Goal: Transaction & Acquisition: Purchase product/service

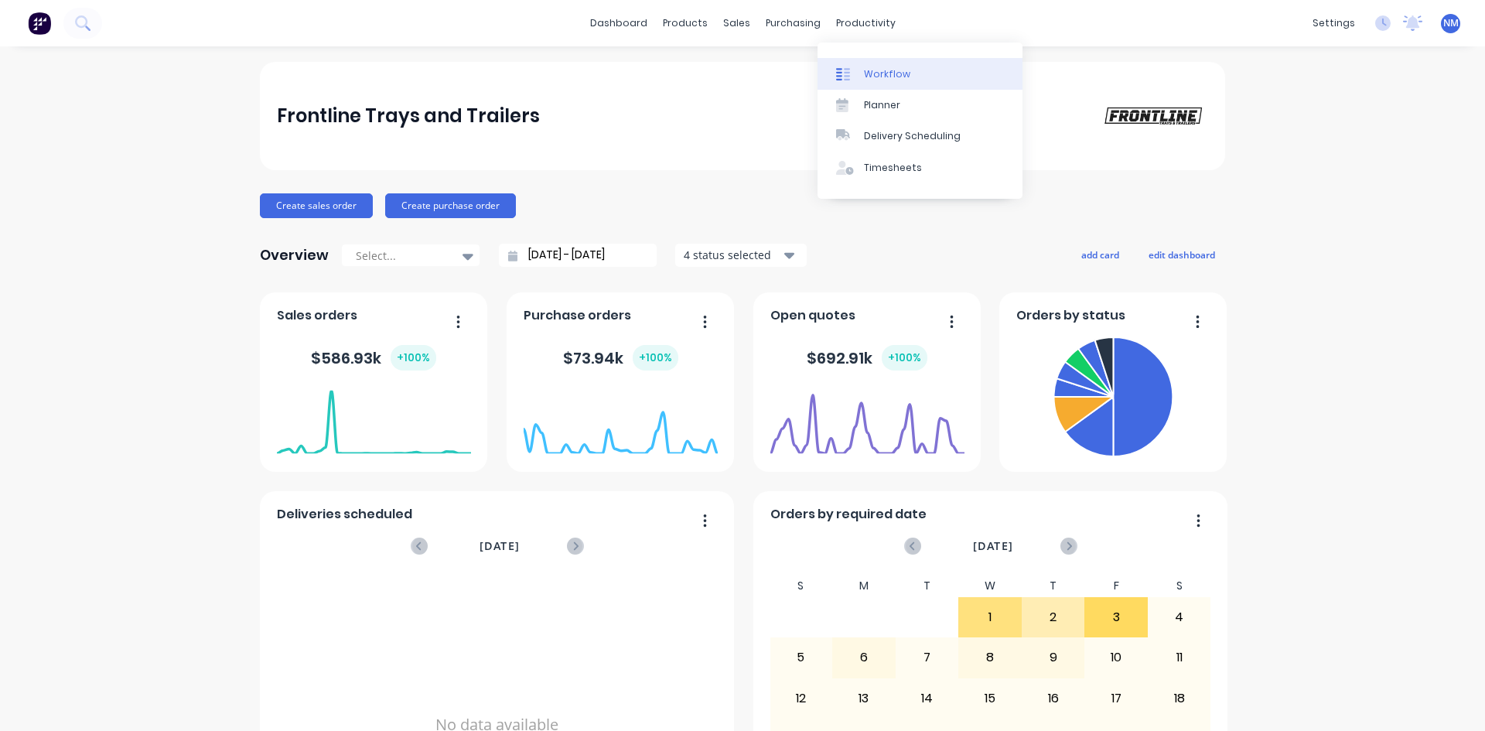
click at [861, 73] on link "Workflow" at bounding box center [920, 73] width 205 height 31
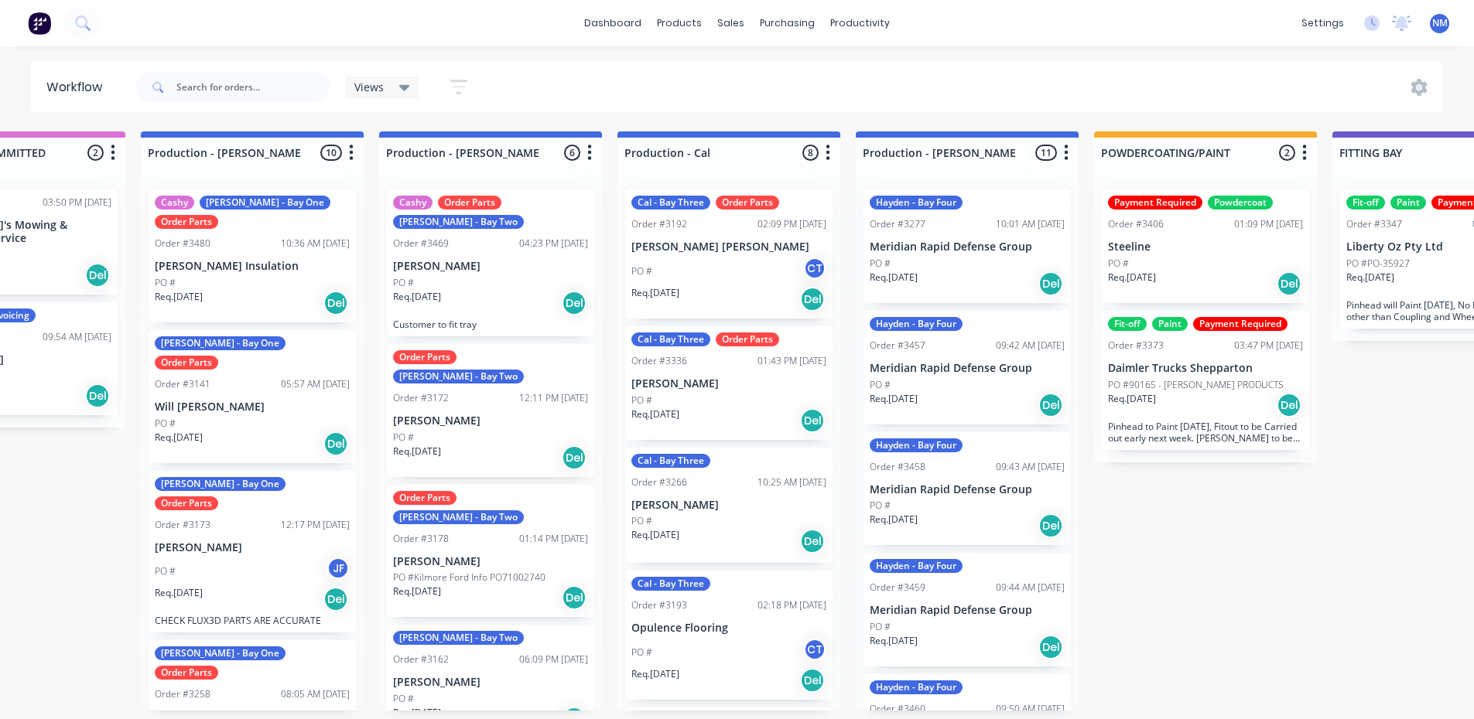
scroll to position [0, 366]
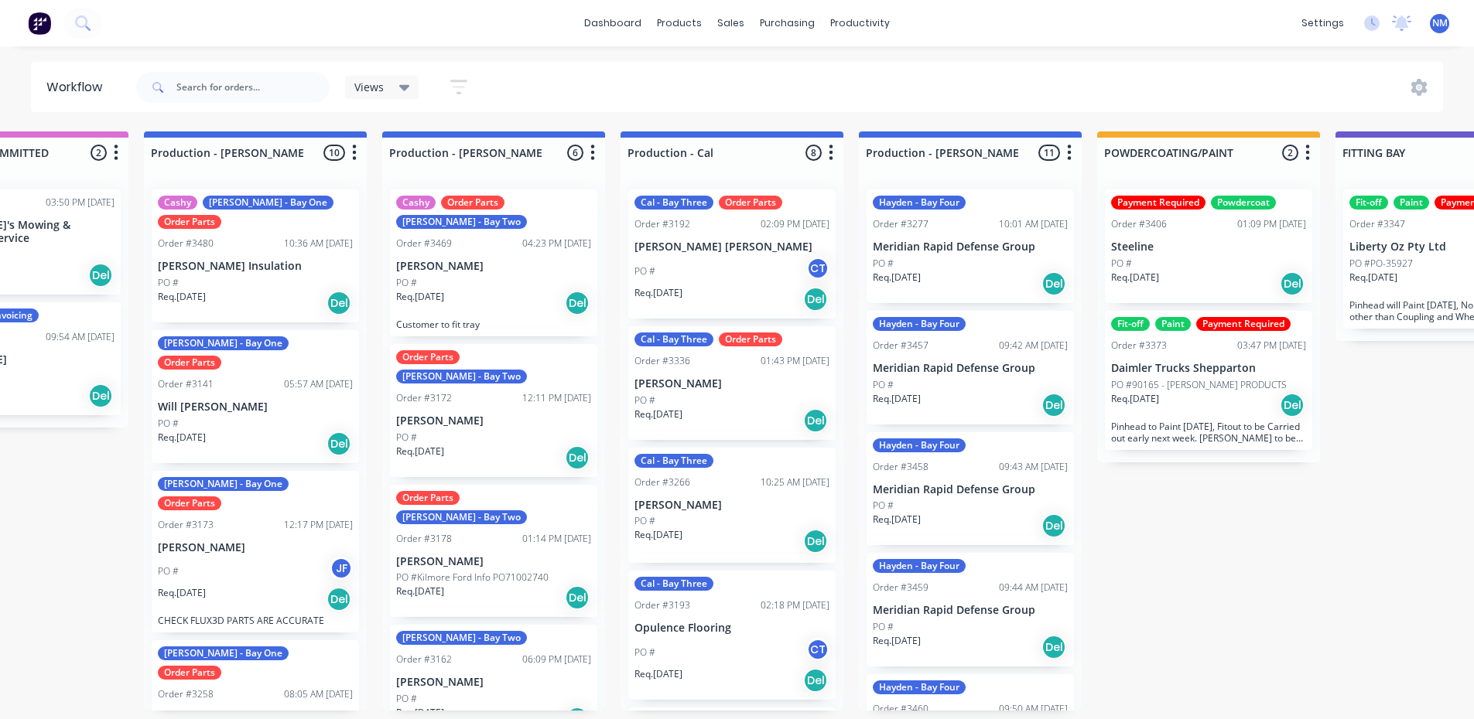
click at [259, 557] on div "PO # JF" at bounding box center [255, 571] width 195 height 29
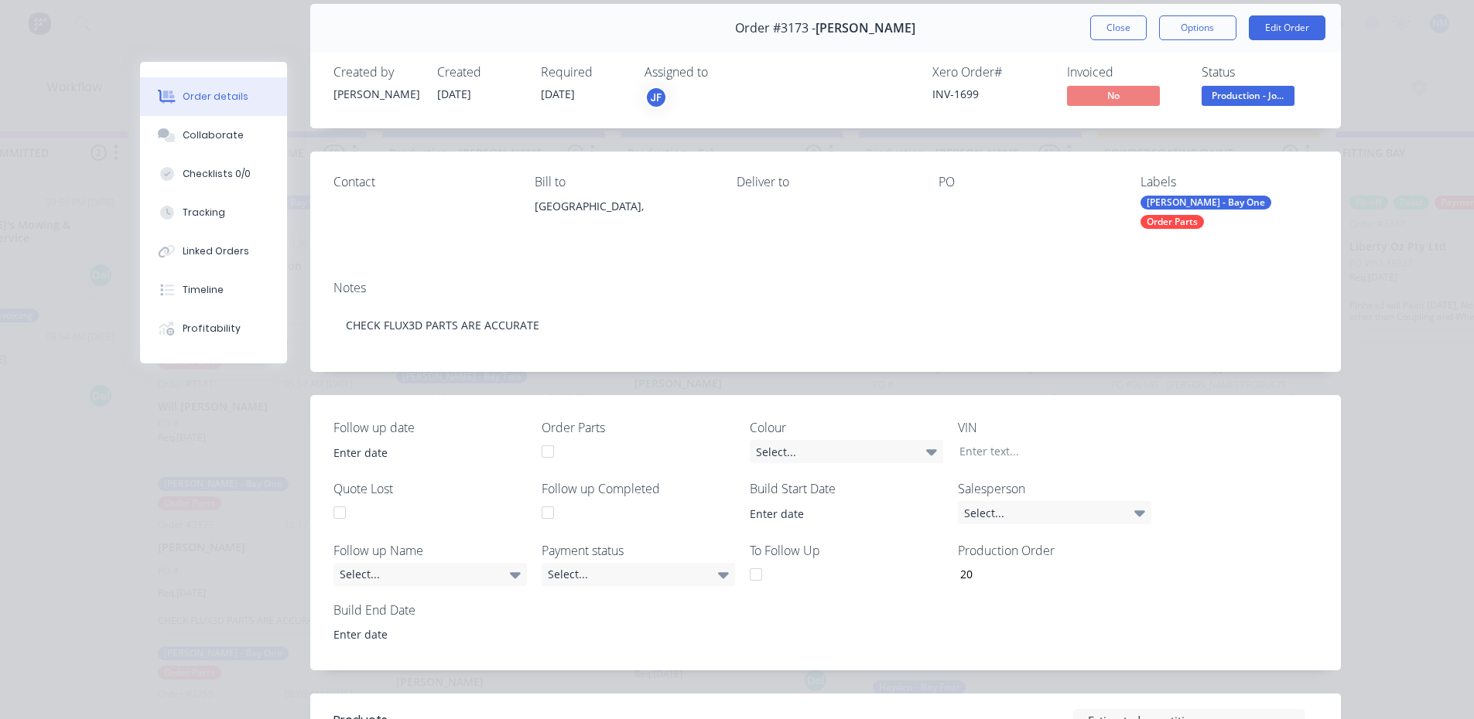
scroll to position [0, 0]
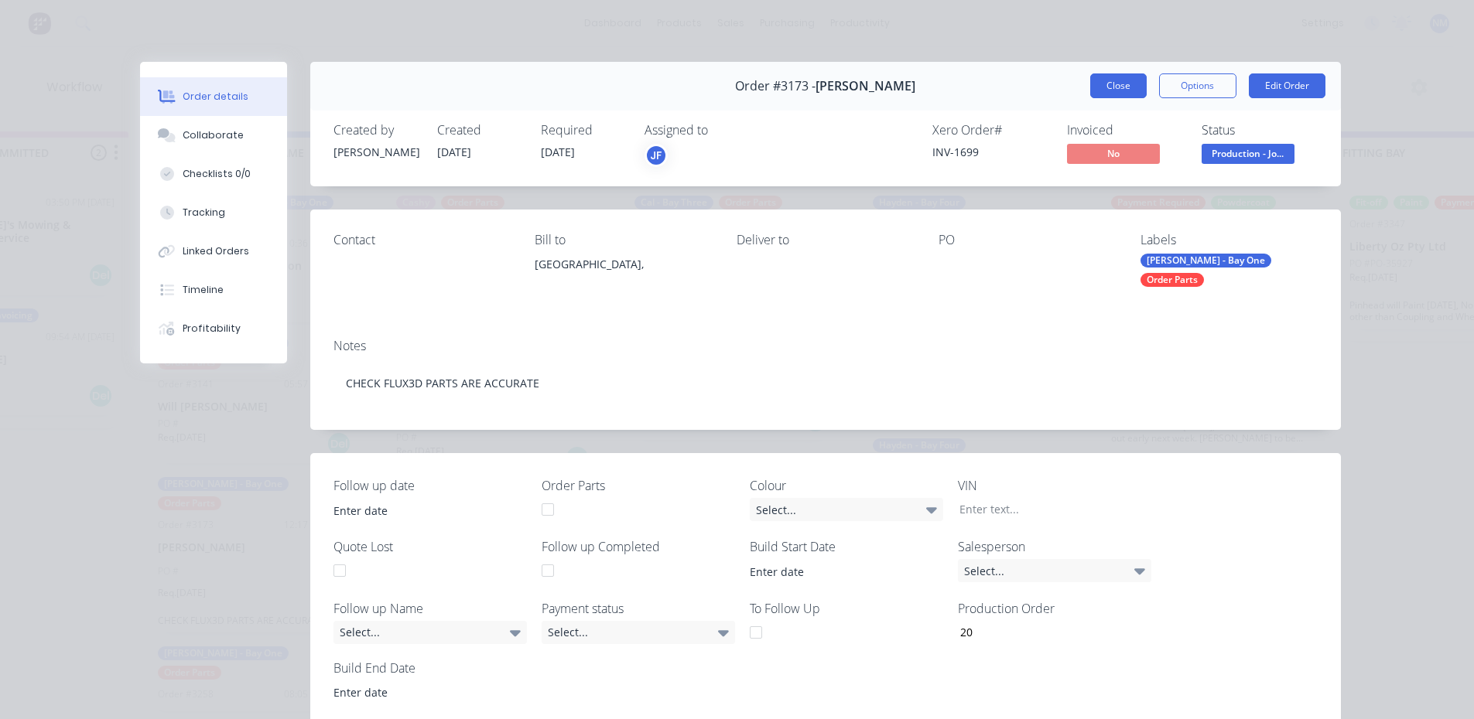
click at [1102, 78] on button "Close" at bounding box center [1118, 85] width 56 height 25
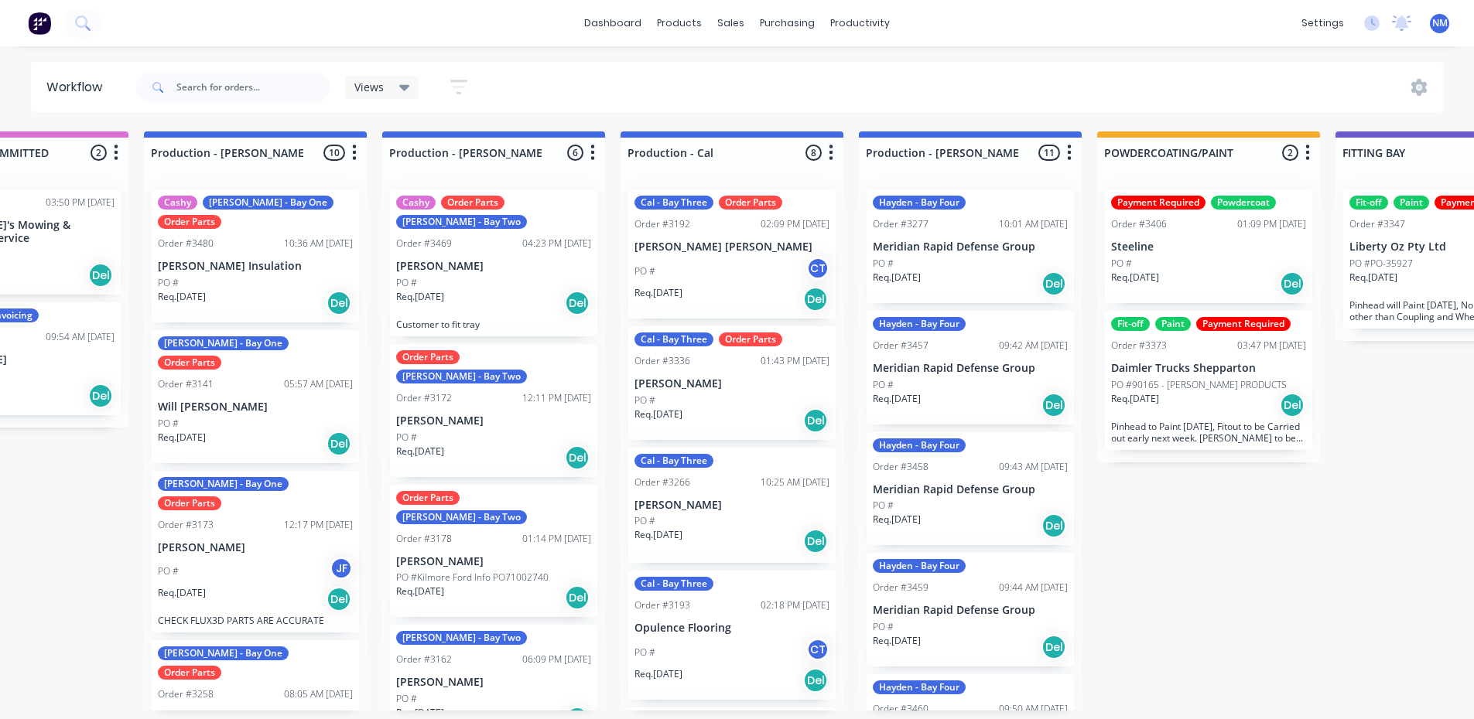
click at [548, 555] on p "[PERSON_NAME]" at bounding box center [493, 561] width 195 height 13
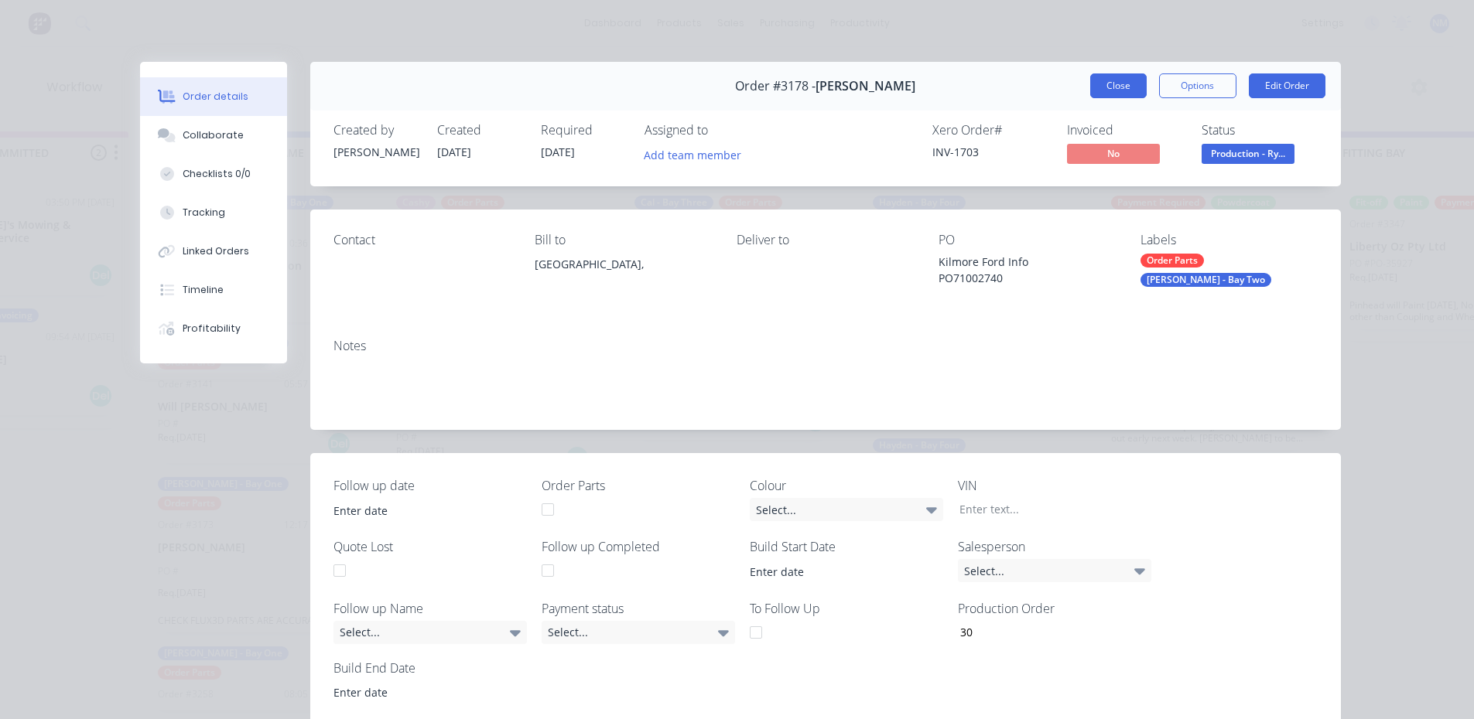
click at [1110, 92] on button "Close" at bounding box center [1118, 85] width 56 height 25
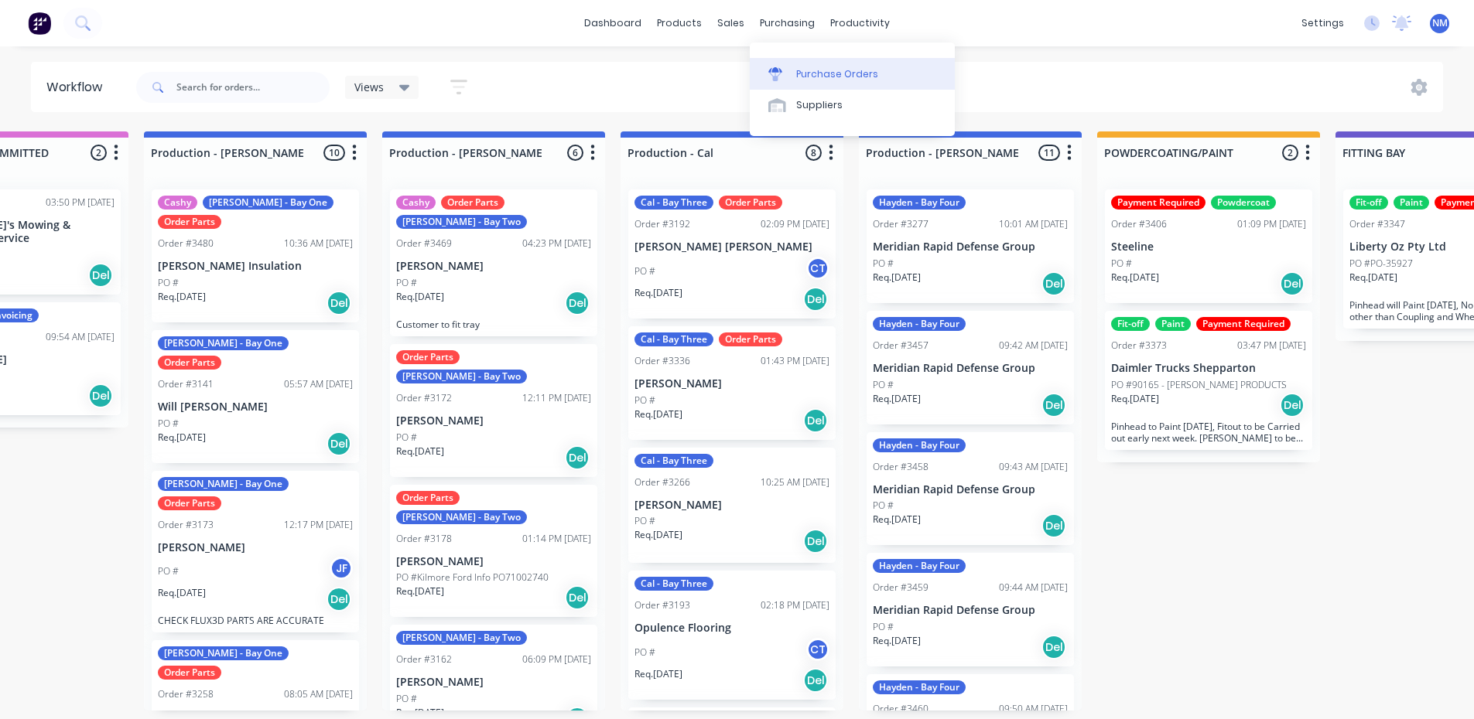
click at [818, 71] on div "Purchase Orders" at bounding box center [837, 74] width 82 height 14
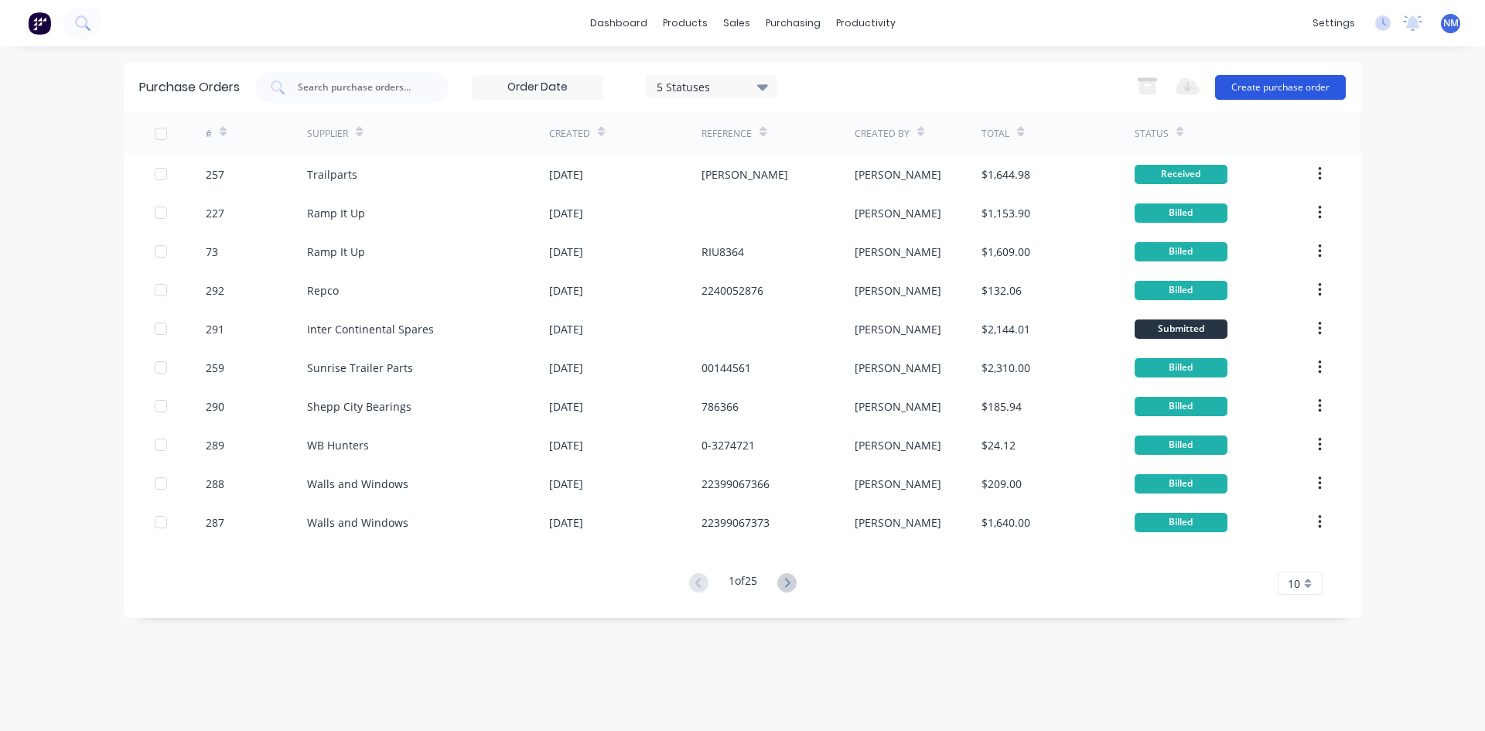
click at [1304, 88] on button "Create purchase order" at bounding box center [1280, 87] width 131 height 25
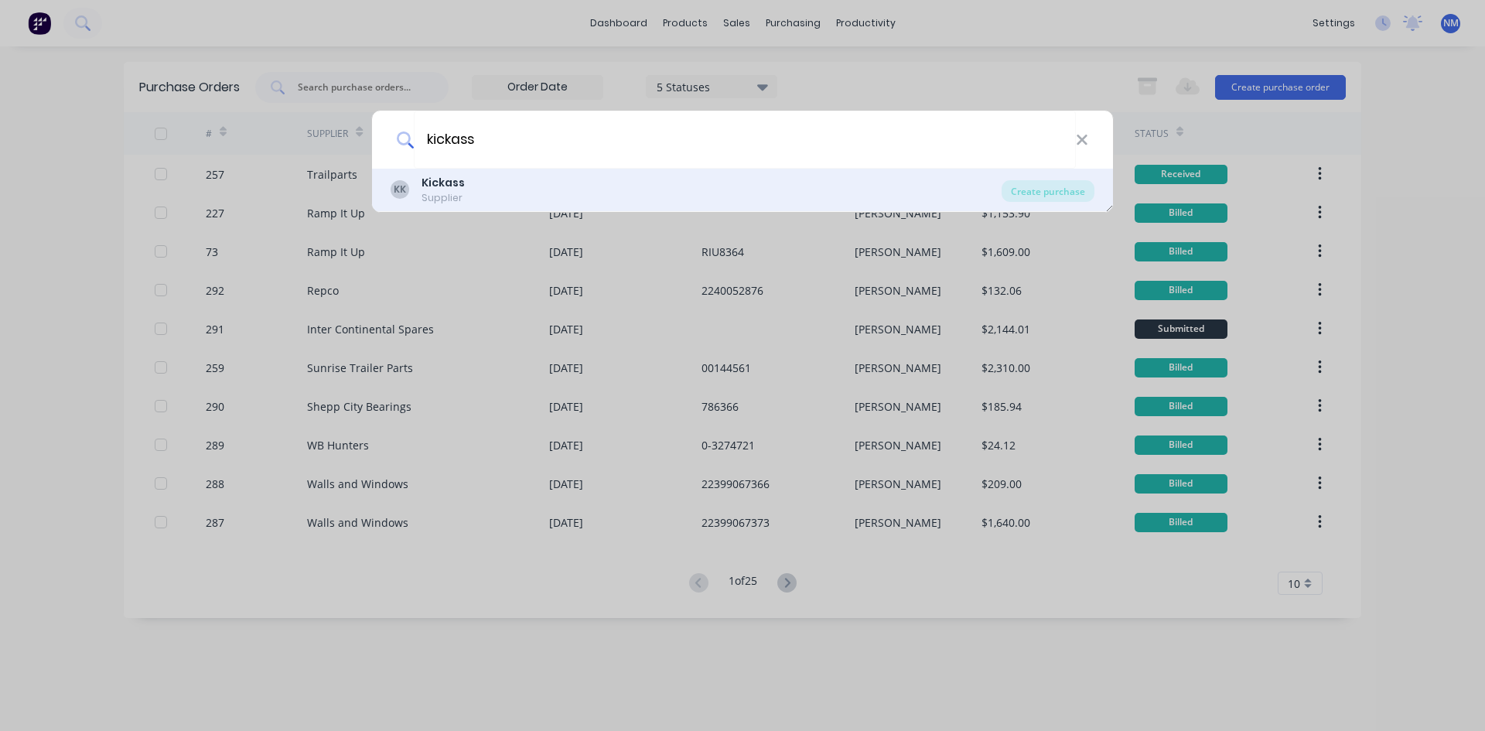
type input "kickass"
click at [520, 194] on div "KK Kickass Supplier" at bounding box center [696, 190] width 611 height 30
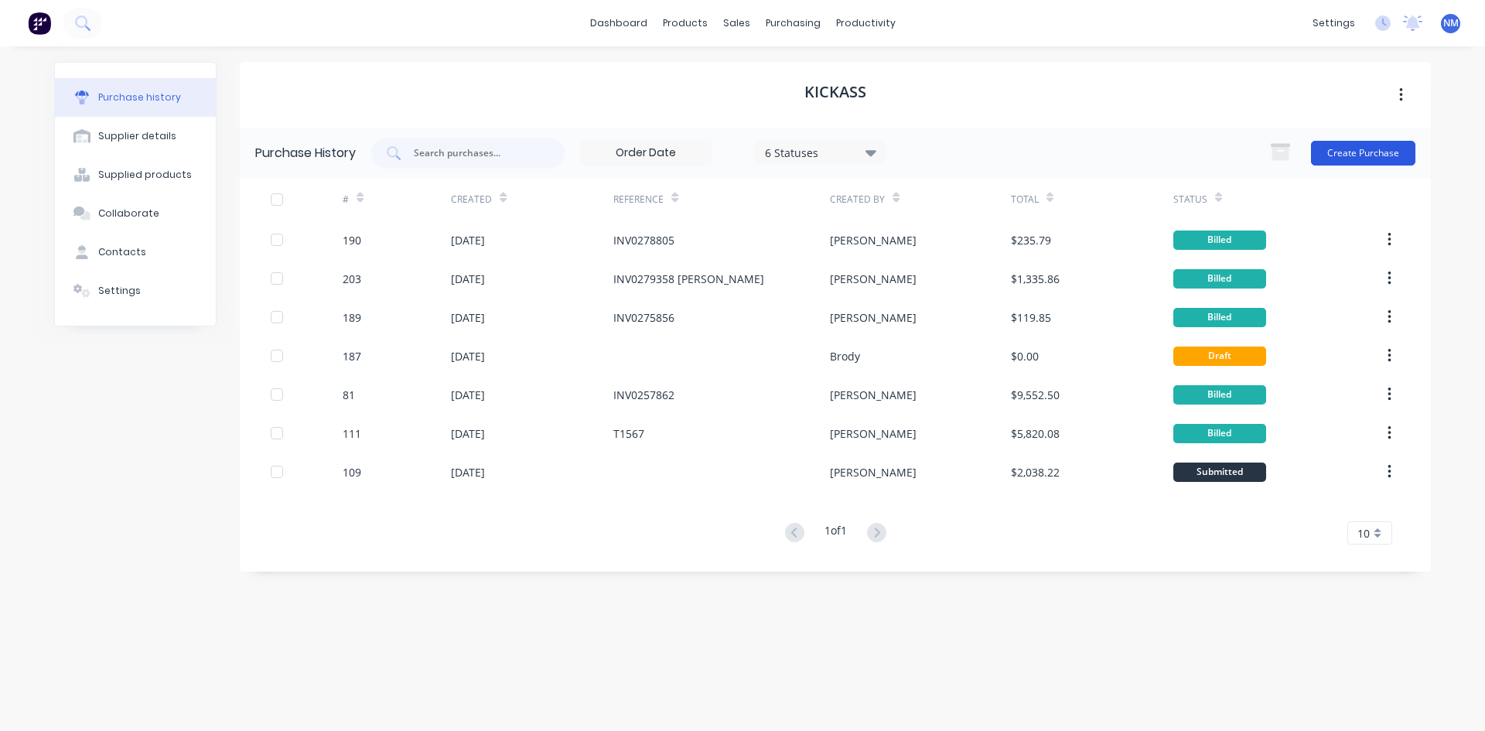
click at [1354, 146] on button "Create Purchase" at bounding box center [1363, 153] width 104 height 25
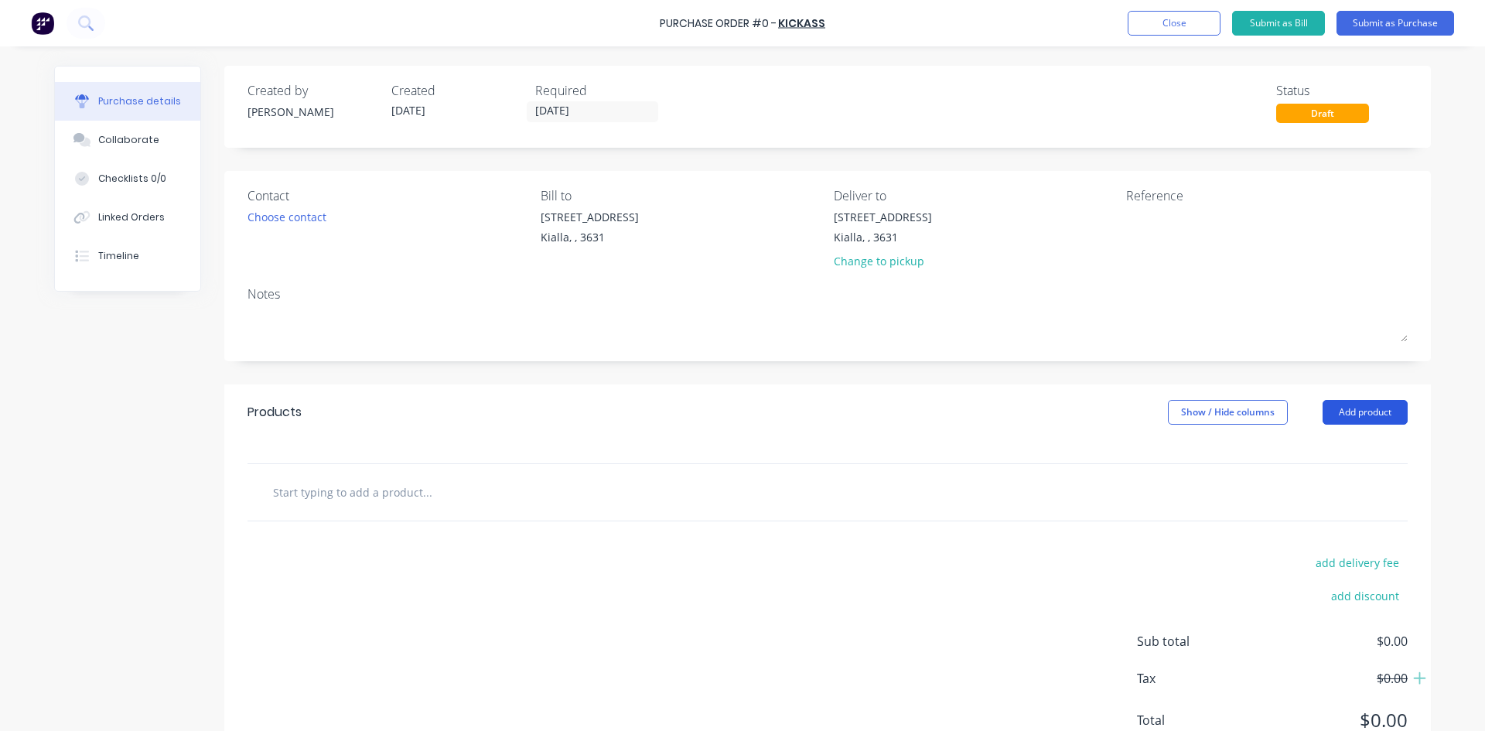
click at [1358, 421] on button "Add product" at bounding box center [1365, 412] width 85 height 25
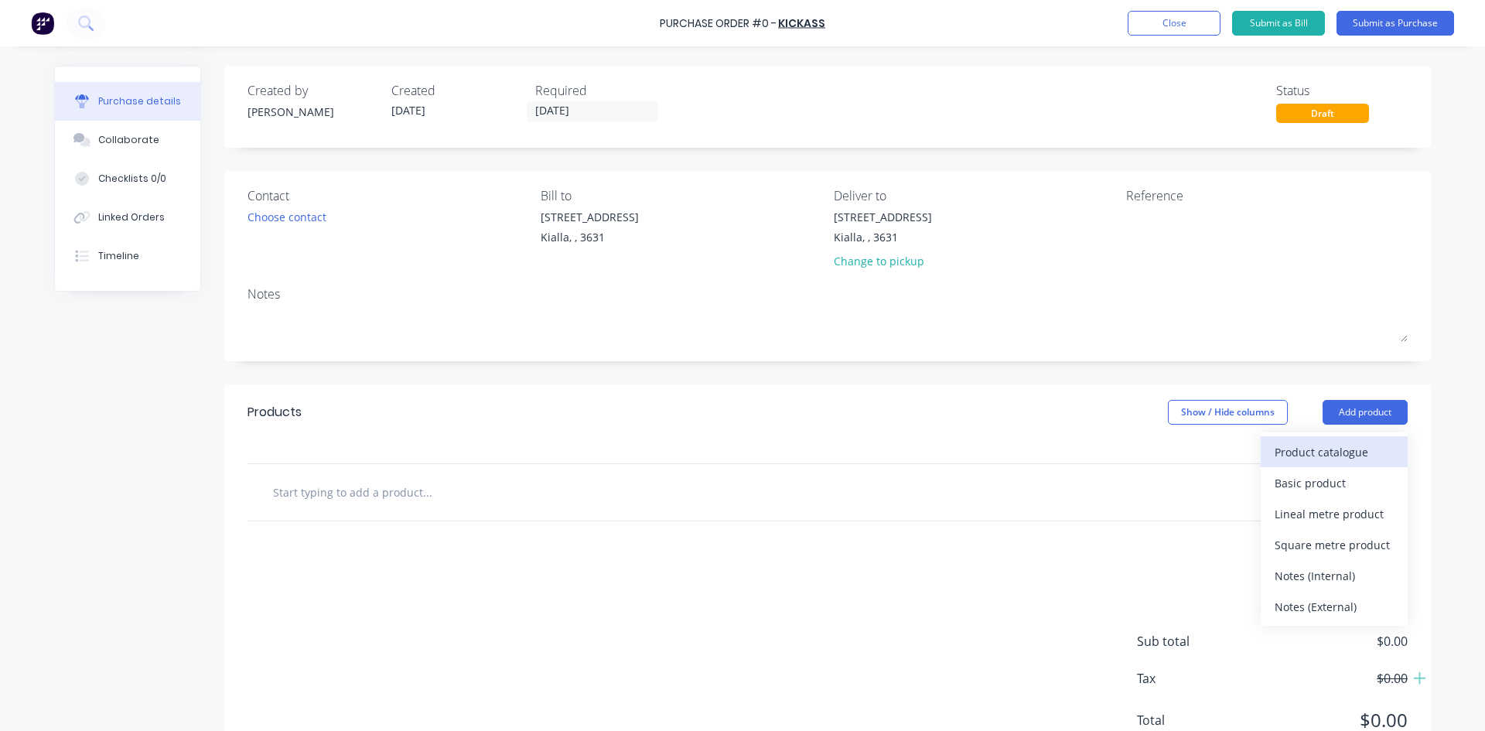
click at [1342, 453] on div "Product catalogue" at bounding box center [1334, 452] width 119 height 22
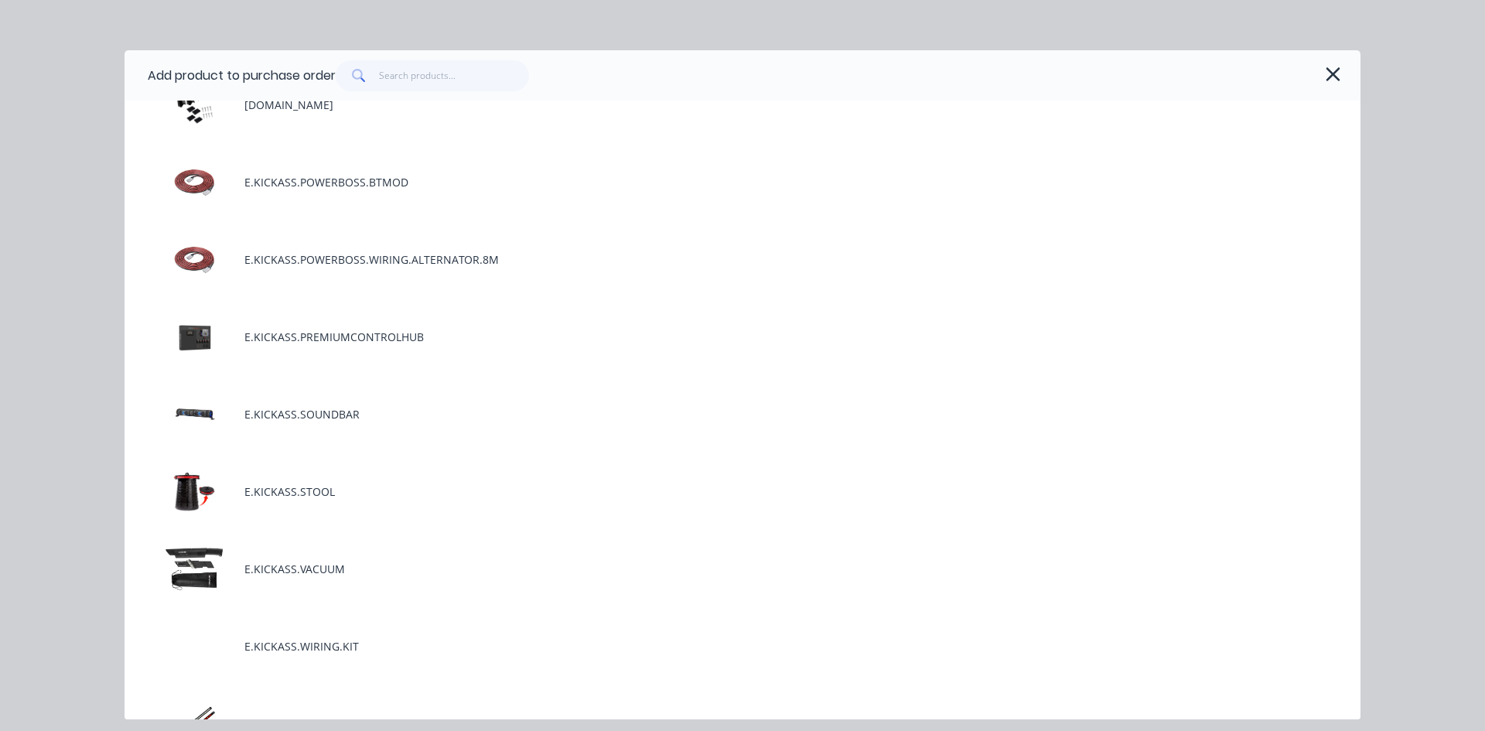
scroll to position [2553, 0]
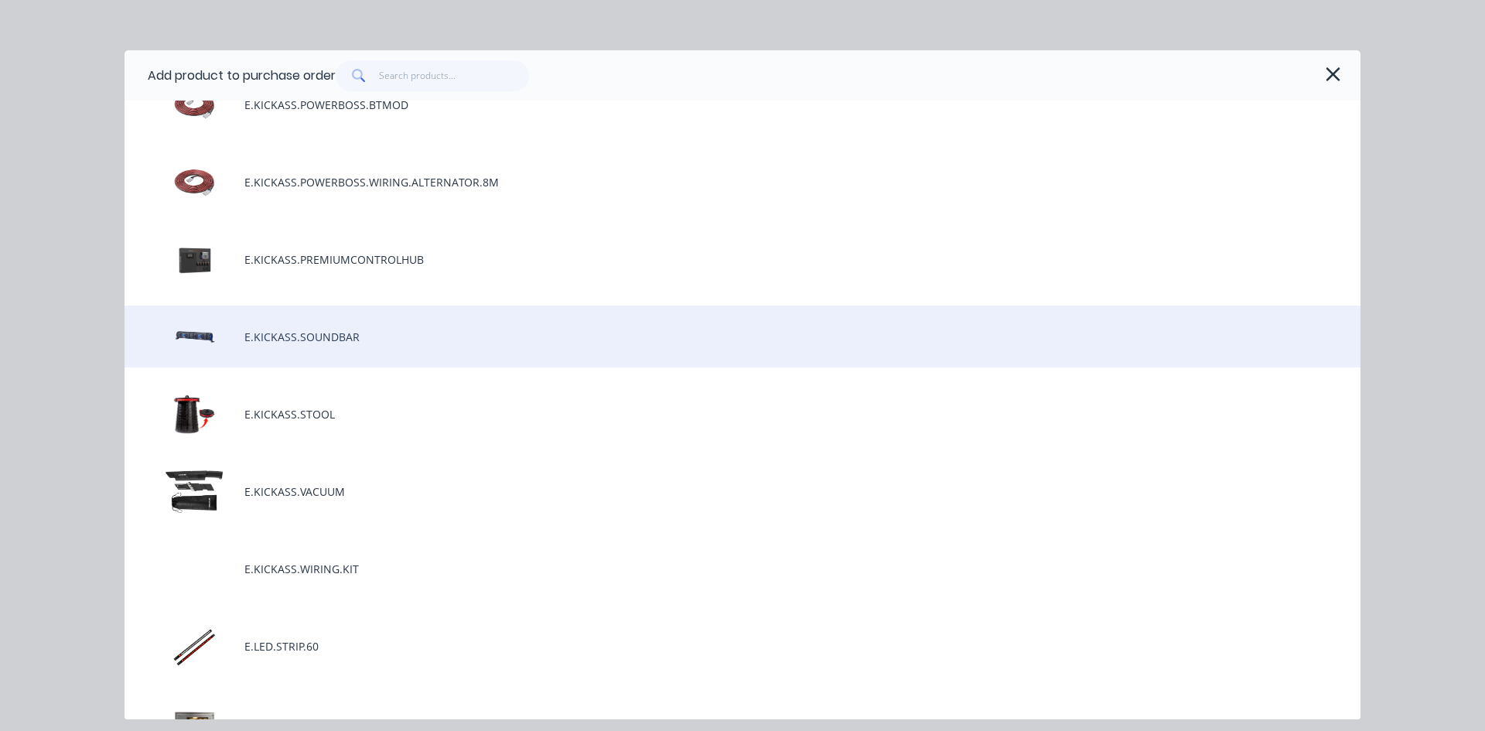
click at [388, 340] on div "E.KICKASS.SOUNDBAR" at bounding box center [743, 337] width 1236 height 62
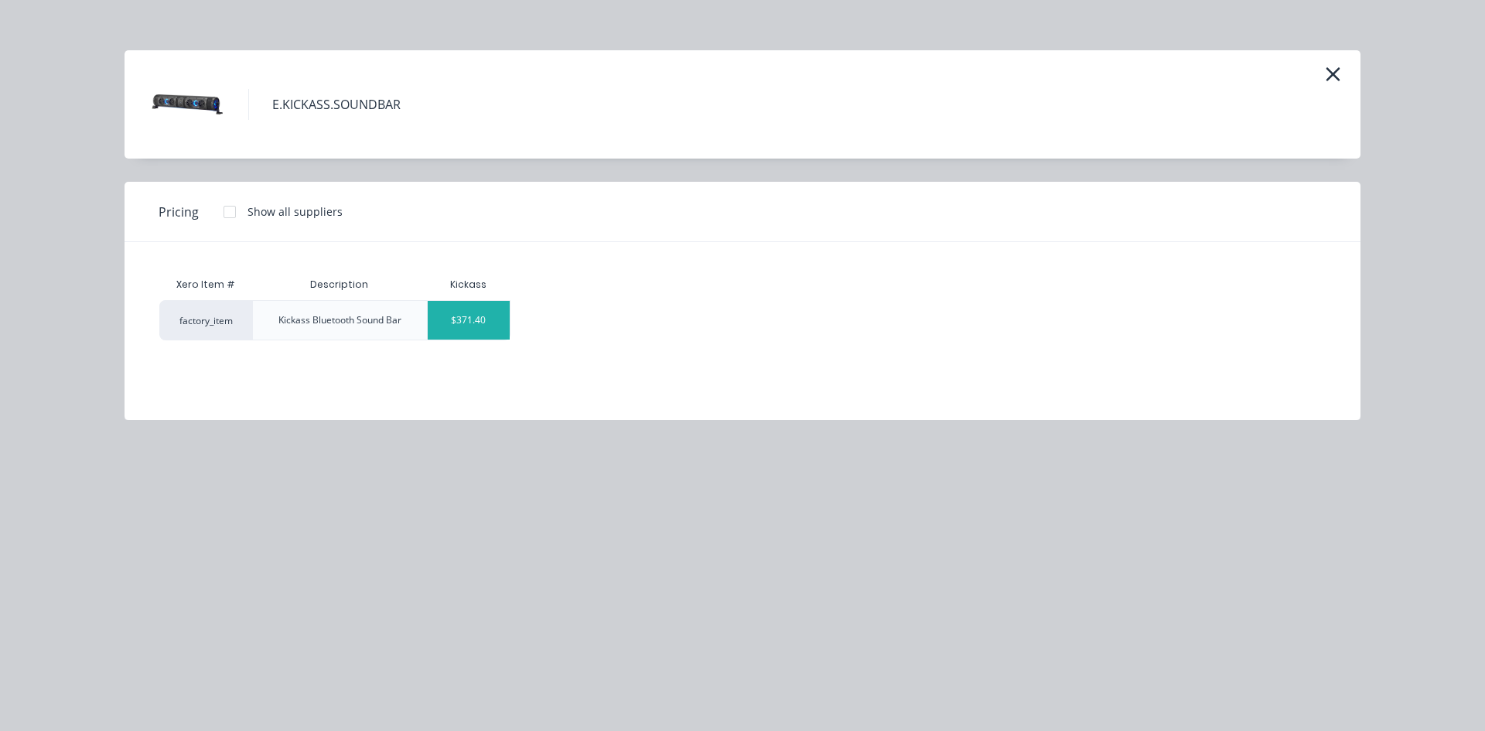
click at [467, 322] on div "$371.40" at bounding box center [469, 320] width 83 height 39
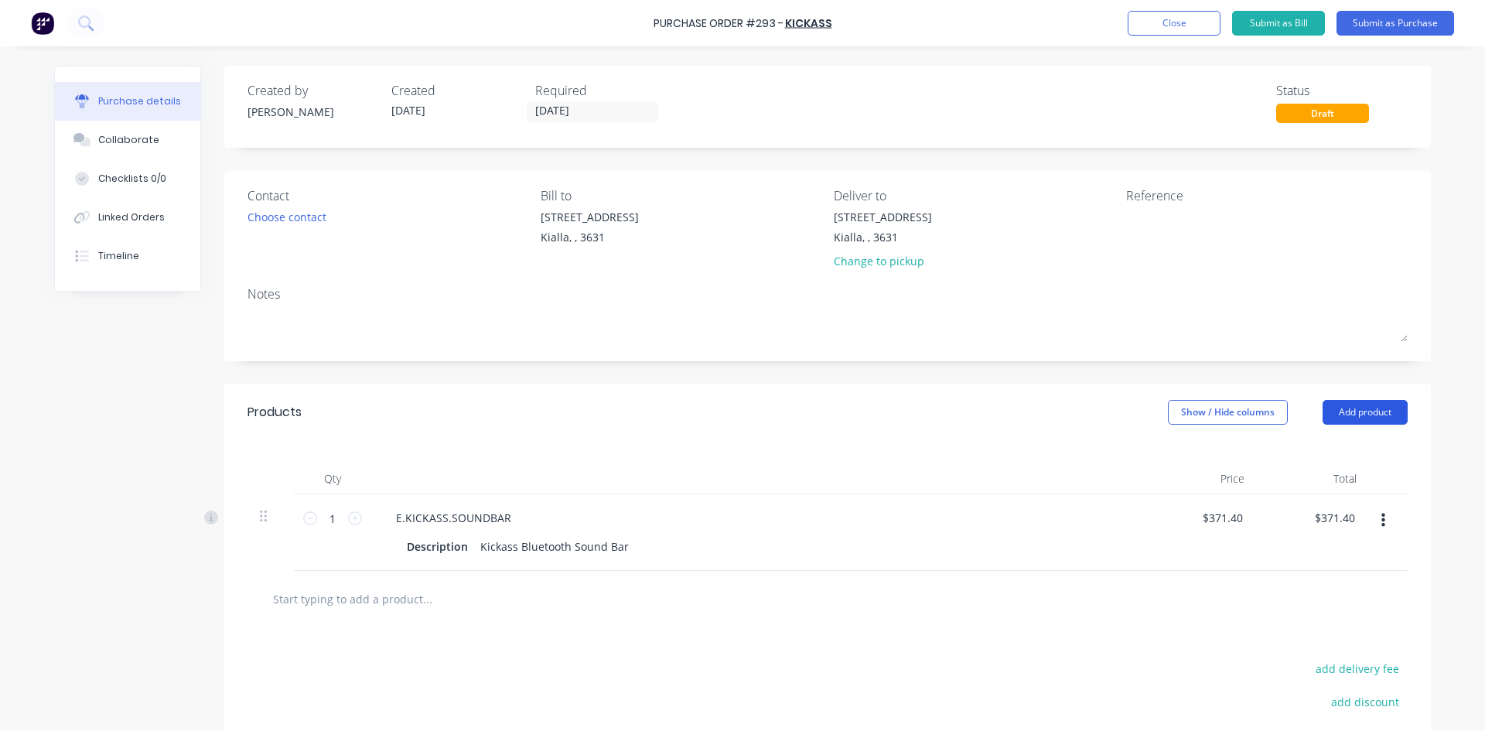
click at [1354, 413] on button "Add product" at bounding box center [1365, 412] width 85 height 25
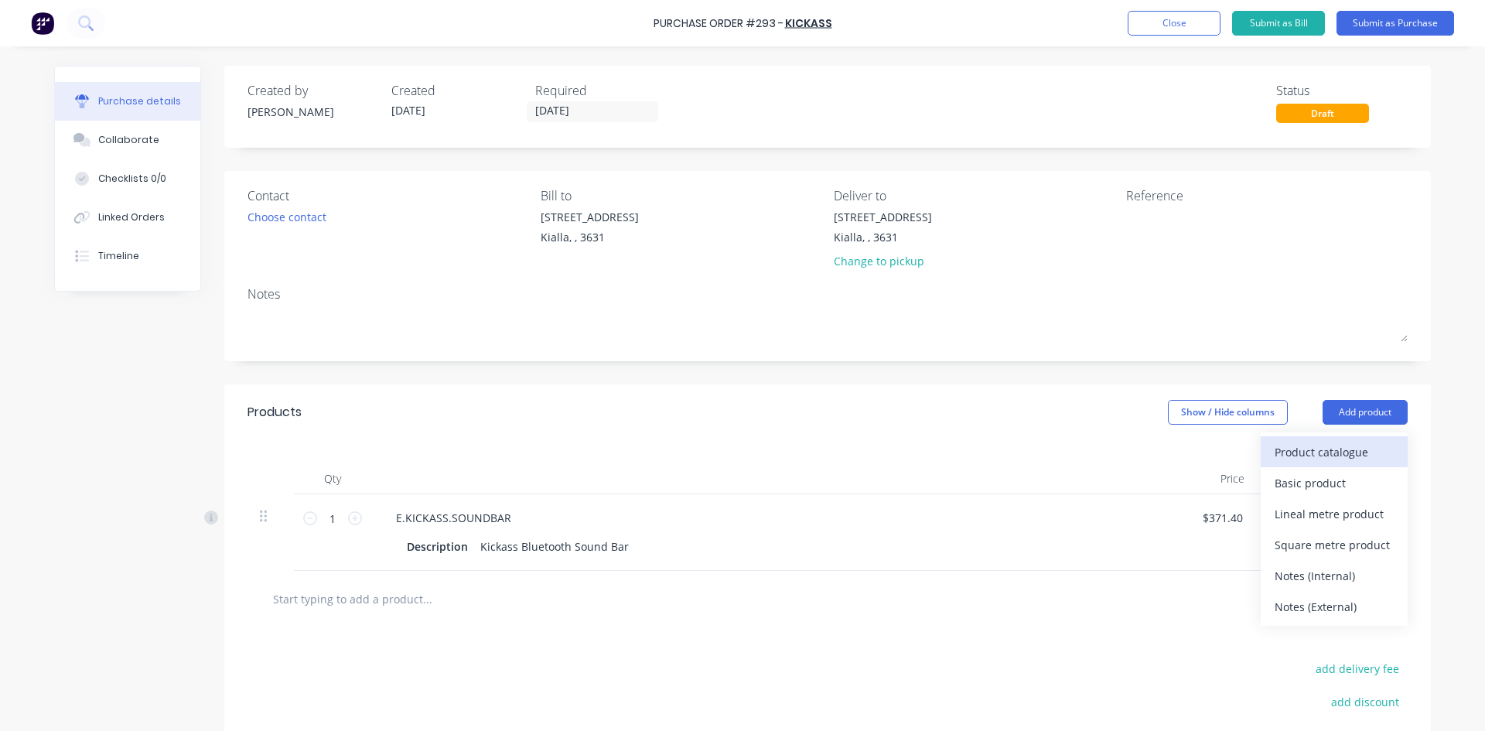
click at [1282, 456] on div "Product catalogue" at bounding box center [1334, 452] width 119 height 22
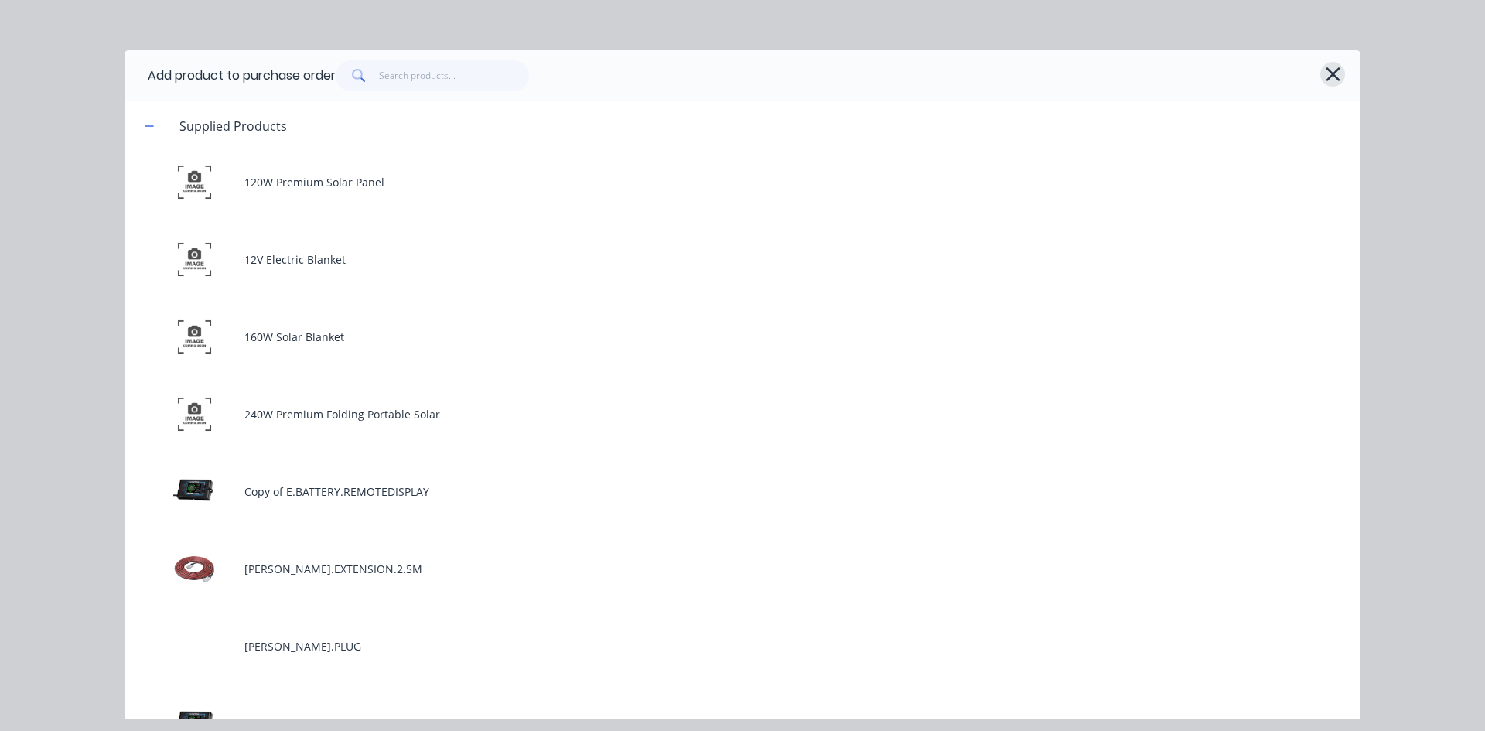
click at [1340, 70] on icon "button" at bounding box center [1333, 74] width 16 height 22
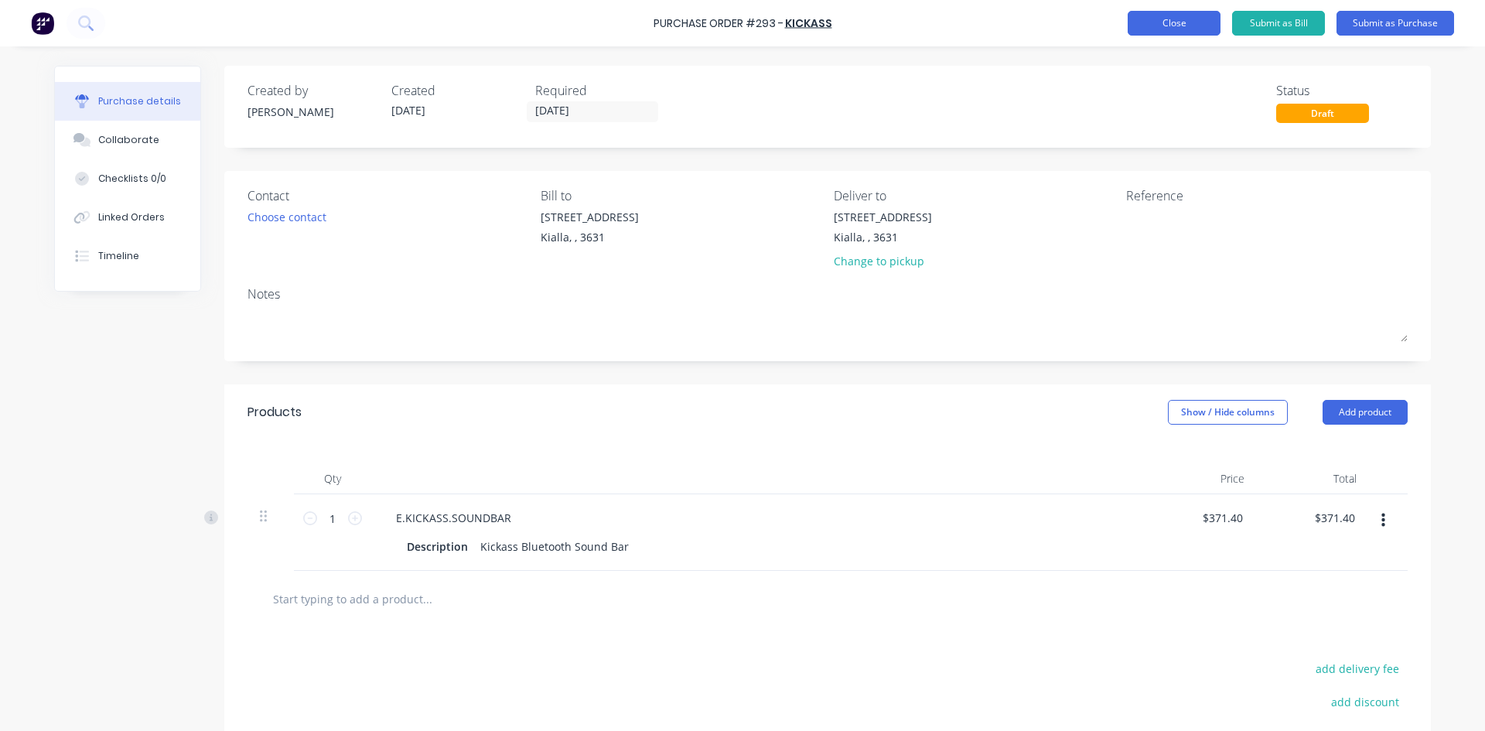
click at [1188, 24] on button "Close" at bounding box center [1174, 23] width 93 height 25
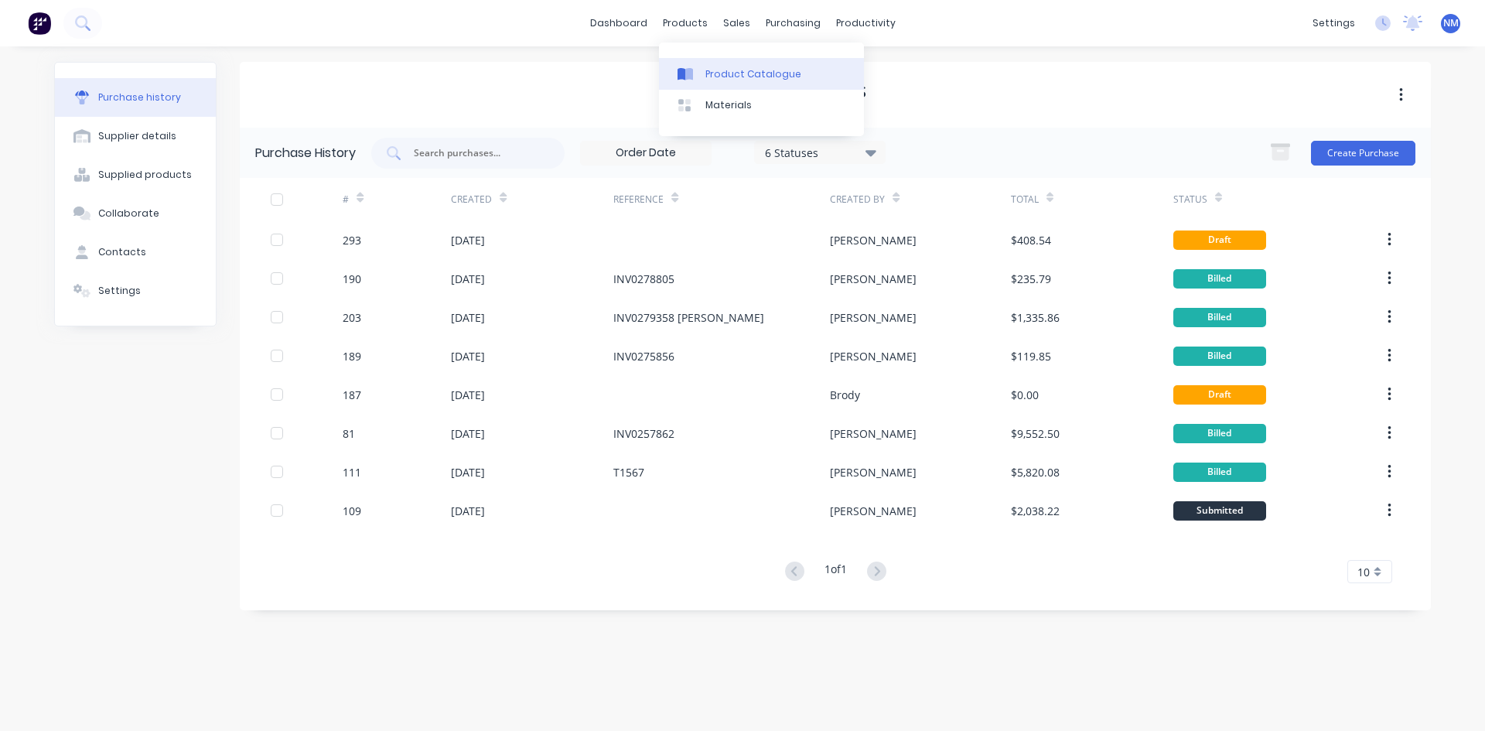
click at [715, 70] on div "Product Catalogue" at bounding box center [754, 74] width 96 height 14
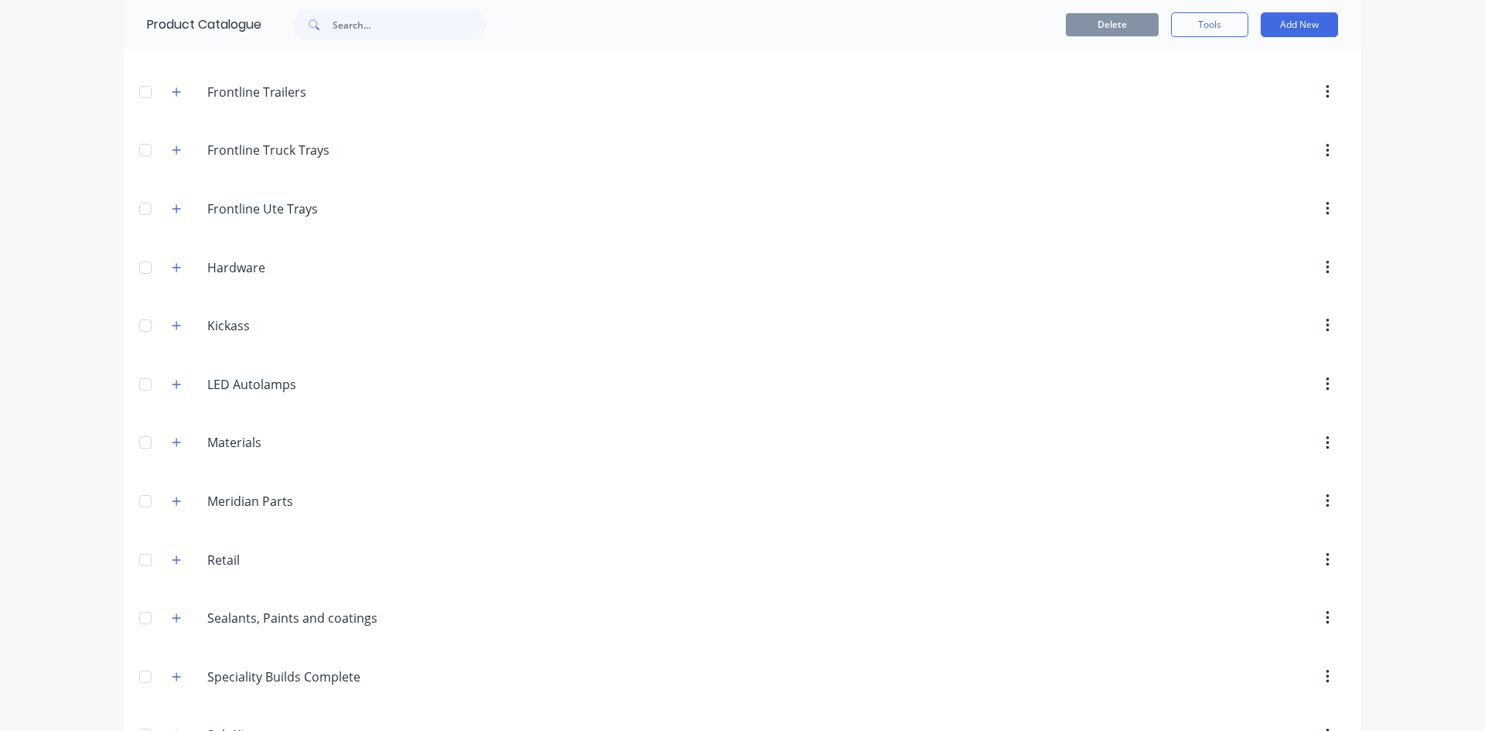
scroll to position [387, 0]
click at [175, 335] on icon "button" at bounding box center [176, 330] width 9 height 11
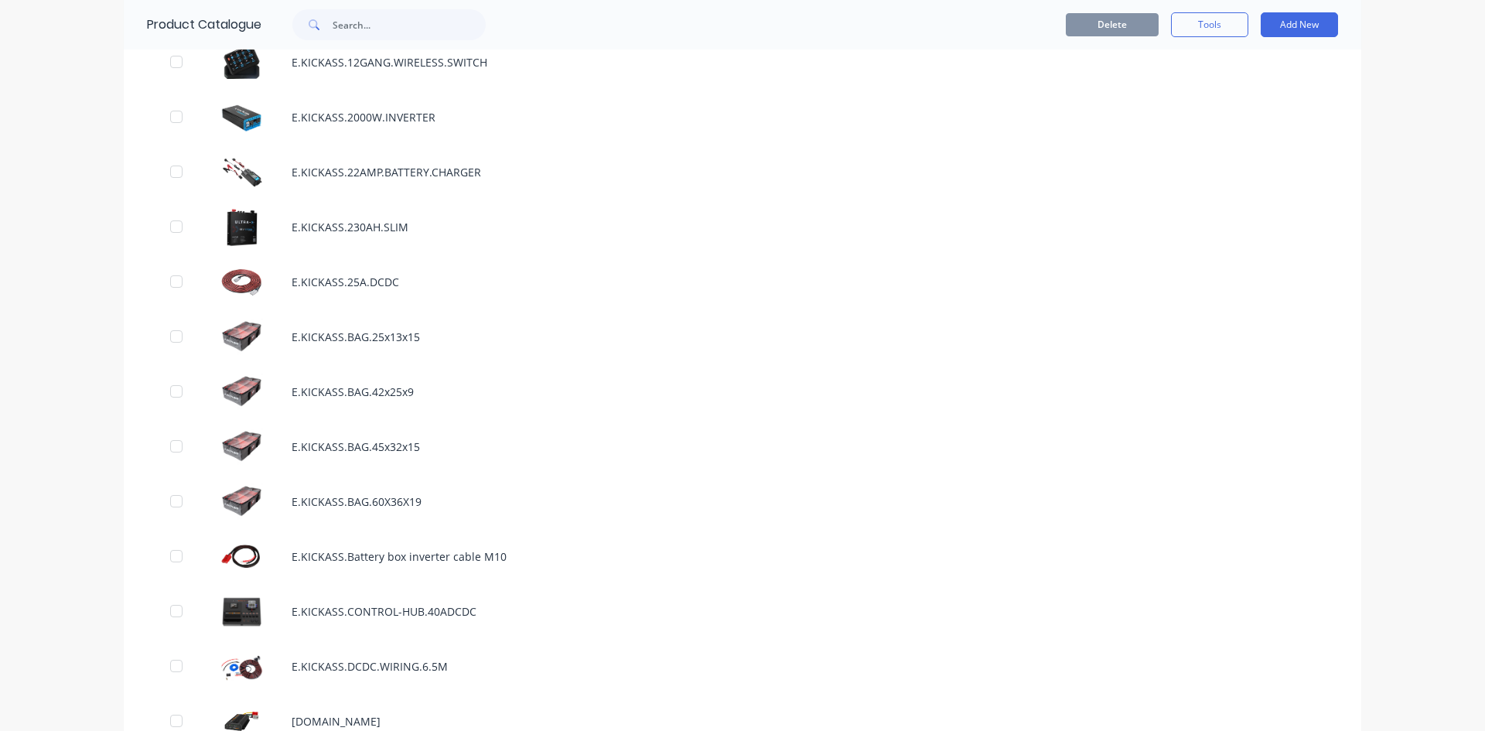
scroll to position [1238, 0]
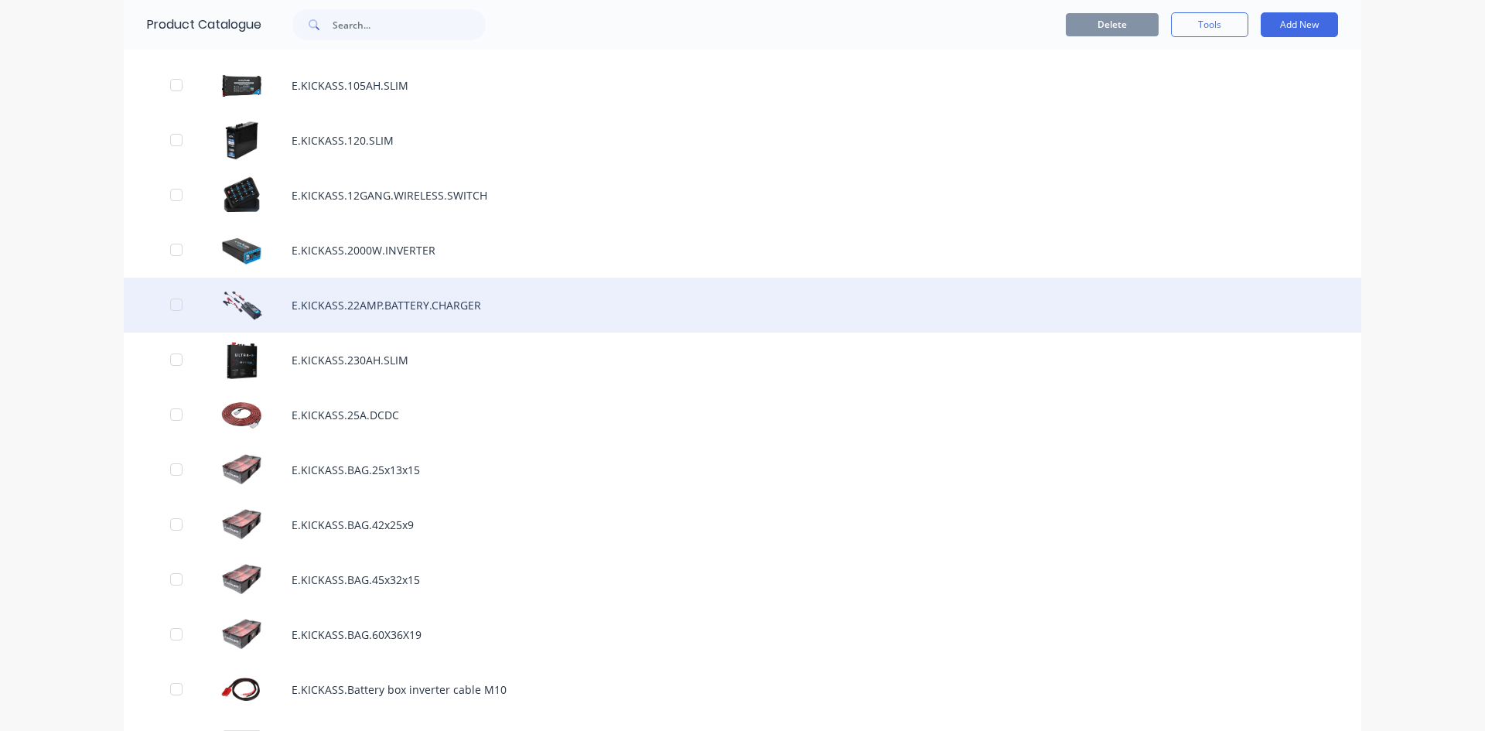
click at [354, 312] on div "E.KICKASS.22AMP.BATTERY.CHARGER" at bounding box center [743, 305] width 1238 height 55
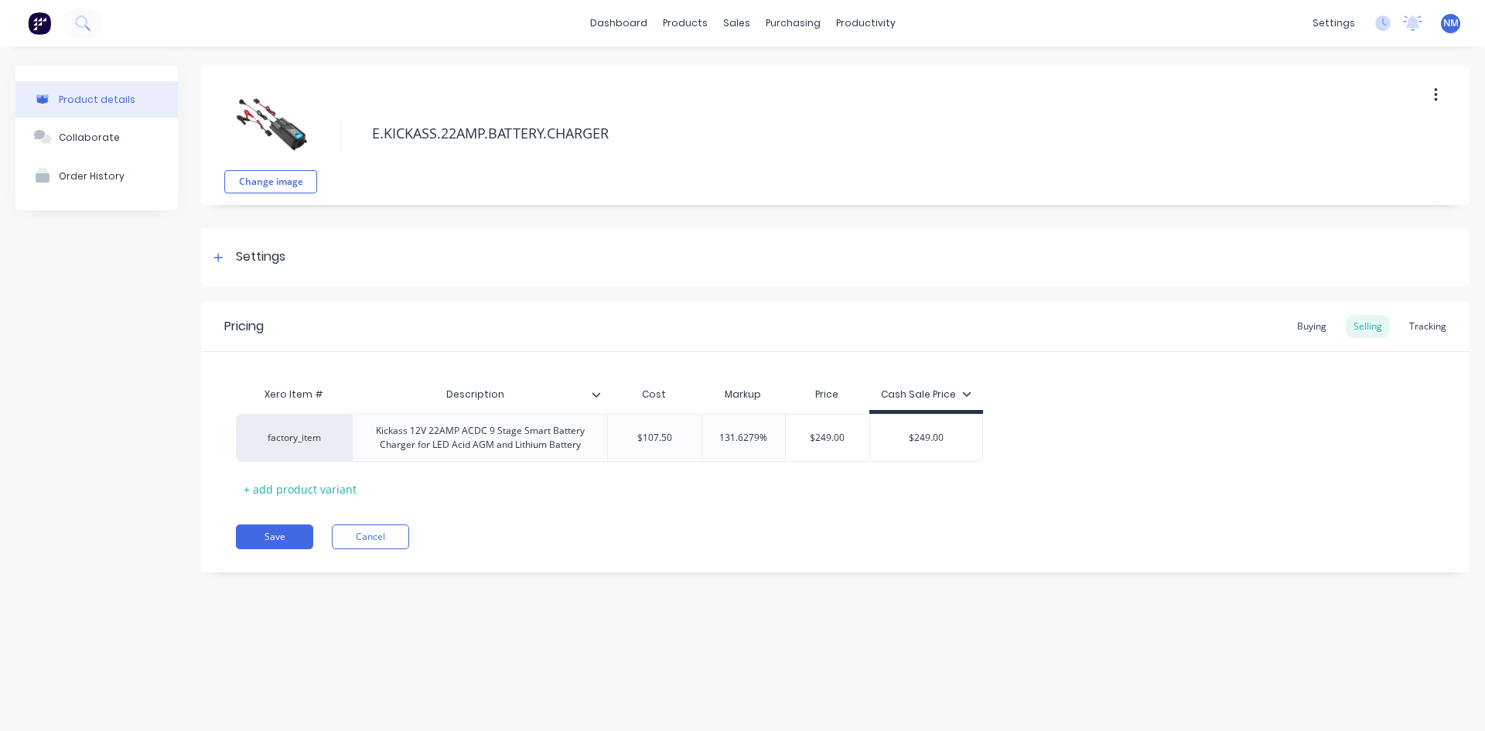
click at [1430, 86] on button "button" at bounding box center [1436, 95] width 36 height 28
click at [1341, 135] on span "Duplicate" at bounding box center [1379, 136] width 116 height 16
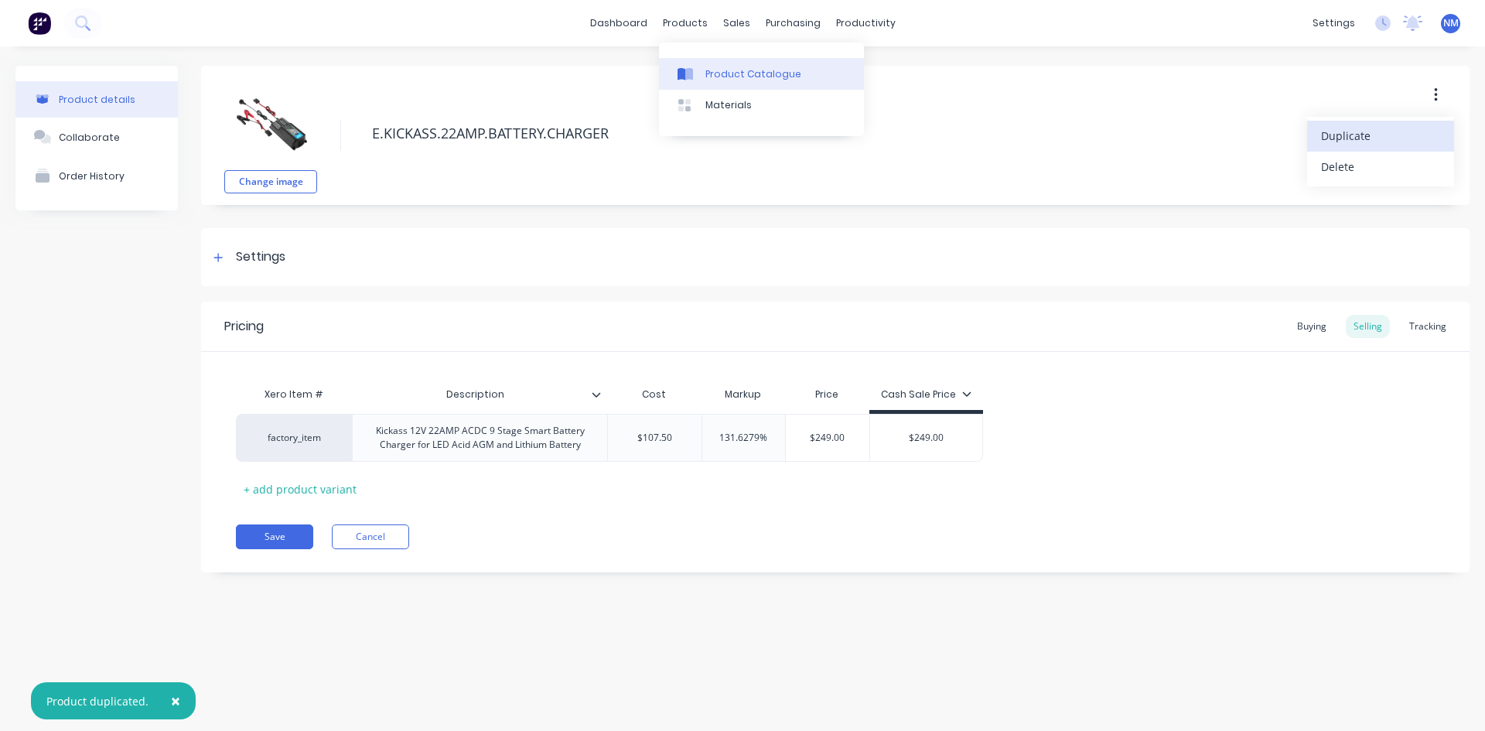
click at [736, 77] on div "Product Catalogue" at bounding box center [754, 74] width 96 height 14
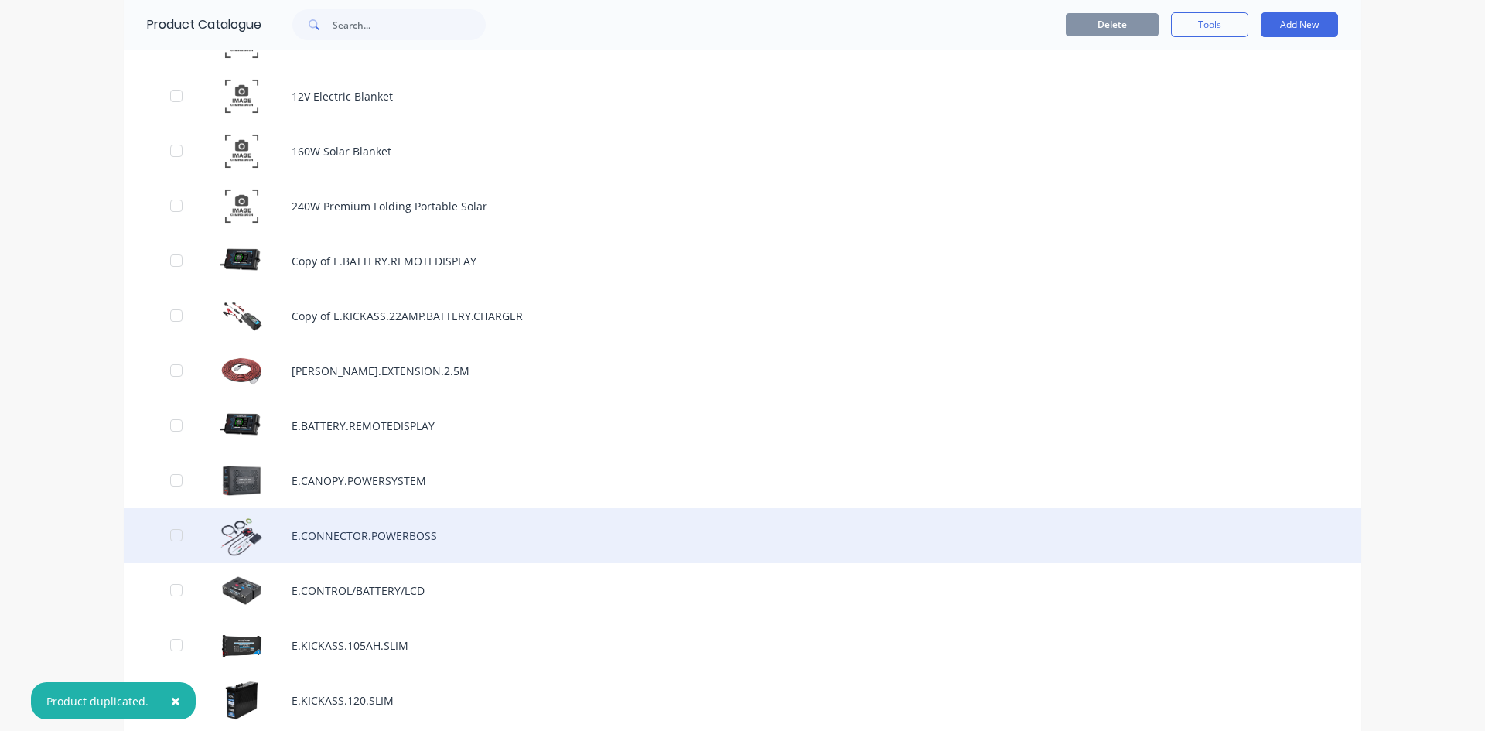
scroll to position [1160, 0]
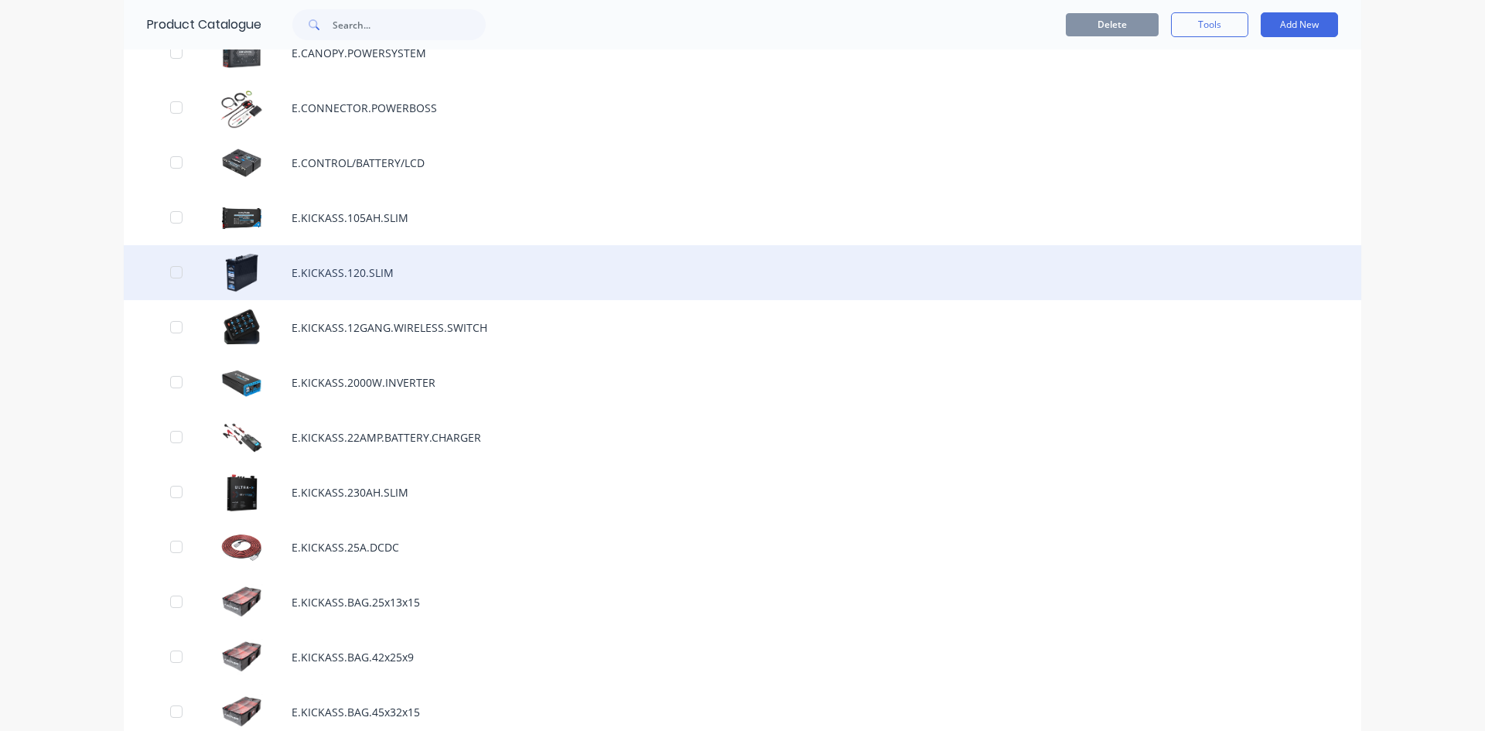
click at [357, 266] on div "E.KICKASS.120.SLIM" at bounding box center [743, 272] width 1238 height 55
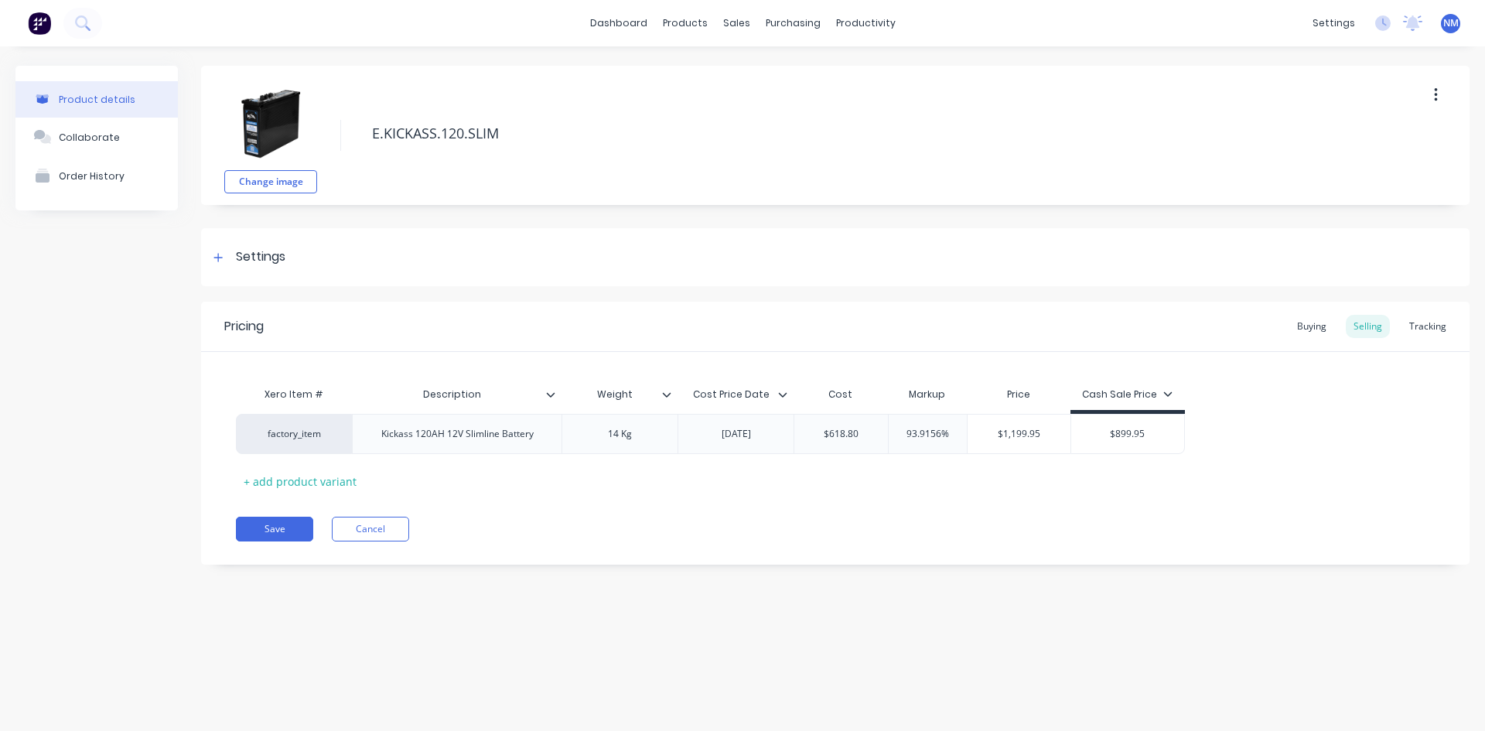
click at [1434, 95] on icon "button" at bounding box center [1436, 95] width 4 height 17
click at [1352, 141] on span "Duplicate" at bounding box center [1379, 136] width 116 height 16
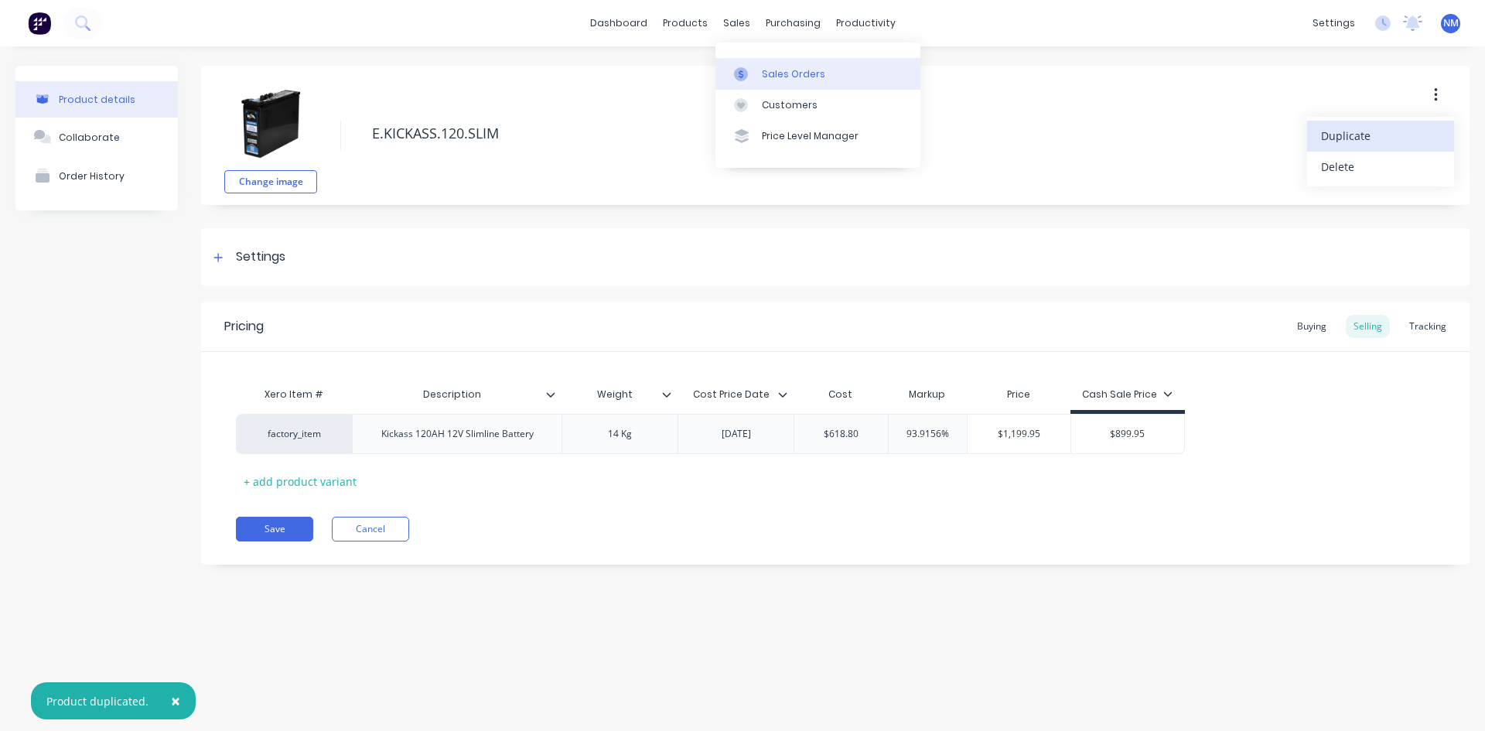
click at [775, 82] on link "Sales Orders" at bounding box center [818, 73] width 205 height 31
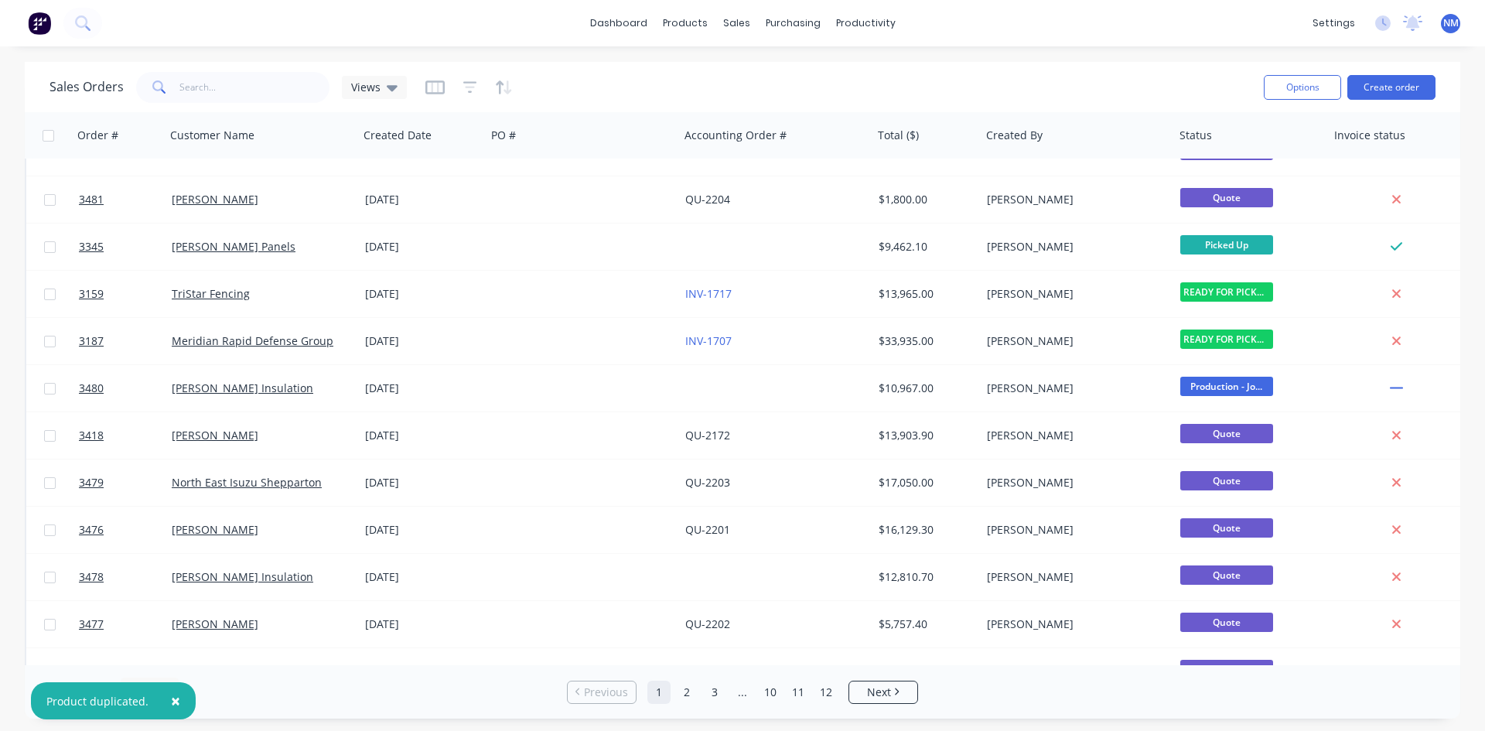
scroll to position [62, 0]
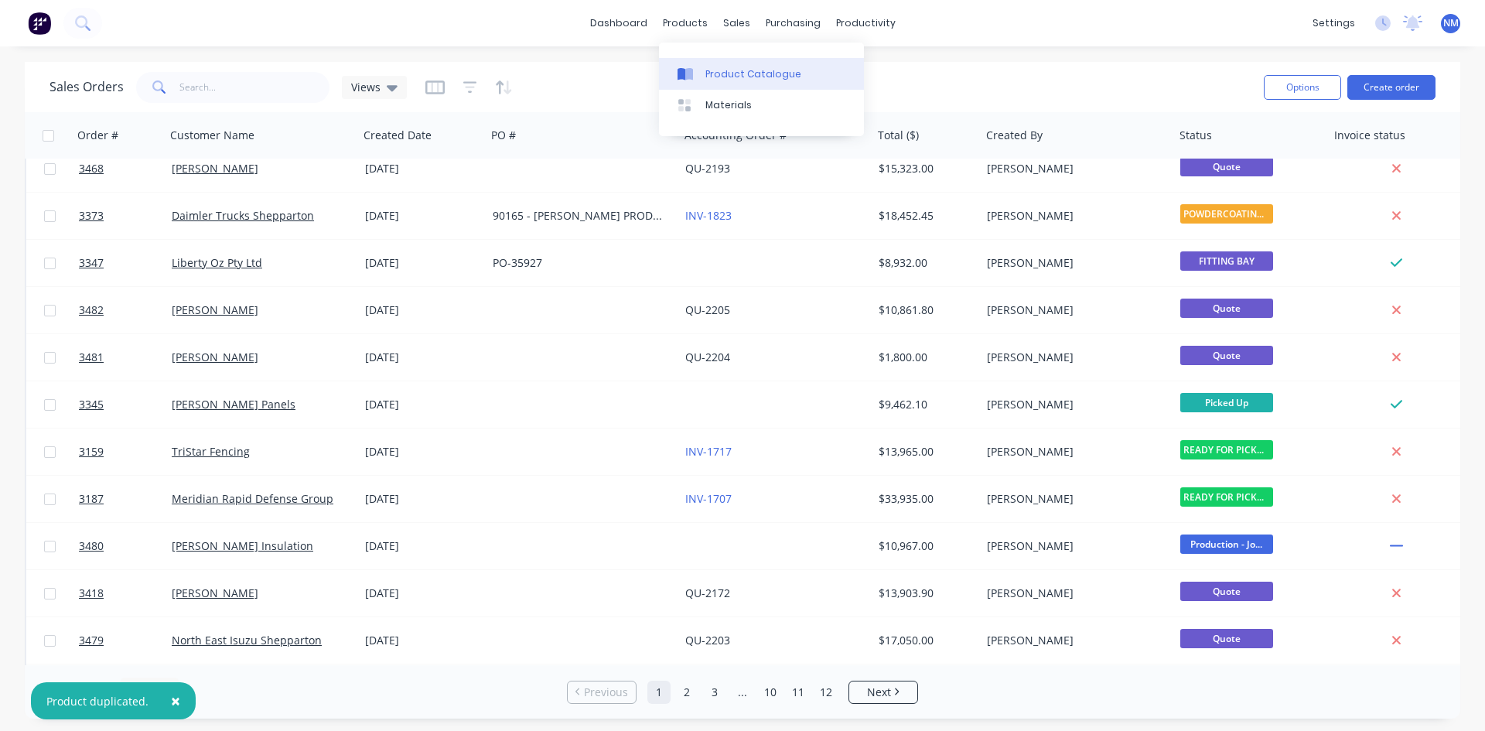
click at [709, 75] on div "Product Catalogue" at bounding box center [754, 74] width 96 height 14
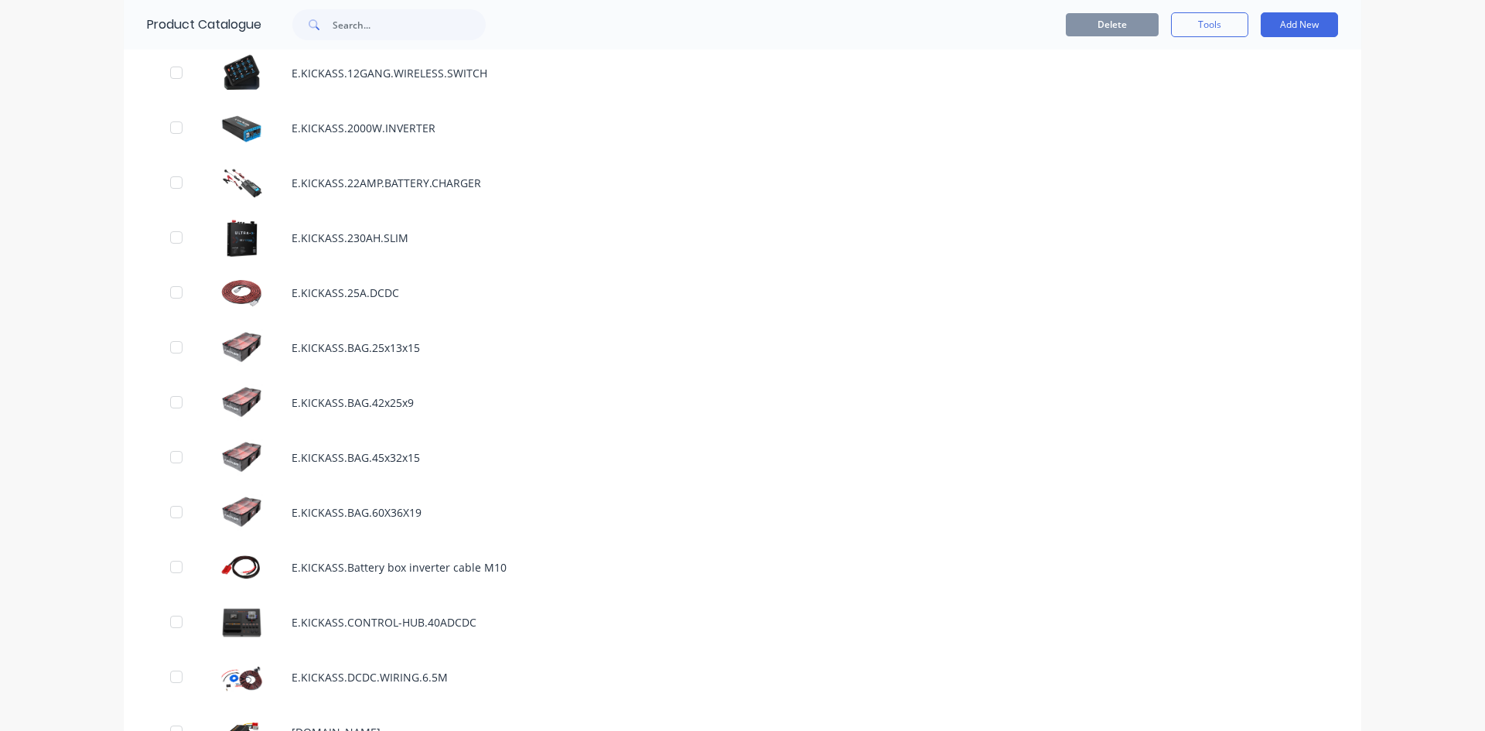
scroll to position [1779, 0]
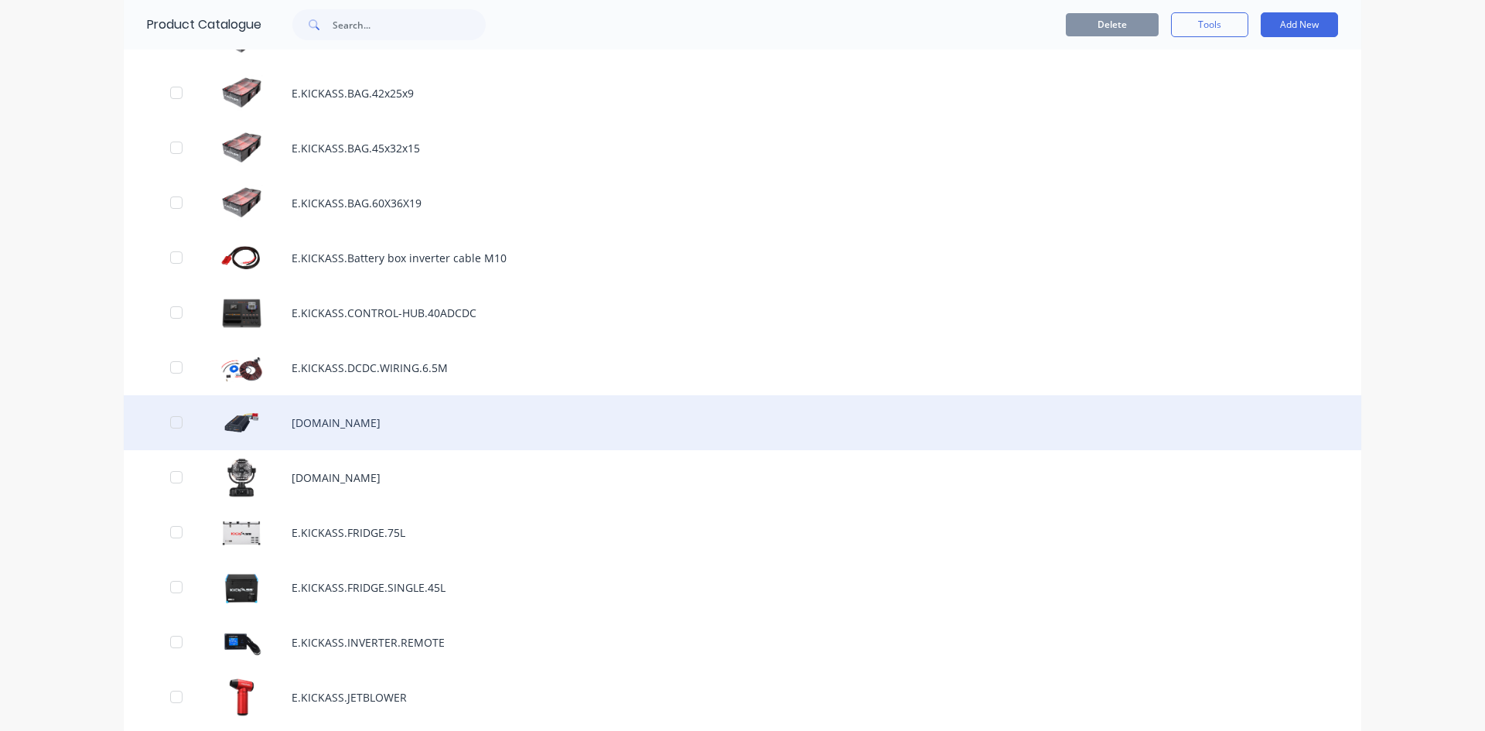
click at [412, 429] on div "[DOMAIN_NAME]" at bounding box center [743, 422] width 1238 height 55
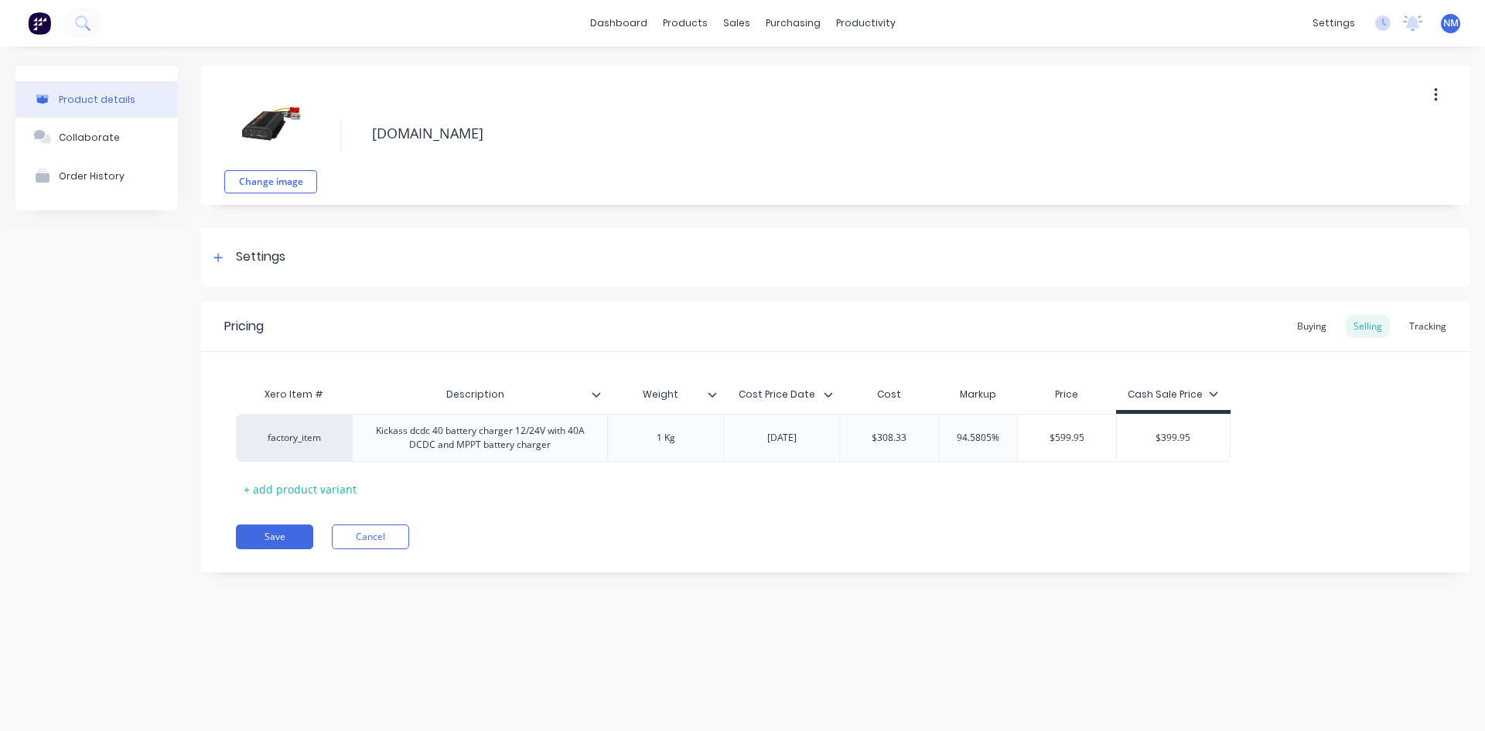
click at [1447, 89] on button "button" at bounding box center [1436, 95] width 36 height 28
click at [1358, 132] on span "Duplicate" at bounding box center [1379, 136] width 116 height 16
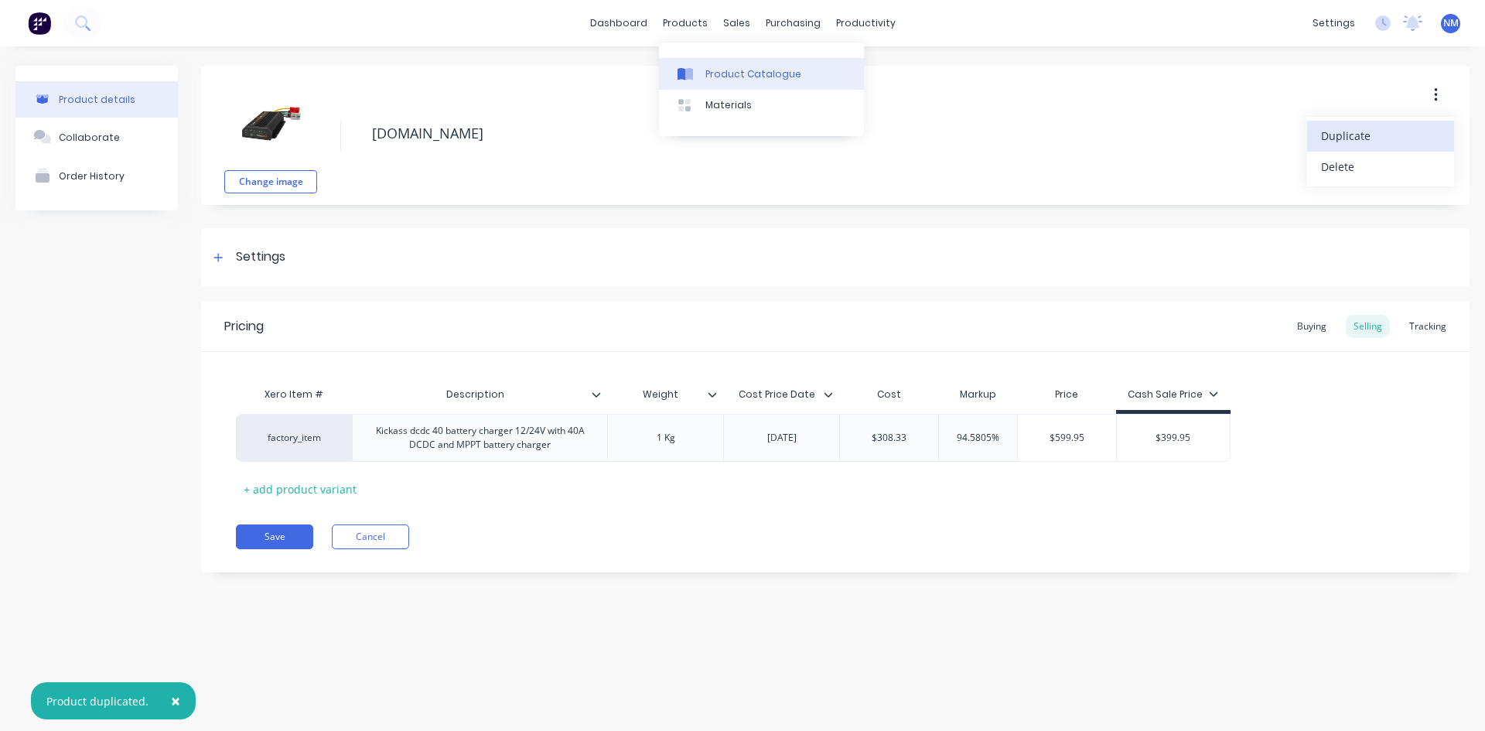
click at [721, 65] on link "Product Catalogue" at bounding box center [761, 73] width 205 height 31
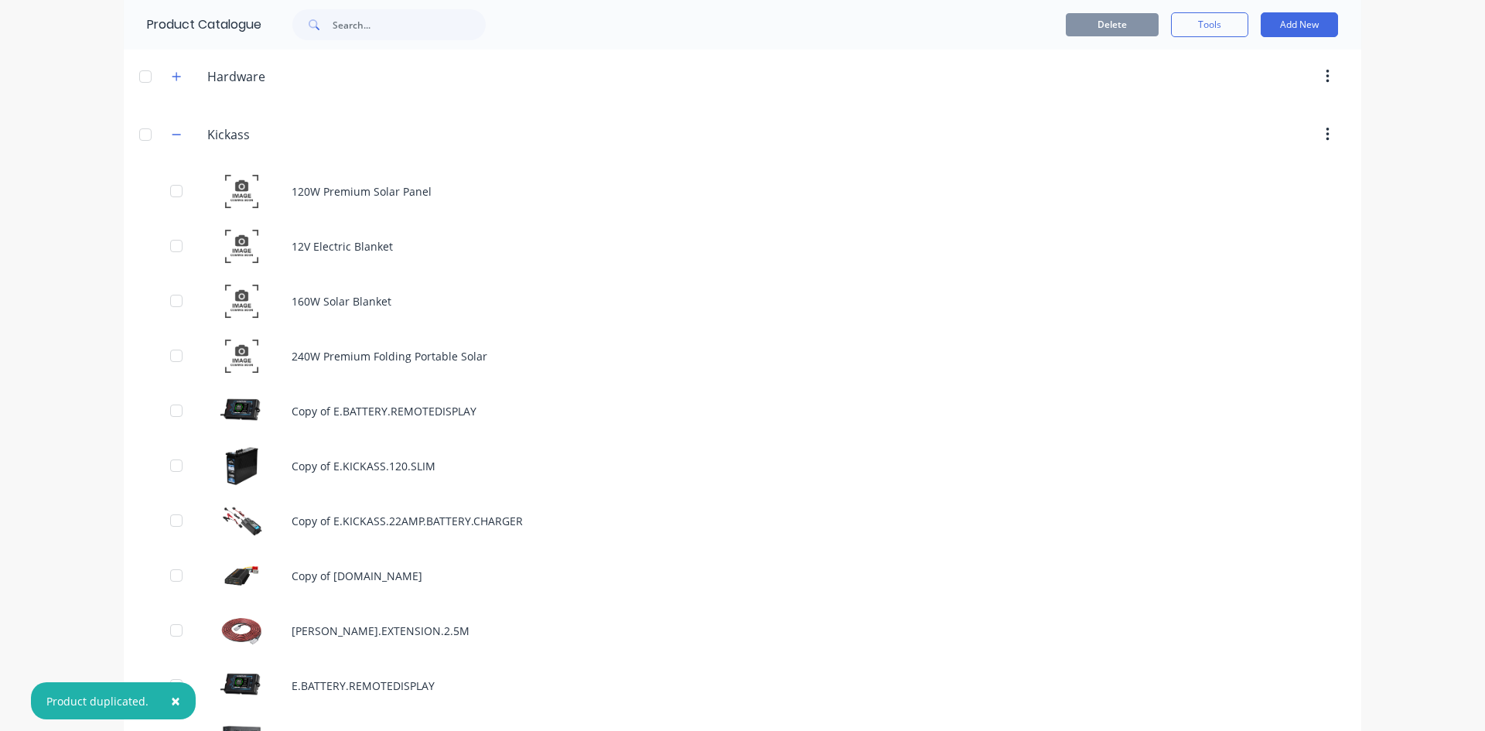
scroll to position [619, 0]
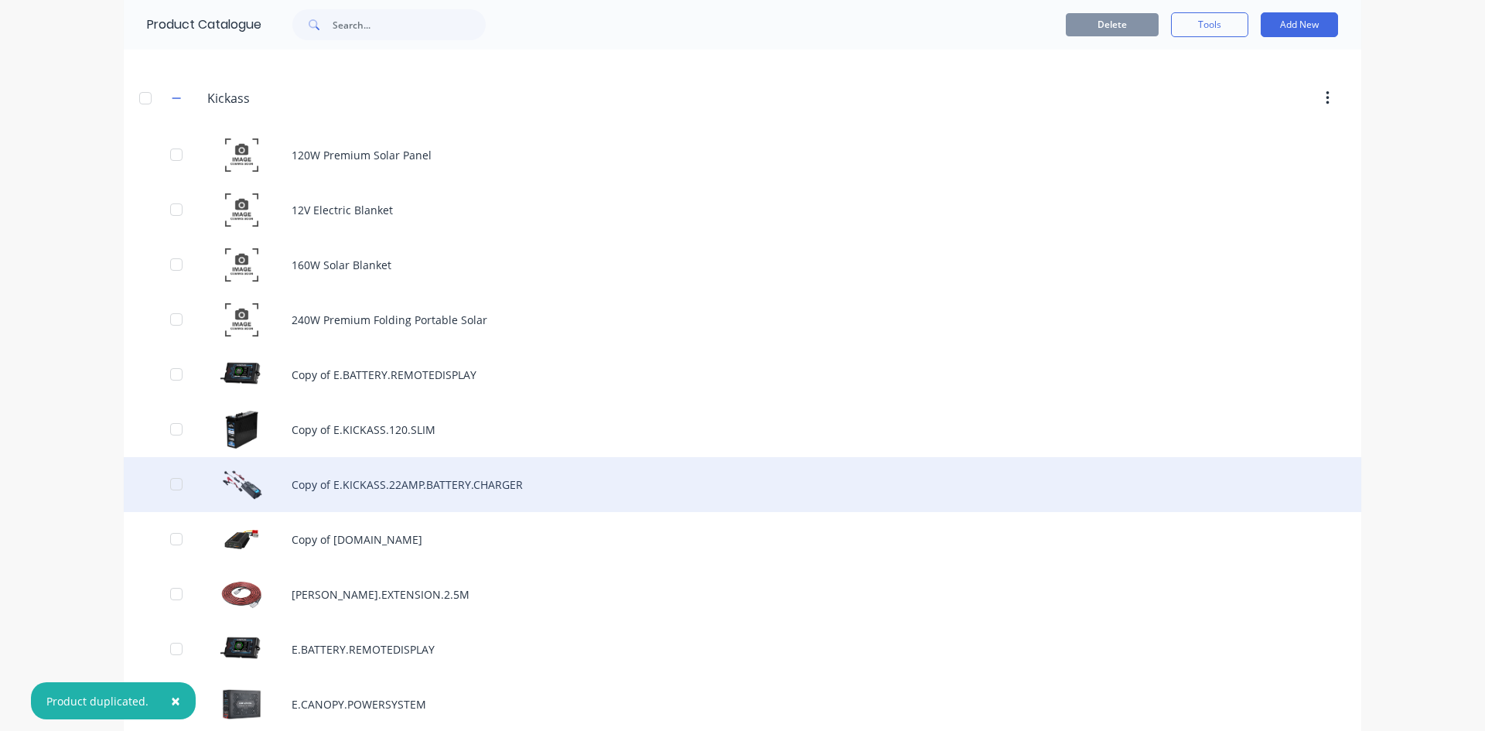
click at [483, 481] on div "Copy of E.KICKASS.22AMP.BATTERY.CHARGER" at bounding box center [743, 484] width 1238 height 55
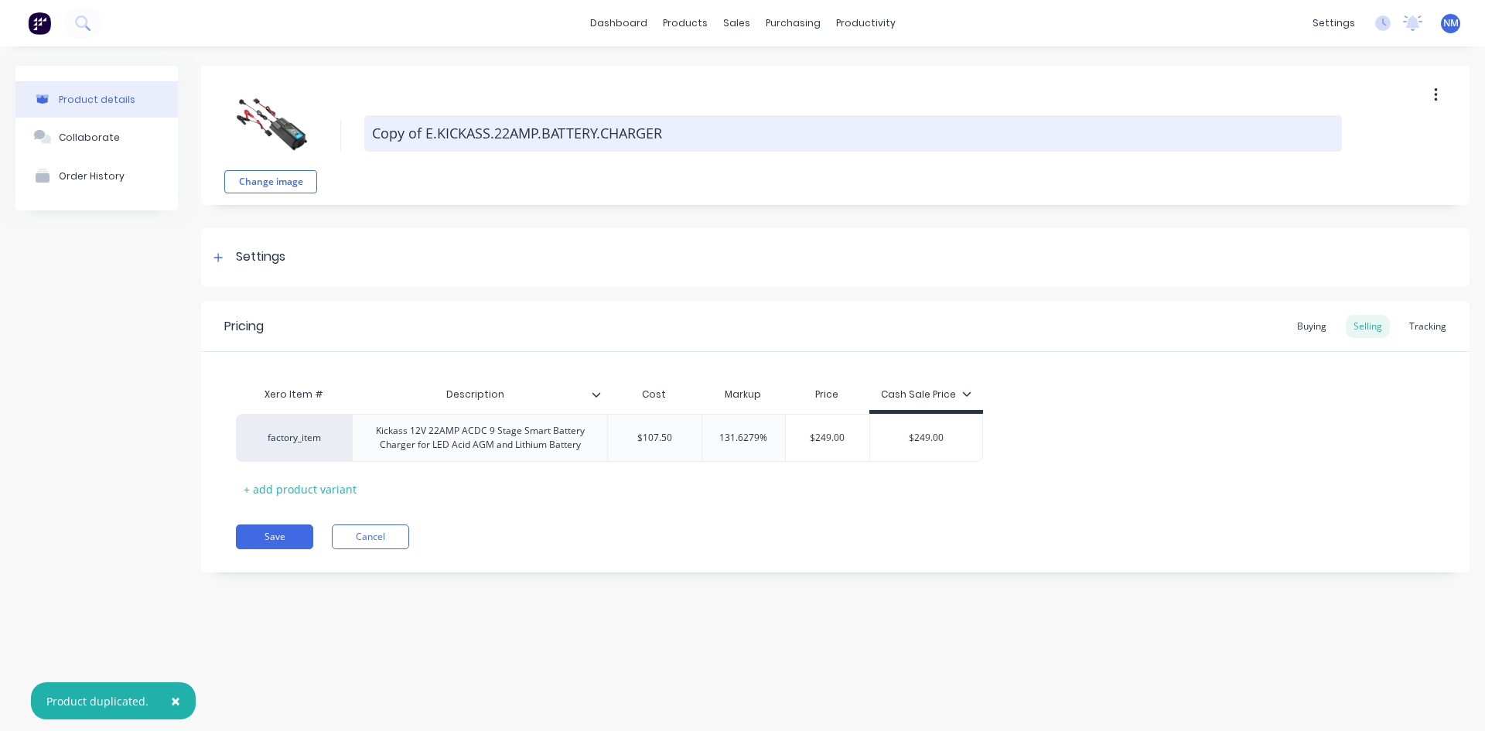
click at [499, 131] on textarea "Copy of E.KICKASS.22AMP.BATTERY.CHARGER" at bounding box center [853, 133] width 978 height 36
type textarea "x"
type textarea "Copy of E.KICKASS.2AMP.BATTERY.CHARGER"
type textarea "x"
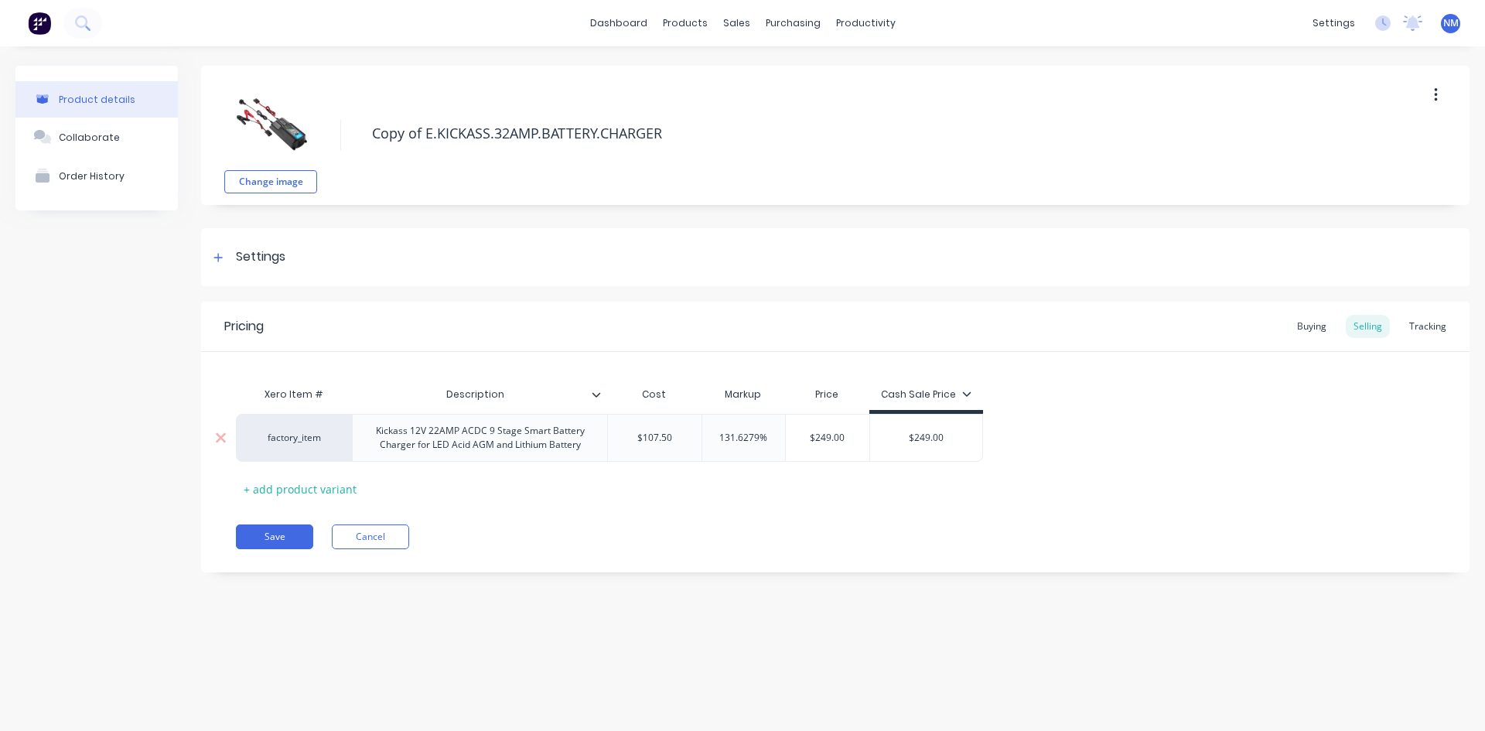
type textarea "Copy of E.KICKASS.32AMP.BATTERY.CHARGER"
type textarea "x"
type textarea "Copy of E.KICKASS.32AMP.BATTERY.CHARGER"
click at [433, 430] on div "Kickass 12V 22AMP ACDC 9 Stage Smart Battery Charger for LED Acid AGM and Lithi…" at bounding box center [480, 438] width 242 height 34
type textarea "x"
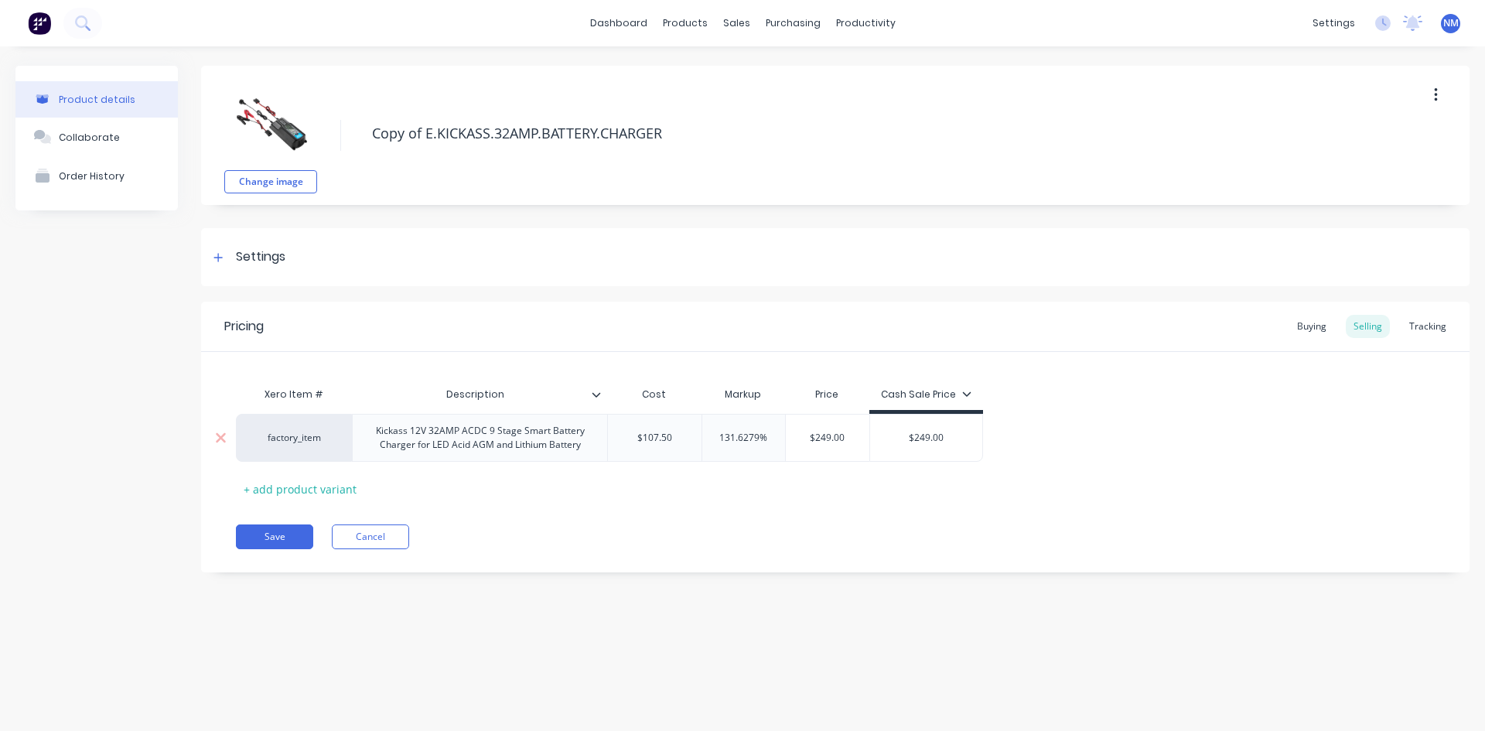
type input "$107.50"
drag, startPoint x: 675, startPoint y: 436, endPoint x: 328, endPoint y: 459, distance: 347.3
click at [344, 456] on div "factory_item Kickass 12V 32AMP ACDC 9 Stage Smart Battery Charger for LED Acid …" at bounding box center [609, 438] width 747 height 48
type textarea "x"
type input "1"
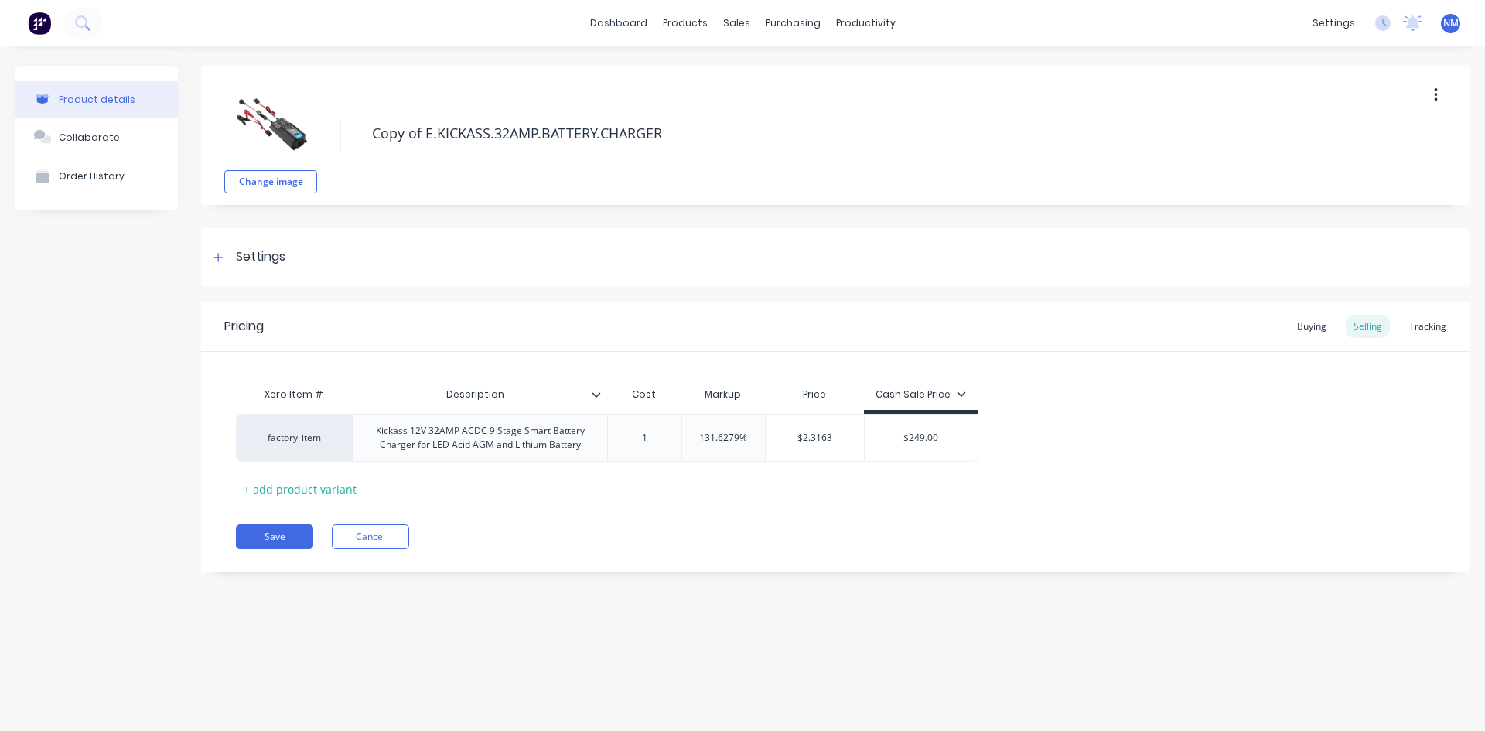
type textarea "x"
type input "16"
type textarea "x"
type input "160."
type textarea "x"
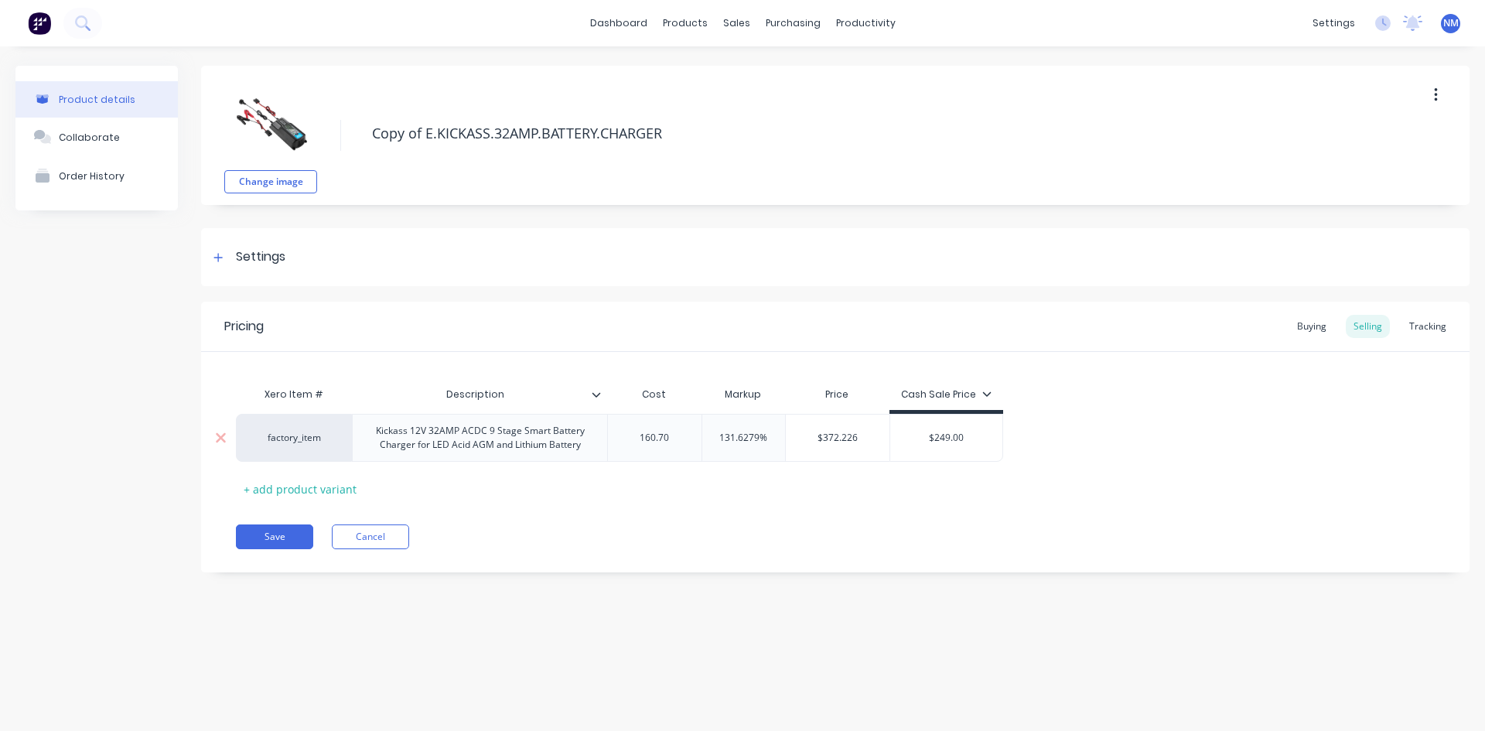
type input "160.70"
type input "$372.226"
drag, startPoint x: 858, startPoint y: 442, endPoint x: 479, endPoint y: 466, distance: 379.8
click at [494, 463] on div "Xero Item # Description Cost Markup Price Cash Sale Price factory_item Kickass …" at bounding box center [835, 440] width 1199 height 122
type textarea "x"
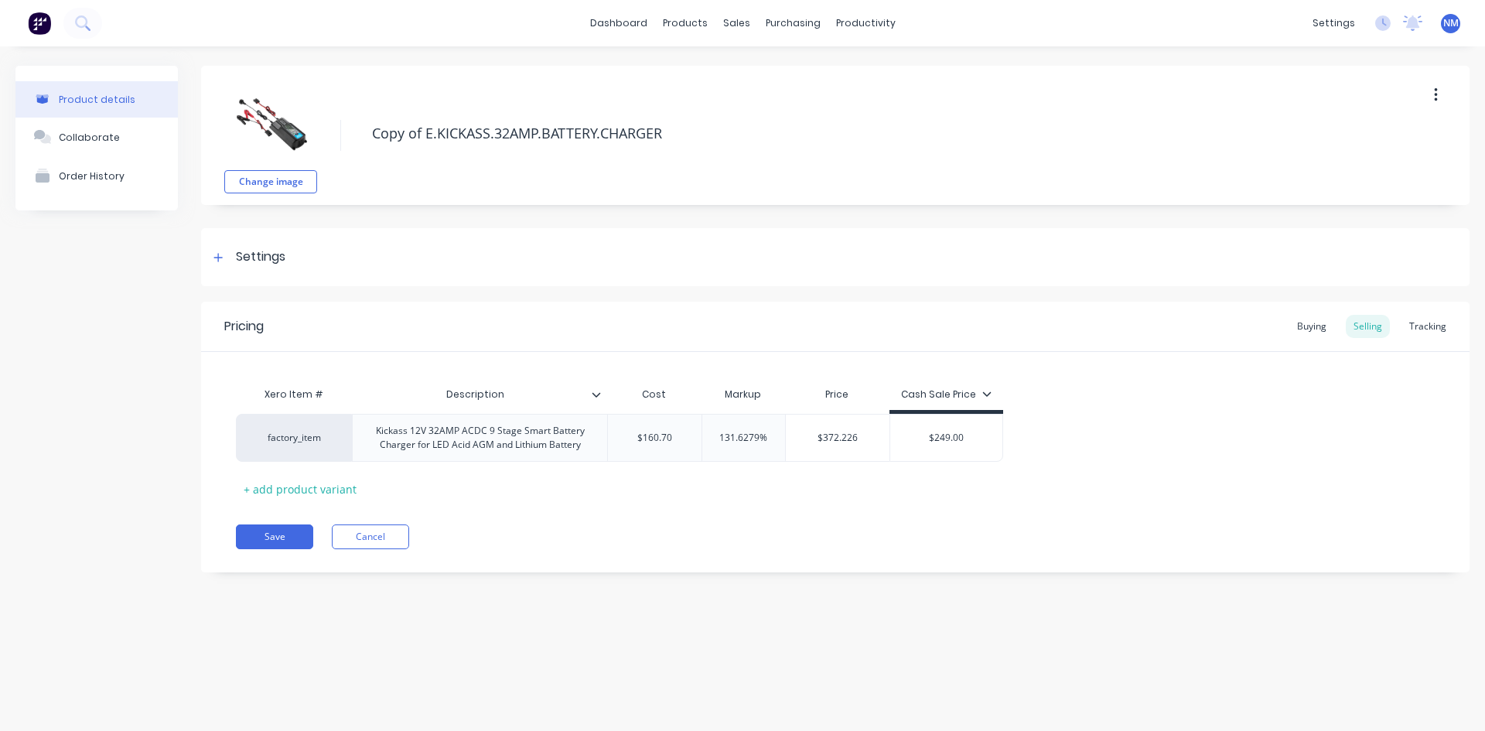
type input "2"
type textarea "x"
type input "24"
type textarea "x"
type input "249"
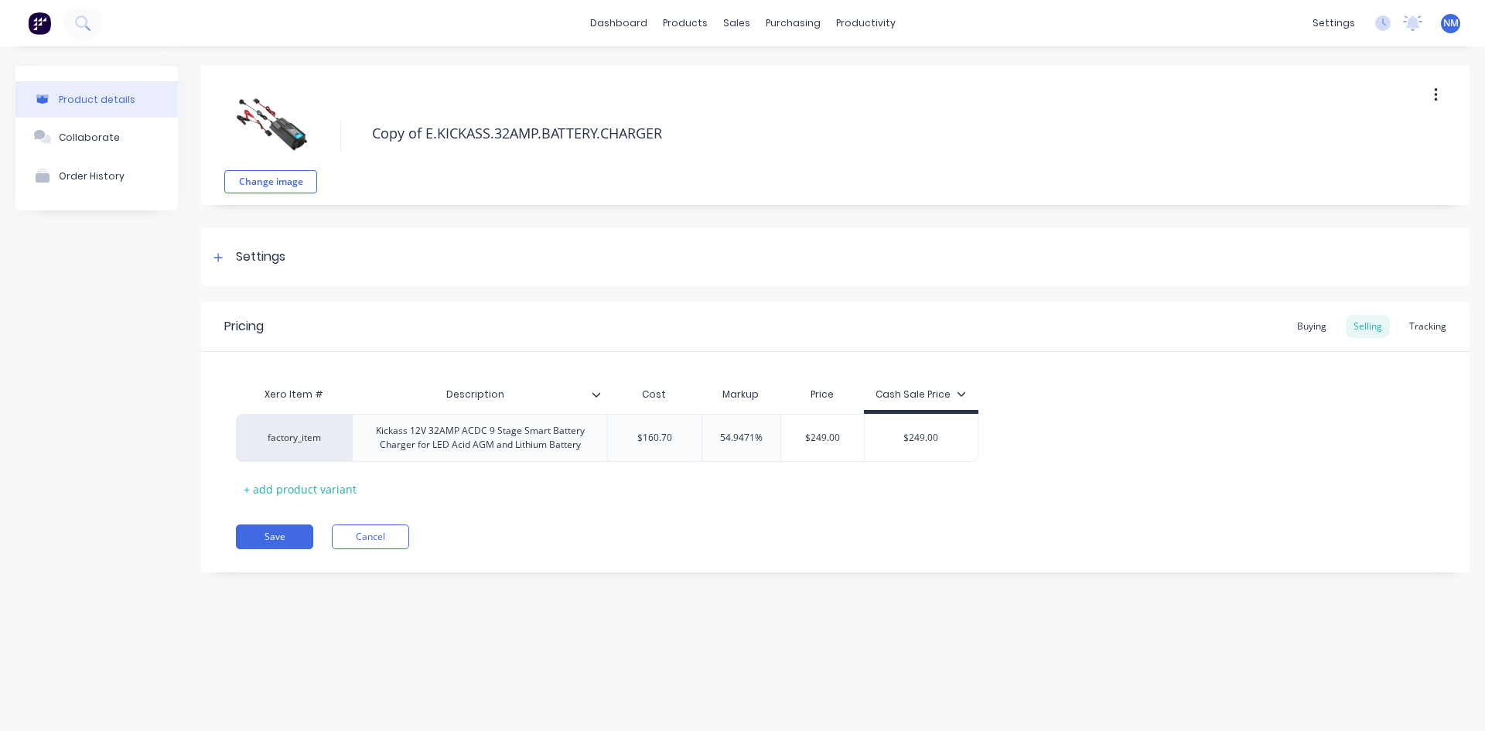
click at [801, 516] on div "Pricing Buying Selling Tracking Xero Item # Description Cost Markup Price Cash …" at bounding box center [835, 437] width 1269 height 271
drag, startPoint x: 425, startPoint y: 129, endPoint x: 343, endPoint y: 123, distance: 83.0
click at [351, 130] on div "Change image Copy of E.KICKASS.32AMP.BATTERY.CHARGER" at bounding box center [835, 135] width 1269 height 139
type textarea "x"
type textarea "E.KICKASS.32AMP.BATTERY.CHARGER"
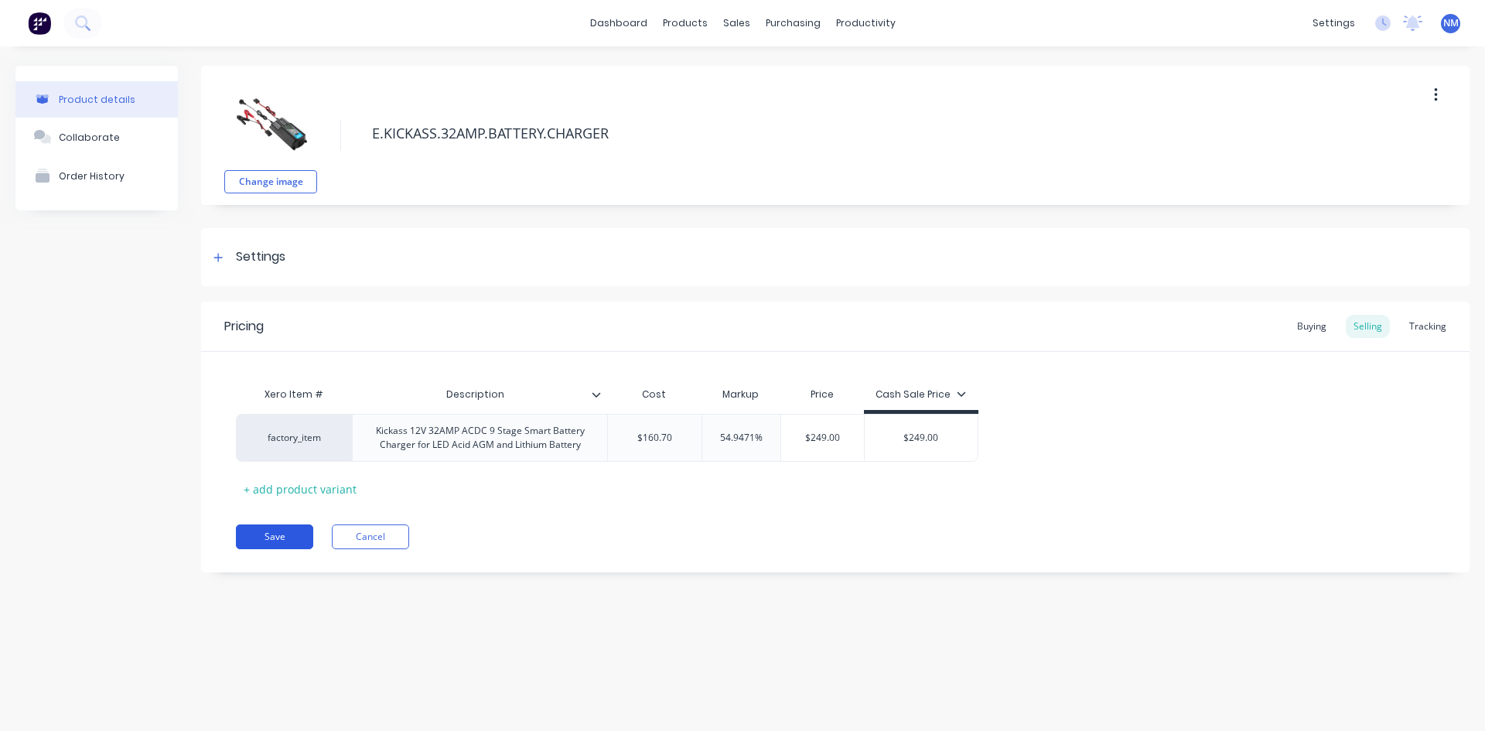
type textarea "x"
type textarea "E.KICKASS.32AMP.BATTERY.CHARGER"
click at [285, 539] on button "Save" at bounding box center [274, 537] width 77 height 25
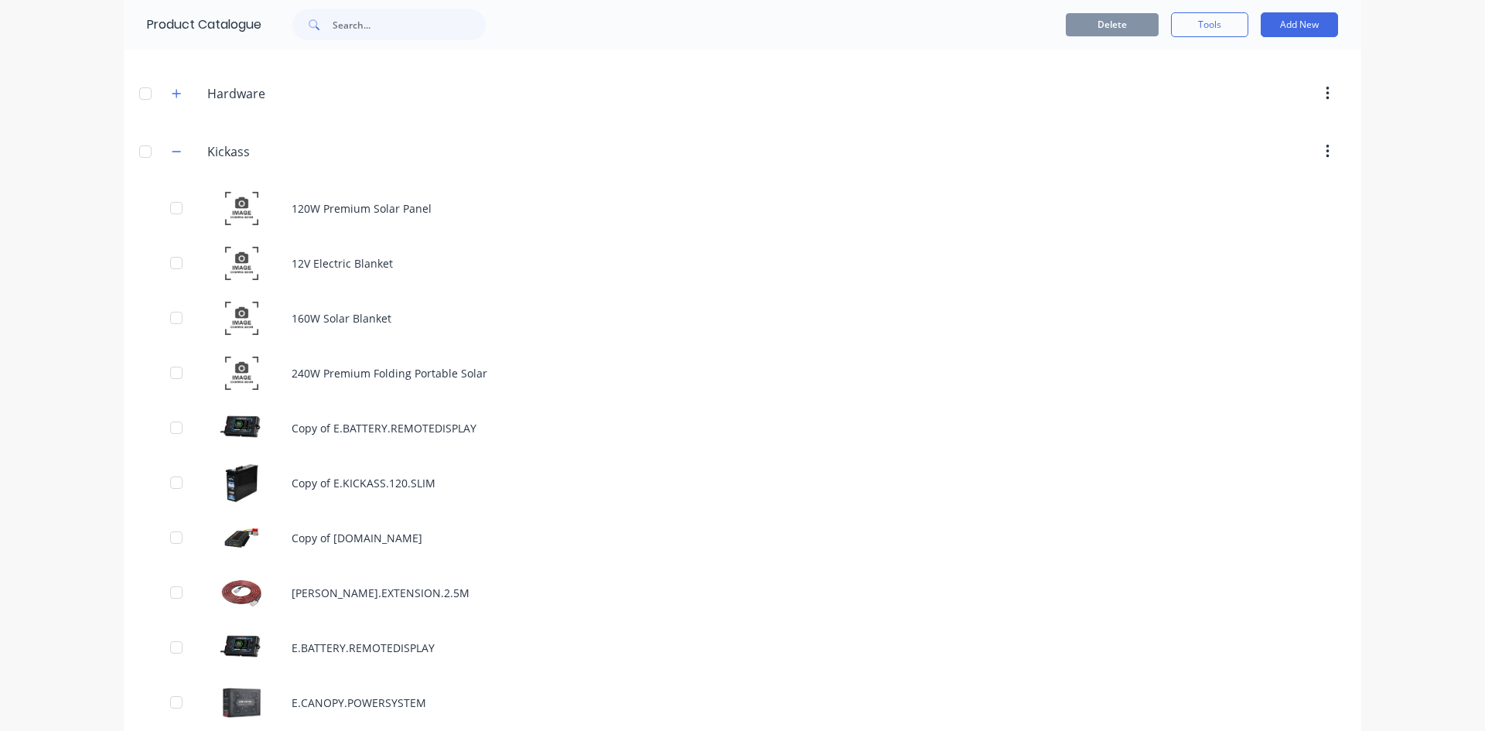
scroll to position [696, 0]
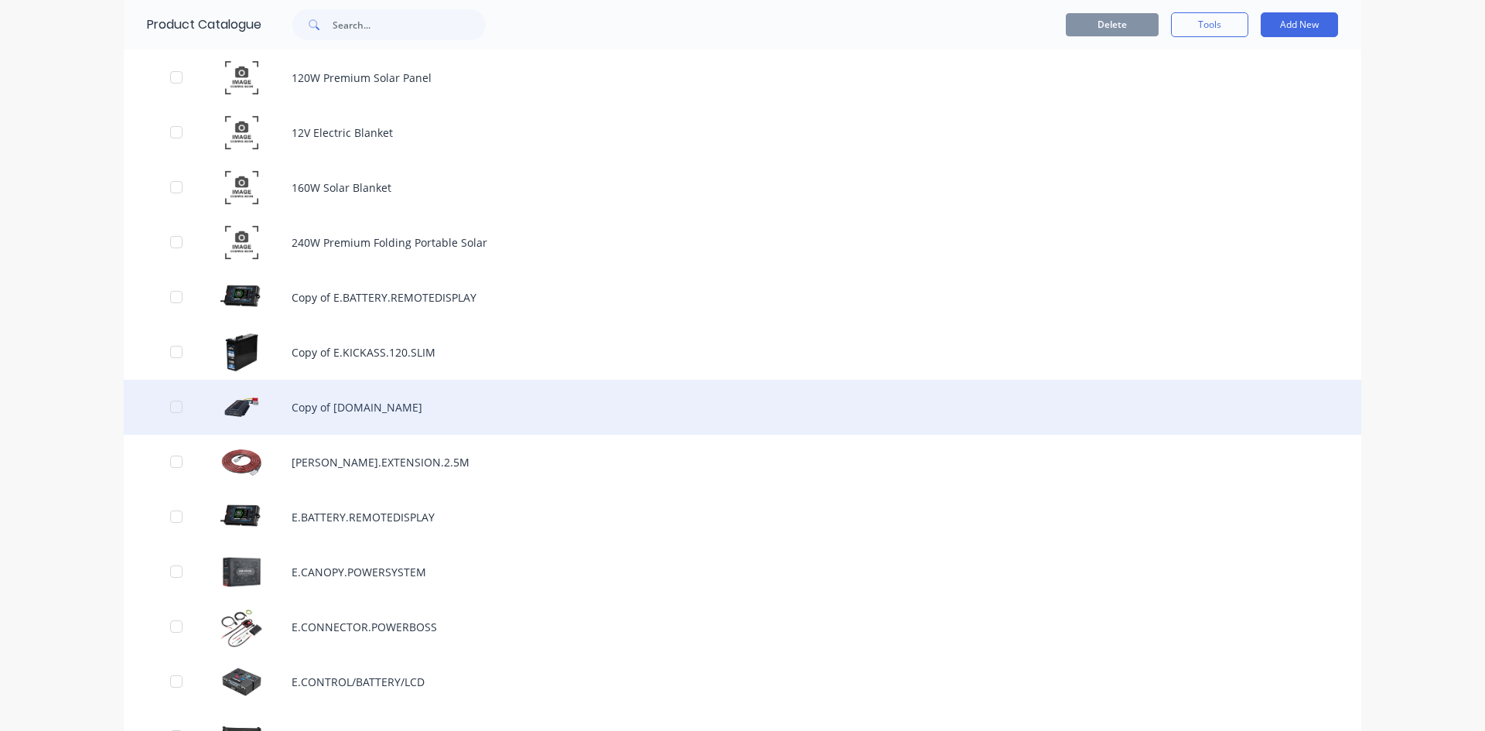
click at [344, 410] on div "Copy of [DOMAIN_NAME]" at bounding box center [743, 407] width 1238 height 55
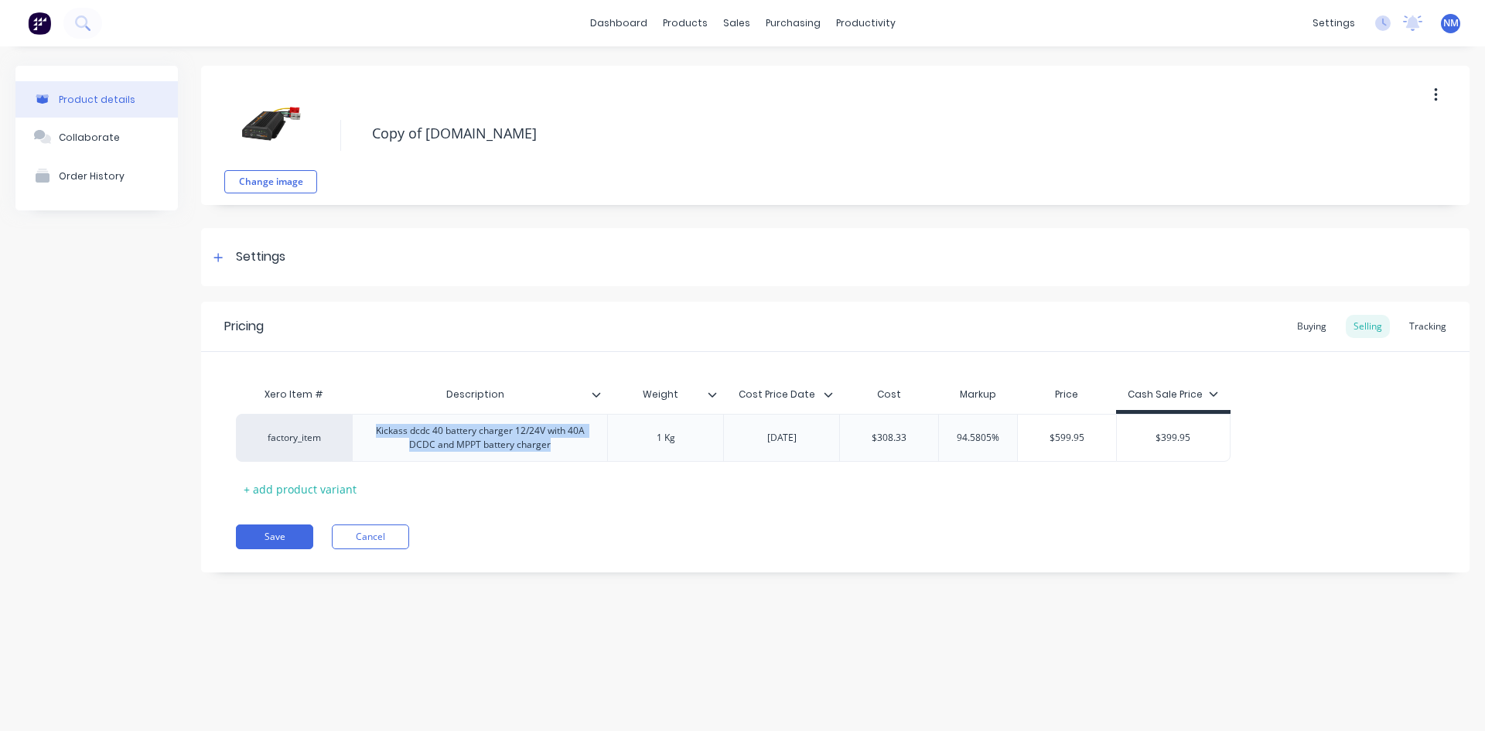
drag, startPoint x: 576, startPoint y: 446, endPoint x: 228, endPoint y: 412, distance: 349.7
click at [228, 412] on div "Xero Item # Description Weight Cost Price Date Cost Markup Price Cash Sale Pric…" at bounding box center [835, 426] width 1269 height 149
type textarea "x"
click at [228, 412] on div "Xero Item # Description Weight Cost Price Date Cost Markup Price Cash Sale Pric…" at bounding box center [835, 426] width 1269 height 149
drag, startPoint x: 569, startPoint y: 444, endPoint x: 286, endPoint y: 409, distance: 285.3
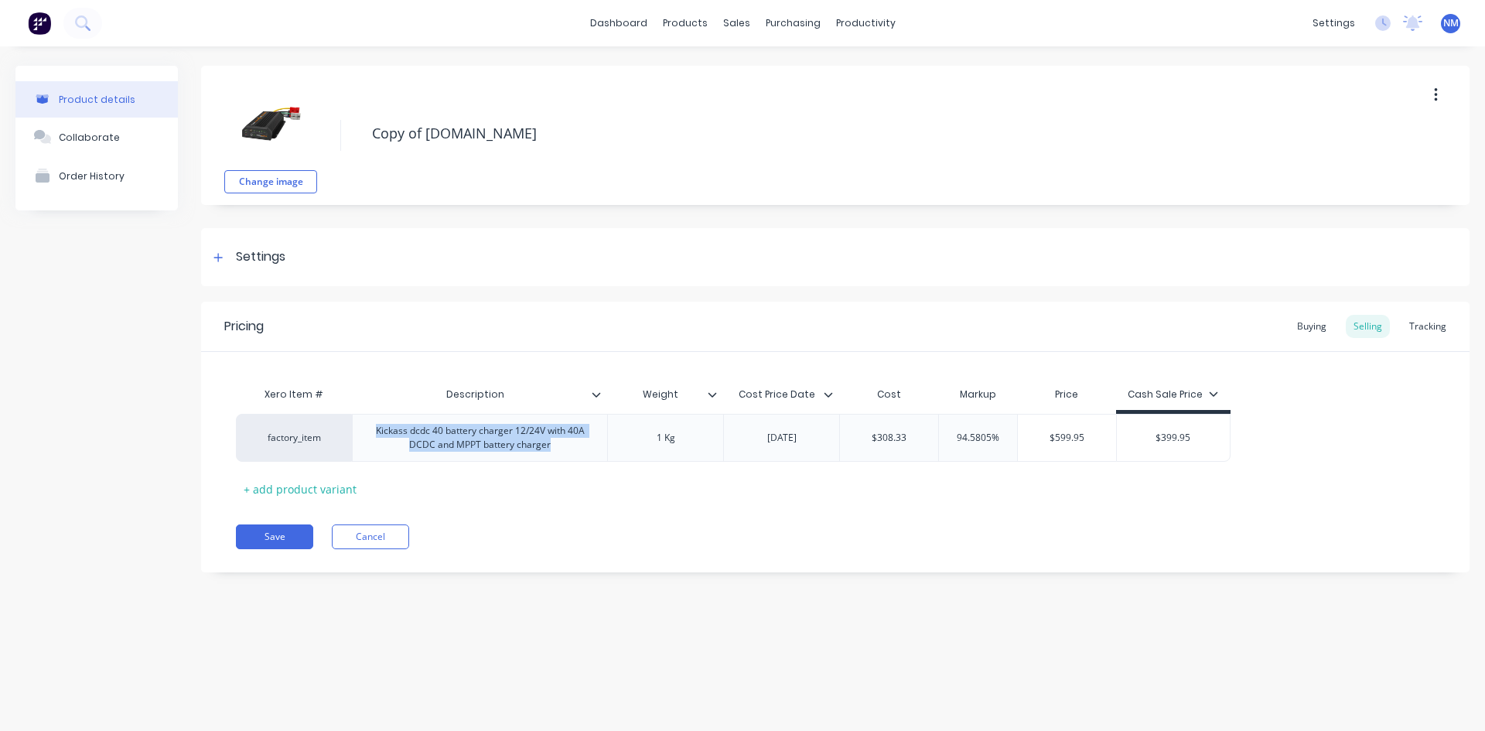
click at [286, 409] on div "Xero Item # Description Weight Cost Price Date Cost Markup Price Cash Sale Pric…" at bounding box center [835, 440] width 1199 height 122
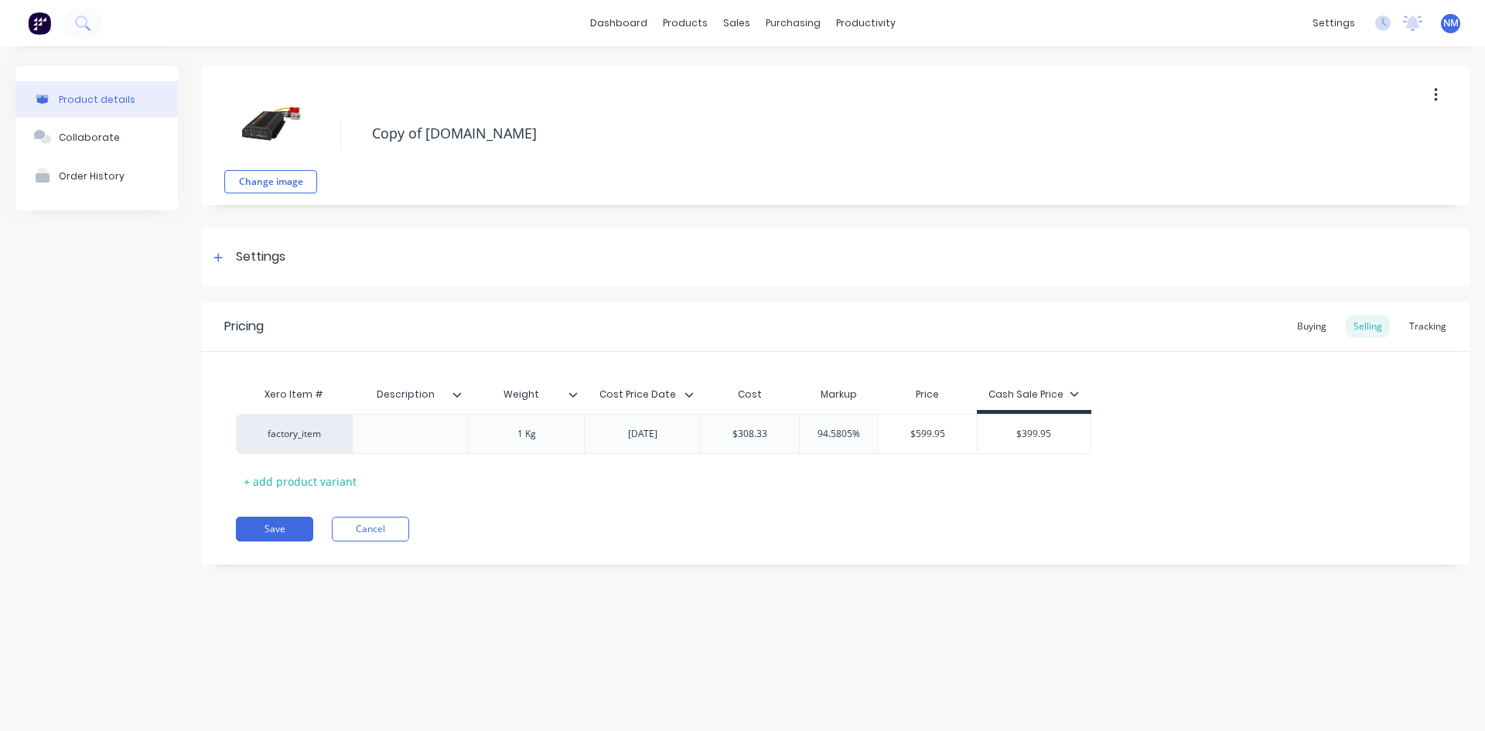
drag, startPoint x: 586, startPoint y: 132, endPoint x: 274, endPoint y: 142, distance: 312.0
click at [274, 142] on div "Change image Copy of [DOMAIN_NAME]" at bounding box center [835, 135] width 1269 height 139
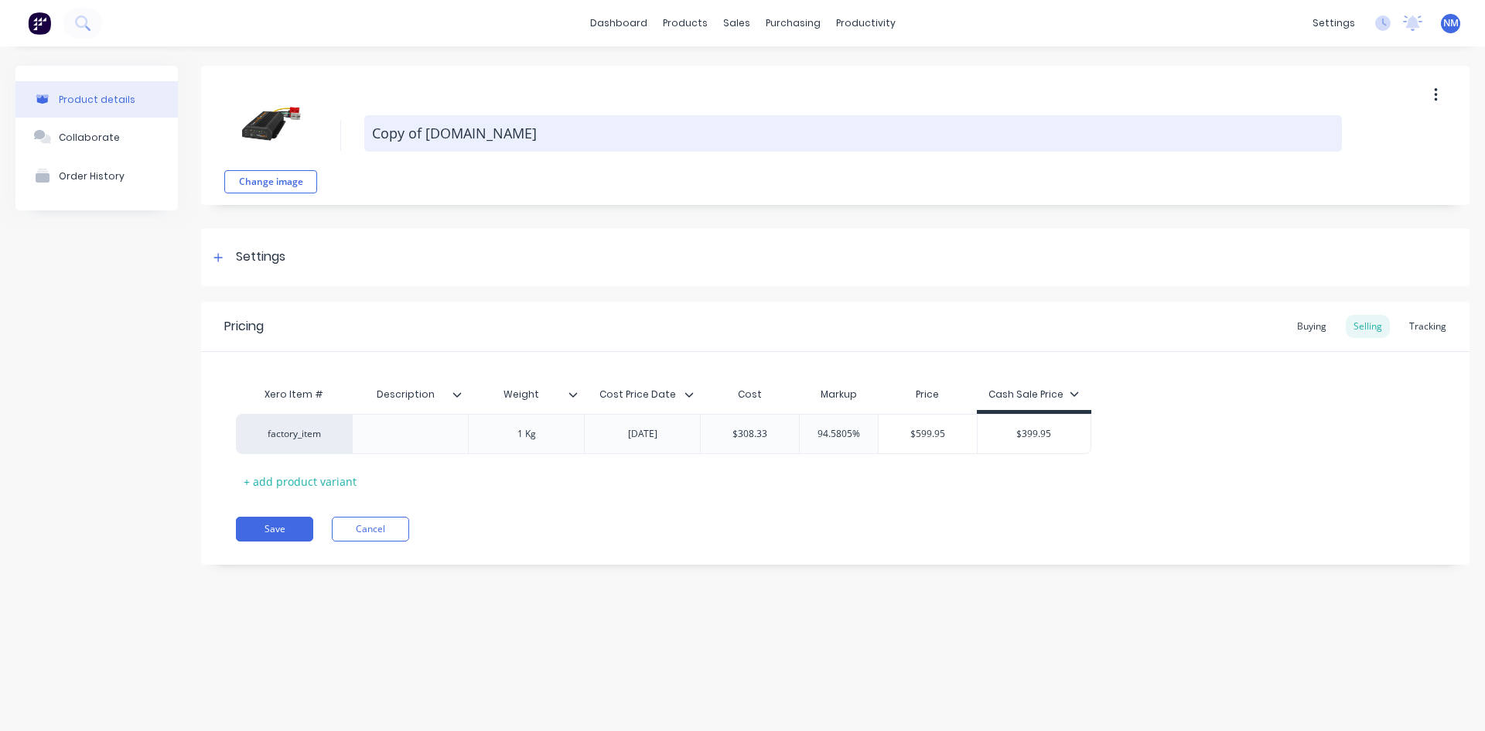
click at [423, 132] on textarea "Copy of [DOMAIN_NAME]" at bounding box center [853, 133] width 978 height 36
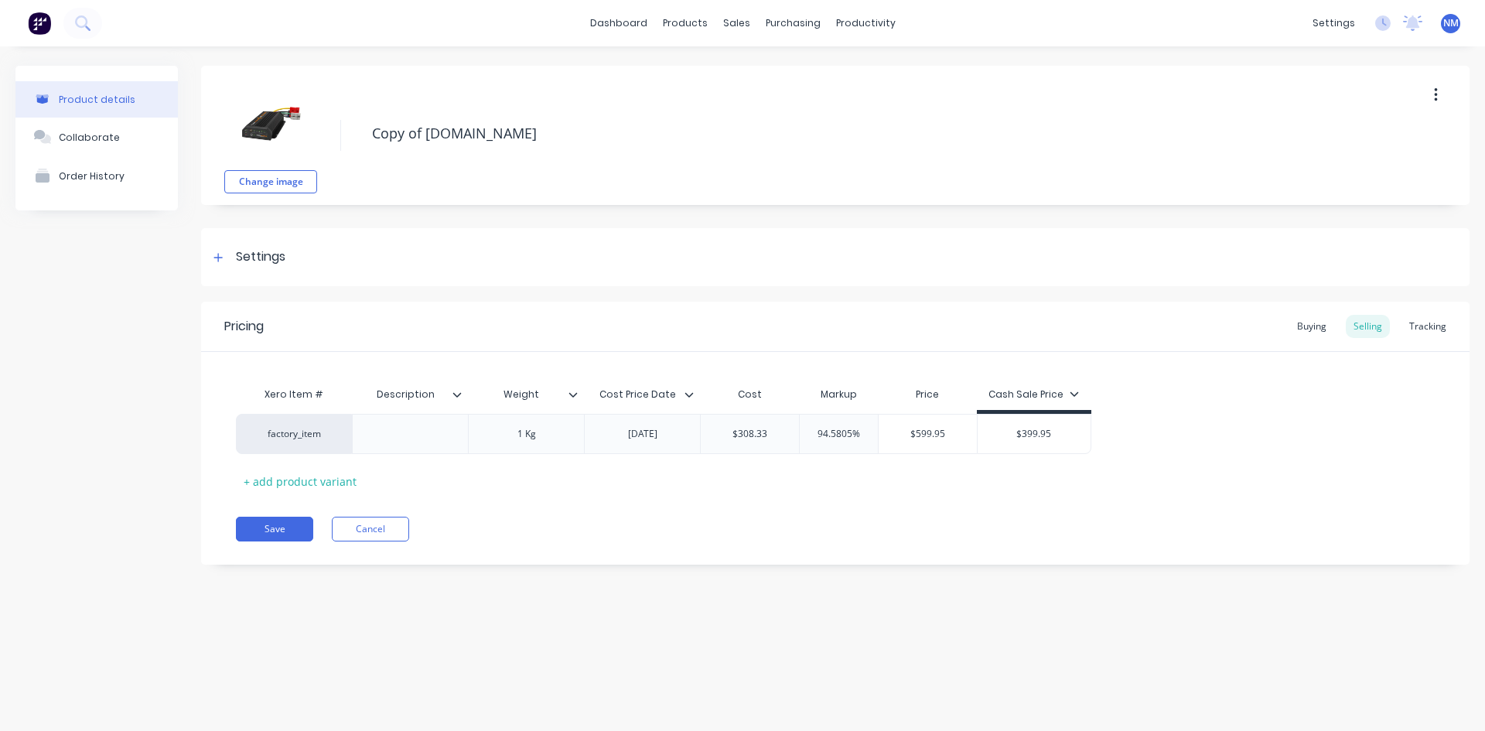
drag, startPoint x: 424, startPoint y: 132, endPoint x: 310, endPoint y: 133, distance: 113.7
click at [310, 133] on div "Change image Copy of [DOMAIN_NAME]" at bounding box center [835, 135] width 1269 height 139
type textarea "x"
type textarea "[DOMAIN_NAME]"
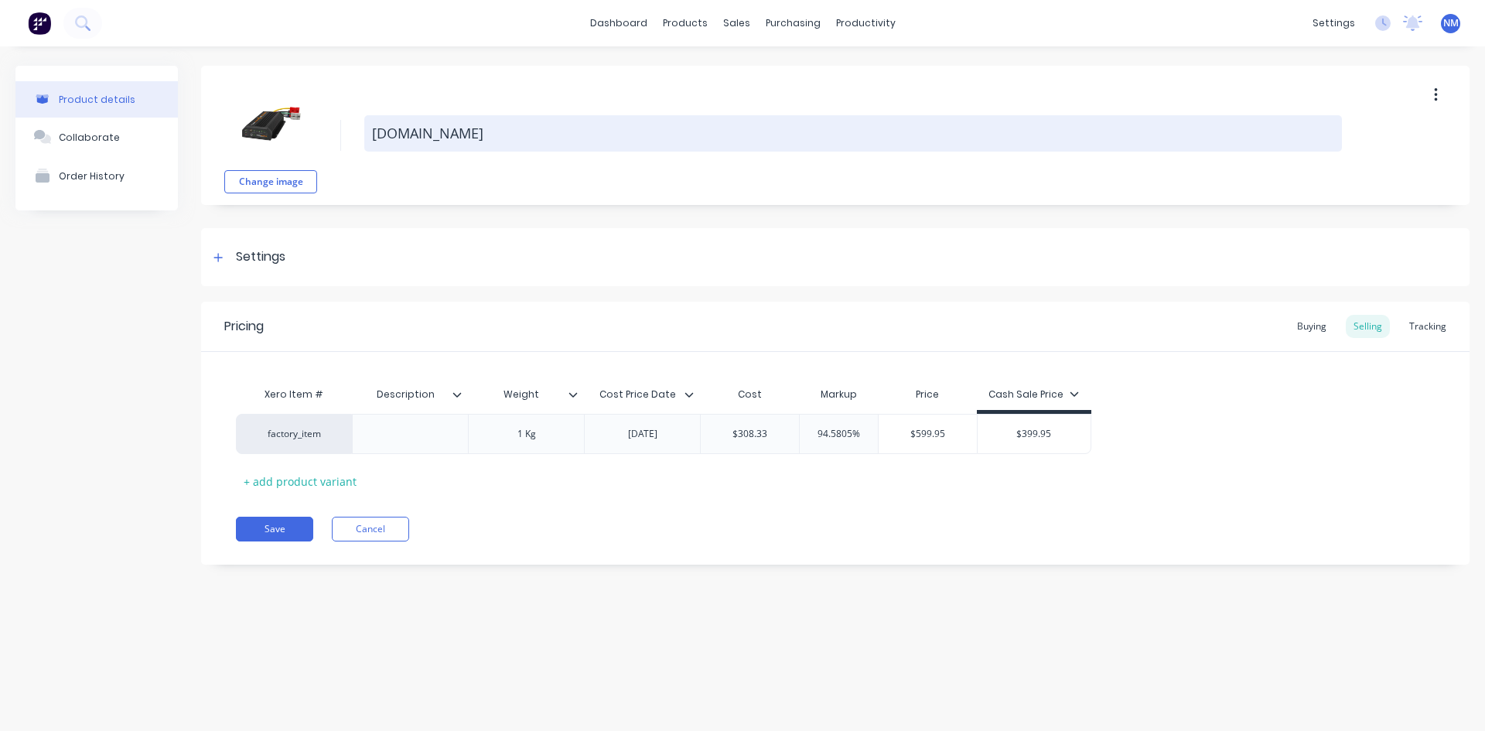
drag, startPoint x: 630, startPoint y: 129, endPoint x: 443, endPoint y: 123, distance: 186.5
click at [443, 123] on textarea "[DOMAIN_NAME]" at bounding box center [853, 133] width 978 height 36
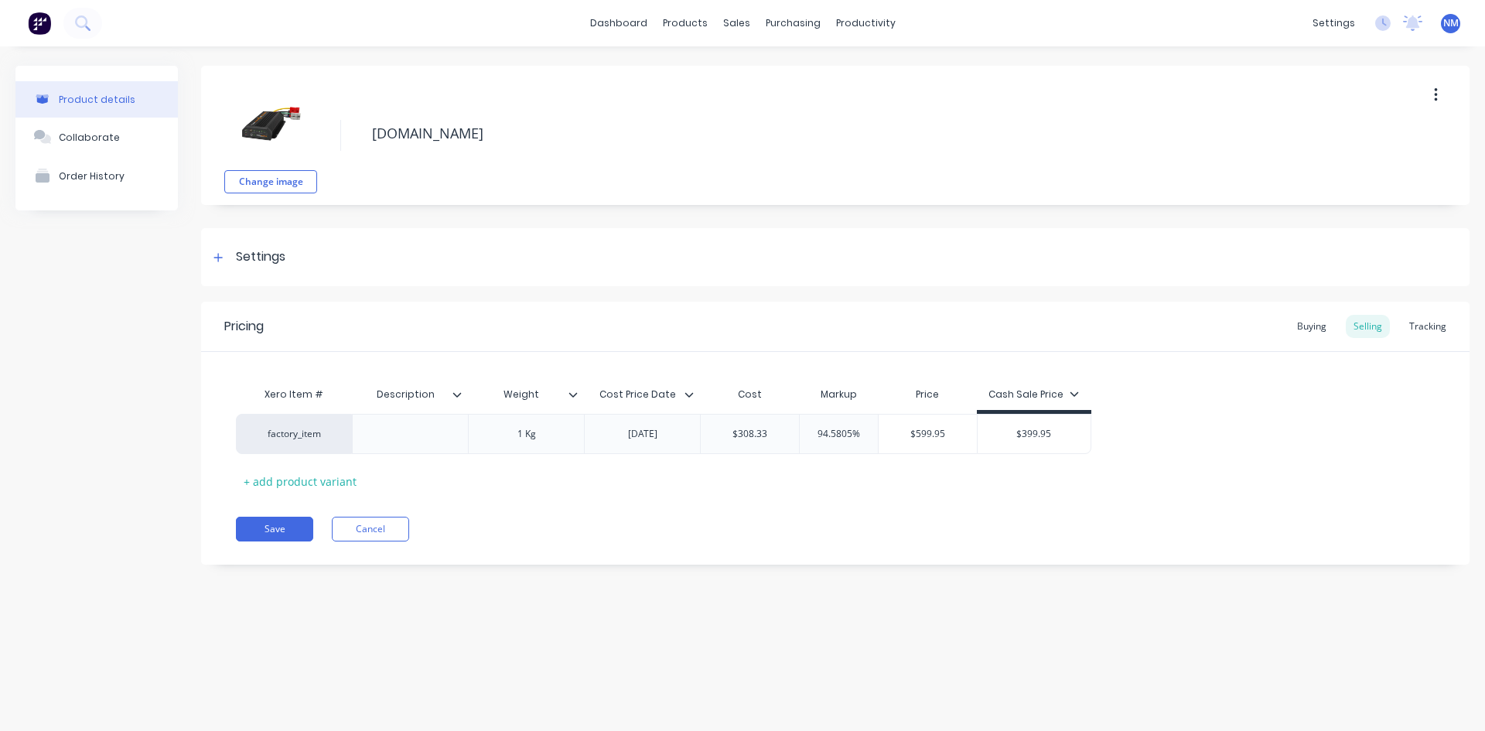
type textarea "x"
type textarea "E.KICKASS.3"
type textarea "x"
type textarea "E.KICKASS.30"
type textarea "x"
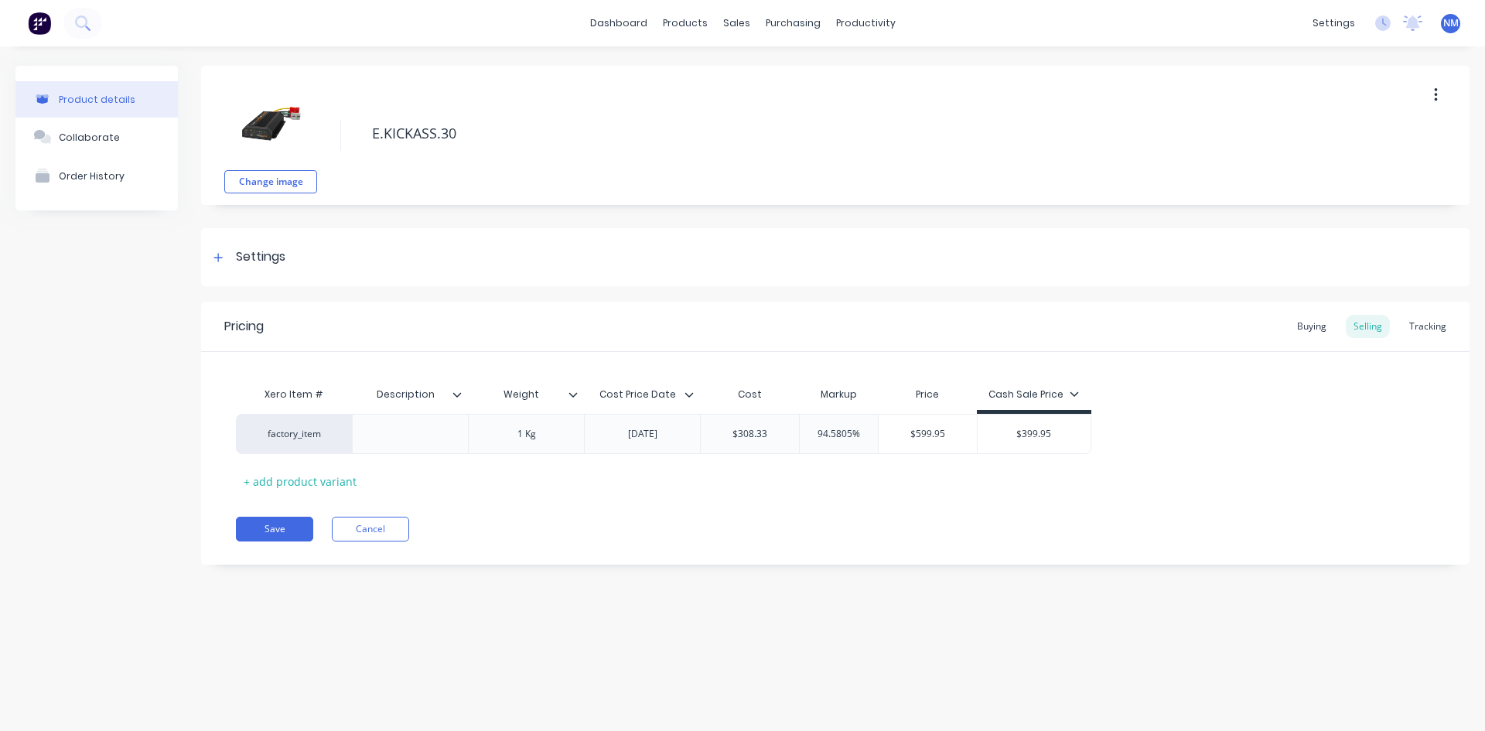
type textarea "E.KICKASS.30A"
type textarea "x"
type textarea "E.KICKASS.30A"
type textarea "x"
type textarea "E.KICKASS.30A P"
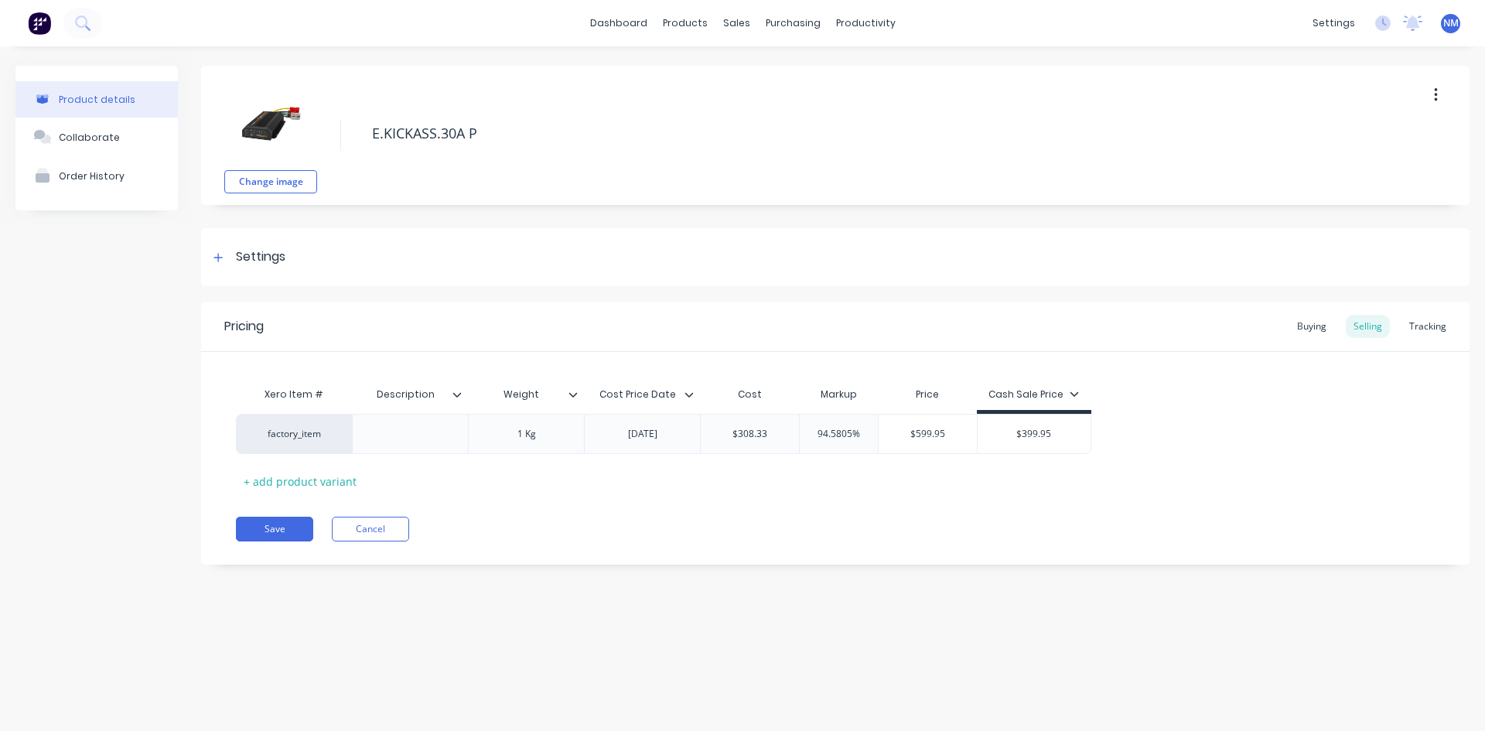
type textarea "x"
type textarea "E.KICKASS.30A PW"
type textarea "x"
type textarea "E.KICKASS.30A PWQ"
type textarea "x"
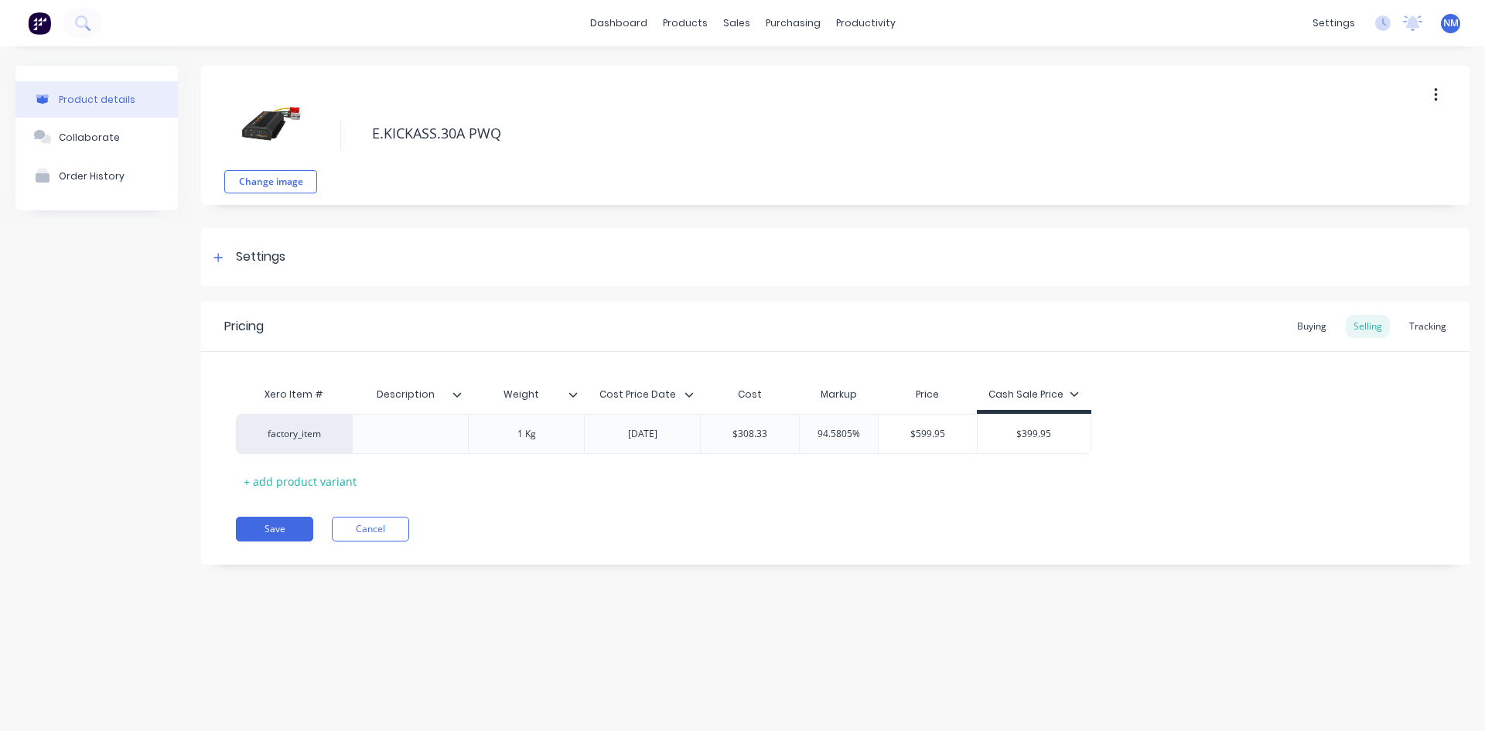
type textarea "E.KICKASS.30A PWQM"
type textarea "x"
type textarea "E.KICKASS.30A PWQM"
type textarea "x"
type textarea "E.KICKASS.30A PWQM S"
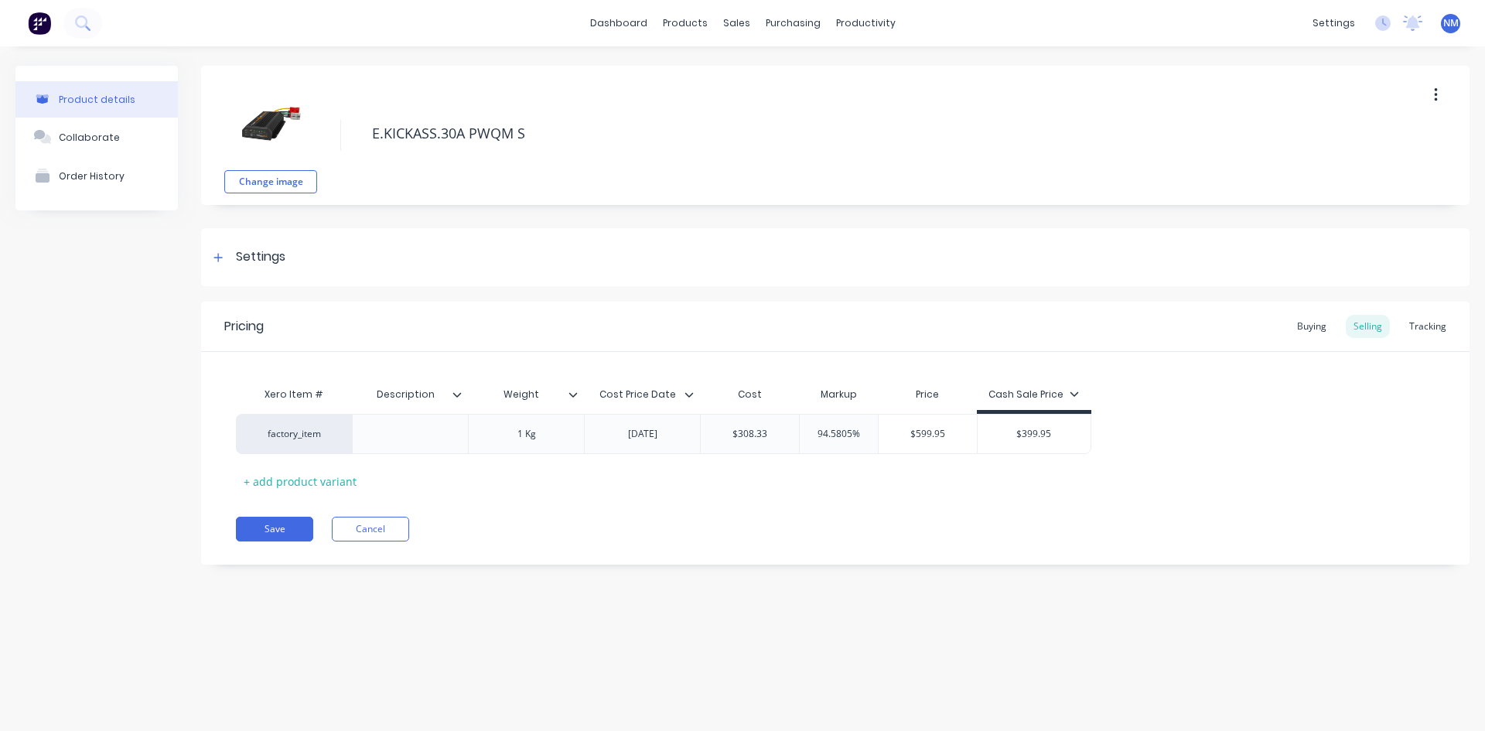
type textarea "x"
type textarea "E.KICKASS.30A PWQM"
type textarea "x"
type textarea "E.KICKASS.30A PWQM"
type textarea "x"
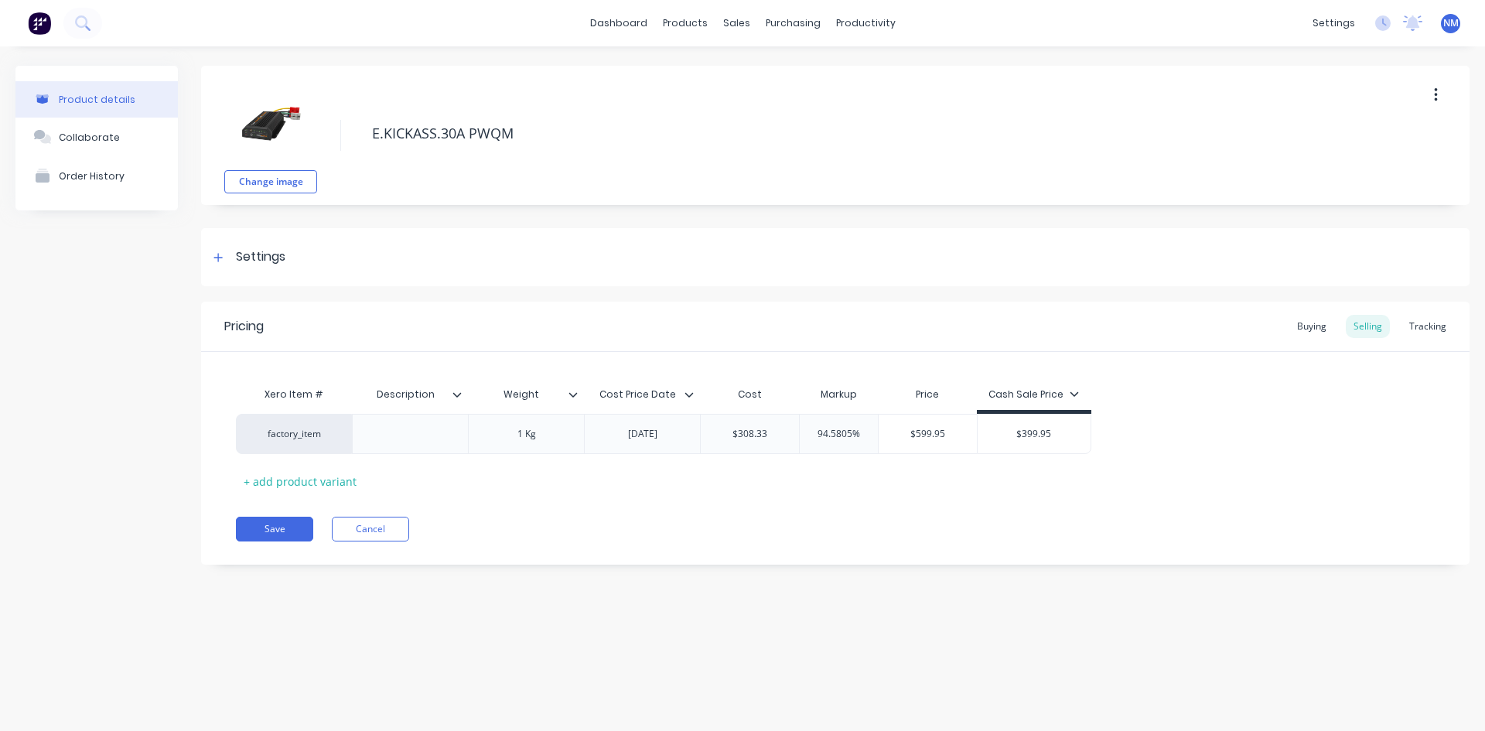
type textarea "E.KICKASS.30A PWQ"
type textarea "x"
type textarea "E.KICKASS.30A PW"
type textarea "x"
type textarea "E.KICKASS.30A PWM"
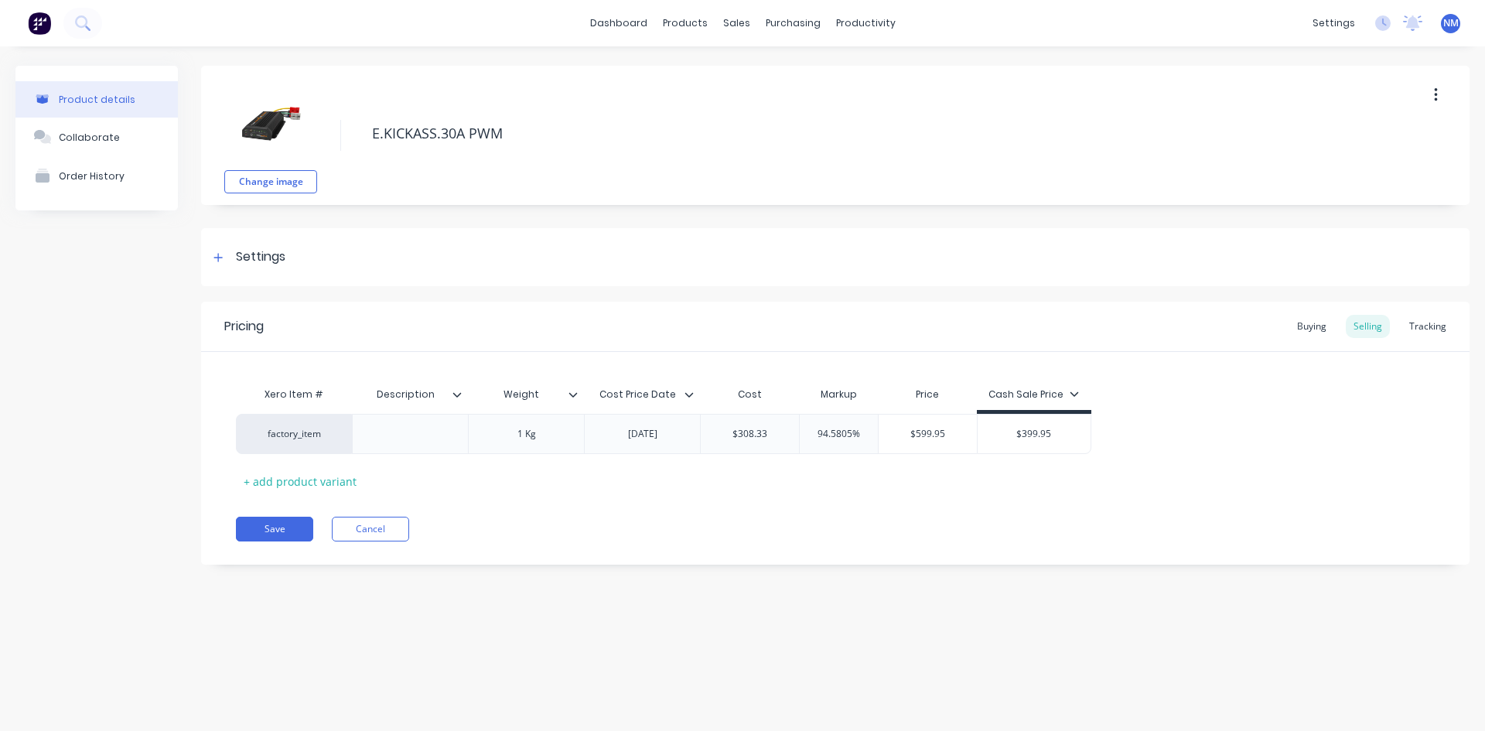
type textarea "x"
type textarea "E.KICKASS.30A PWM"
type textarea "x"
type textarea "E.KICKASS.30A PWM S"
type textarea "x"
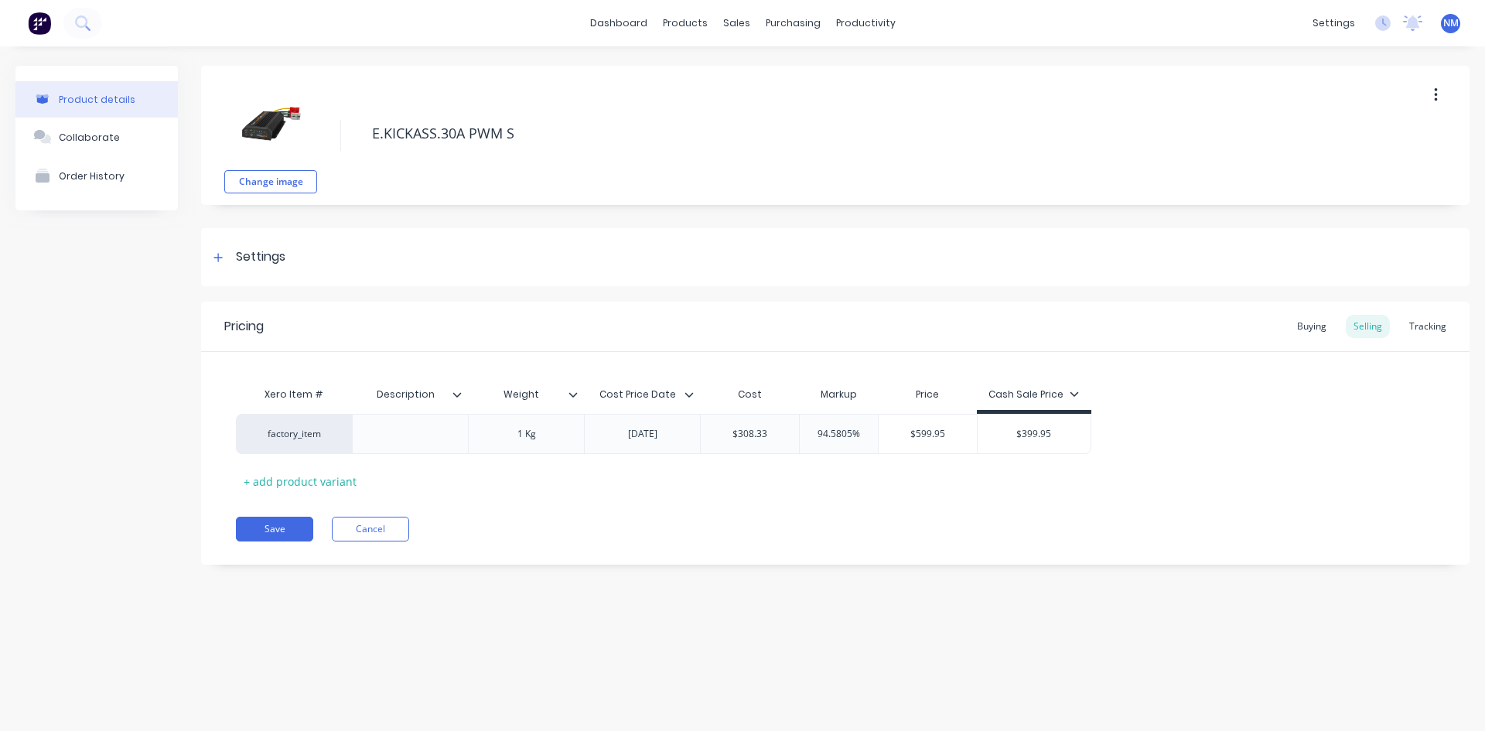
type textarea "E.KICKASS.30A PWM So"
type textarea "x"
type textarea "E.KICKASS.30A PWM Sol"
type textarea "x"
type textarea "E.KICKASS.30A PWM Sola"
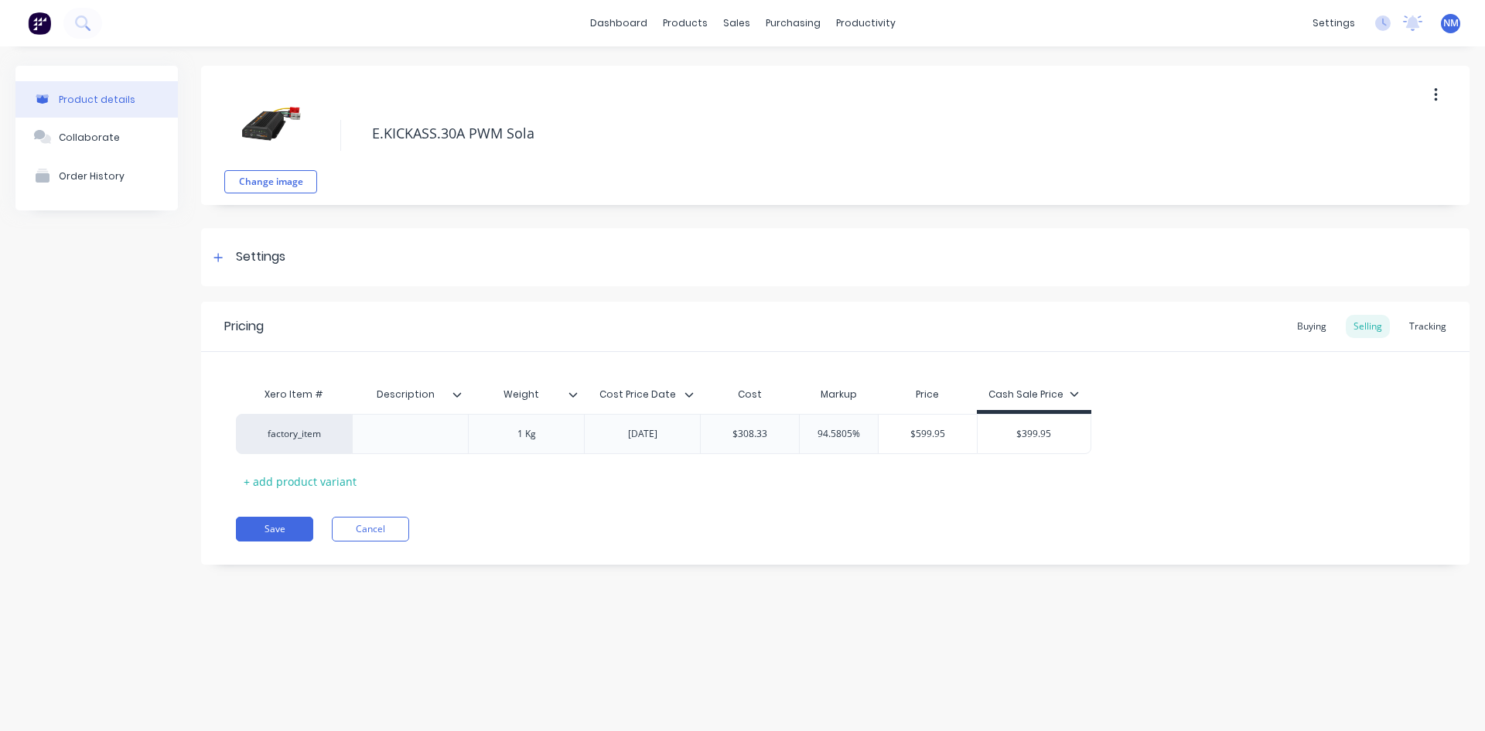
type textarea "x"
type textarea "E.KICKASS.30A PWM Solar"
type textarea "x"
type textarea "E.KICKASS.30A PWM Solar"
type textarea "x"
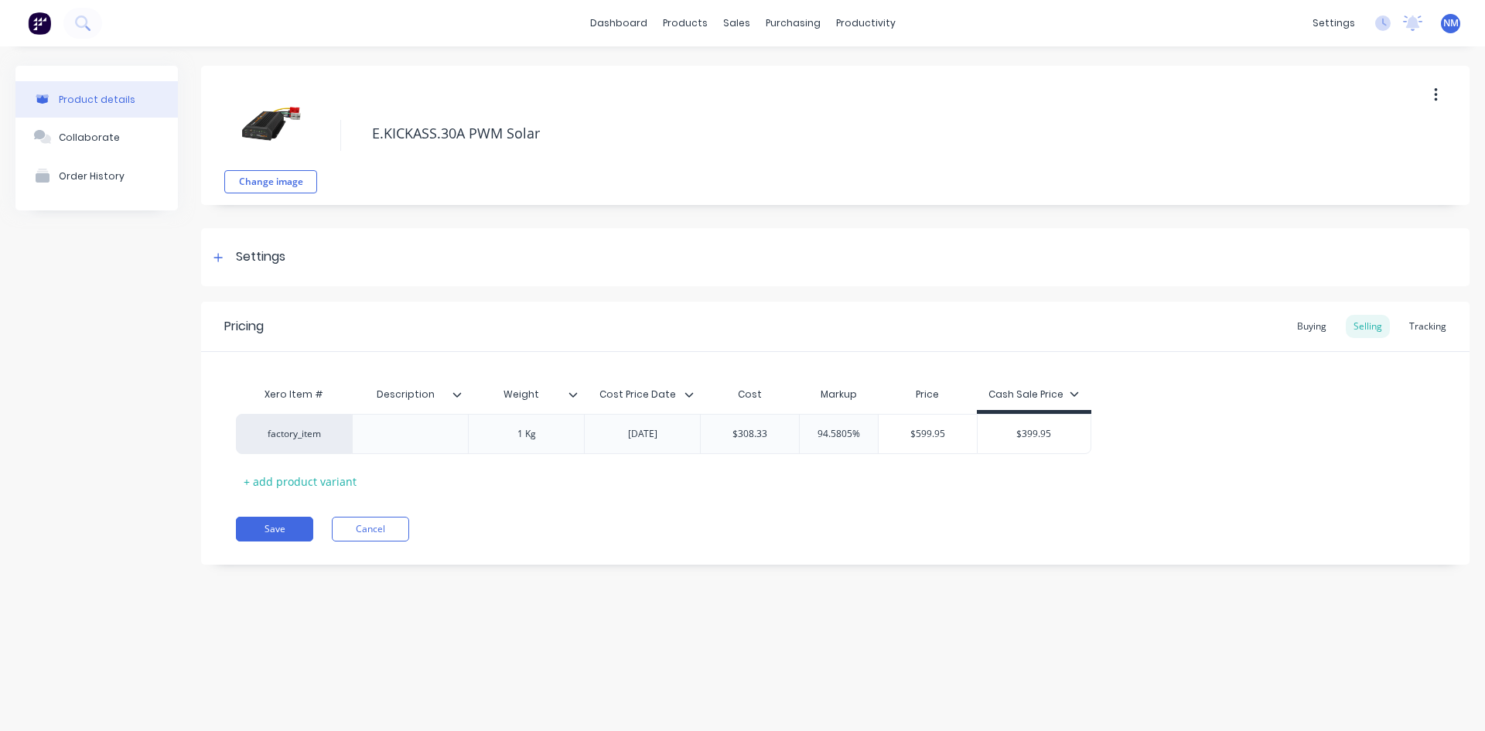
type textarea "E.KICKASS.30A PWM Solar R"
type textarea "x"
type textarea "E.KICKASS.30A PWM Solar Re"
type textarea "x"
type textarea "E.KICKASS.30A PWM Solar Reg"
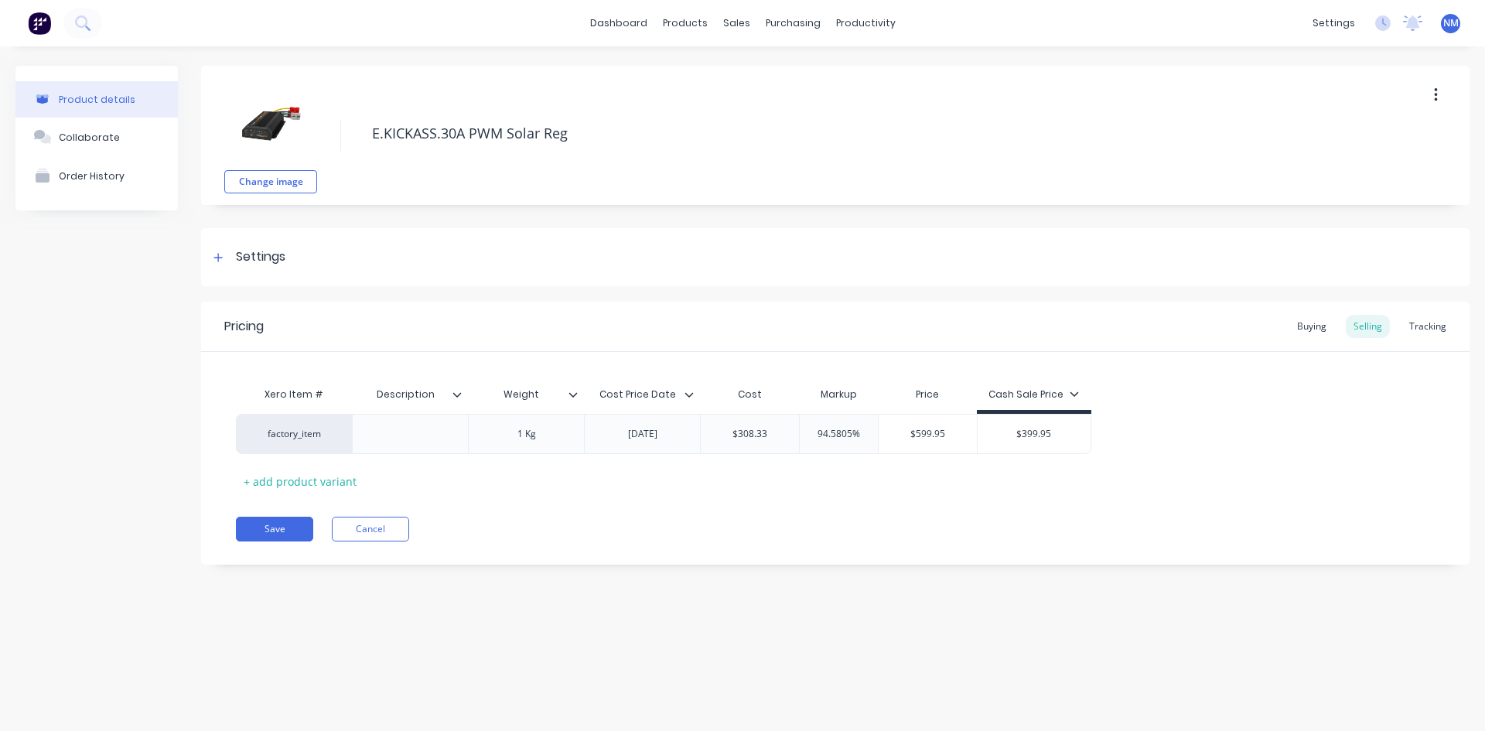
type textarea "x"
type textarea "E.KICKASS.30A PWM Solar Regu"
type textarea "x"
type textarea "E.KICKASS.30A PWM Solar Regul"
type textarea "x"
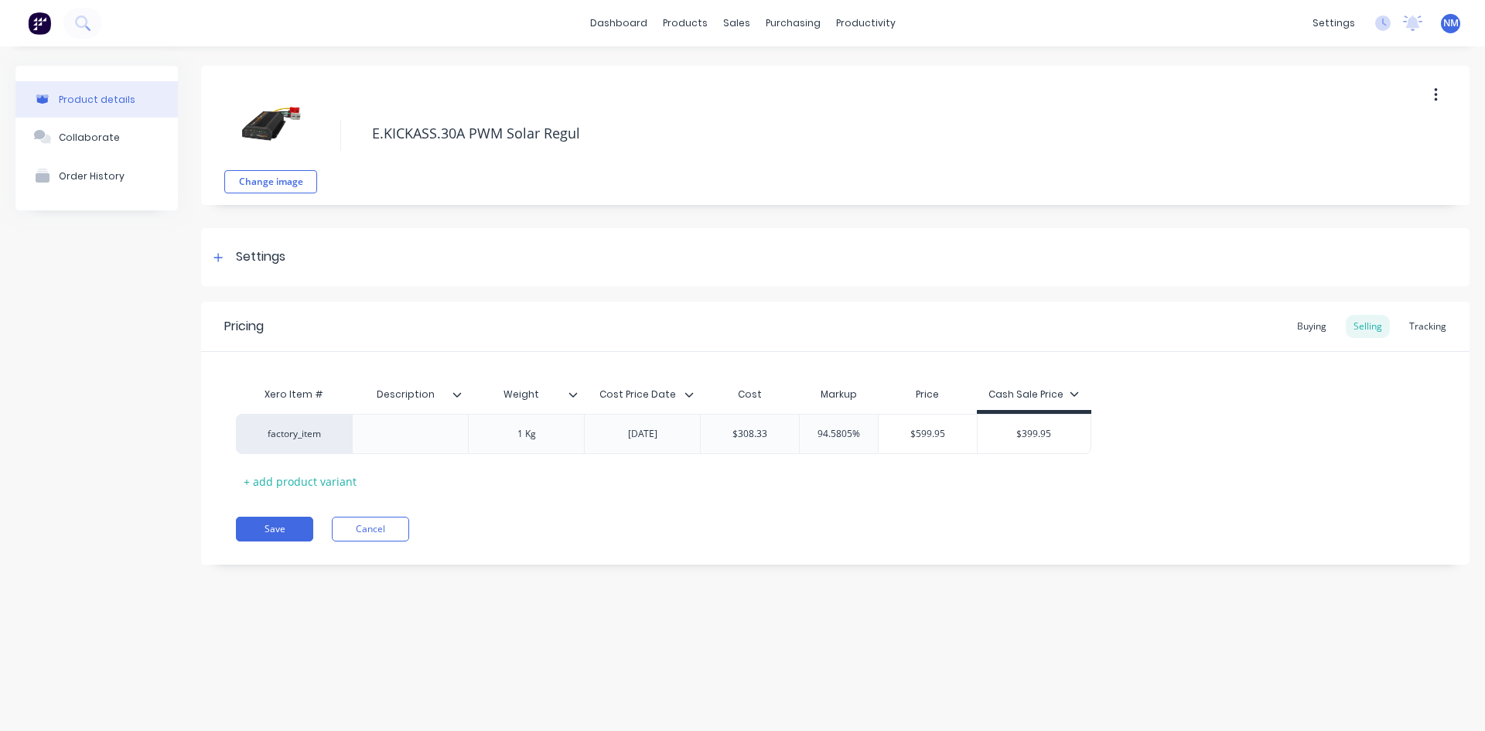
type textarea "E.KICKASS.30A PWM Solar Regula"
type textarea "x"
type textarea "E.KICKASS.30A PWM Solar Regulat"
type textarea "x"
type textarea "E.KICKASS.30A PWM Solar Regulato"
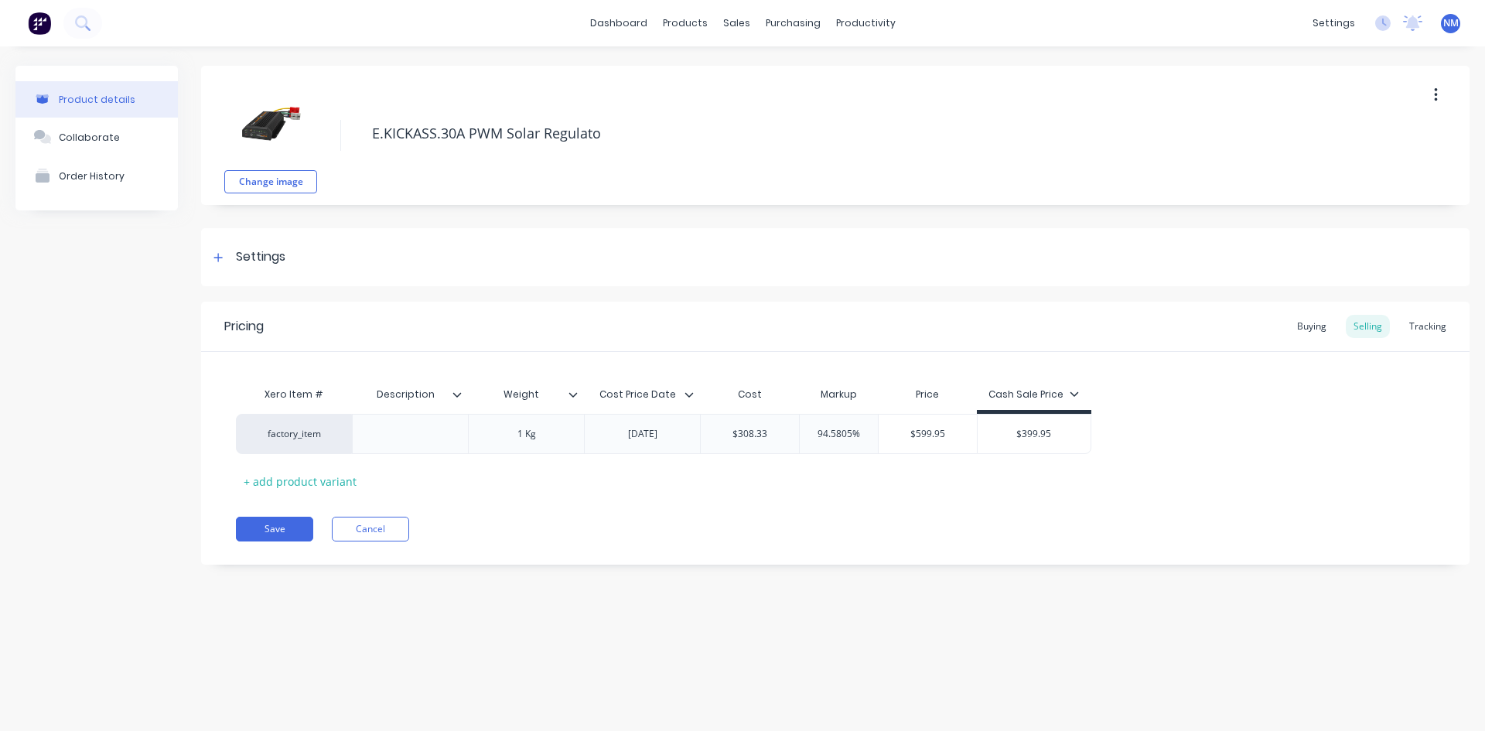
type textarea "x"
type textarea "E.KICKASS.30A PWM Solar Regulator"
type textarea "x"
type textarea "E.KICKASS.30A PWM Solar Regulator"
type input "$308.33"
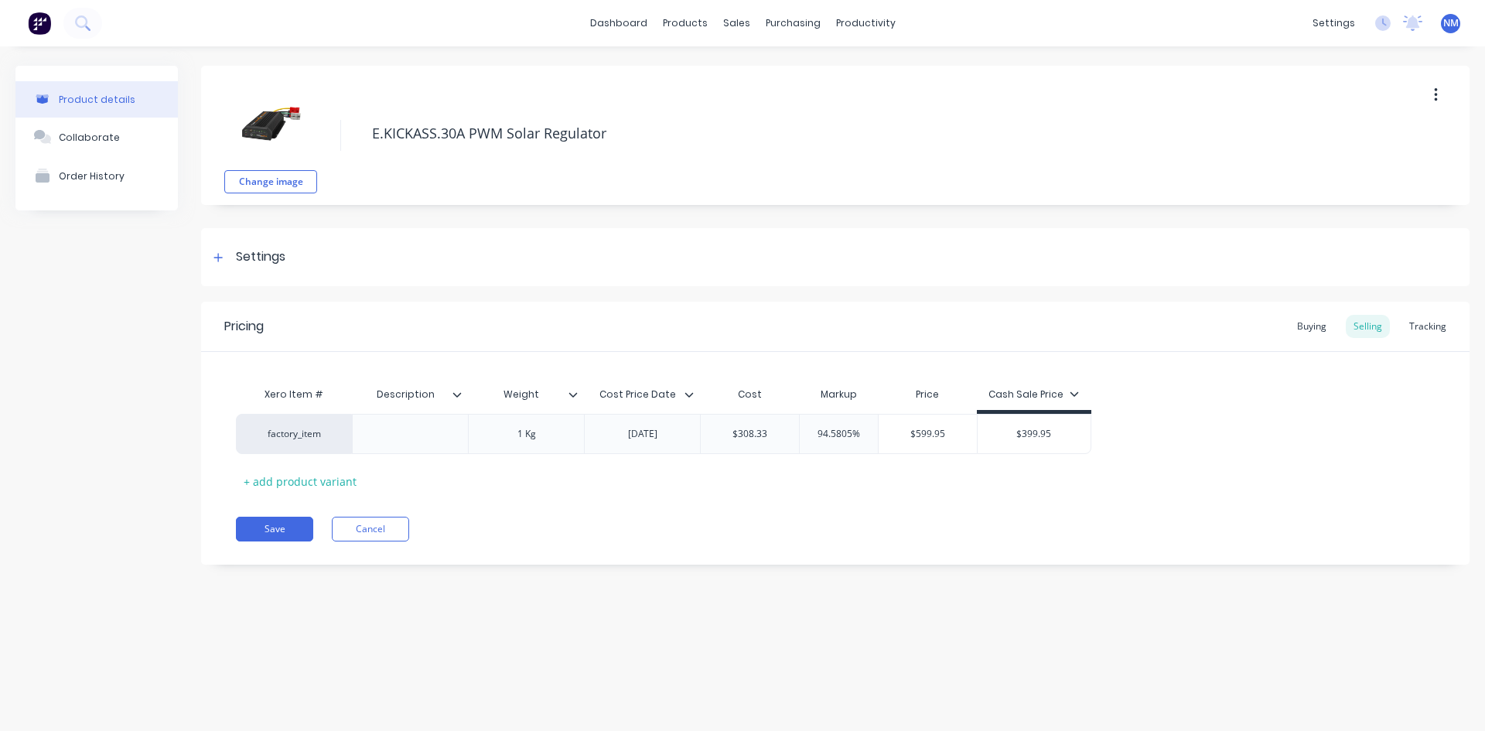
drag, startPoint x: 770, startPoint y: 431, endPoint x: 473, endPoint y: 459, distance: 297.6
click at [607, 450] on div "factory_item 1 Kg [DATE] $308.33 $308.33 94.5805% $599.95 $399.95" at bounding box center [664, 434] width 856 height 40
type textarea "x"
type input "7"
type textarea "x"
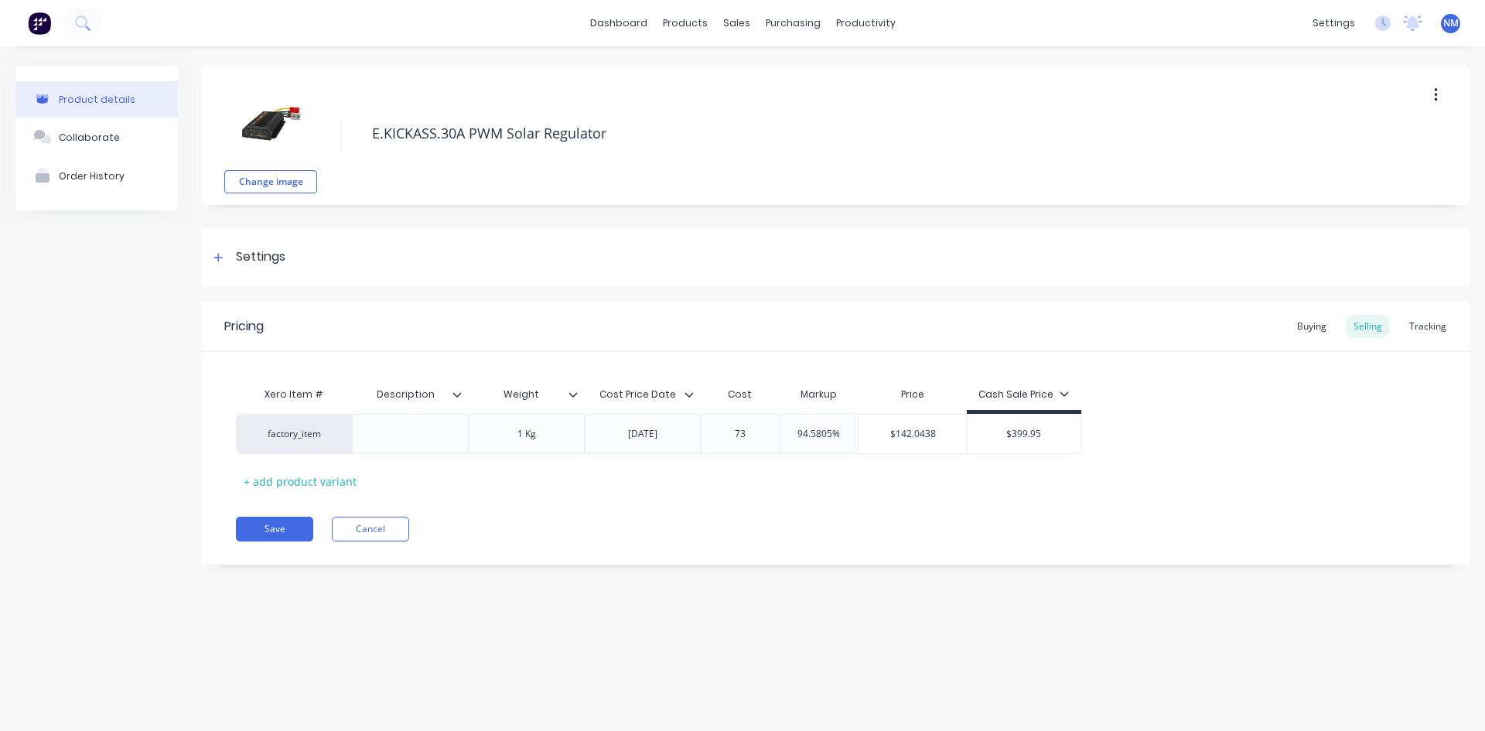
type input "73."
type textarea "x"
type input "73.40"
type input "94.5805%"
drag, startPoint x: 848, startPoint y: 434, endPoint x: 743, endPoint y: 448, distance: 106.1
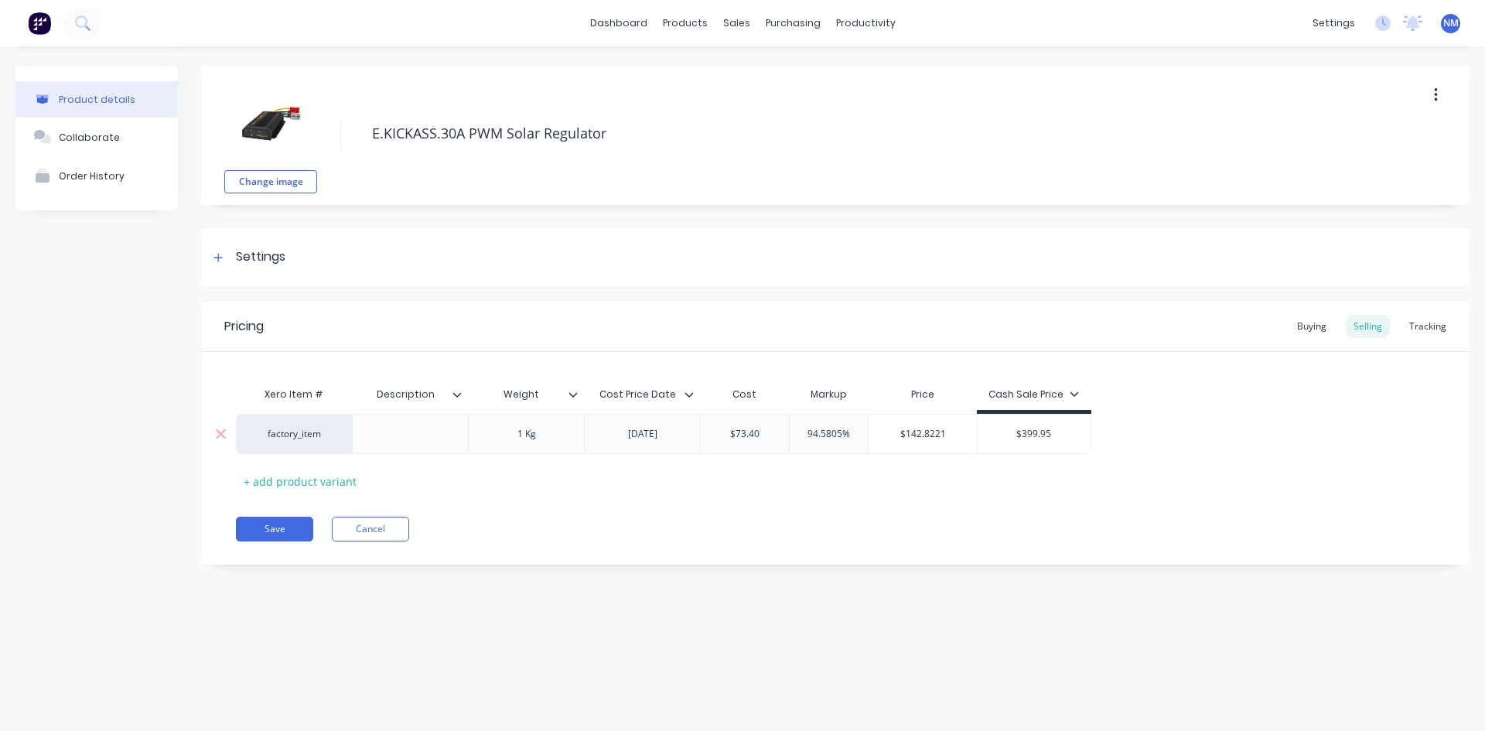
click at [743, 448] on div "factory_item 1 Kg [DATE] $73.40 73.40 94.5805% 94.5805% $142.8221 $399.95" at bounding box center [664, 434] width 856 height 40
type textarea "x"
type input "0"
click at [1329, 326] on div "Buying" at bounding box center [1312, 326] width 45 height 23
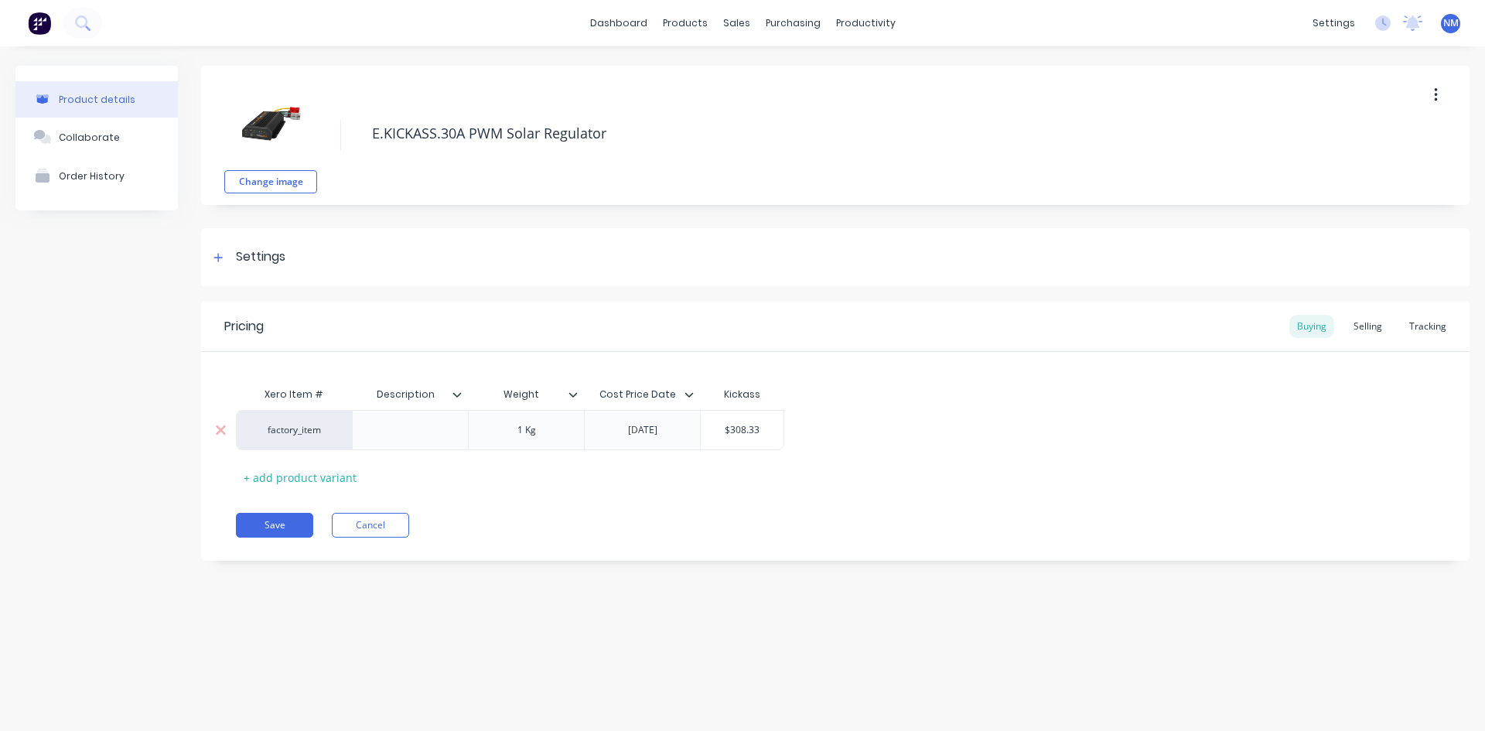
type input "$308.33"
drag, startPoint x: 759, startPoint y: 429, endPoint x: 375, endPoint y: 441, distance: 383.9
click at [381, 441] on div "factory_item 1 Kg [DATE] $308.33 $308.33" at bounding box center [510, 430] width 549 height 40
type textarea "x"
type input "7"
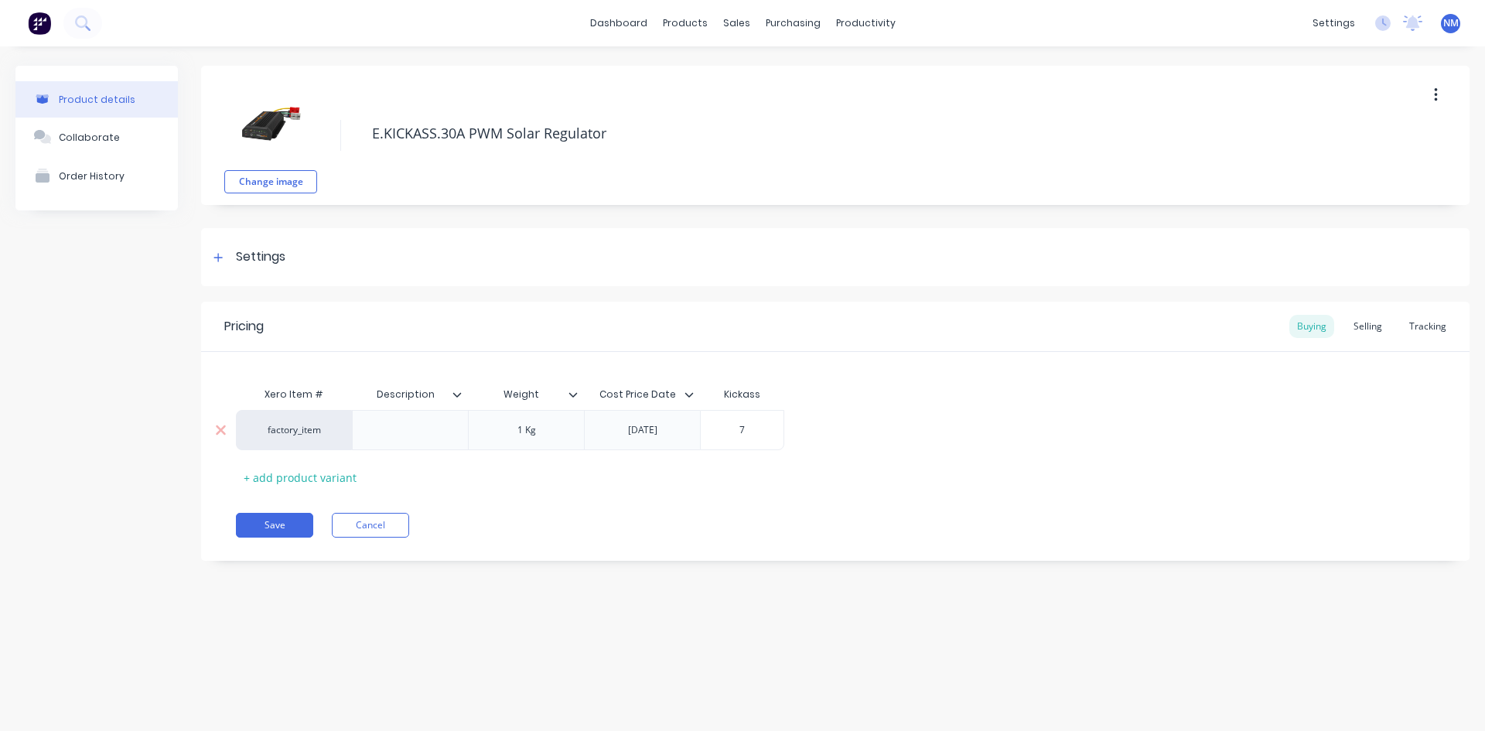
type textarea "x"
type input "73"
type textarea "x"
type input "73."
type textarea "x"
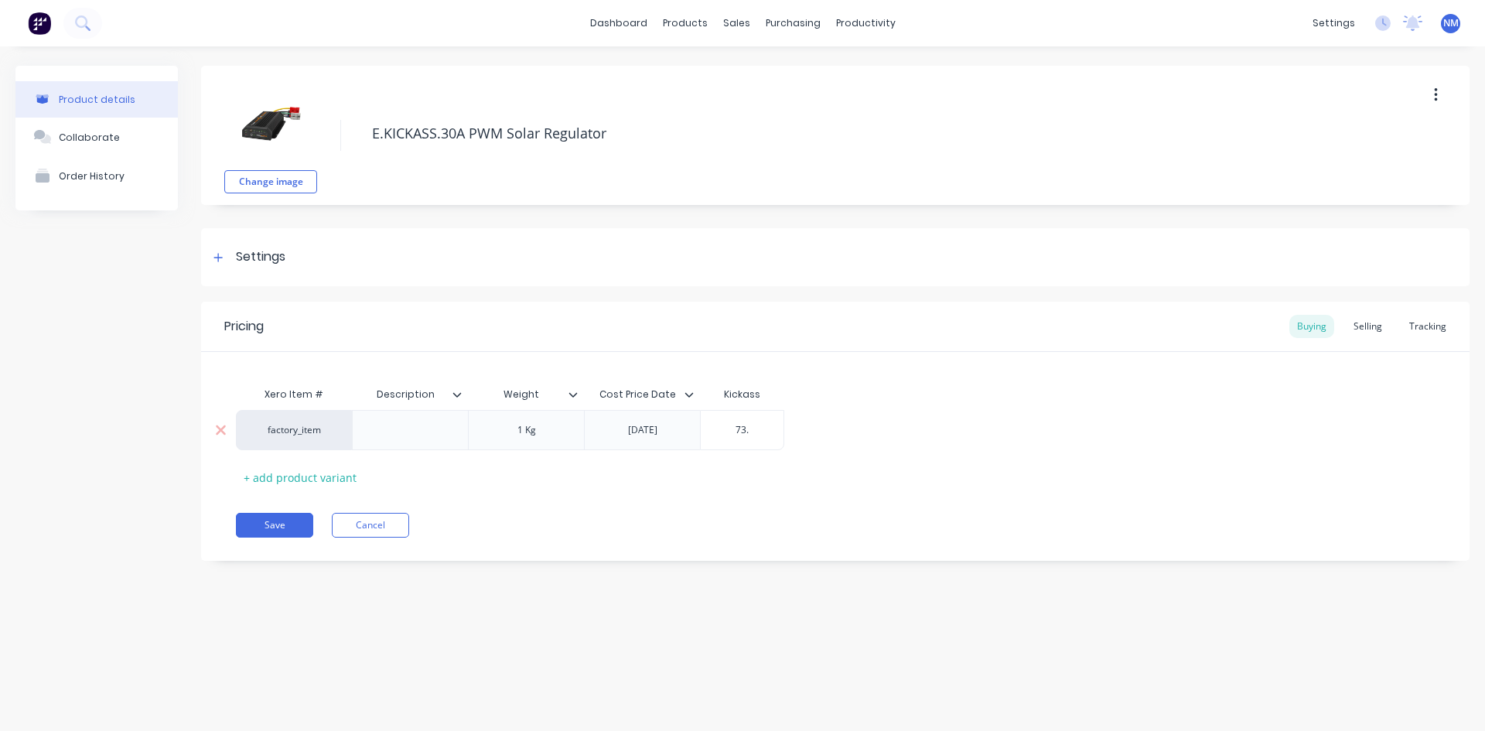
type input "73.4"
type textarea "x"
type input "73.40"
click at [263, 521] on button "Save" at bounding box center [274, 525] width 77 height 25
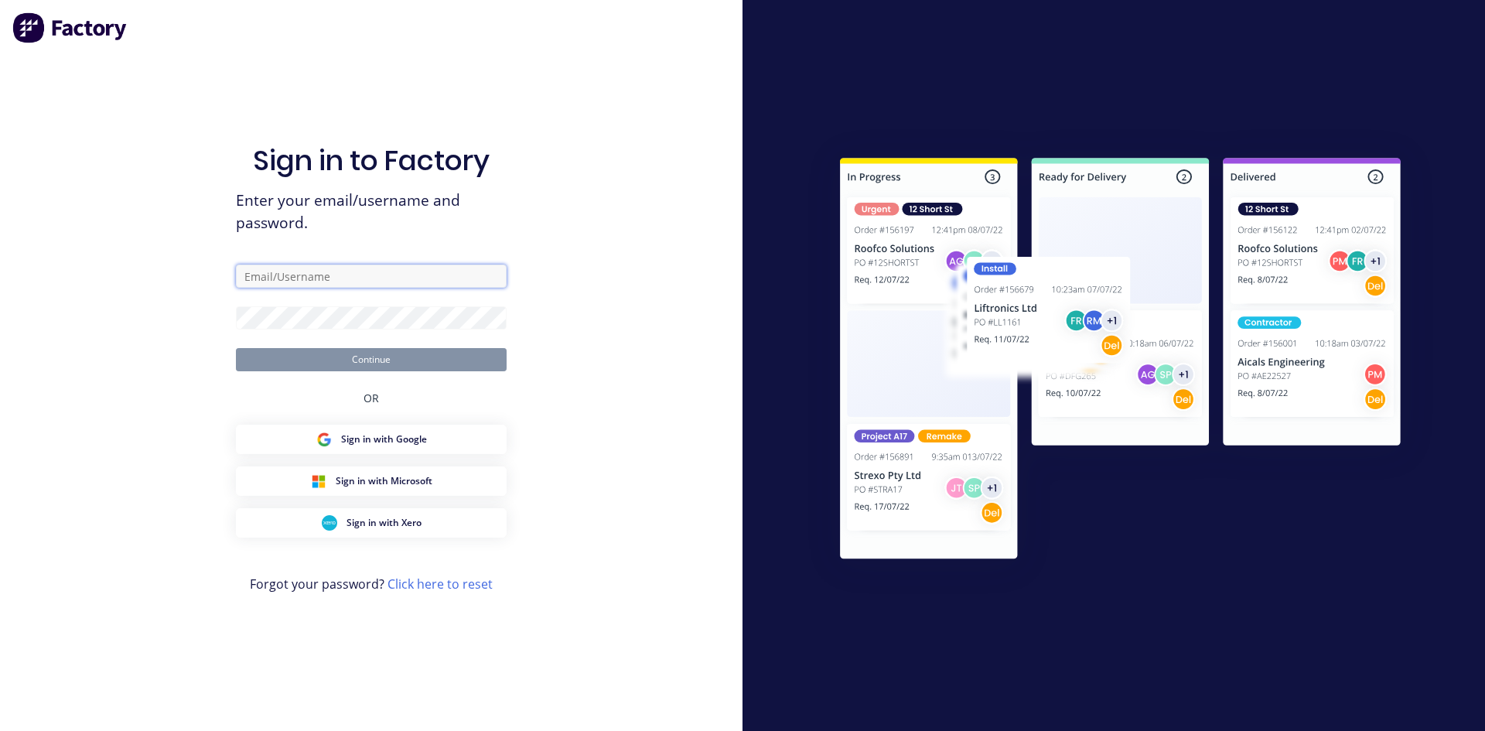
type input "[EMAIL_ADDRESS][DOMAIN_NAME]"
click at [309, 368] on button "Continue" at bounding box center [371, 359] width 271 height 23
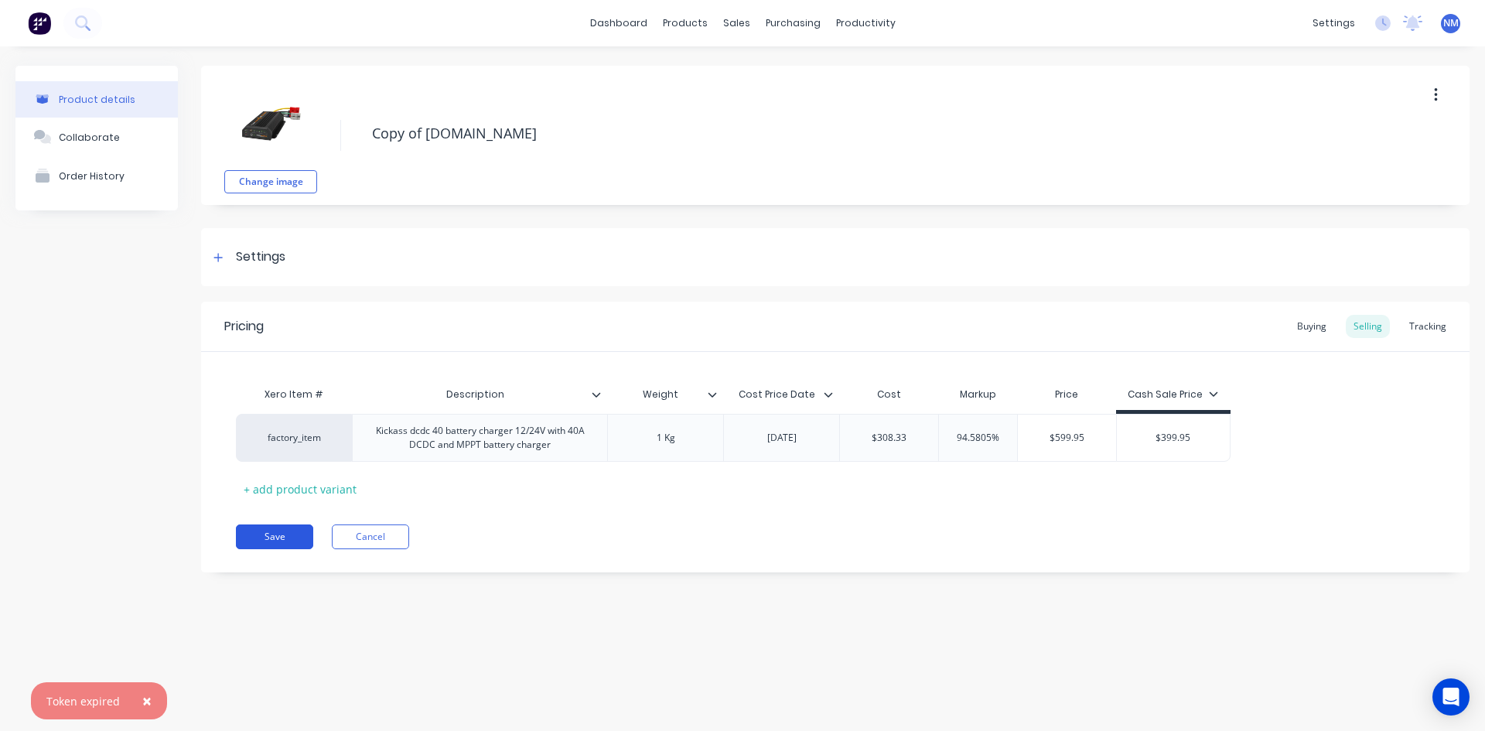
click at [262, 531] on button "Save" at bounding box center [274, 537] width 77 height 25
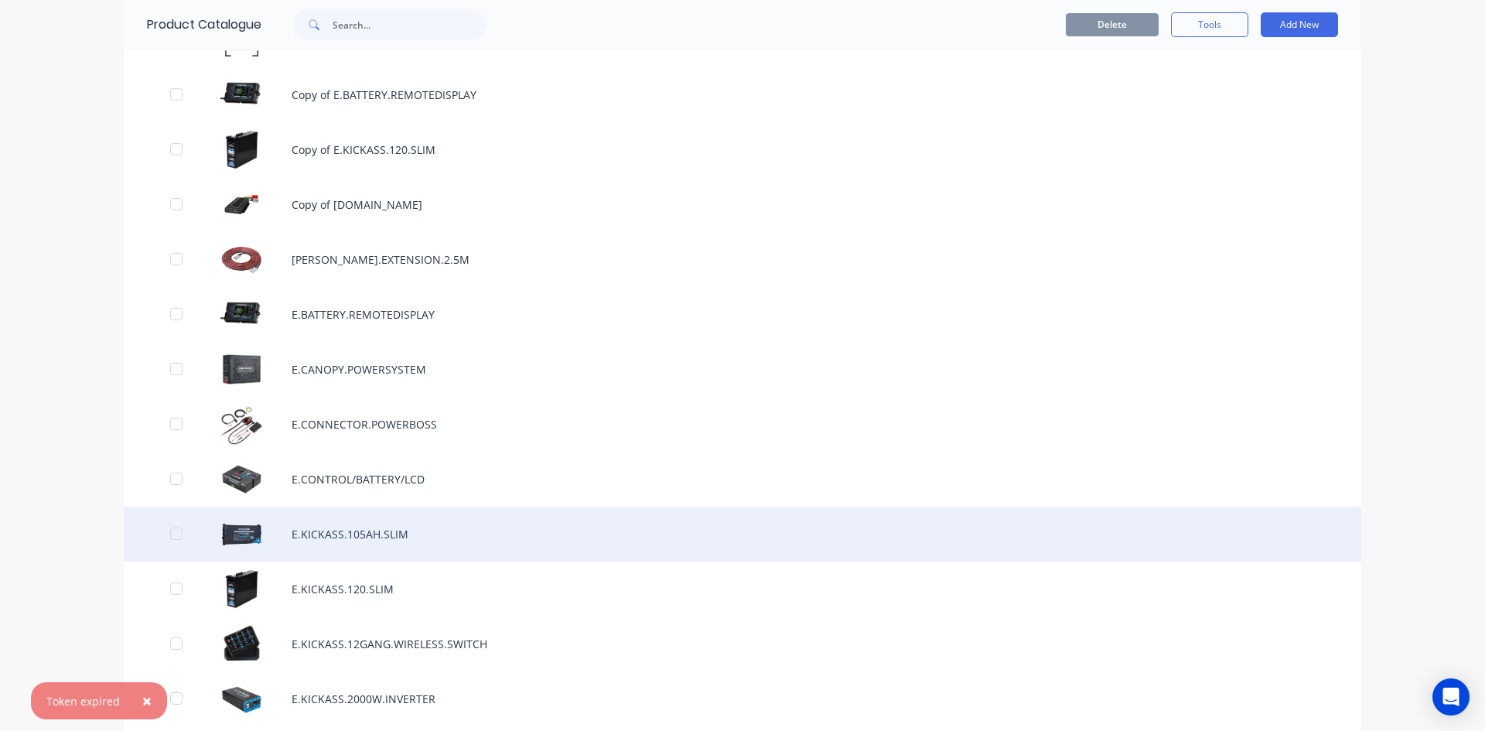
scroll to position [774, 0]
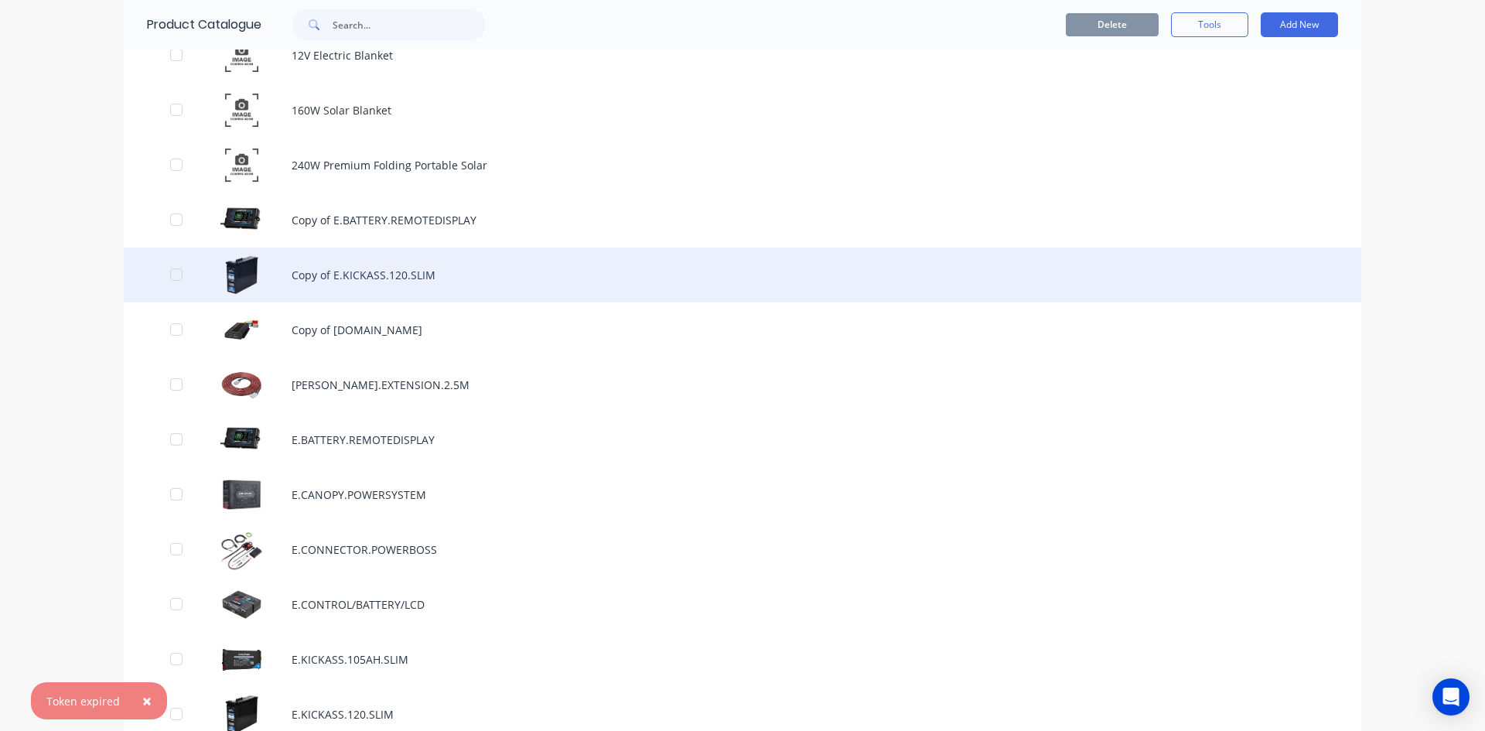
click at [366, 273] on div "Copy of E.KICKASS.120.SLIM" at bounding box center [743, 275] width 1238 height 55
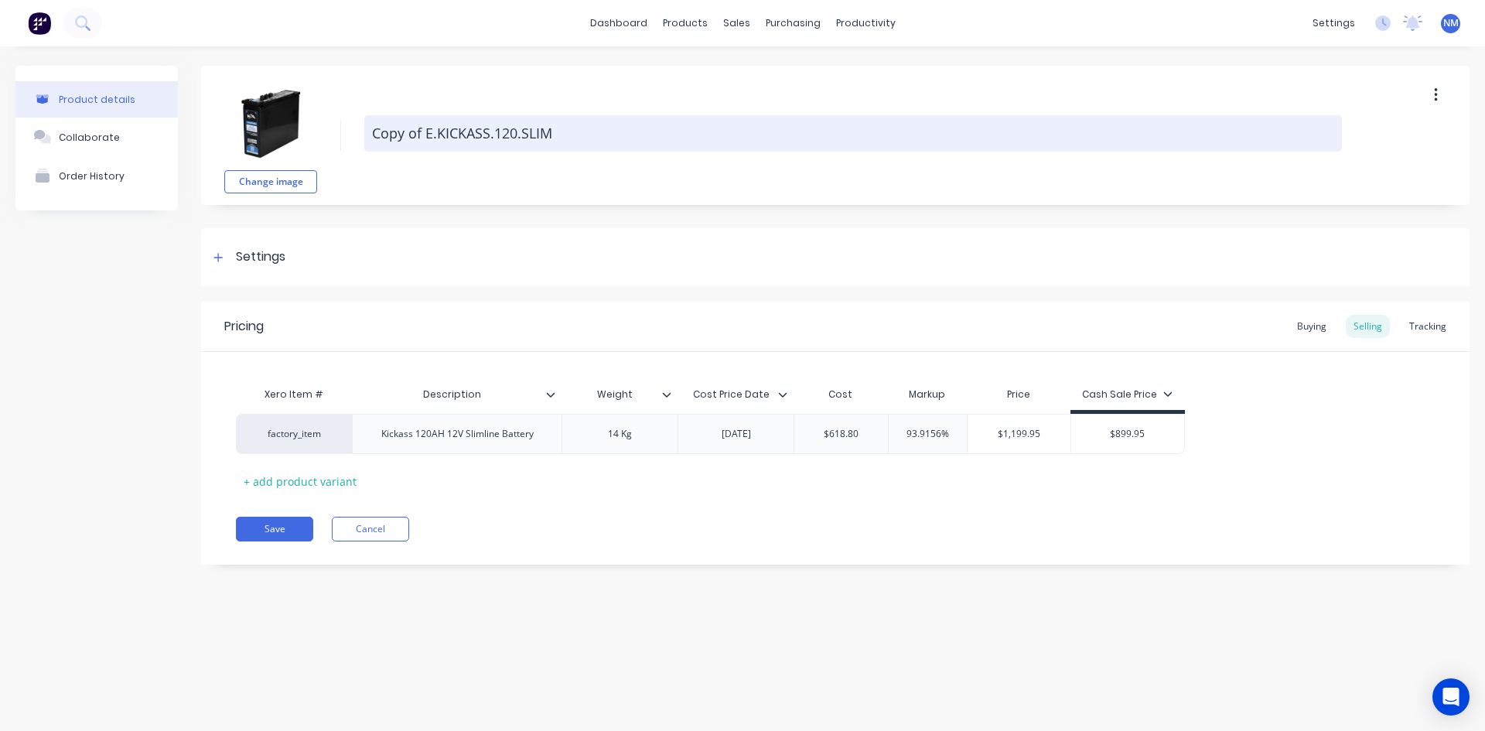
drag, startPoint x: 425, startPoint y: 130, endPoint x: 371, endPoint y: 117, distance: 55.7
click at [371, 117] on textarea "Copy of E.KICKASS.120.SLIM" at bounding box center [853, 133] width 978 height 36
drag, startPoint x: 507, startPoint y: 134, endPoint x: 466, endPoint y: 132, distance: 41.1
click at [466, 132] on textarea "E.KICKASS.120.SLIM" at bounding box center [853, 133] width 978 height 36
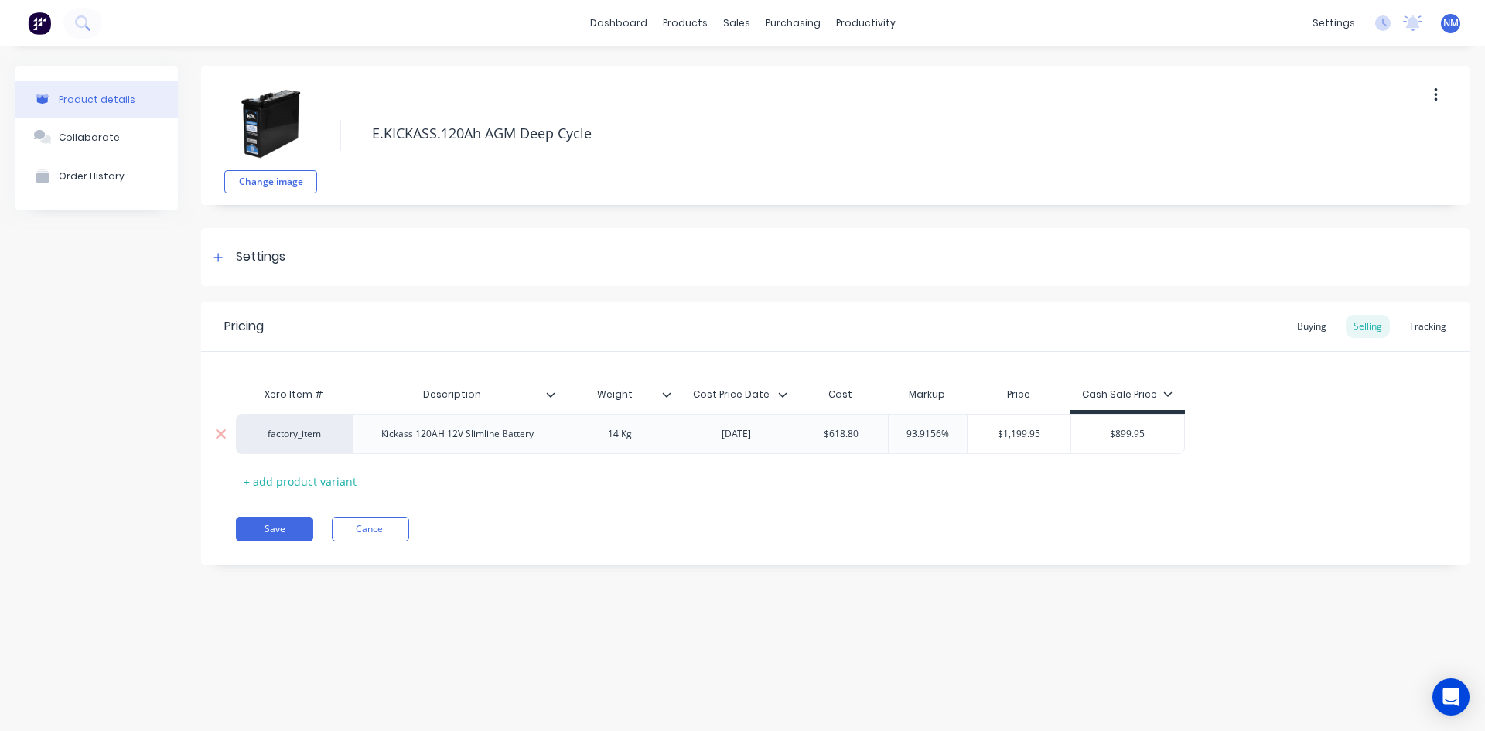
type textarea "E.KICKASS.120Ah AGM Deep Cycle"
click at [425, 437] on div "factory_item Kickass 120AH 12V Slimline Battery 14 Kg [DATE] $618.80 $618.80 93…" at bounding box center [710, 434] width 949 height 40
type input "176.76"
type input "$342.7653"
click at [1052, 434] on input "$342.7653" at bounding box center [1026, 434] width 108 height 14
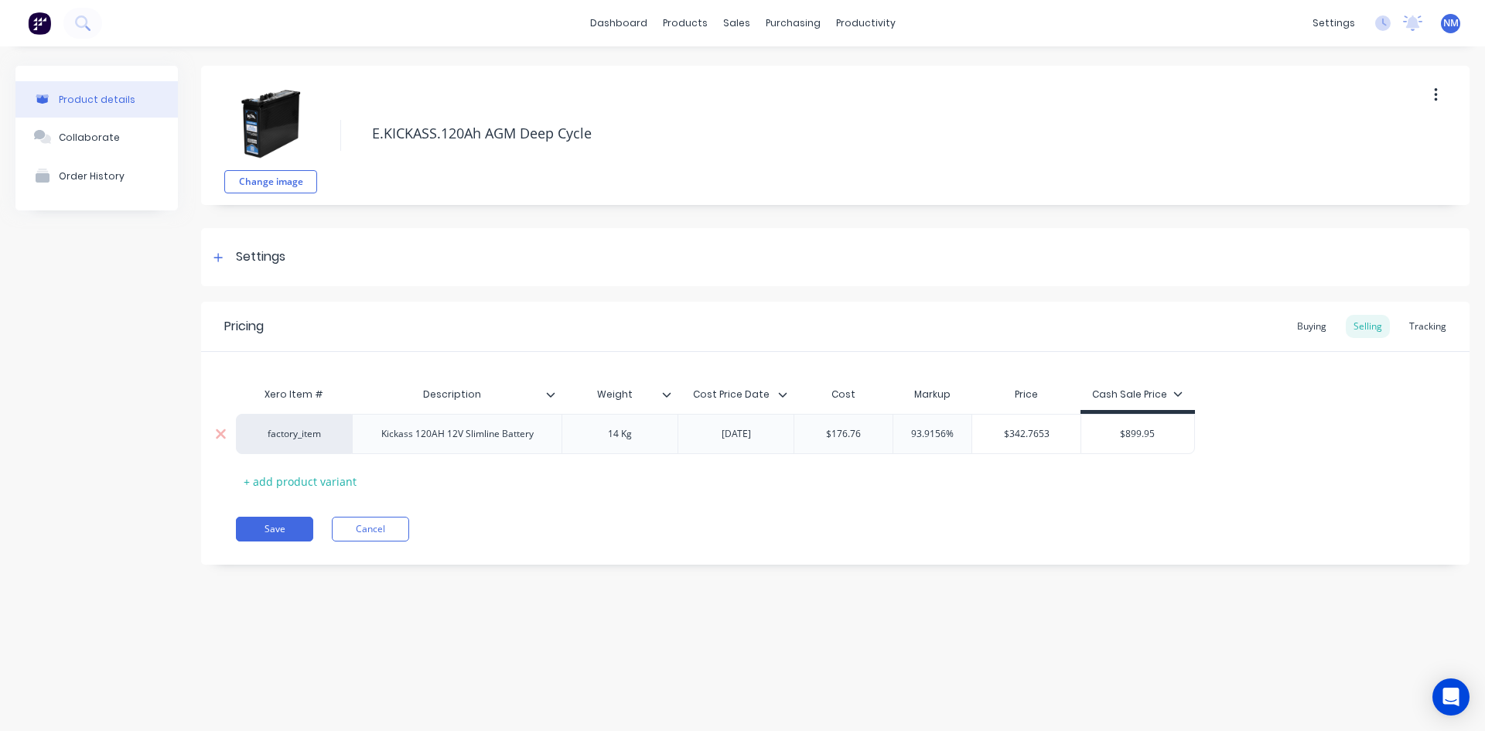
drag, startPoint x: 976, startPoint y: 436, endPoint x: 739, endPoint y: 442, distance: 237.6
click at [776, 442] on div "factory_item Kickass 120AH 12V Slimline Battery 14 Kg [DATE] $176.76 176.76 93.…" at bounding box center [715, 434] width 959 height 40
type input "399"
click at [1065, 538] on div "Save Cancel" at bounding box center [853, 529] width 1234 height 25
click at [1319, 318] on div "Buying" at bounding box center [1312, 326] width 45 height 23
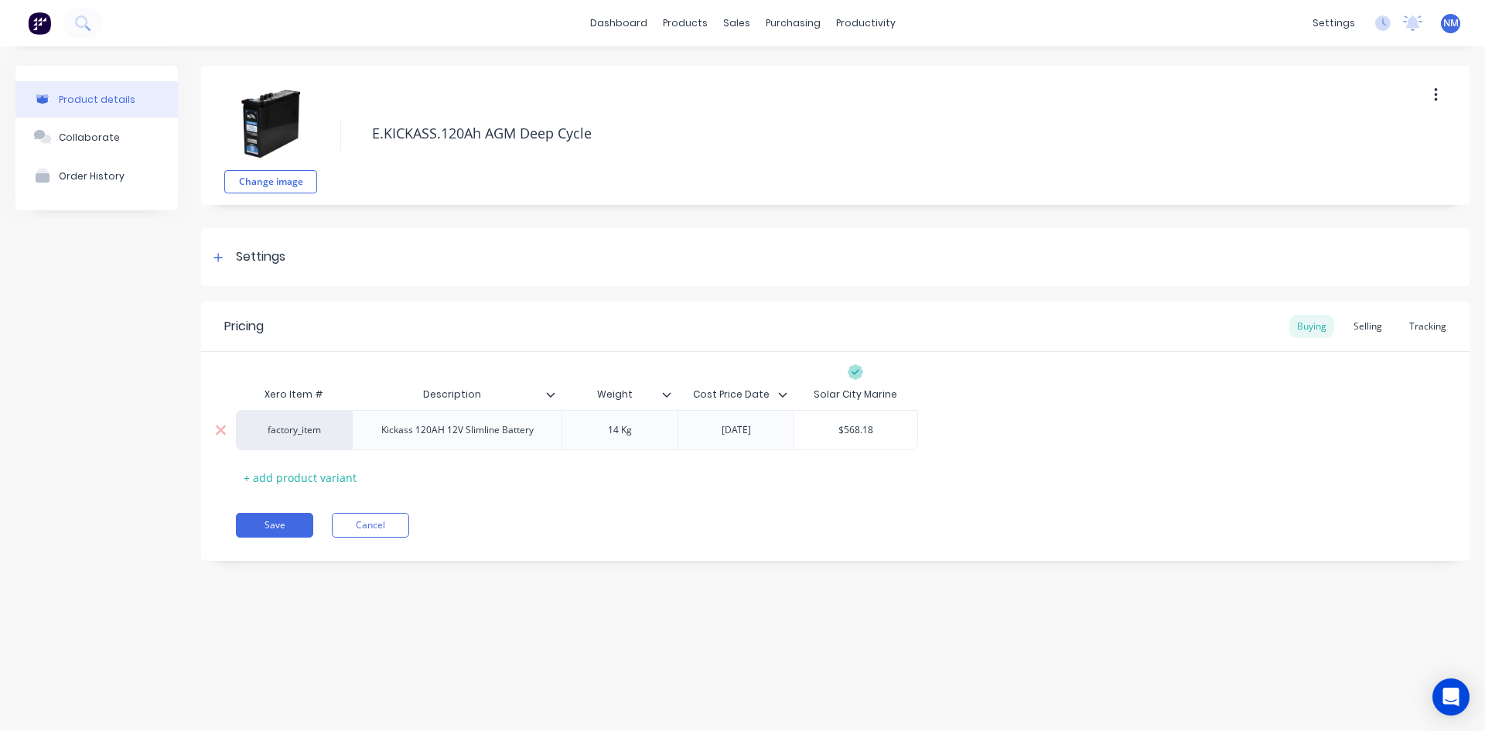
drag, startPoint x: 866, startPoint y: 432, endPoint x: 668, endPoint y: 438, distance: 198.9
click at [680, 438] on div "factory_item Kickass 120AH 12V Slimline Battery 14 Kg [DATE] $568.18 $568.18" at bounding box center [577, 430] width 682 height 40
type input "176.73"
click at [226, 257] on div at bounding box center [218, 257] width 19 height 19
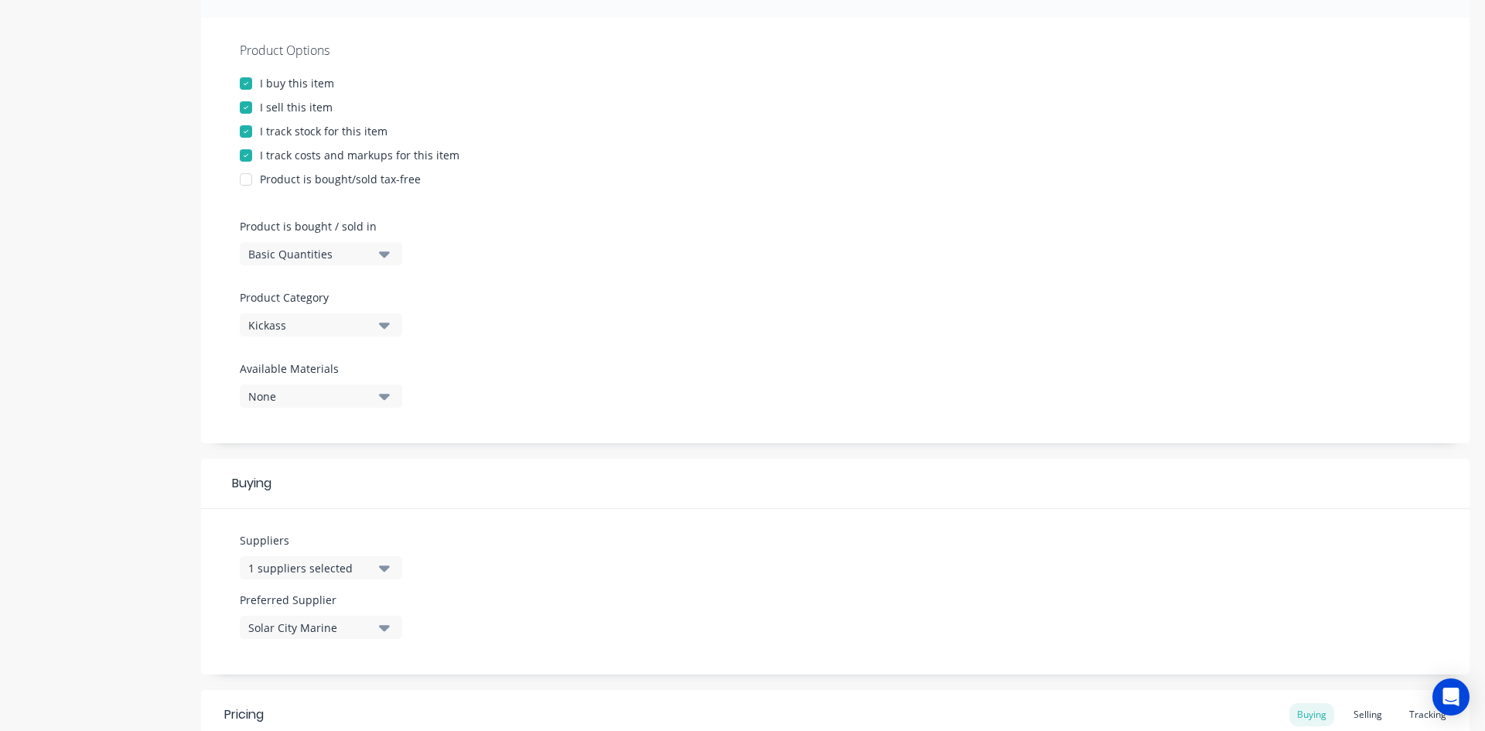
scroll to position [309, 0]
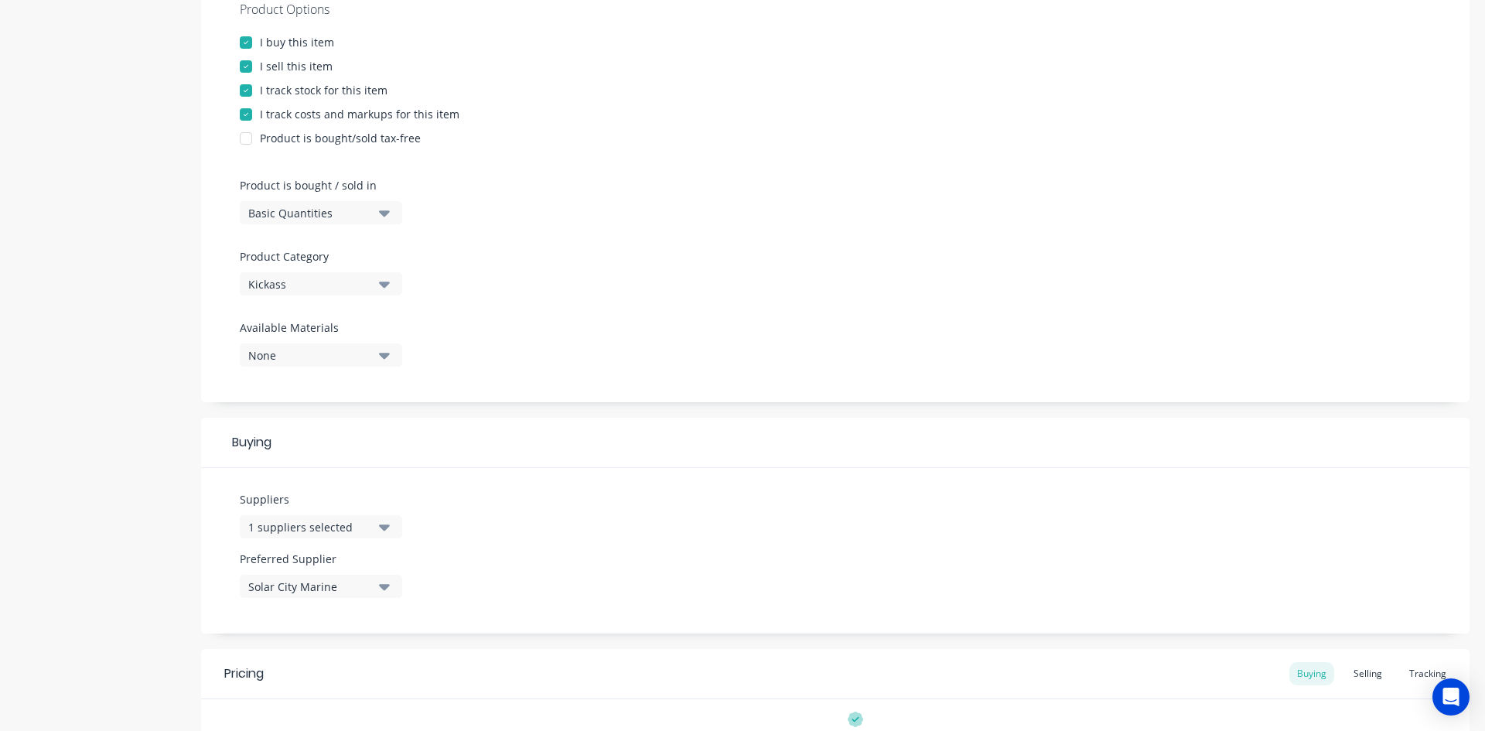
click at [382, 523] on icon "button" at bounding box center [384, 526] width 11 height 17
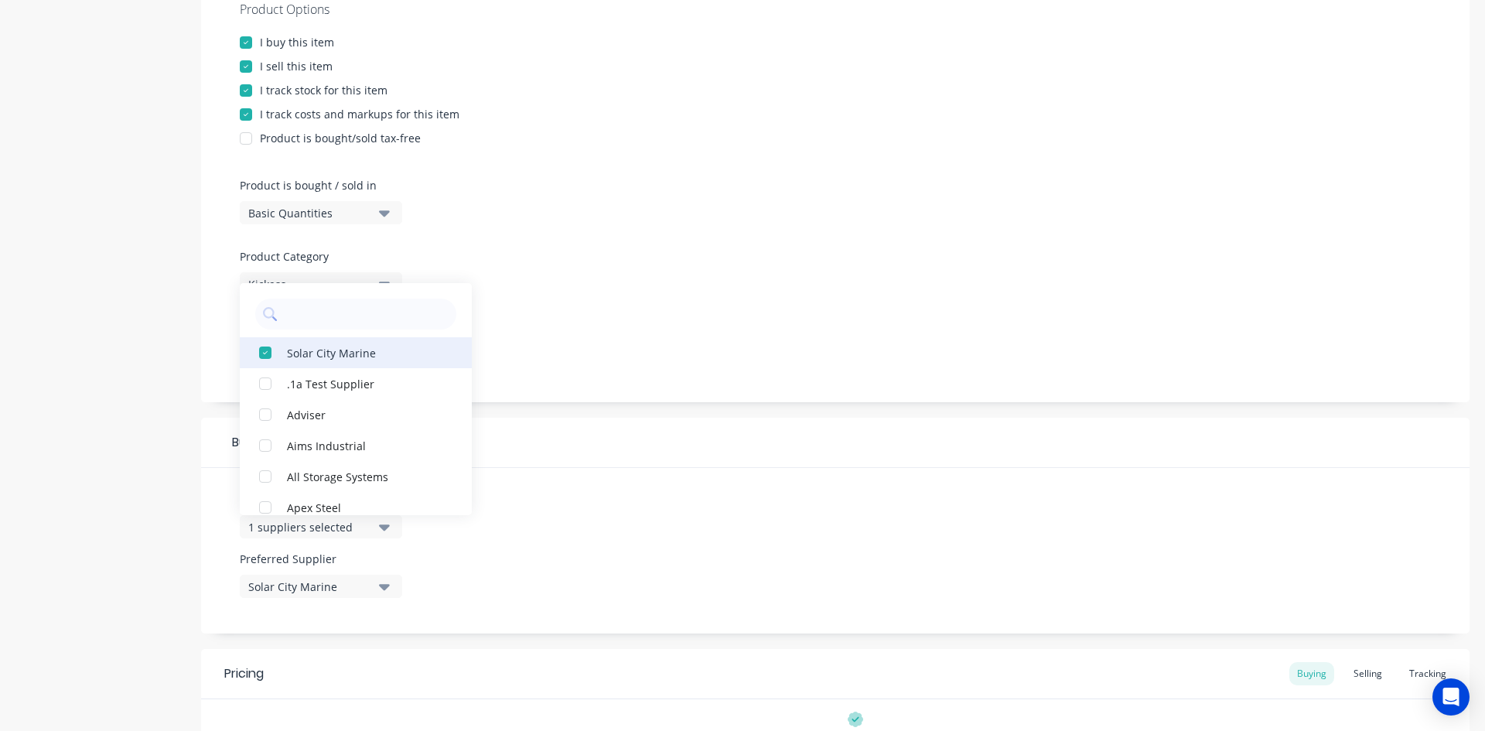
click at [265, 359] on div "button" at bounding box center [265, 352] width 31 height 31
click at [322, 322] on input "text" at bounding box center [367, 314] width 164 height 31
click at [269, 354] on div "button" at bounding box center [265, 352] width 31 height 31
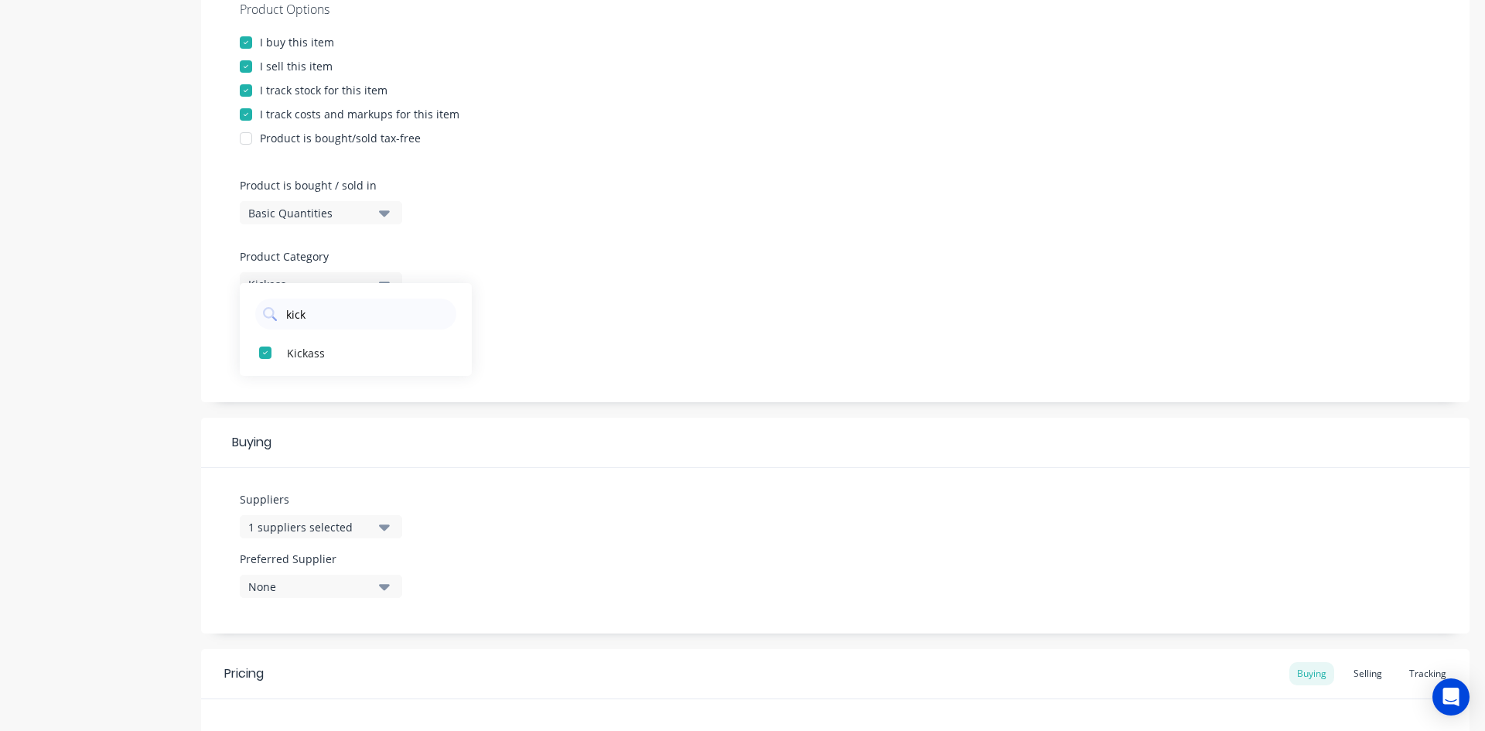
type input "kick"
click at [647, 481] on div "Suppliers 1 suppliers selected kick Kickass Preferred Supplier None" at bounding box center [835, 551] width 1269 height 166
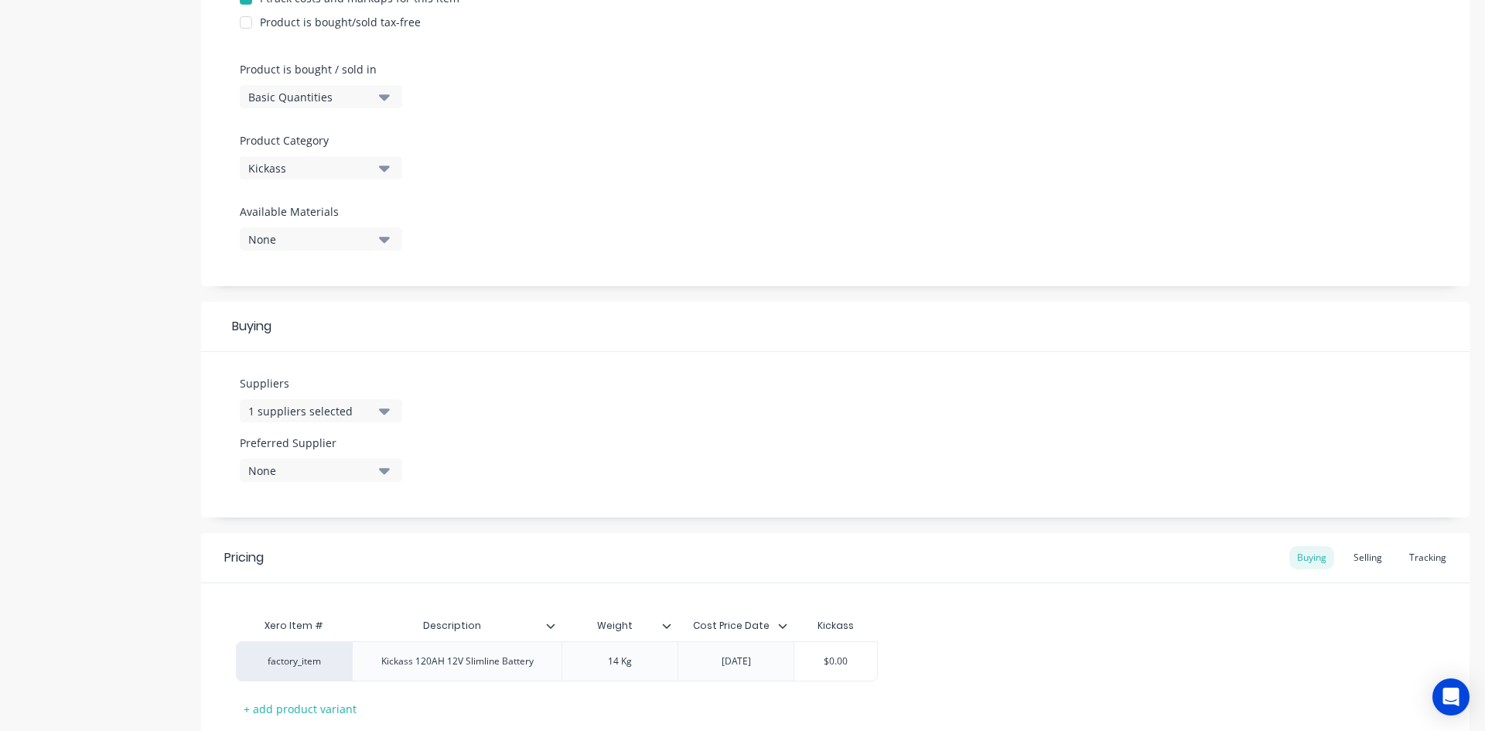
scroll to position [529, 0]
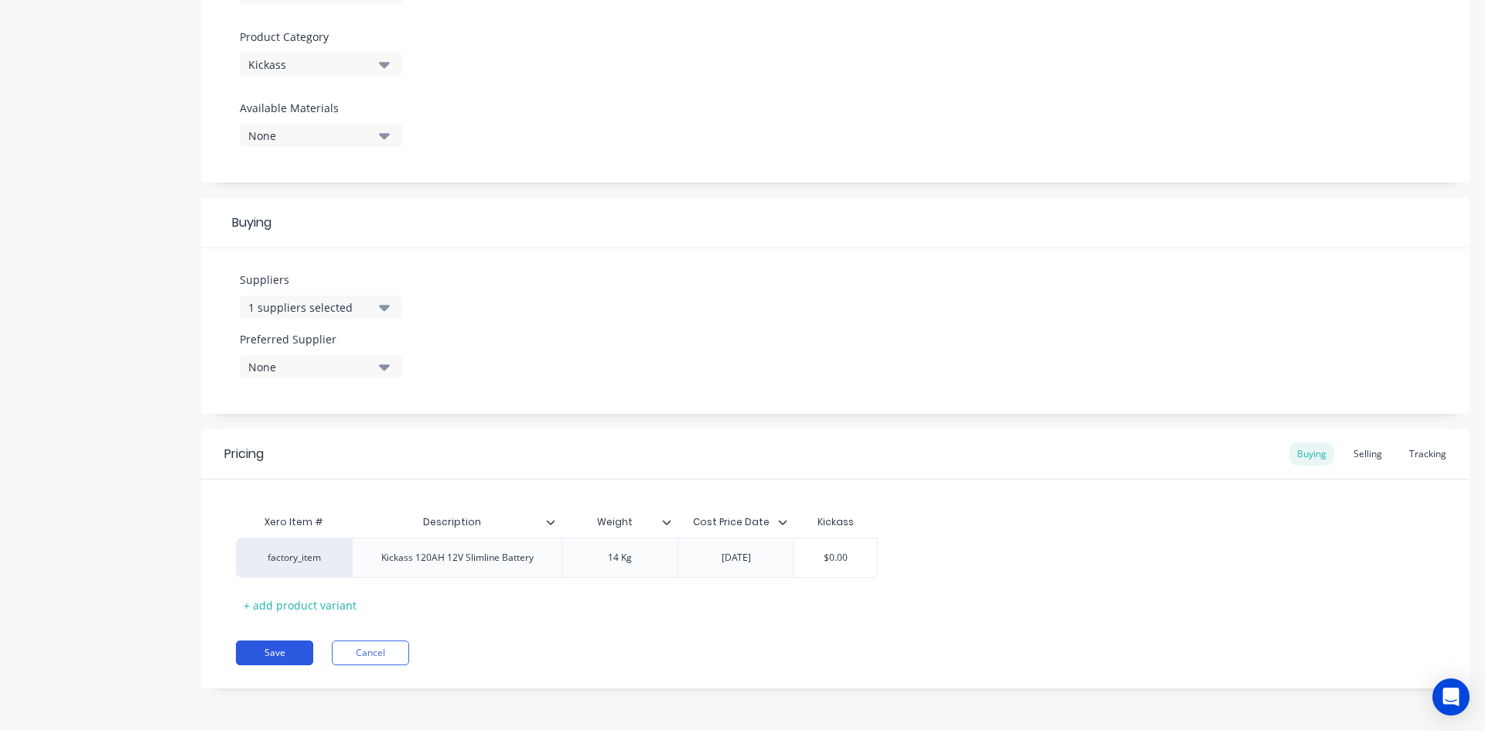
click at [285, 658] on button "Save" at bounding box center [274, 653] width 77 height 25
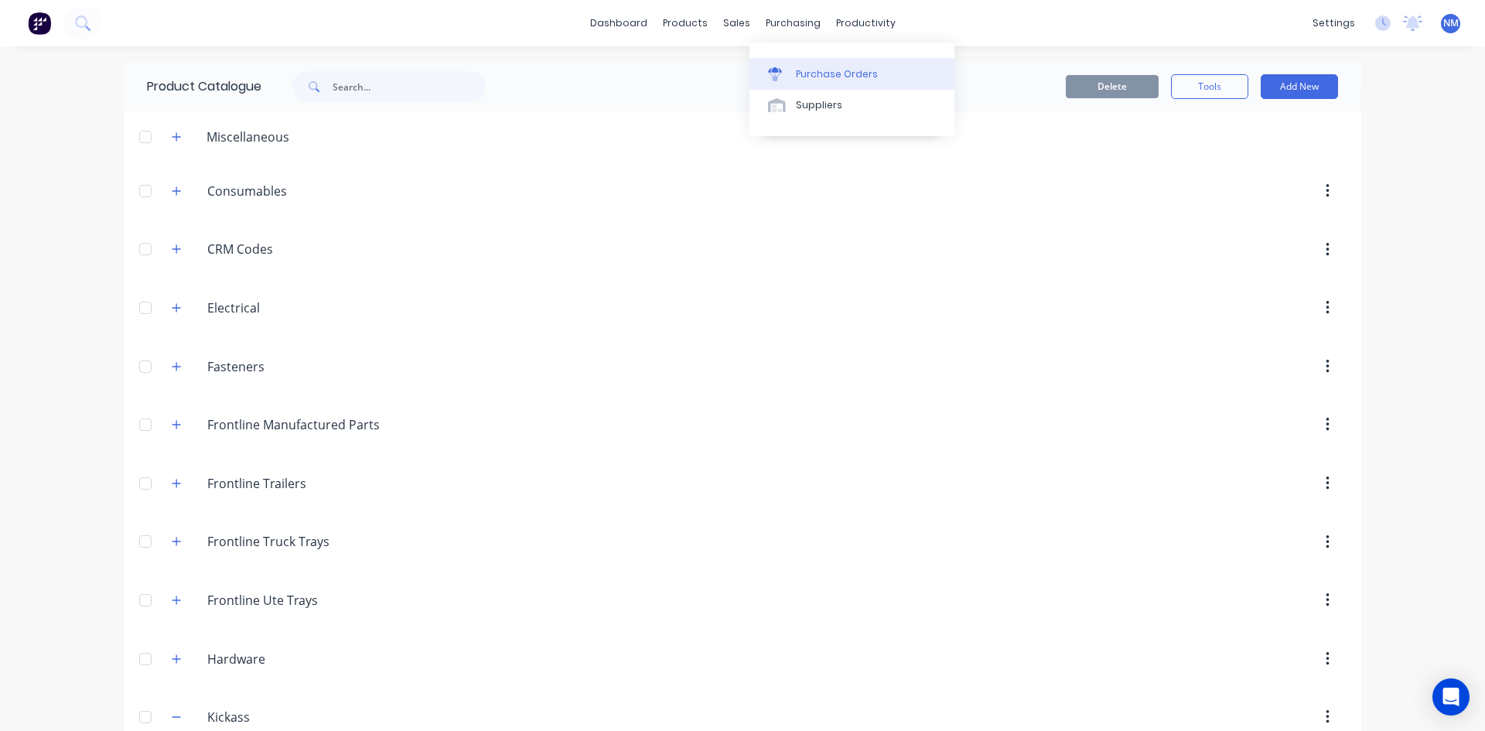
click at [813, 71] on div "Purchase Orders" at bounding box center [837, 74] width 82 height 14
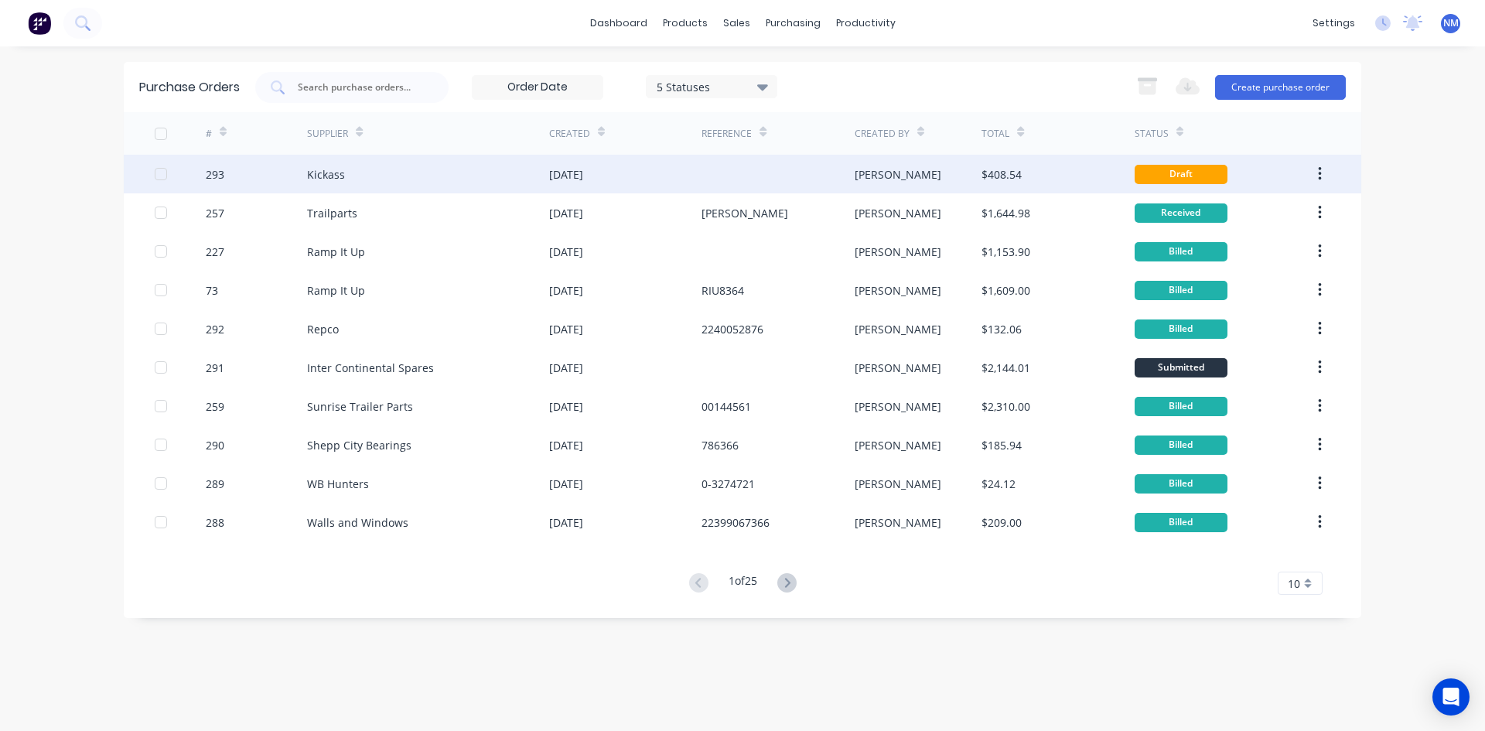
click at [647, 166] on div "[DATE]" at bounding box center [625, 174] width 152 height 39
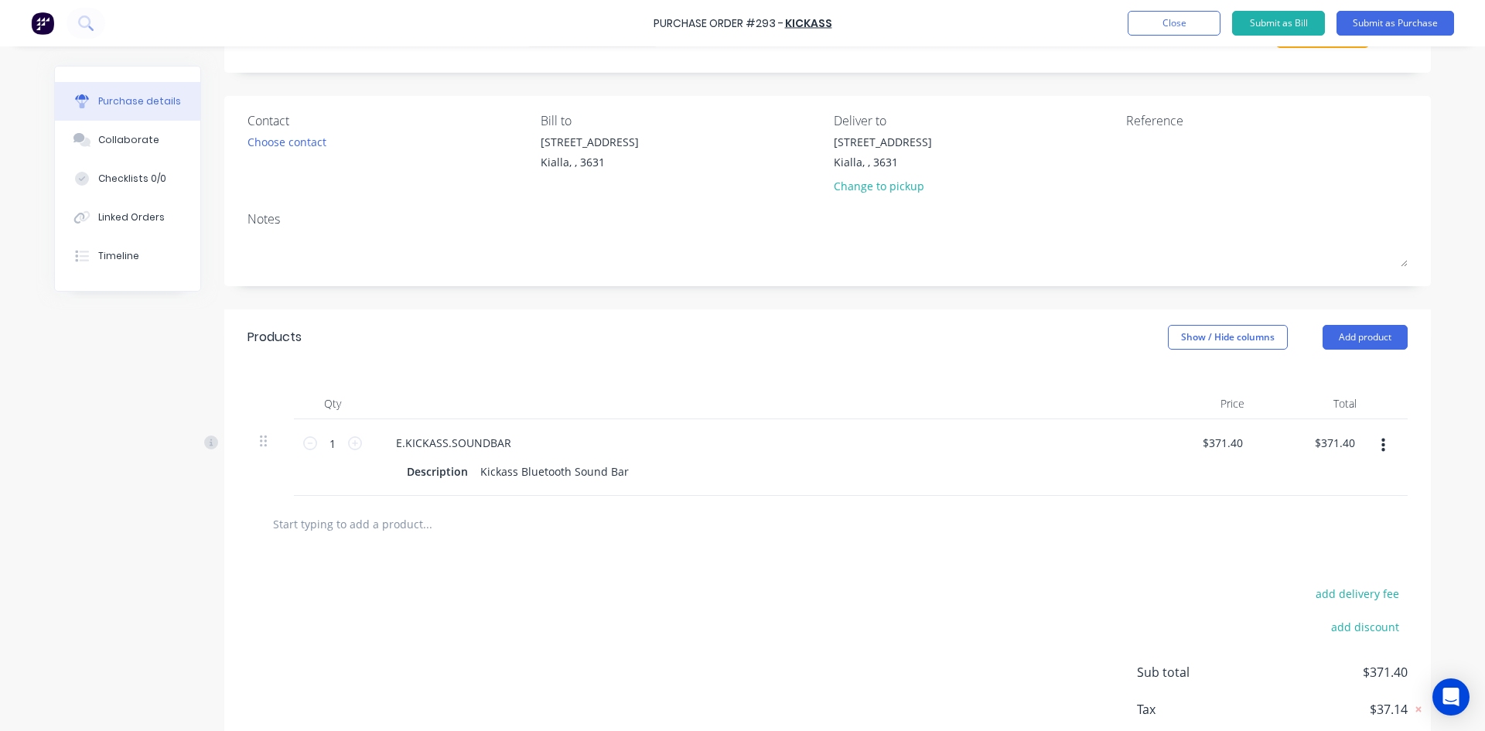
scroll to position [166, 0]
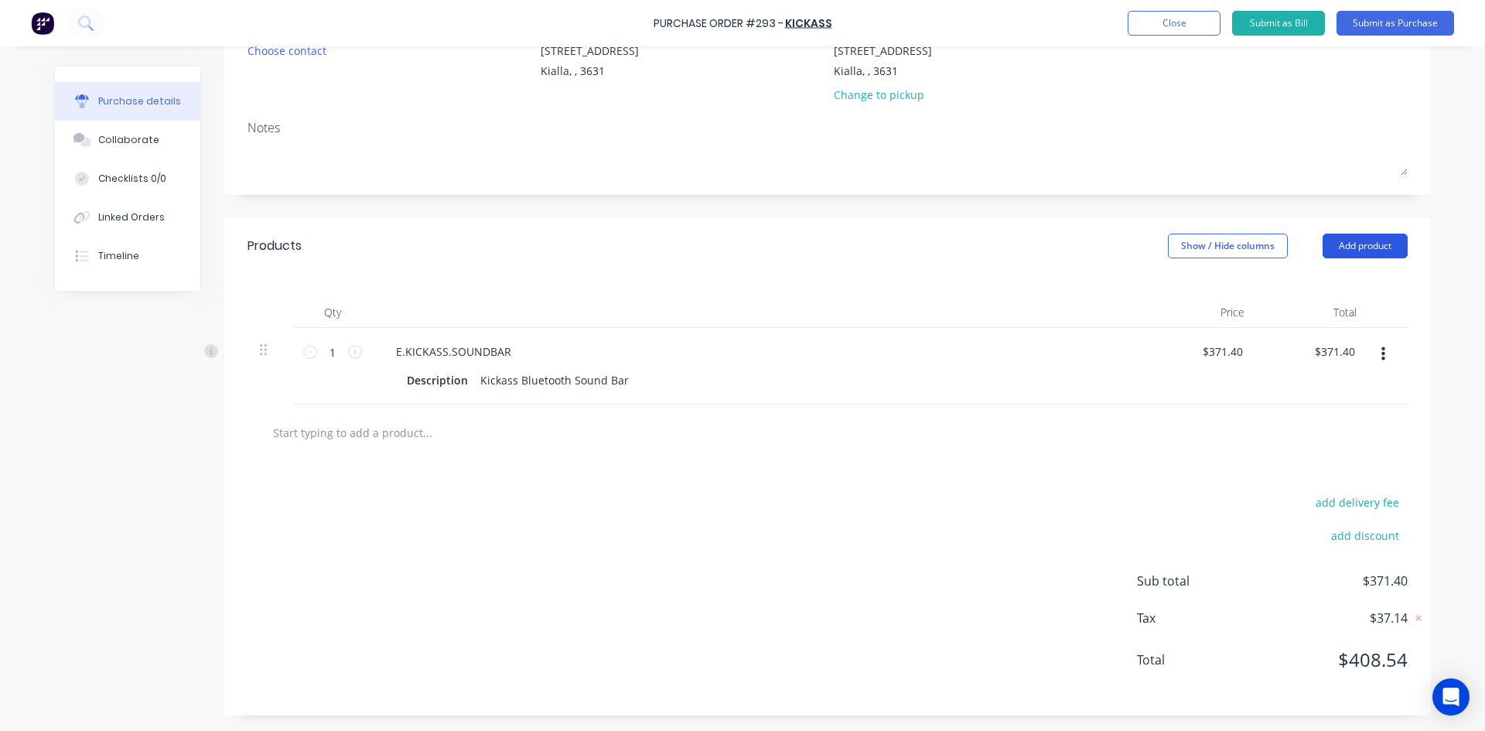
click at [1374, 241] on button "Add product" at bounding box center [1365, 246] width 85 height 25
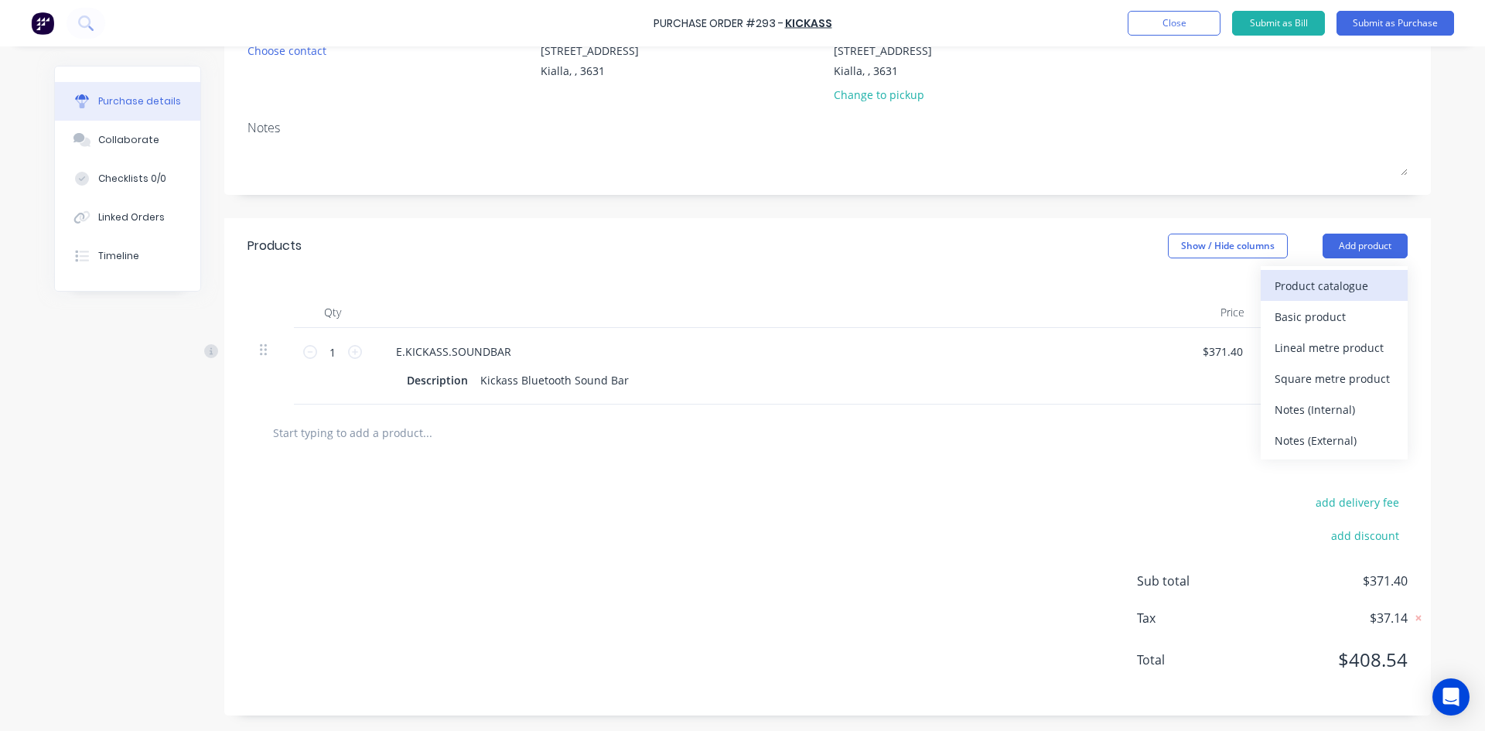
click at [1338, 282] on div "Product catalogue" at bounding box center [1334, 286] width 119 height 22
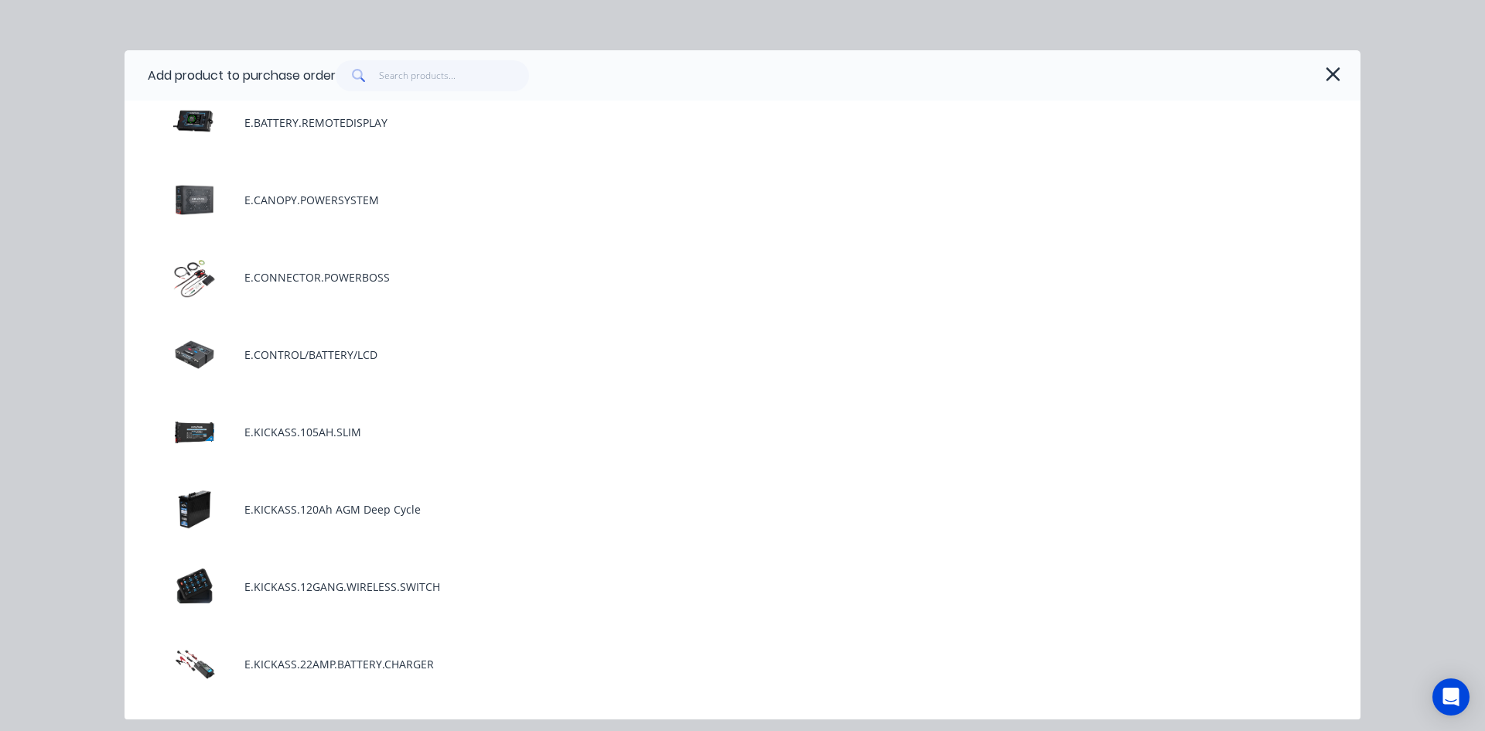
scroll to position [696, 0]
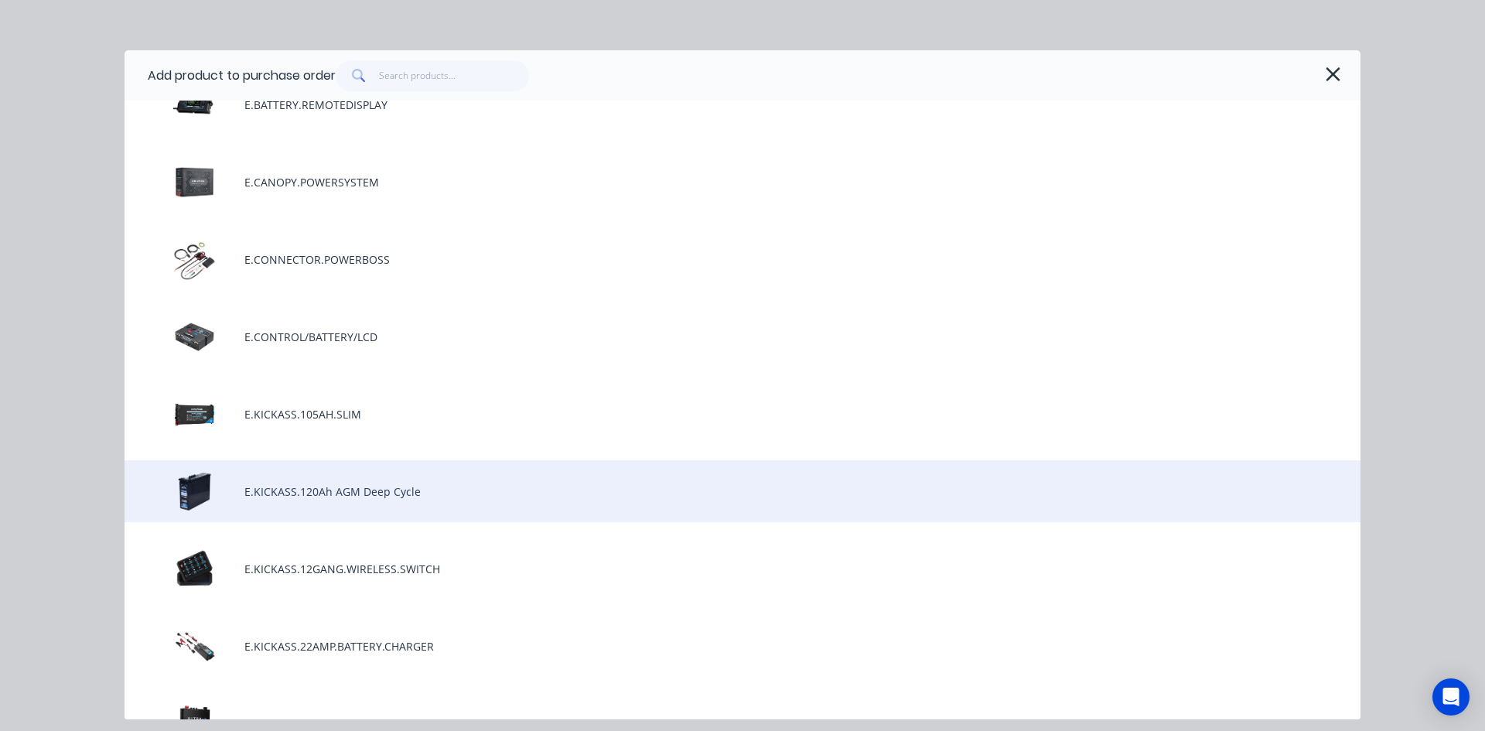
click at [395, 487] on div "E.KICKASS.120Ah AGM Deep Cycle" at bounding box center [743, 491] width 1236 height 62
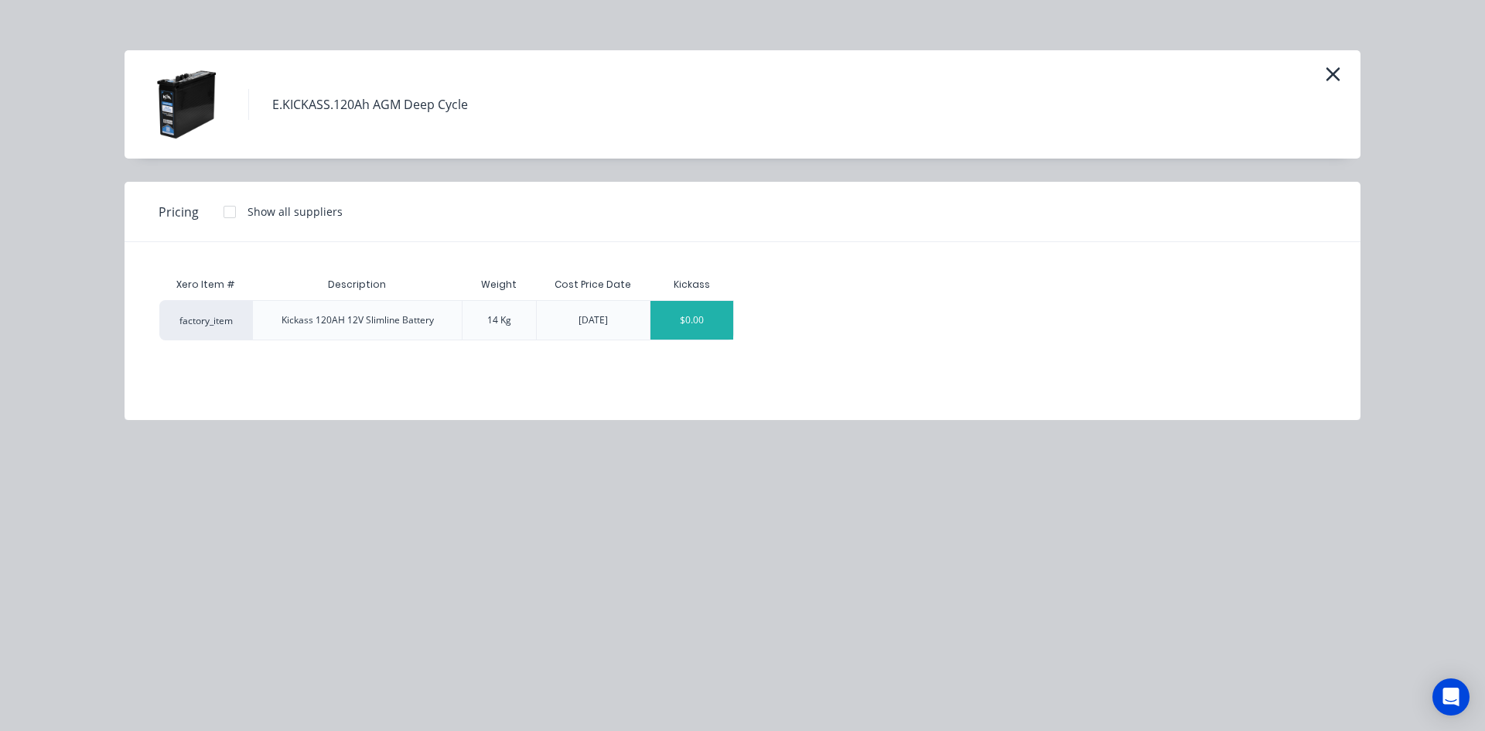
click at [696, 313] on div "$0.00" at bounding box center [692, 320] width 83 height 39
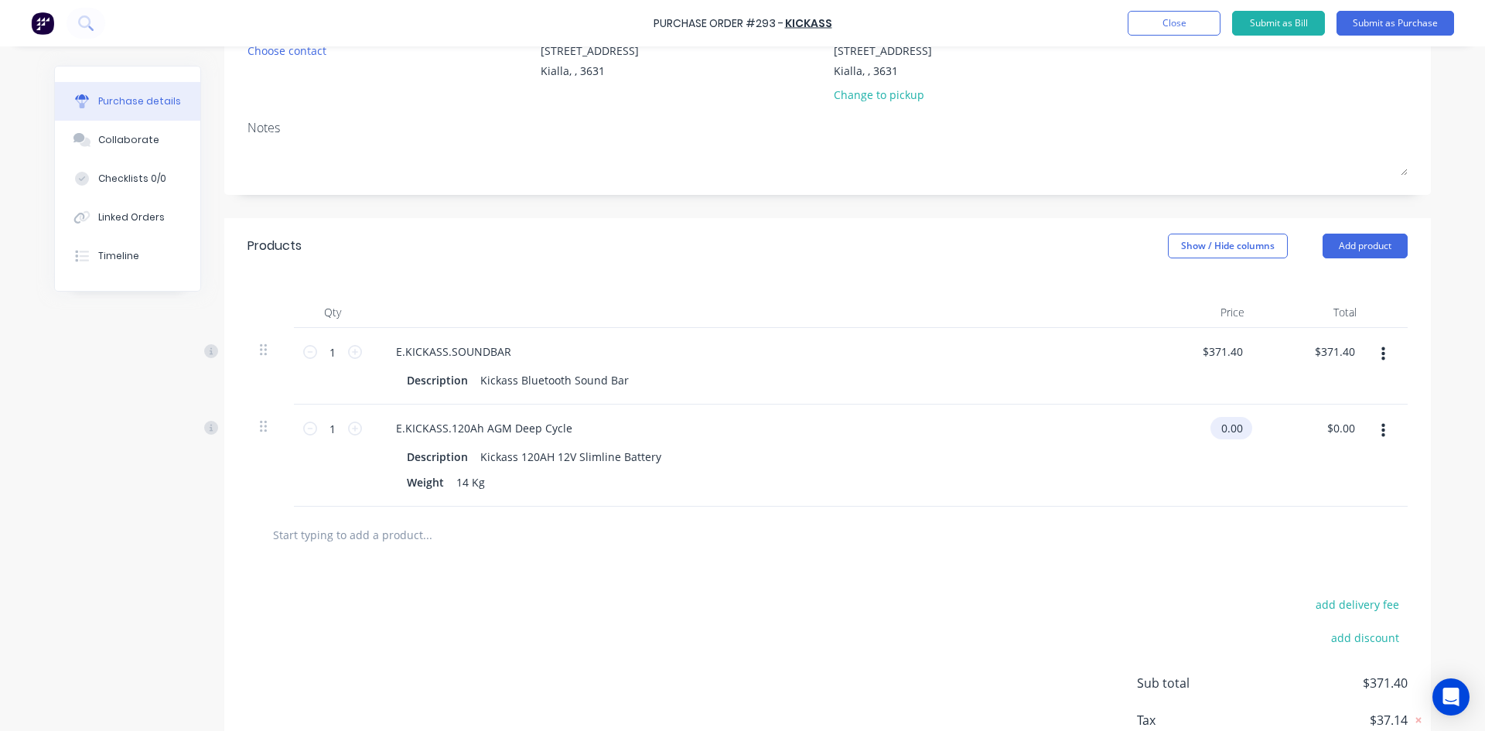
click at [1230, 432] on input "0.00" at bounding box center [1229, 428] width 36 height 22
click at [1214, 422] on input "0.00" at bounding box center [1229, 428] width 36 height 22
drag, startPoint x: 1218, startPoint y: 429, endPoint x: 1308, endPoint y: 425, distance: 90.6
click at [1308, 425] on div "1 1 E.KICKASS.120Ah AGM Deep Cycle Description Kickass 120AH 12V Slimline Batte…" at bounding box center [828, 456] width 1160 height 102
type input "$176.73"
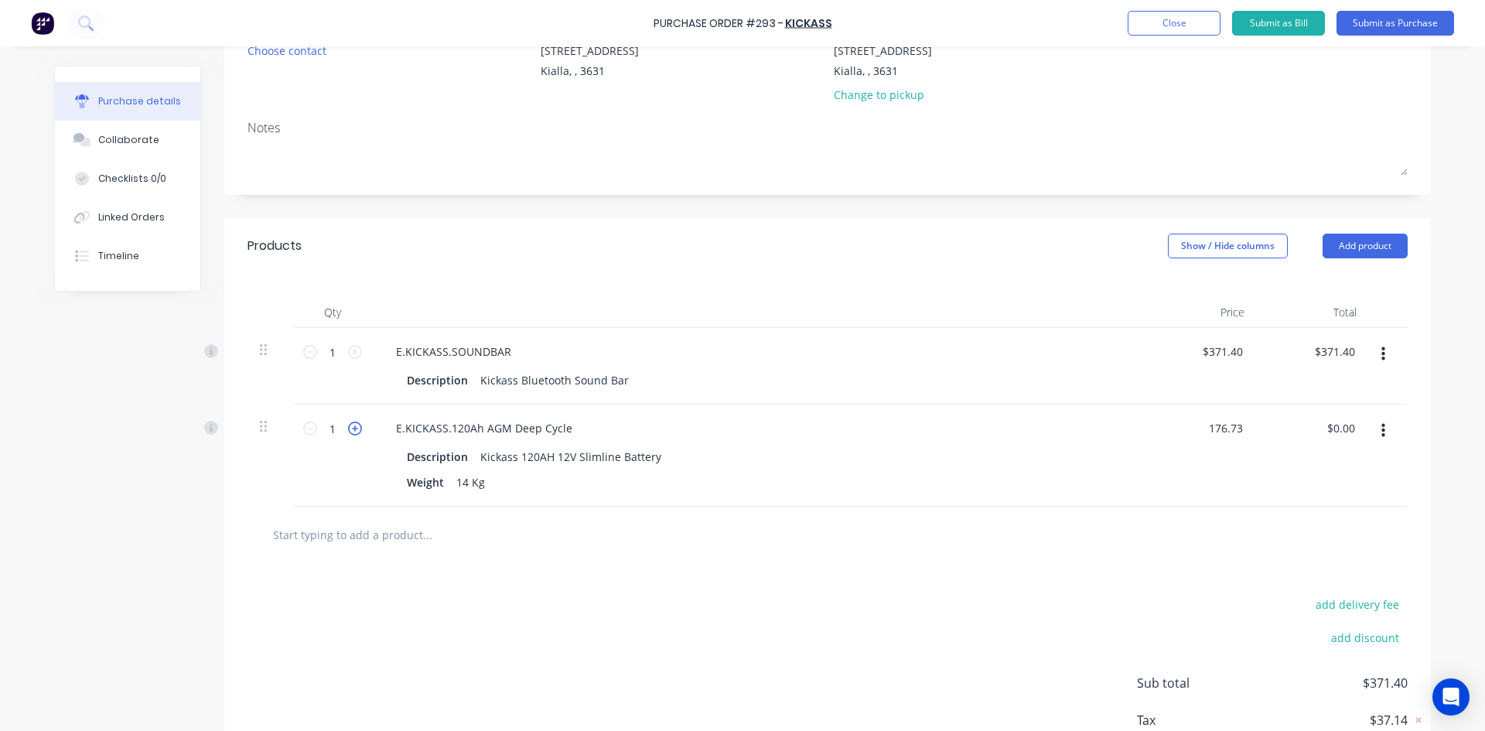
type input "$176.73"
click at [349, 430] on icon at bounding box center [355, 429] width 14 height 14
type input "2"
type input "$353.46"
click at [1353, 253] on button "Add product" at bounding box center [1365, 246] width 85 height 25
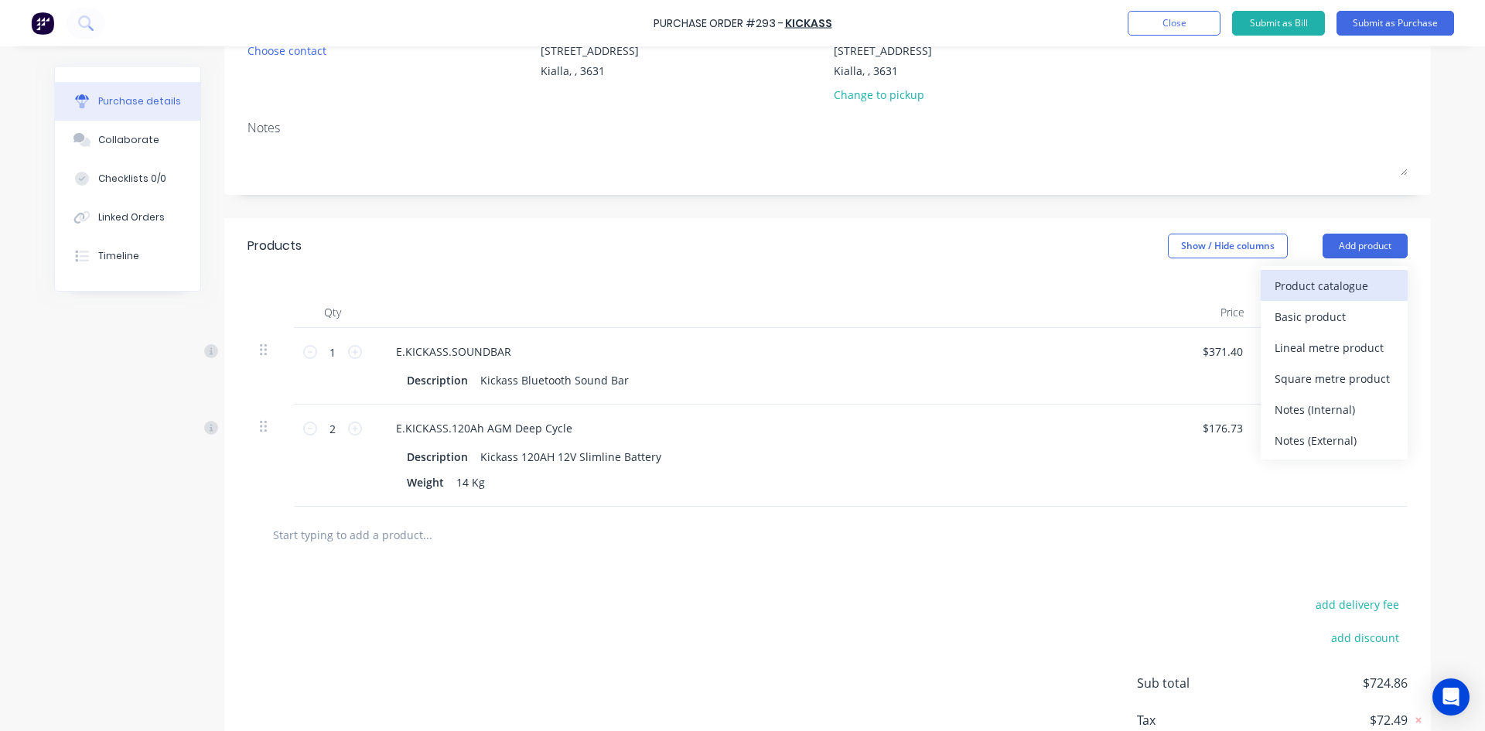
click at [1314, 276] on div "Product catalogue" at bounding box center [1334, 286] width 119 height 22
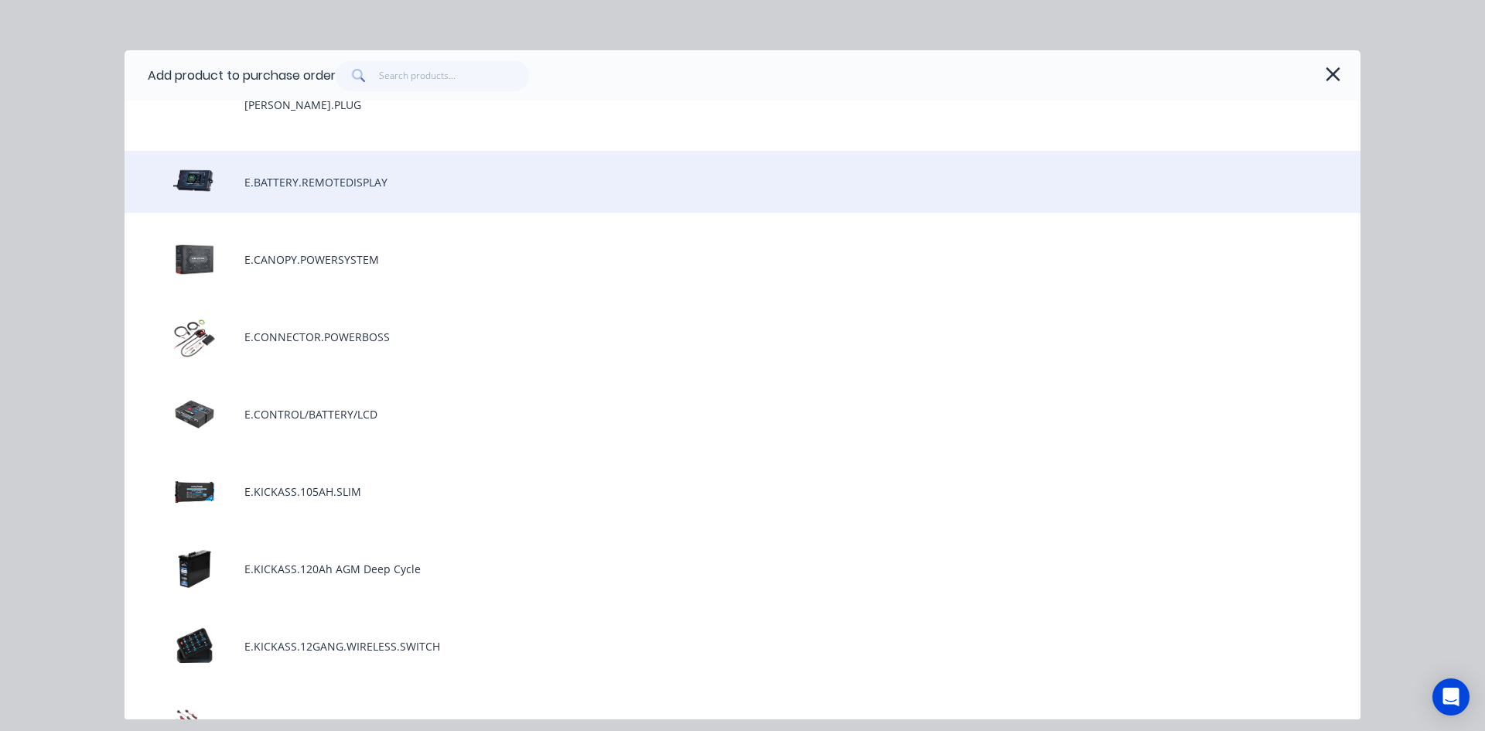
scroll to position [1083, 0]
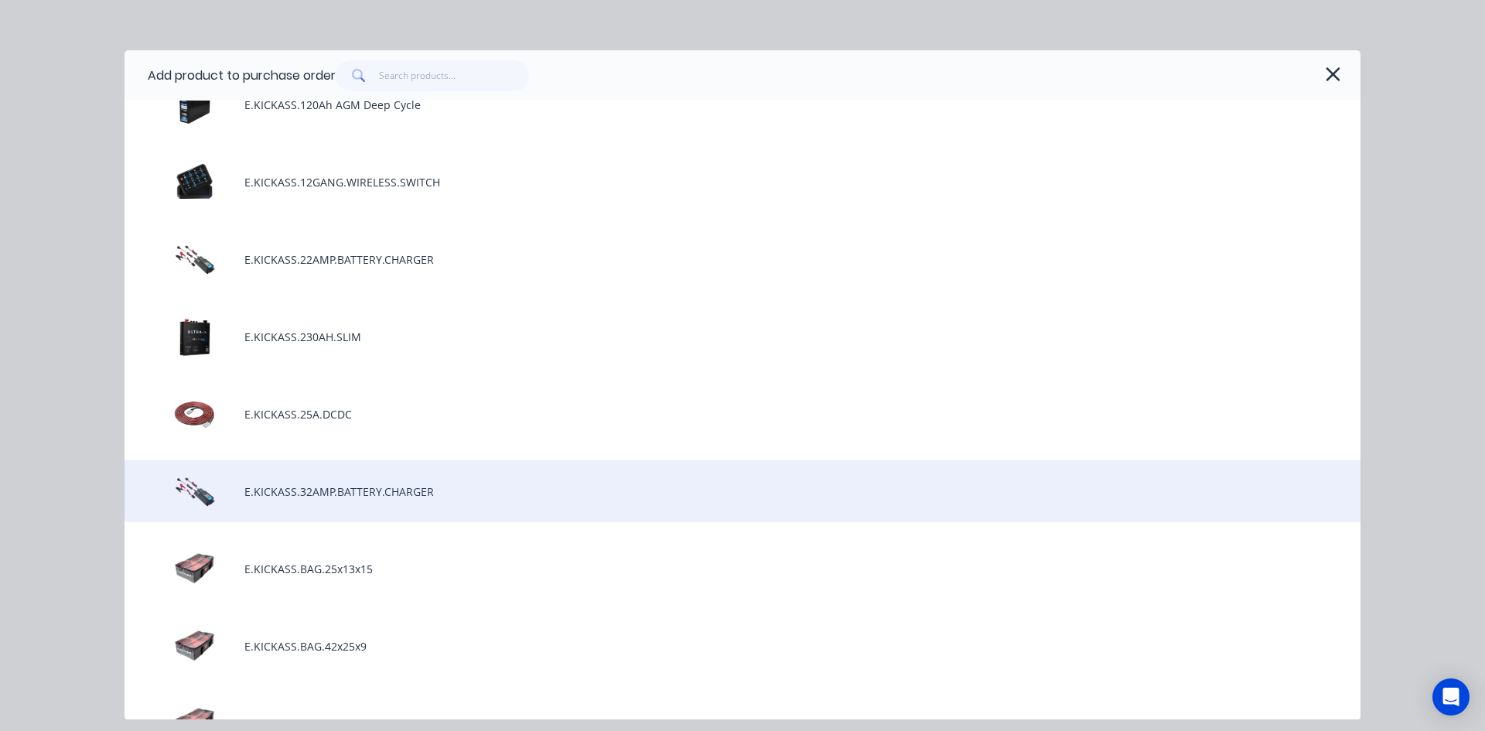
click at [337, 483] on div "E.KICKASS.32AMP.BATTERY.CHARGER" at bounding box center [743, 491] width 1236 height 62
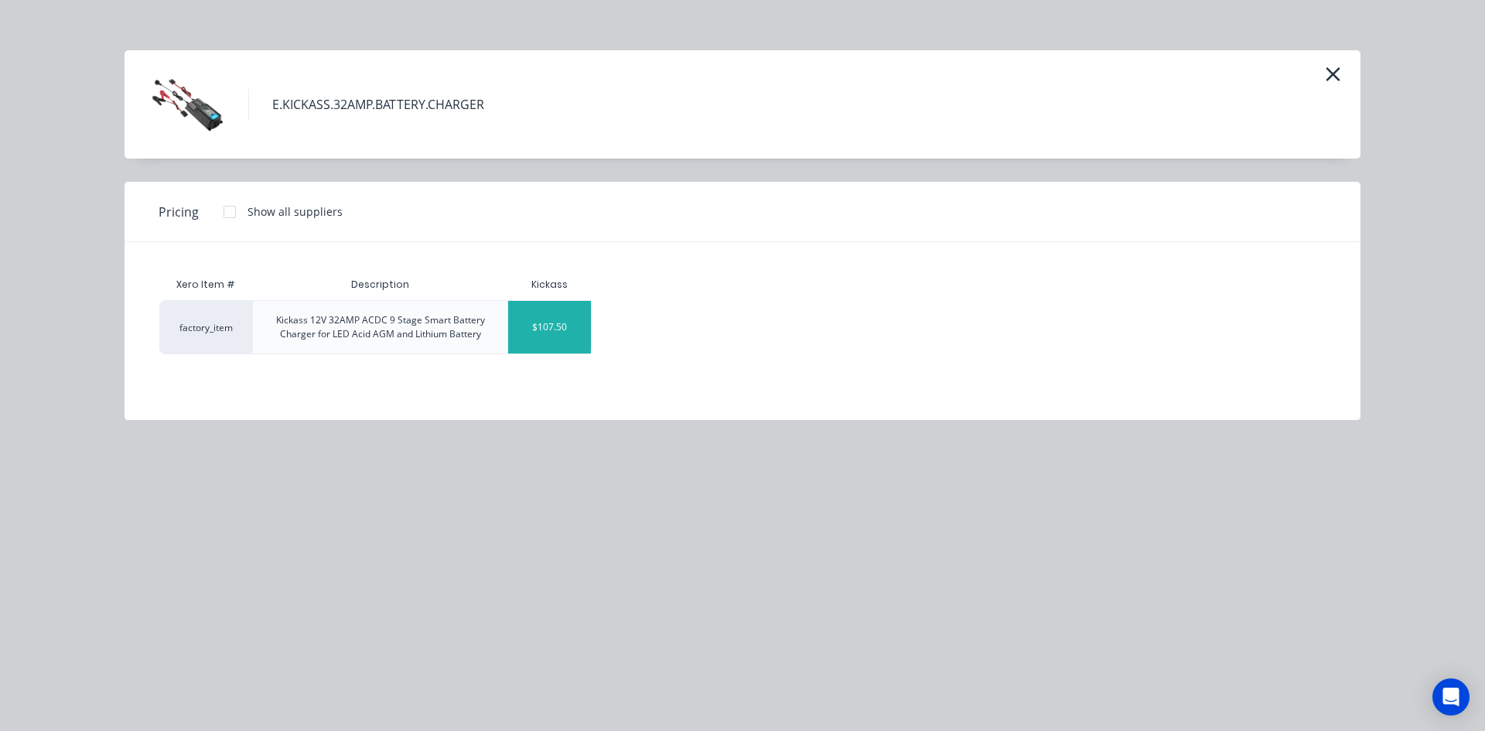
click at [531, 333] on div "$107.50" at bounding box center [549, 327] width 83 height 53
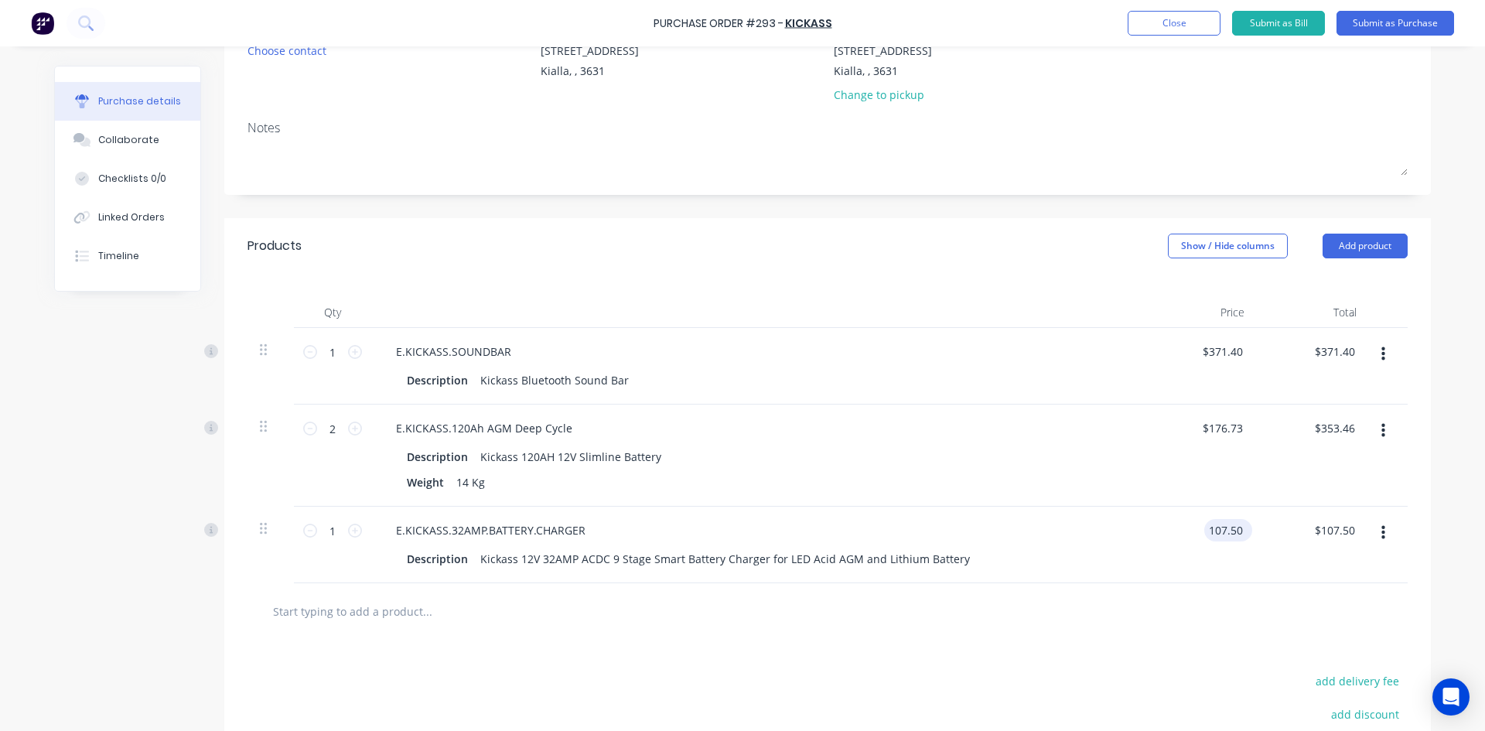
click at [1211, 528] on input "107.50" at bounding box center [1226, 530] width 42 height 22
drag, startPoint x: 1203, startPoint y: 531, endPoint x: 1283, endPoint y: 502, distance: 85.7
click at [1298, 518] on div "1 1 E.KICKASS.32AMP.BATTERY.CHARGER Description Kickass 12V 32AMP ACDC 9 Stage …" at bounding box center [828, 545] width 1160 height 77
type input "$160.70"
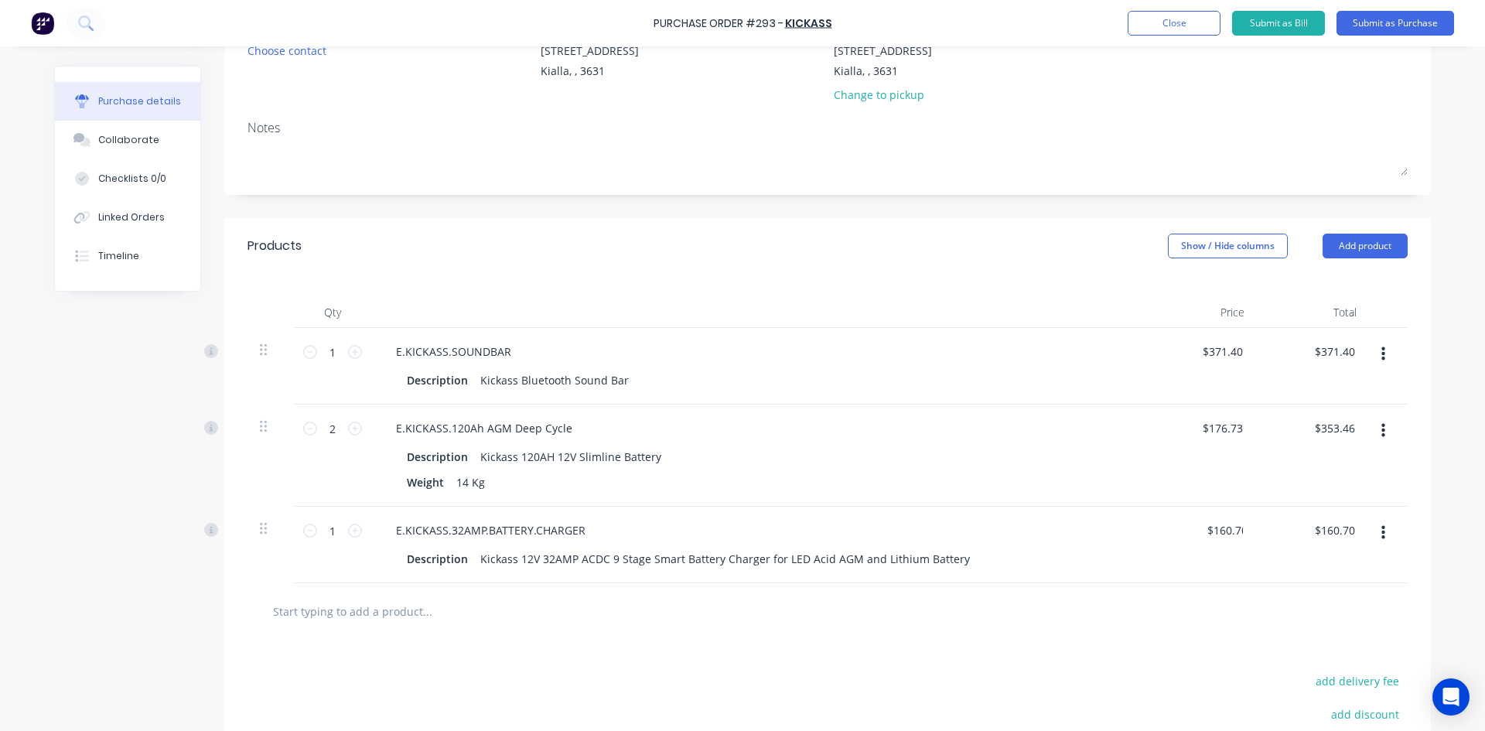
click at [1338, 241] on button "Add product" at bounding box center [1365, 246] width 85 height 25
click at [1298, 279] on div "Product catalogue" at bounding box center [1334, 286] width 119 height 22
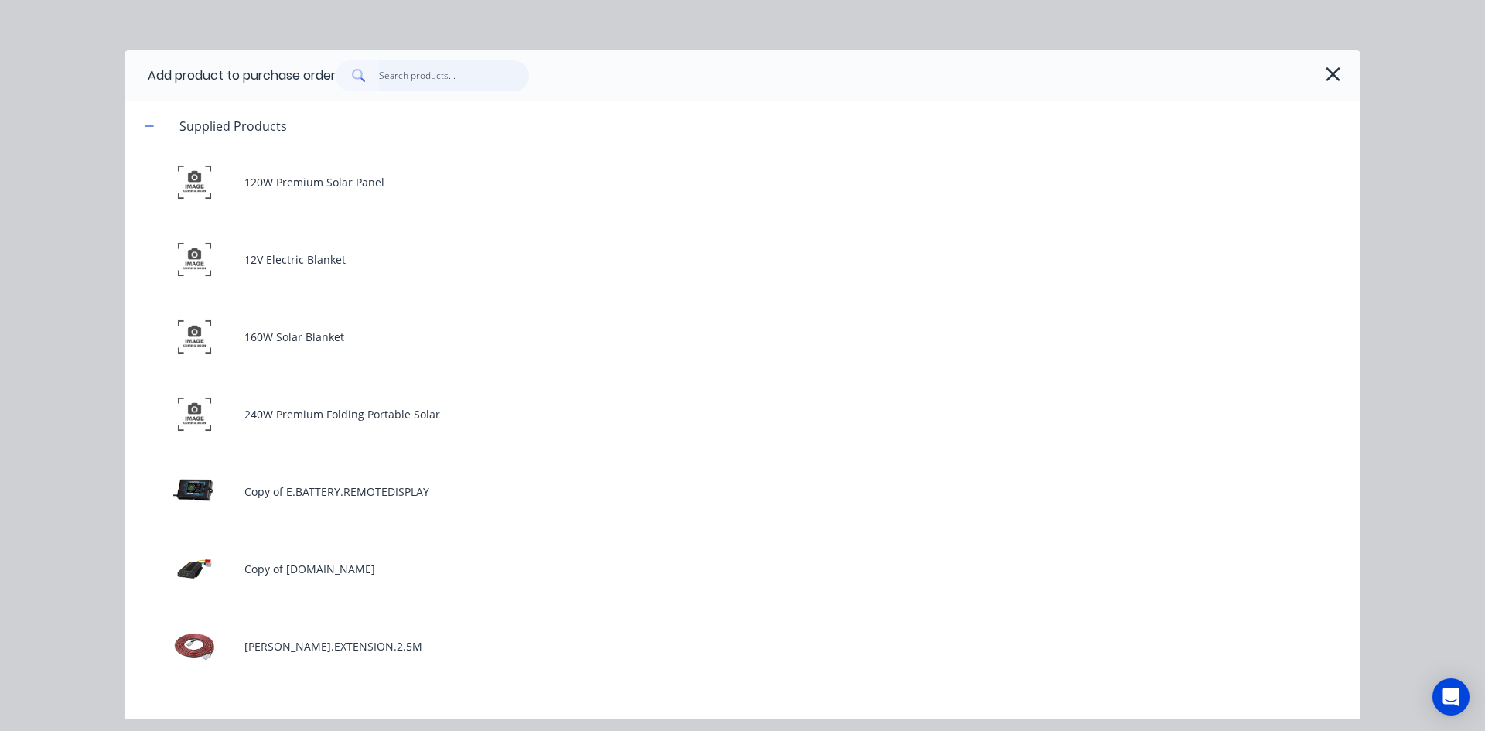
click at [398, 80] on input "text" at bounding box center [454, 75] width 151 height 31
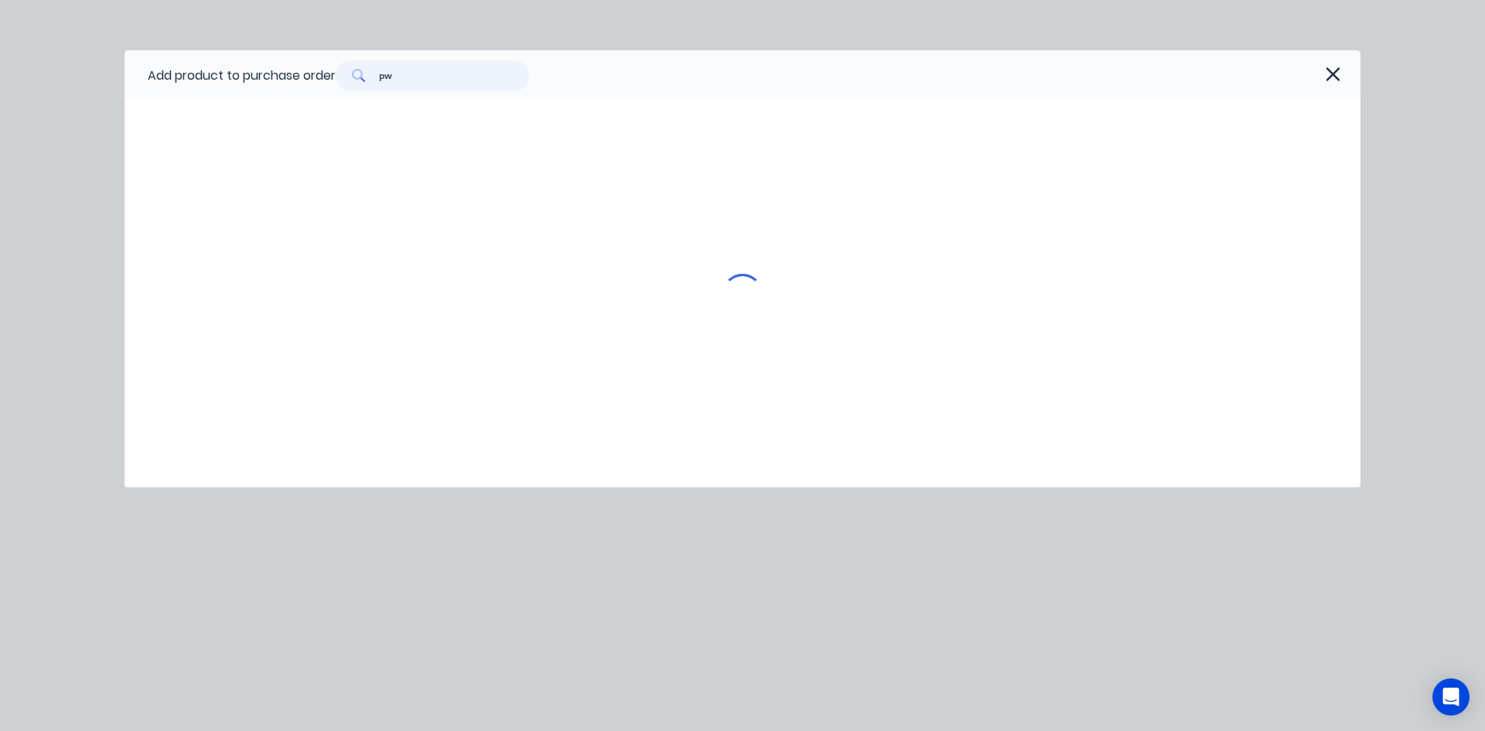
type input "pwm"
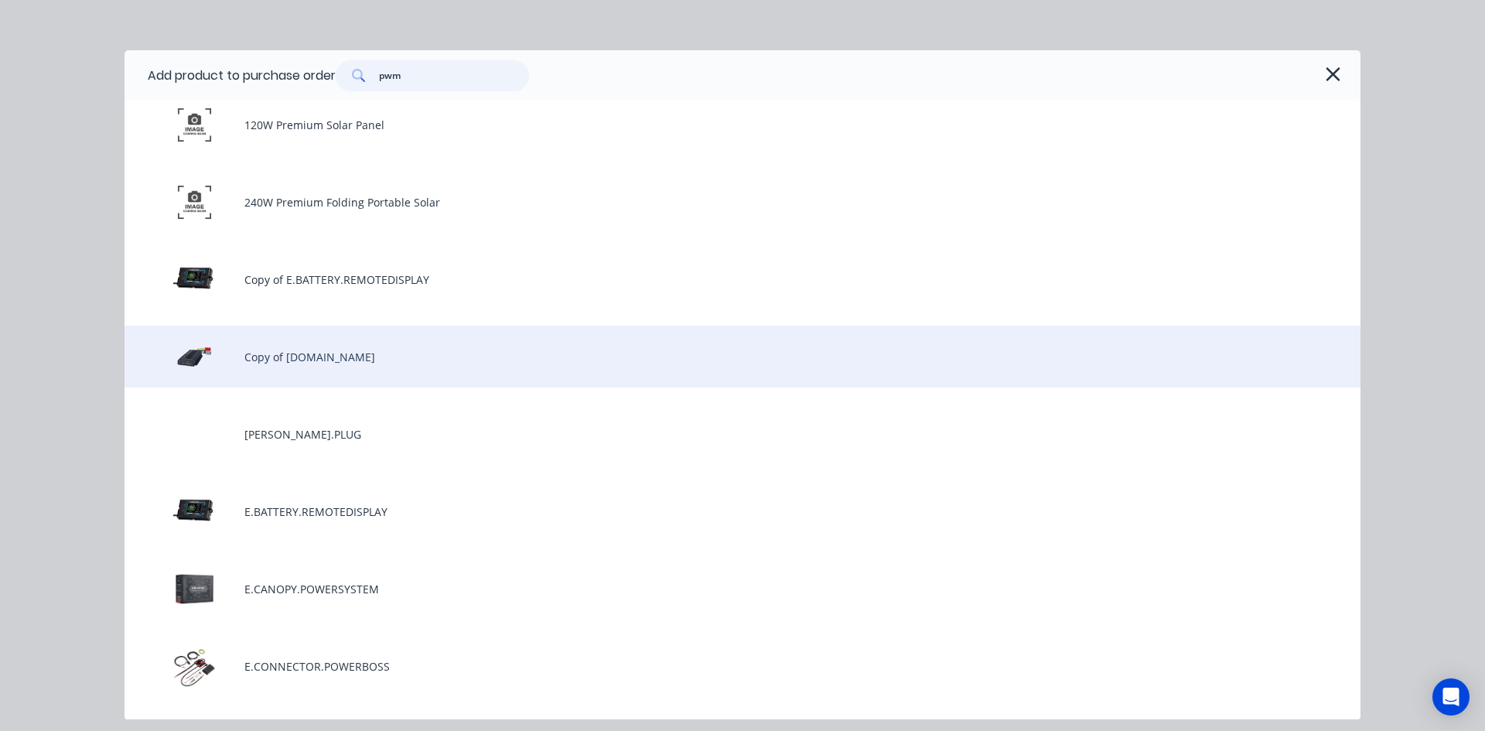
scroll to position [0, 0]
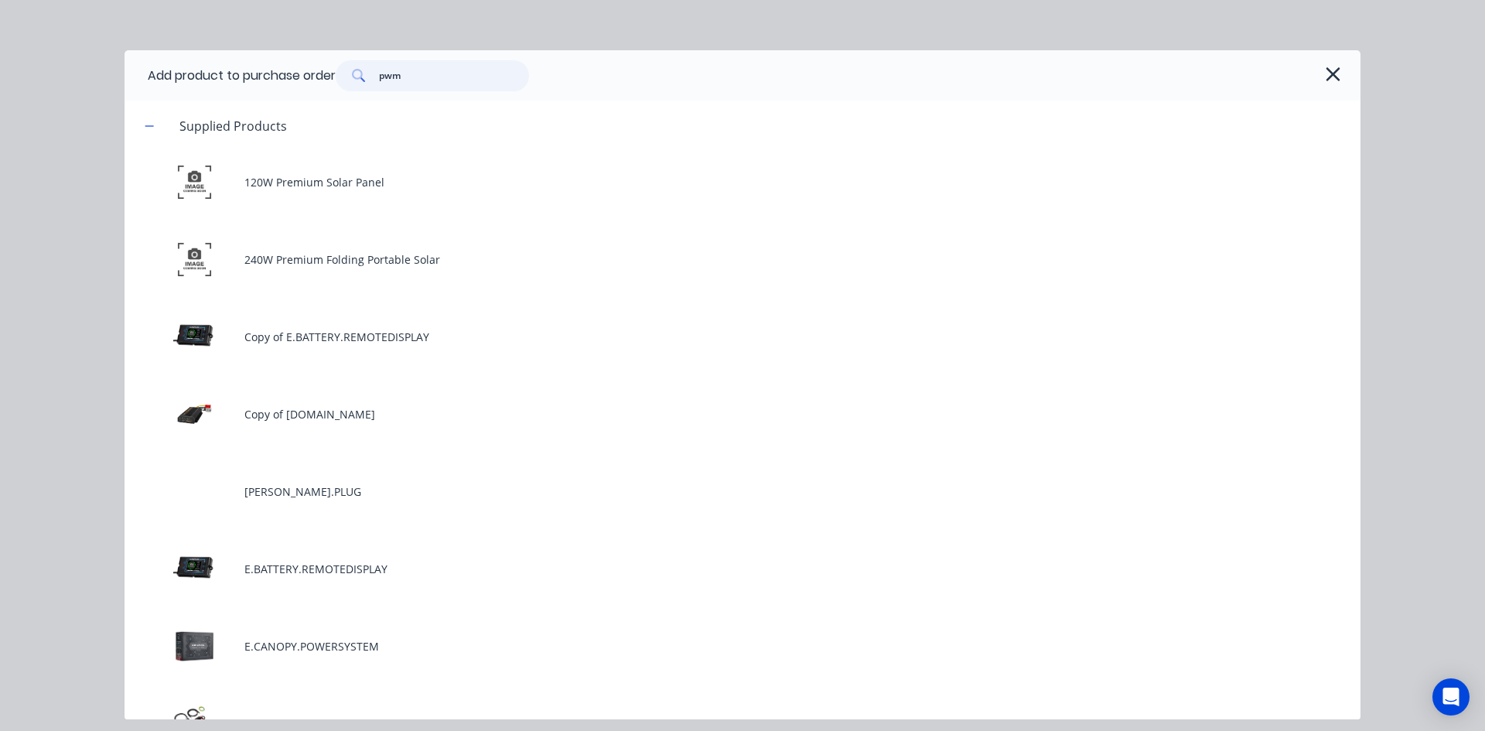
drag, startPoint x: 415, startPoint y: 79, endPoint x: 184, endPoint y: 101, distance: 231.6
click at [202, 99] on div "Add product to purchase order pwm" at bounding box center [743, 75] width 1236 height 50
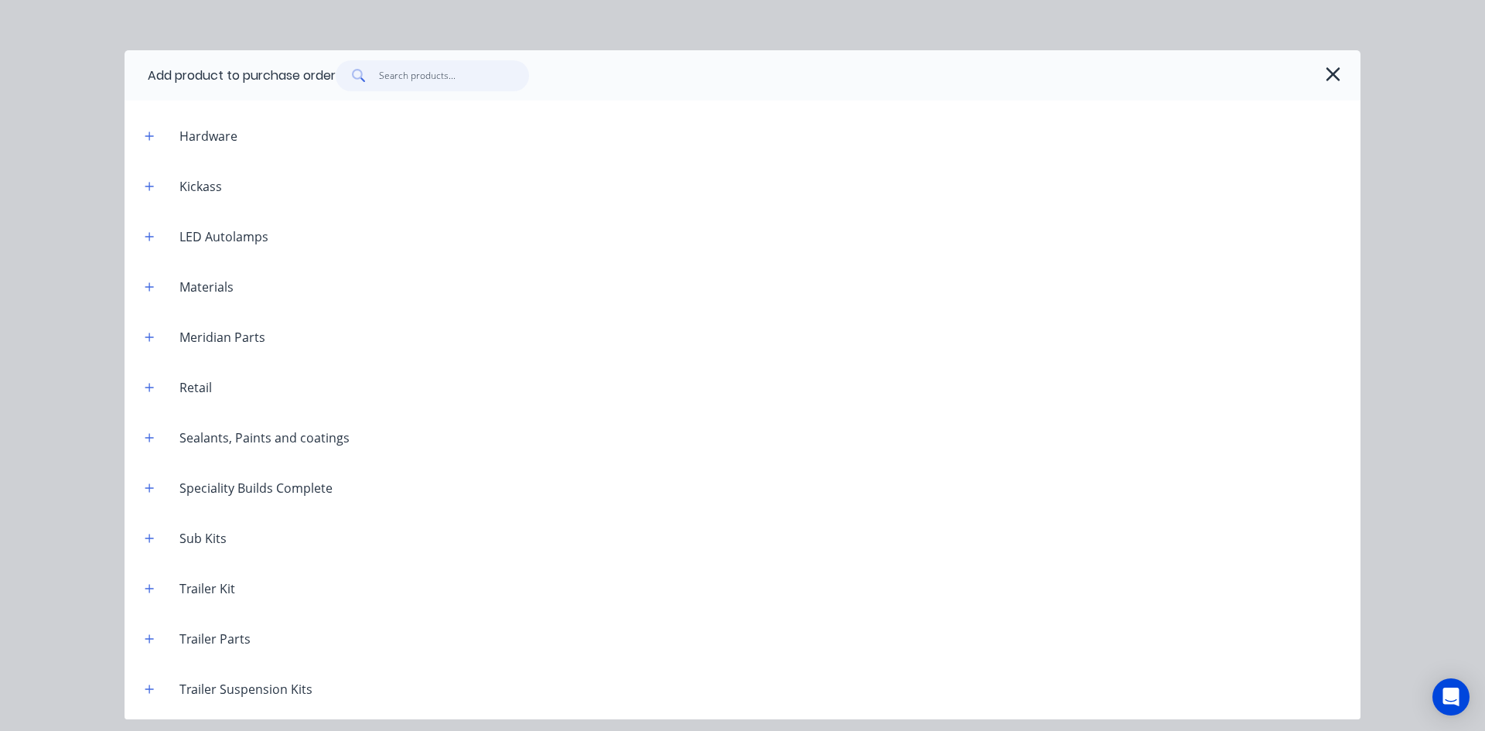
scroll to position [5029, 0]
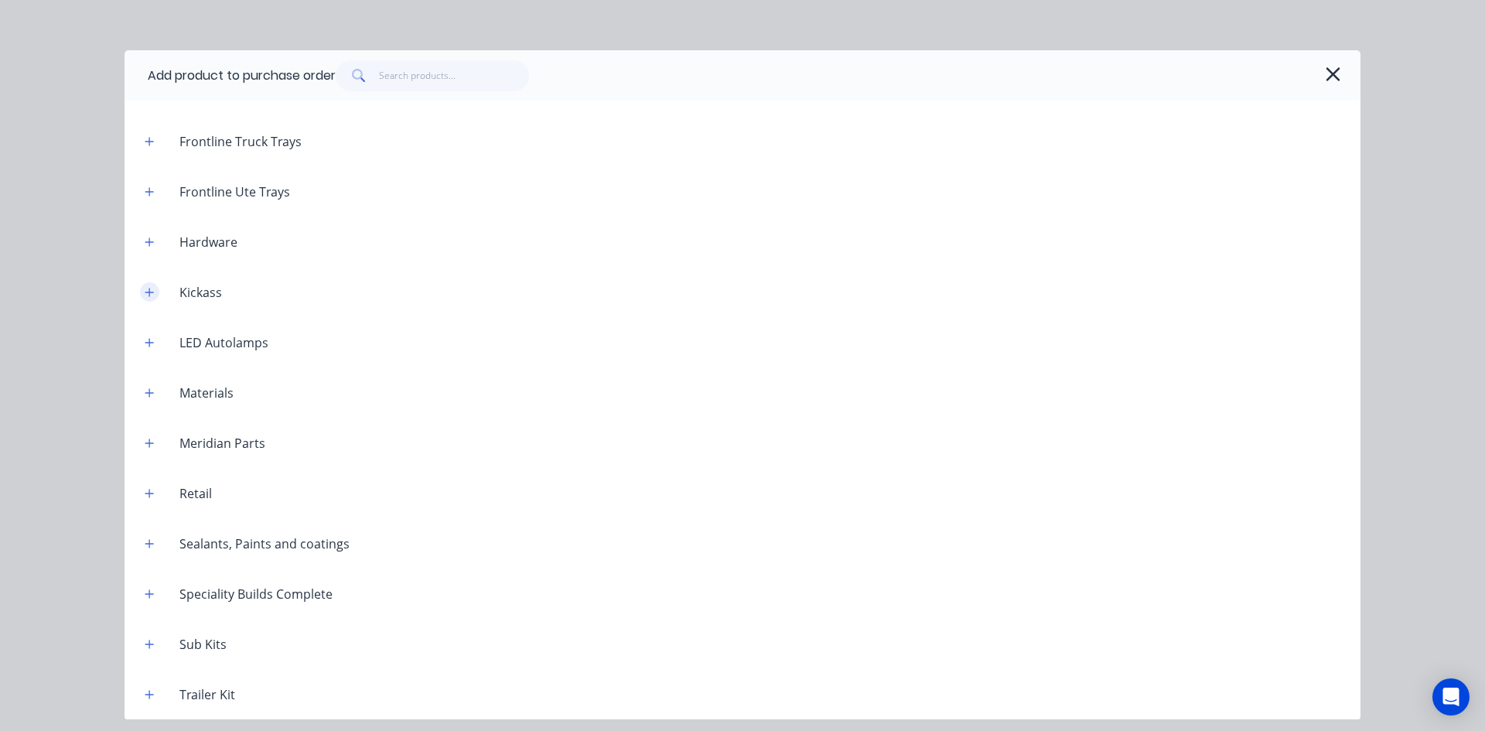
click at [150, 291] on icon "button" at bounding box center [149, 292] width 9 height 9
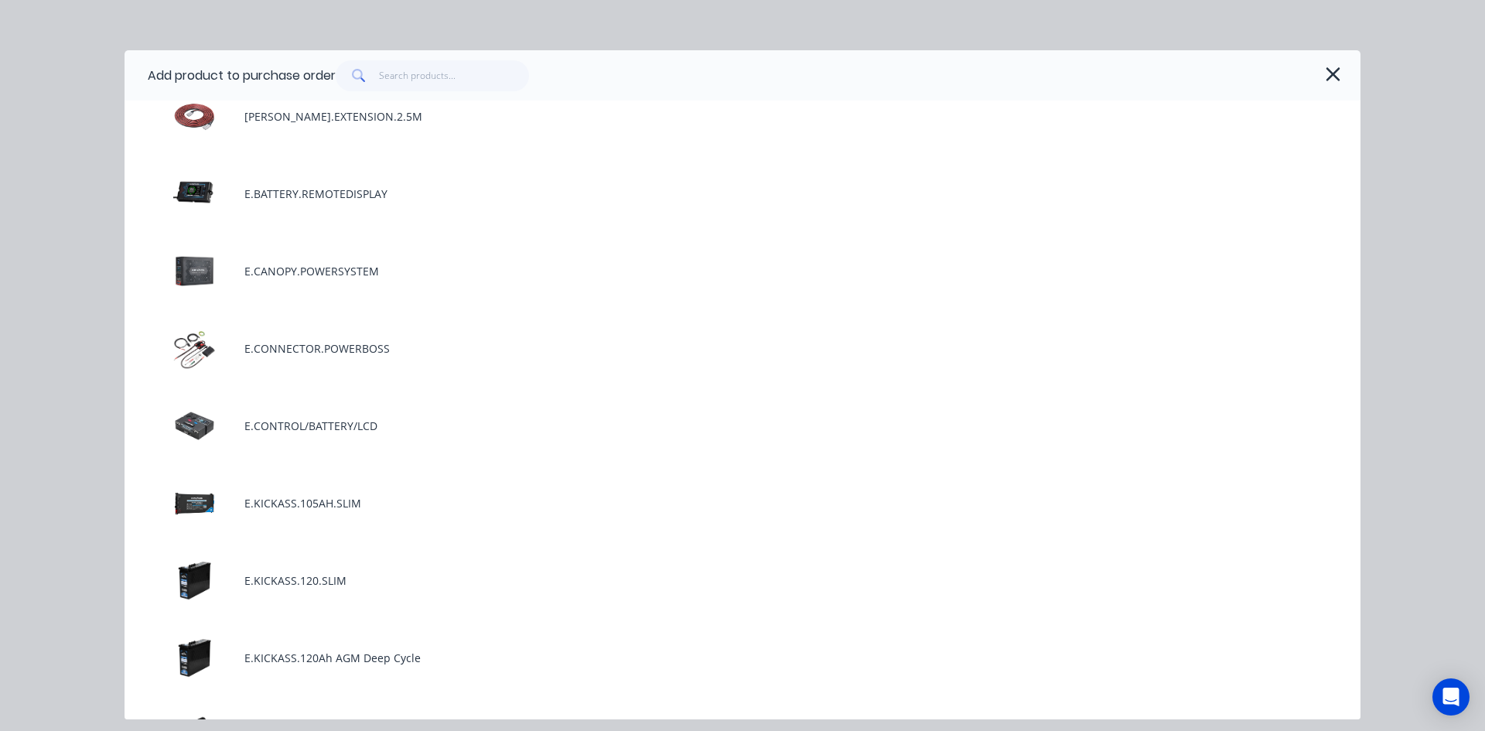
scroll to position [5415, 0]
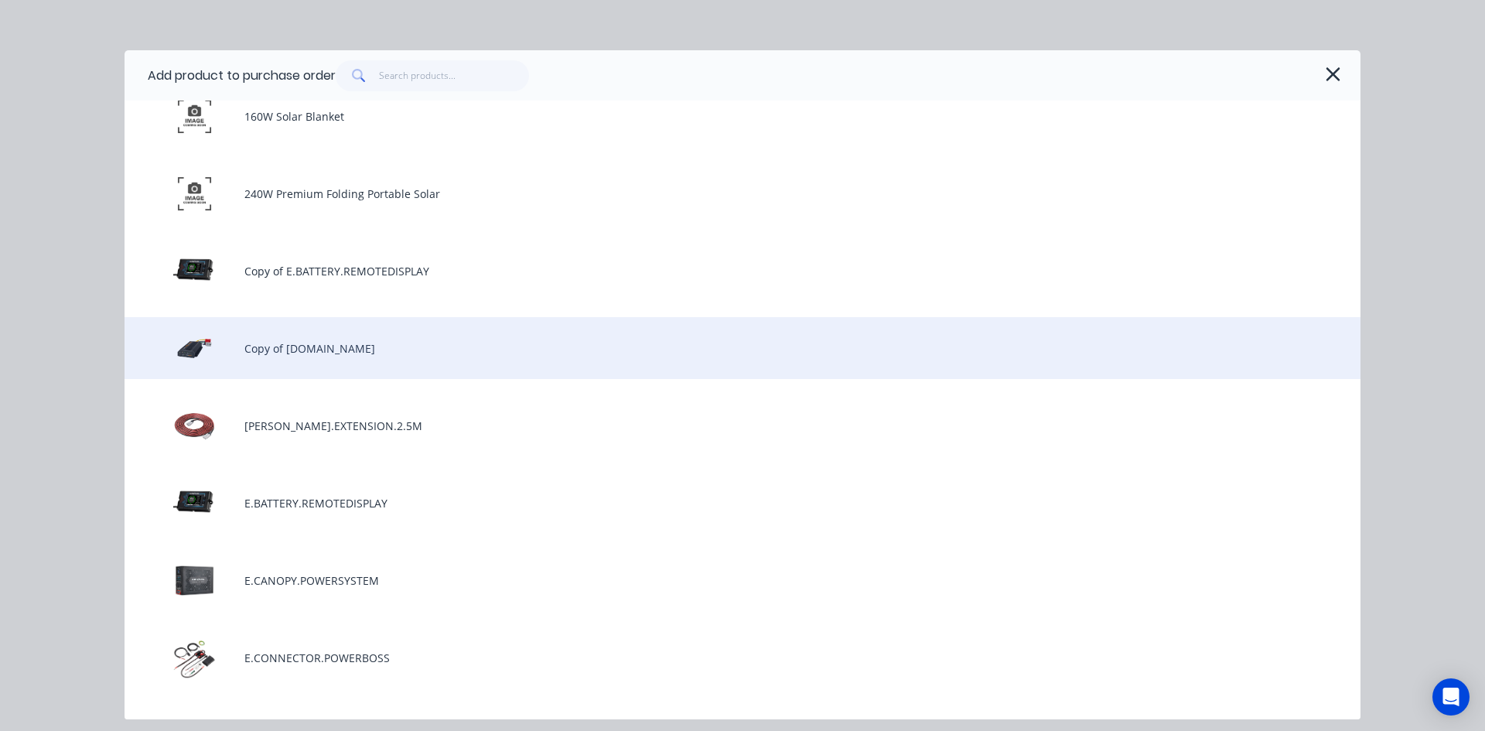
click at [341, 354] on div "Copy of [DOMAIN_NAME]" at bounding box center [743, 348] width 1236 height 62
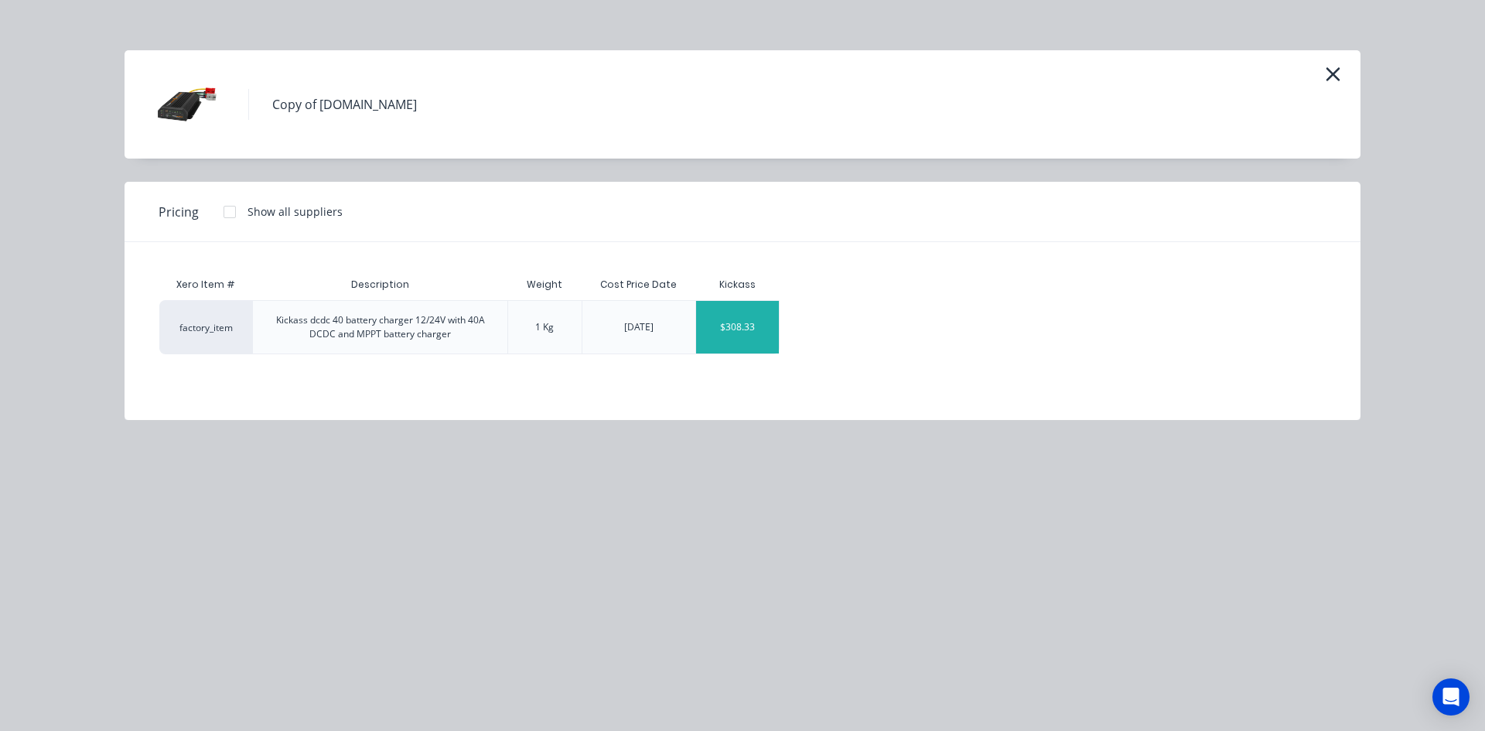
click at [748, 328] on div "$308.33" at bounding box center [737, 327] width 83 height 53
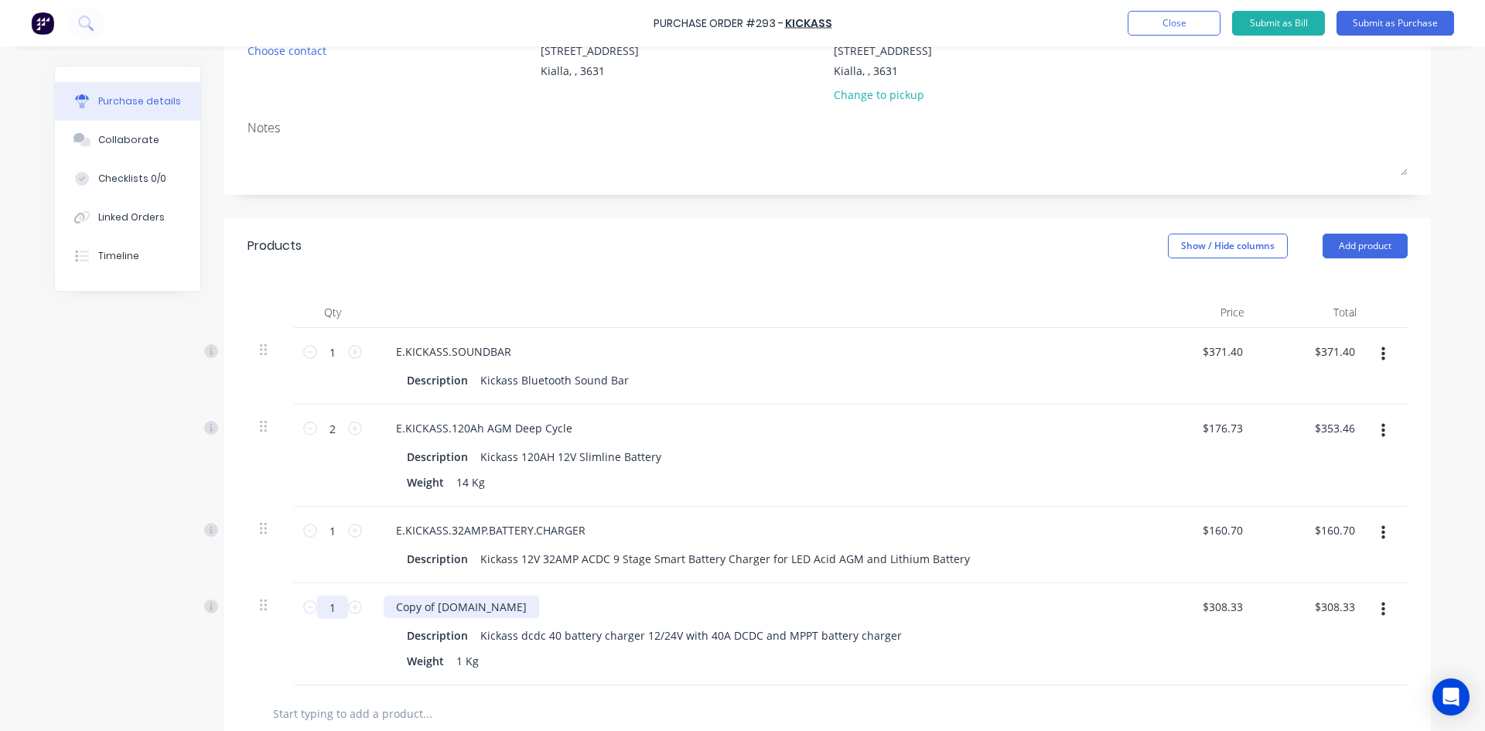
drag, startPoint x: 547, startPoint y: 607, endPoint x: 313, endPoint y: 600, distance: 233.7
click at [319, 607] on div "1 1 Copy of [DOMAIN_NAME] Description Kickass dcdc 40 battery charger 12/24V wi…" at bounding box center [828, 634] width 1160 height 102
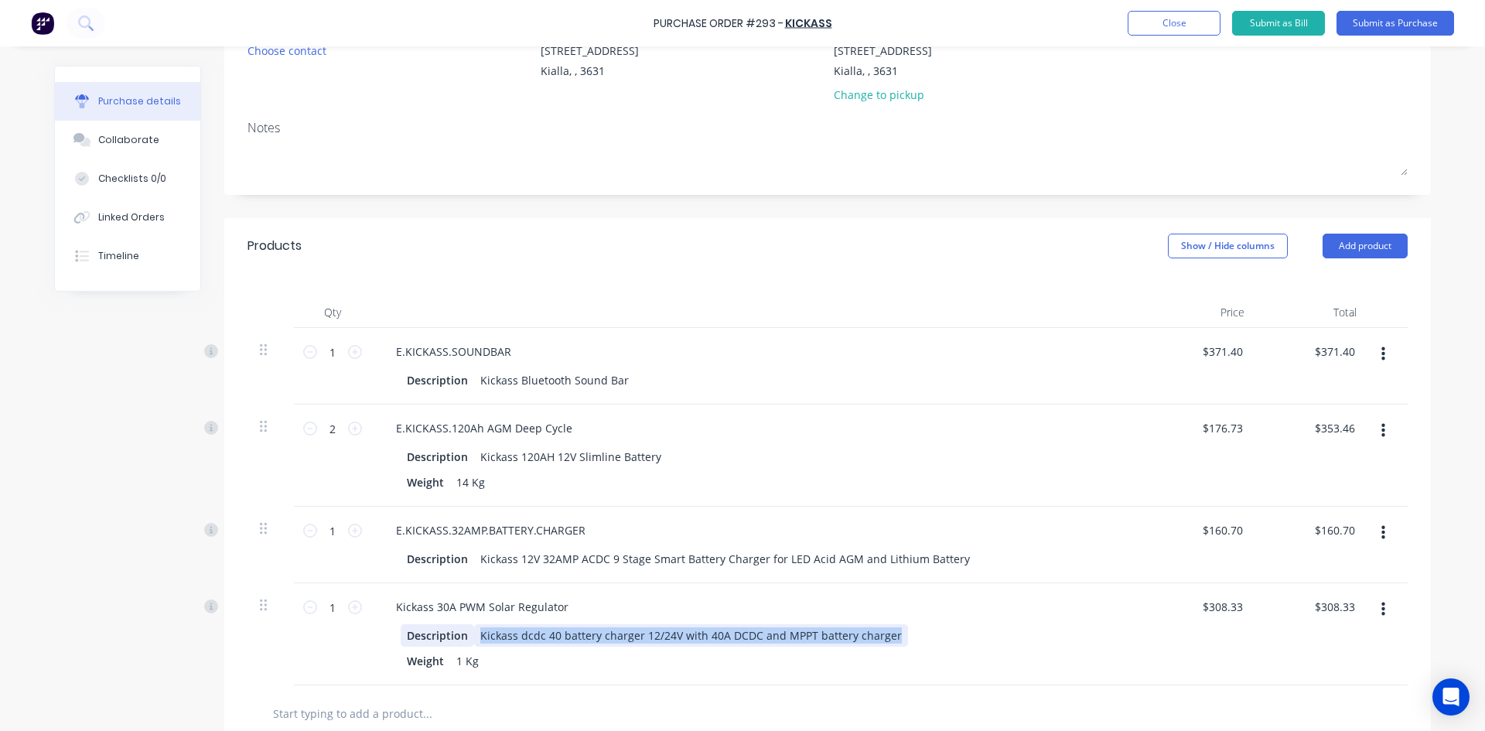
drag, startPoint x: 883, startPoint y: 634, endPoint x: 452, endPoint y: 634, distance: 430.9
click at [449, 654] on div "Description Kickass dcdc 40 battery charger 12/24V with 40A DCDC and MPPT batte…" at bounding box center [758, 648] width 749 height 48
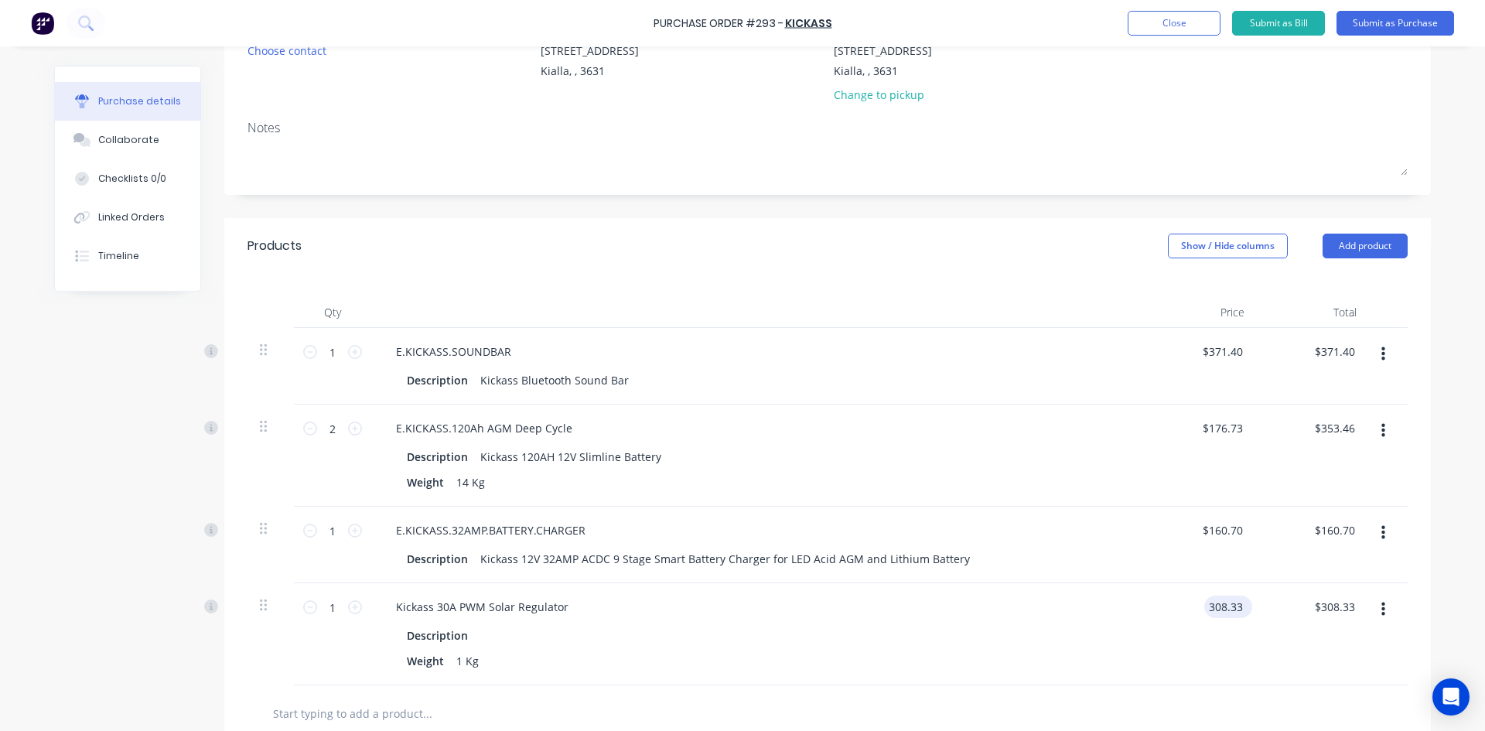
click at [1226, 609] on input "308.33" at bounding box center [1226, 607] width 42 height 22
type input "$73.40"
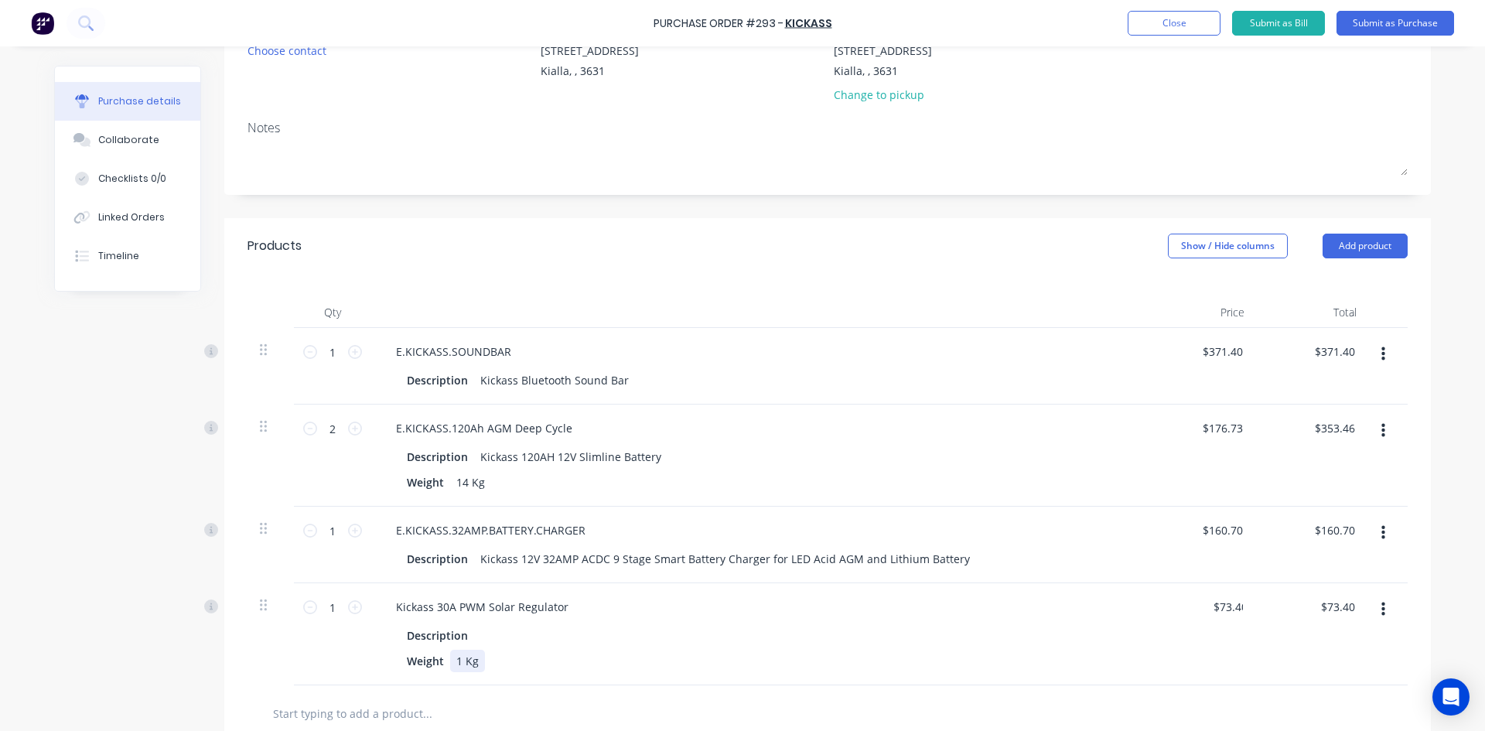
click at [1046, 660] on div "Weight 1 Kg" at bounding box center [755, 661] width 709 height 22
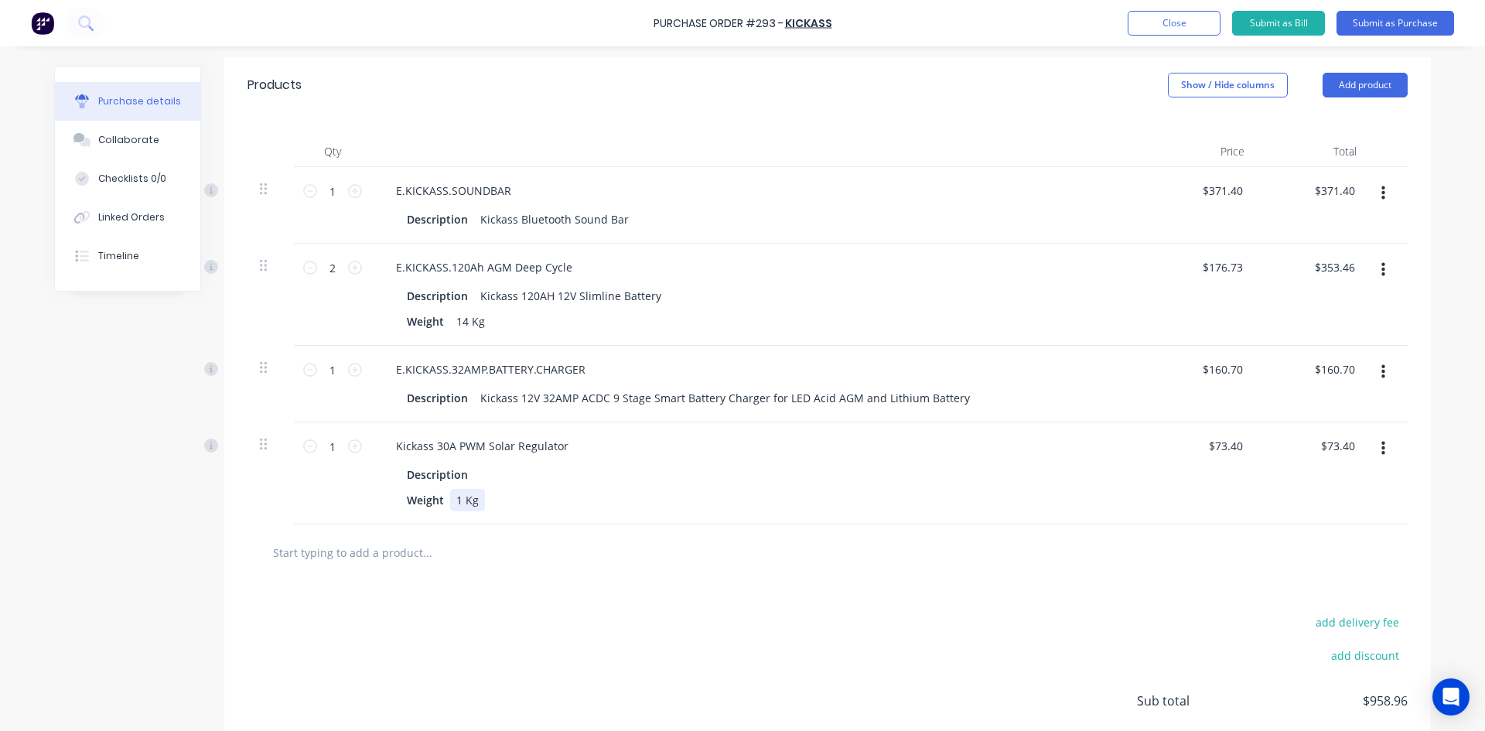
scroll to position [215, 0]
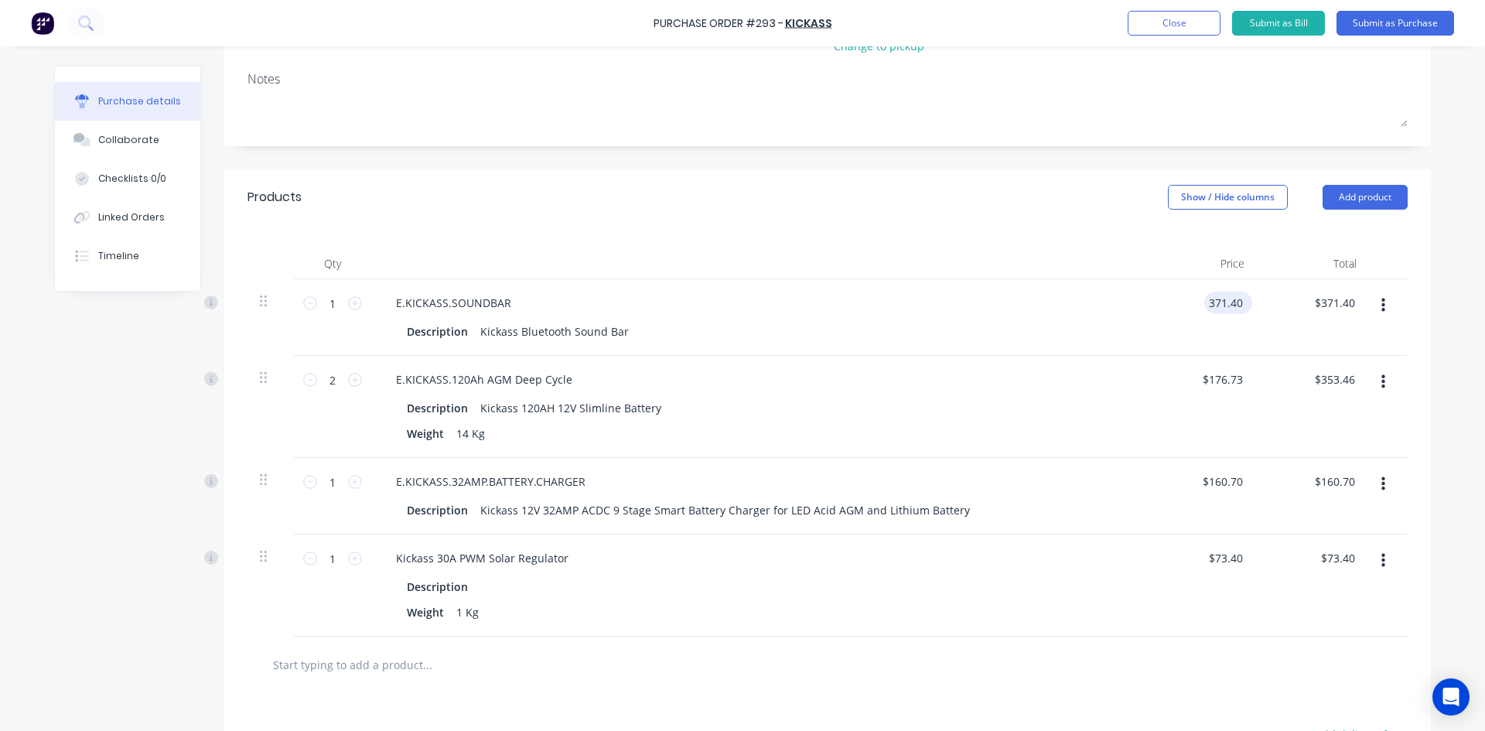
click at [1227, 306] on input "371.40" at bounding box center [1226, 303] width 42 height 22
drag, startPoint x: 1206, startPoint y: 302, endPoint x: 1256, endPoint y: 302, distance: 50.3
click at [1256, 302] on div "1 1 E.KICKASS.SOUNDBAR Description Kickass Bluetooth Sound Bar 371.40 371.40 $3…" at bounding box center [828, 317] width 1160 height 77
type input "$366.95"
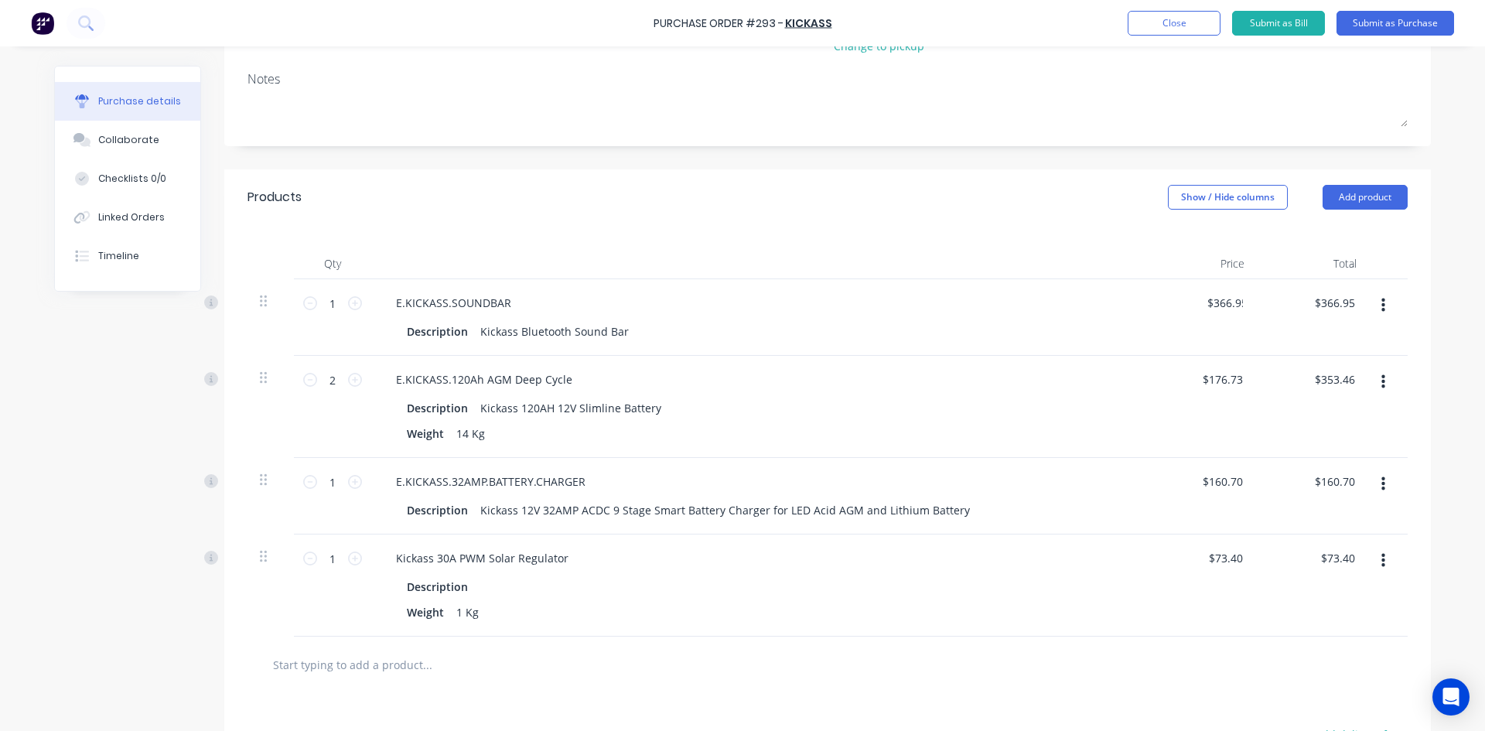
click at [1012, 248] on div at bounding box center [758, 263] width 774 height 31
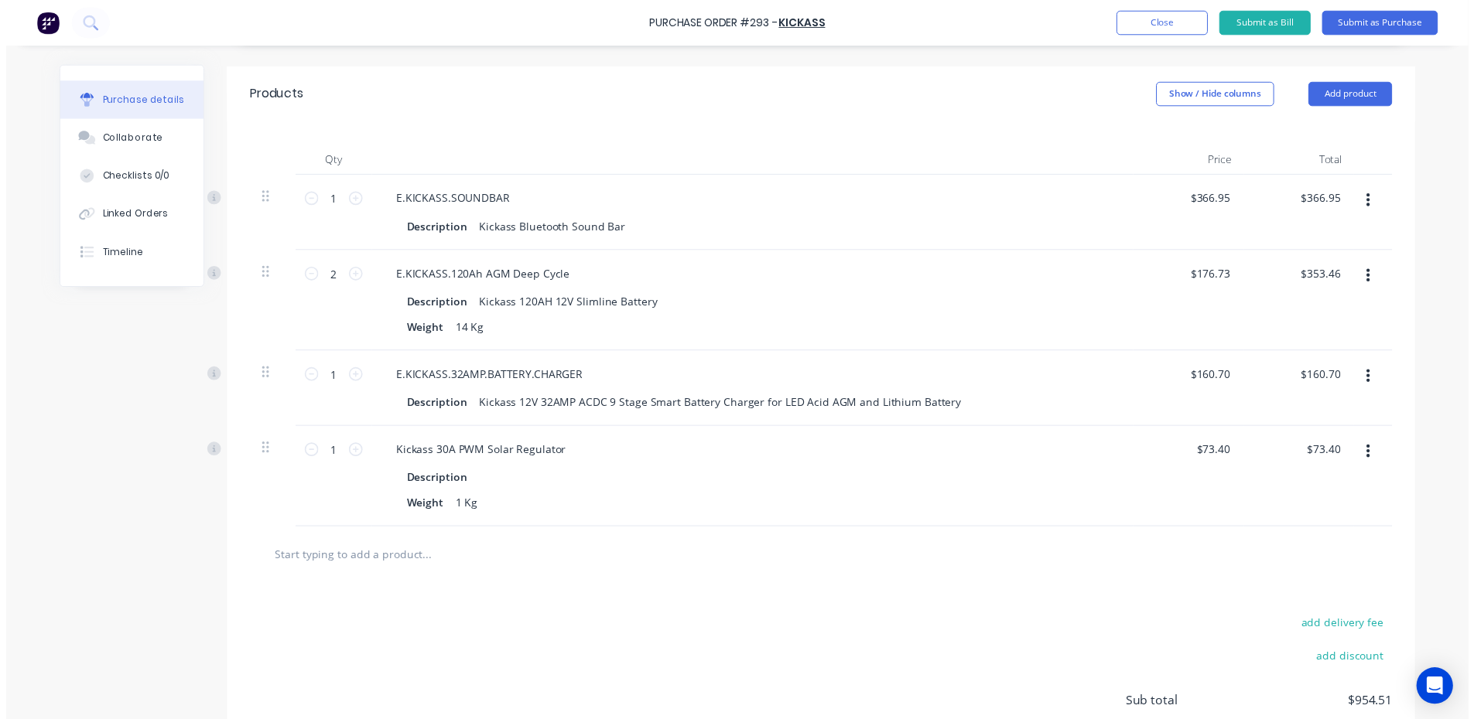
scroll to position [0, 0]
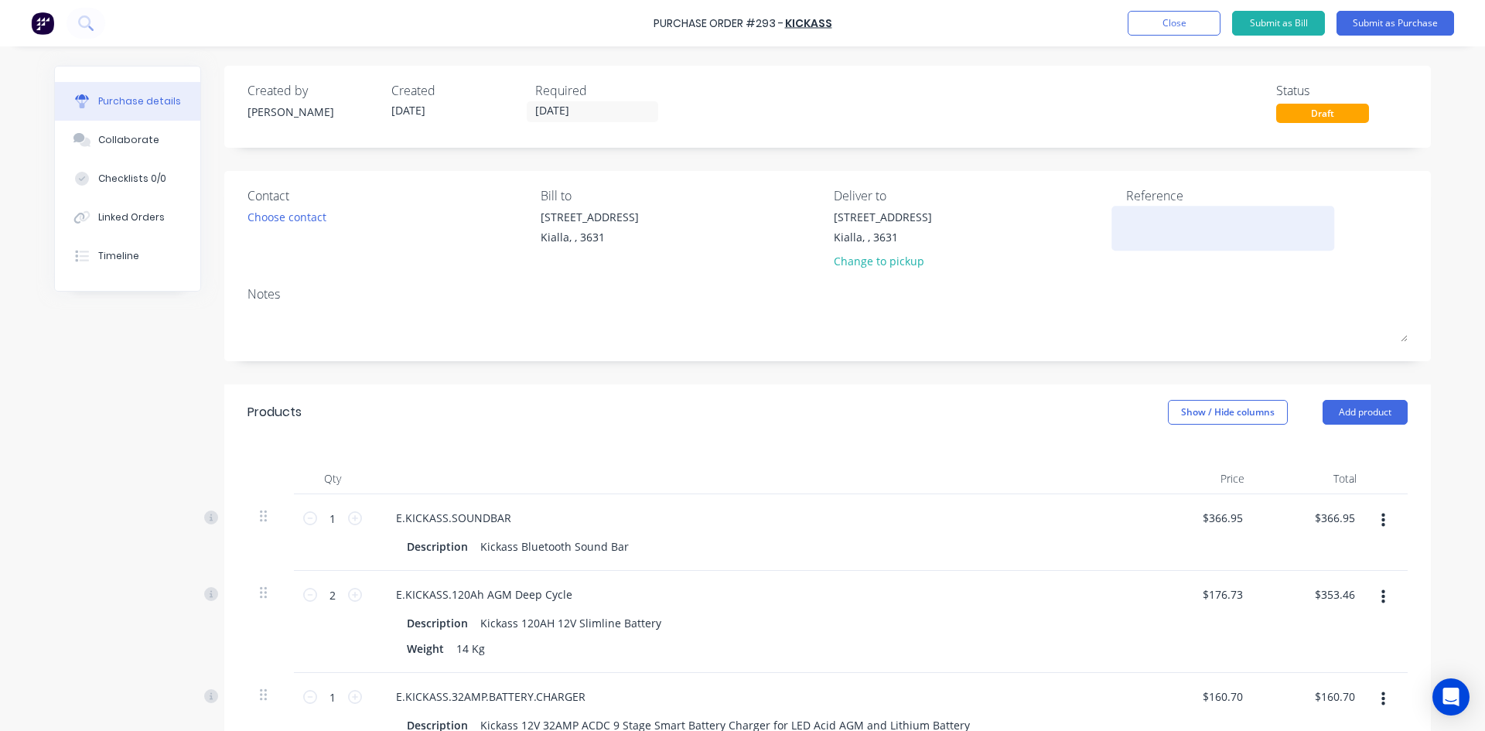
drag, startPoint x: 1198, startPoint y: 211, endPoint x: 1171, endPoint y: 217, distance: 27.8
click at [1198, 211] on textarea at bounding box center [1222, 226] width 193 height 35
paste textarea "#7EDQQNLTR"
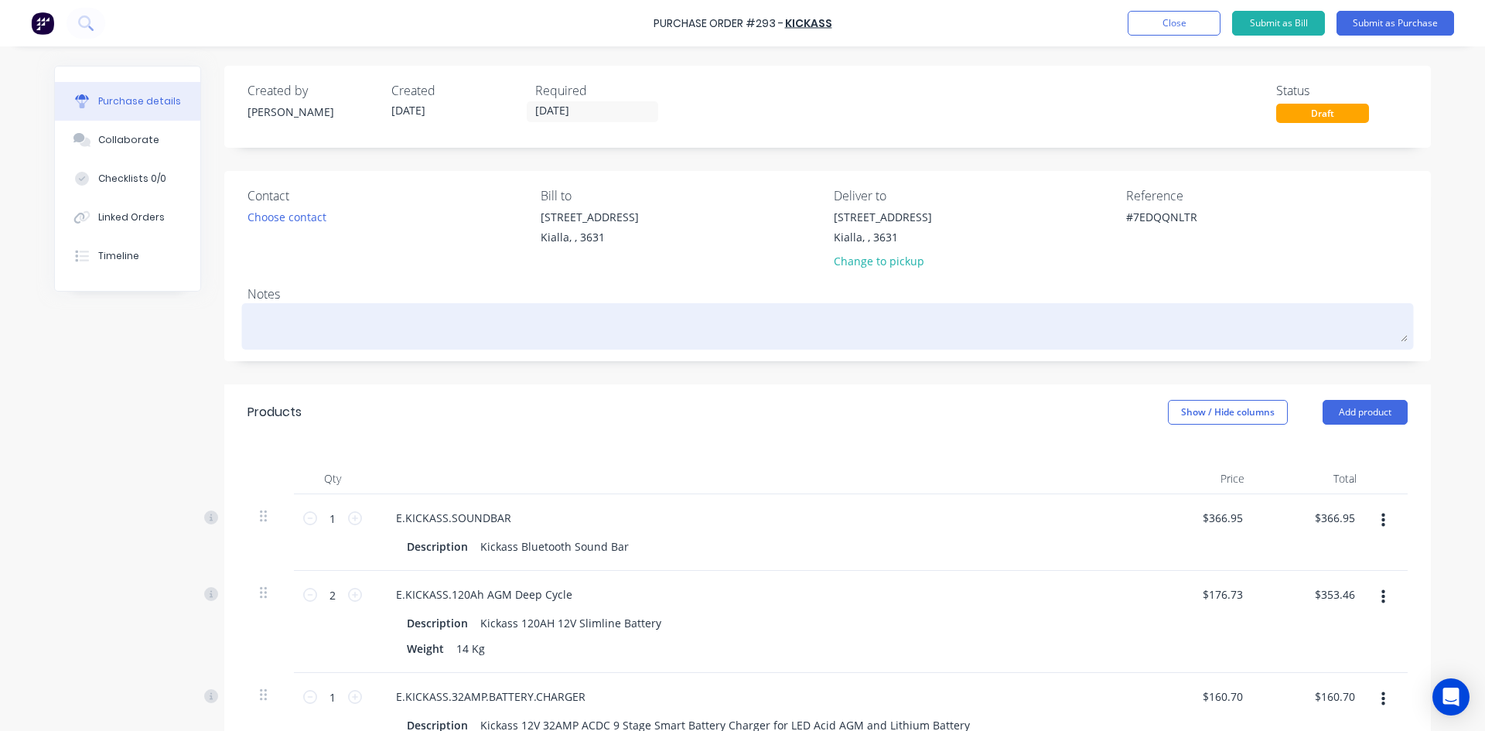
type textarea "#7EDQQNLTR"
click at [283, 319] on textarea at bounding box center [828, 324] width 1160 height 35
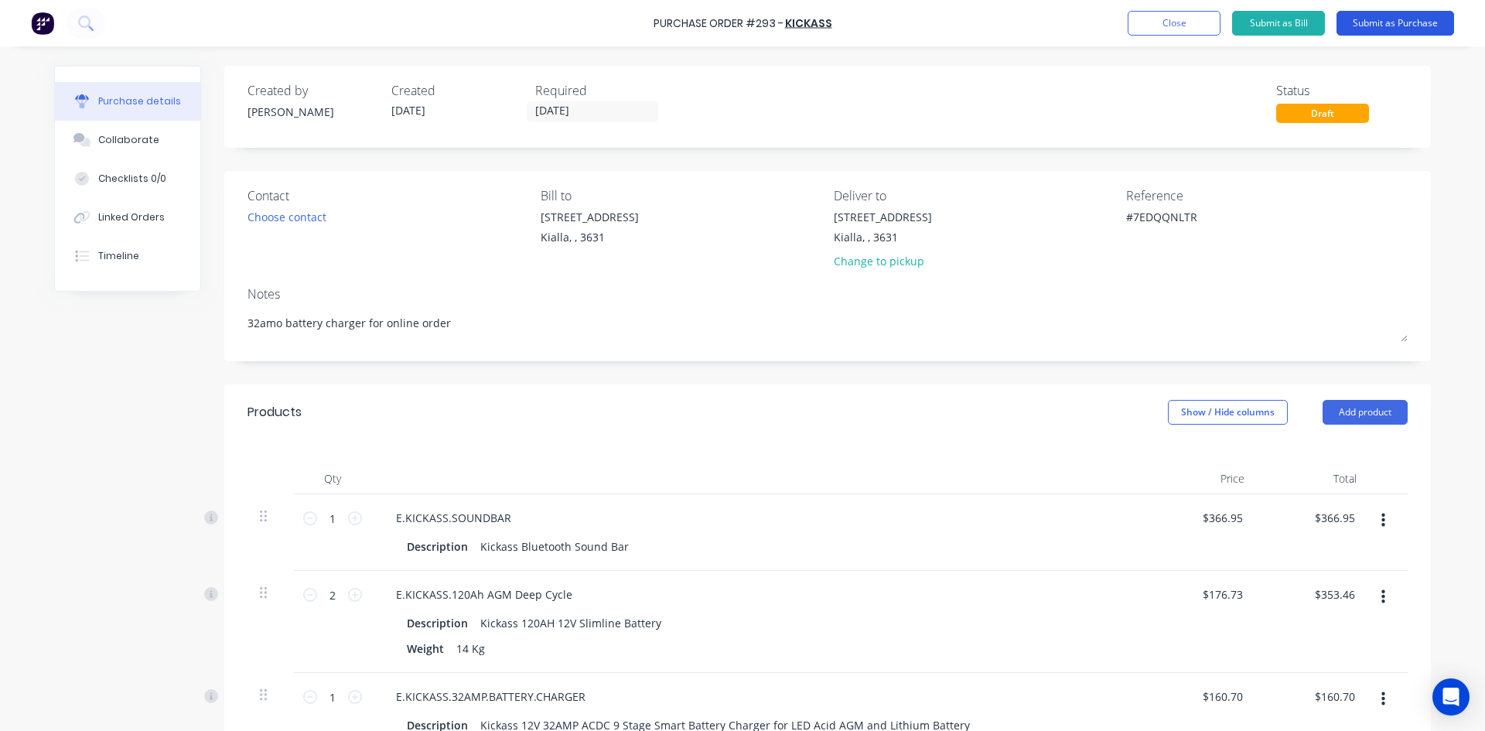
type textarea "32amo battery charger for online order"
click at [1405, 23] on button "Submit as Purchase" at bounding box center [1396, 23] width 118 height 25
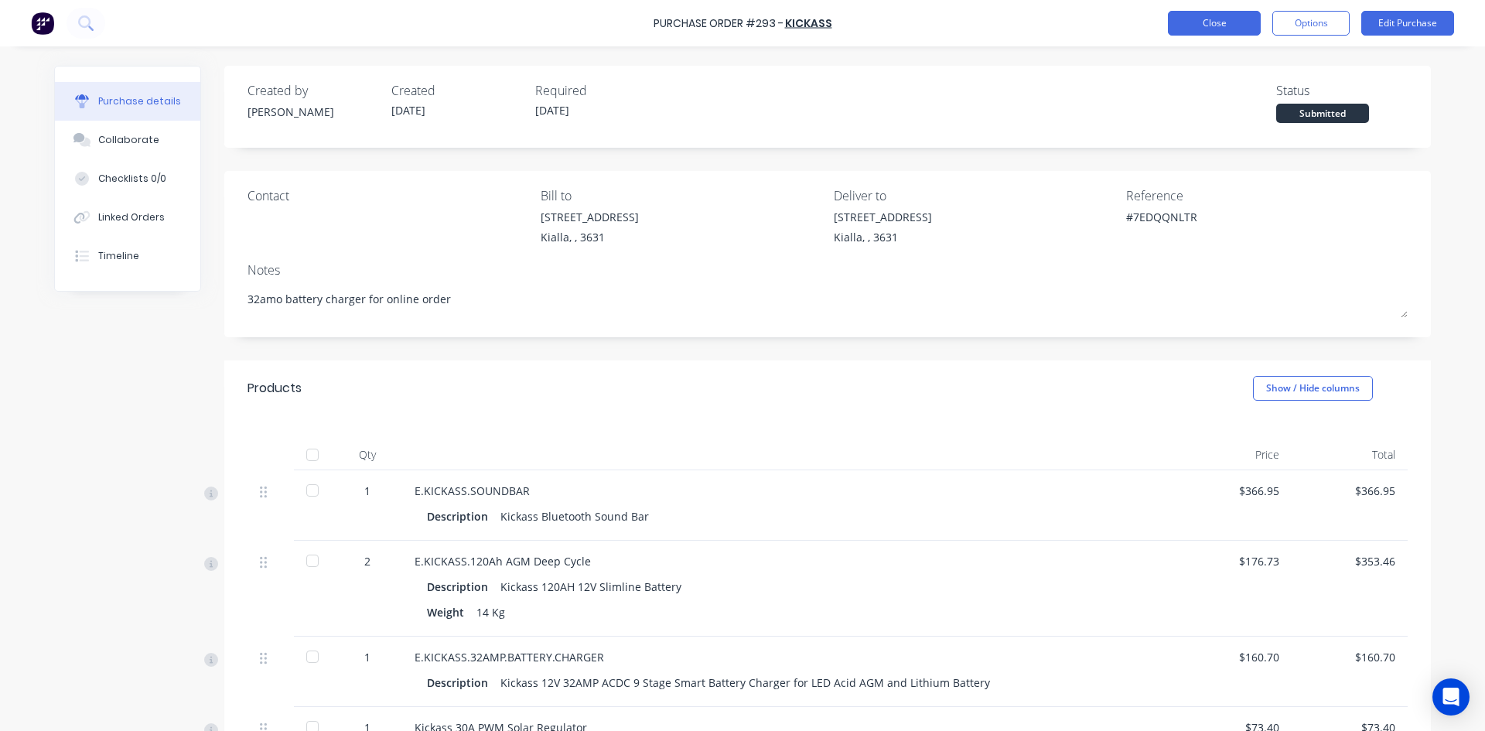
click at [1206, 22] on button "Close" at bounding box center [1214, 23] width 93 height 25
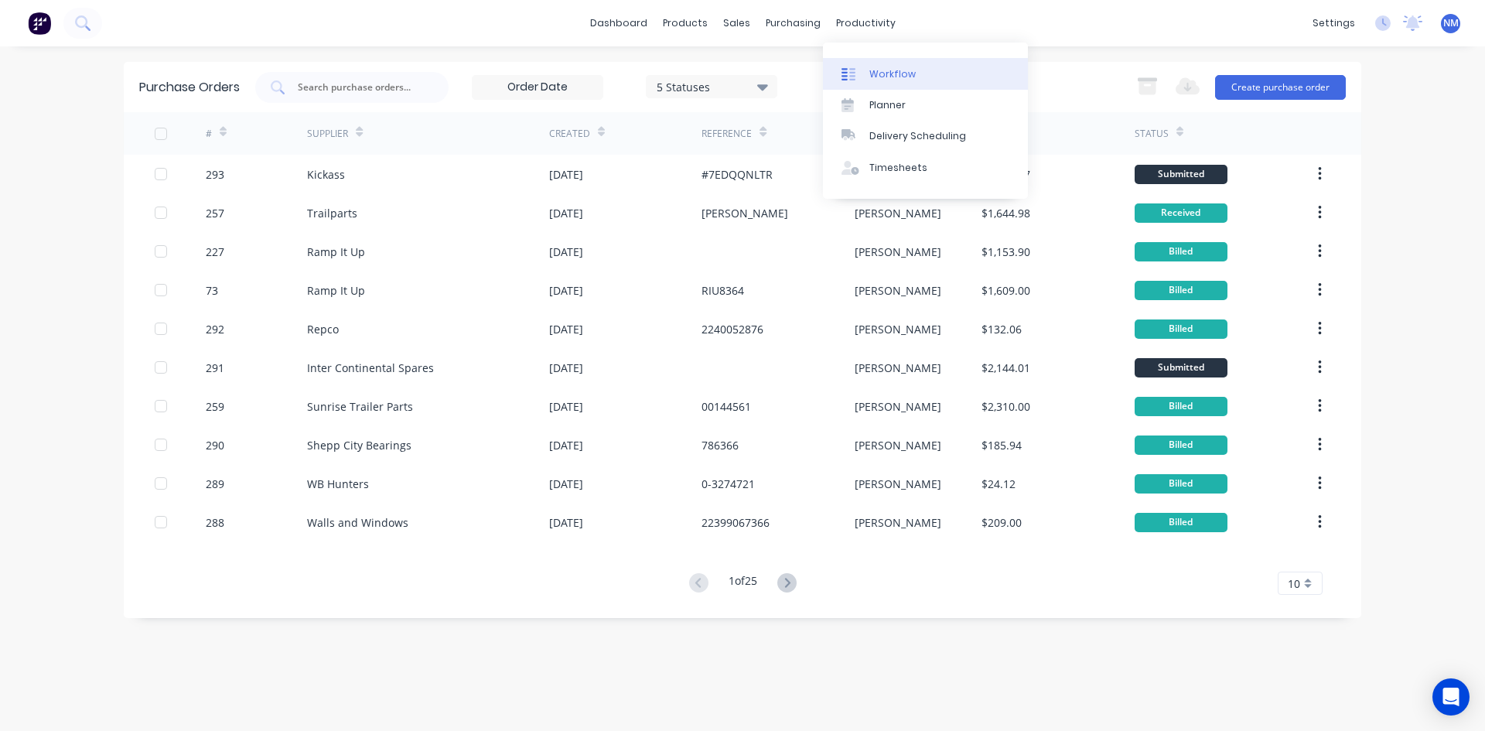
click at [886, 67] on div "Workflow" at bounding box center [893, 74] width 46 height 14
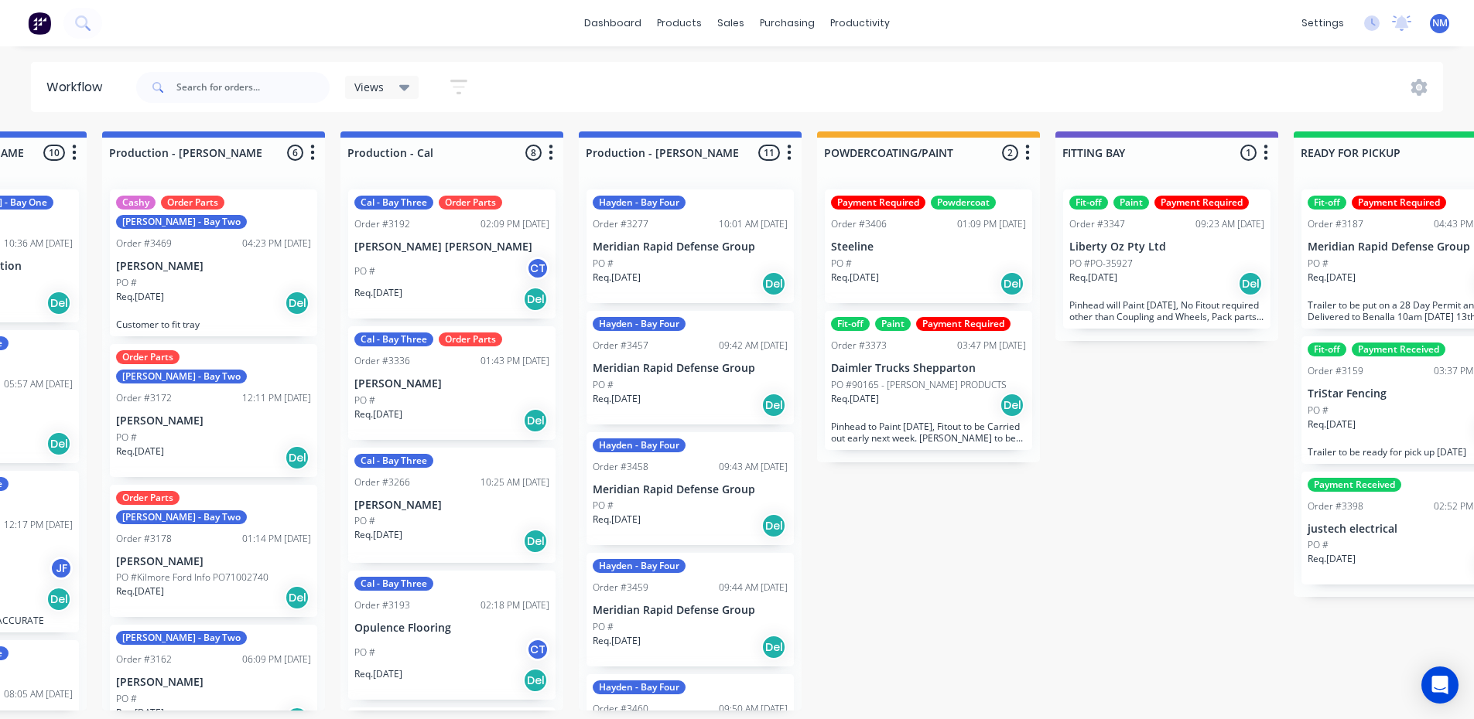
scroll to position [0, 665]
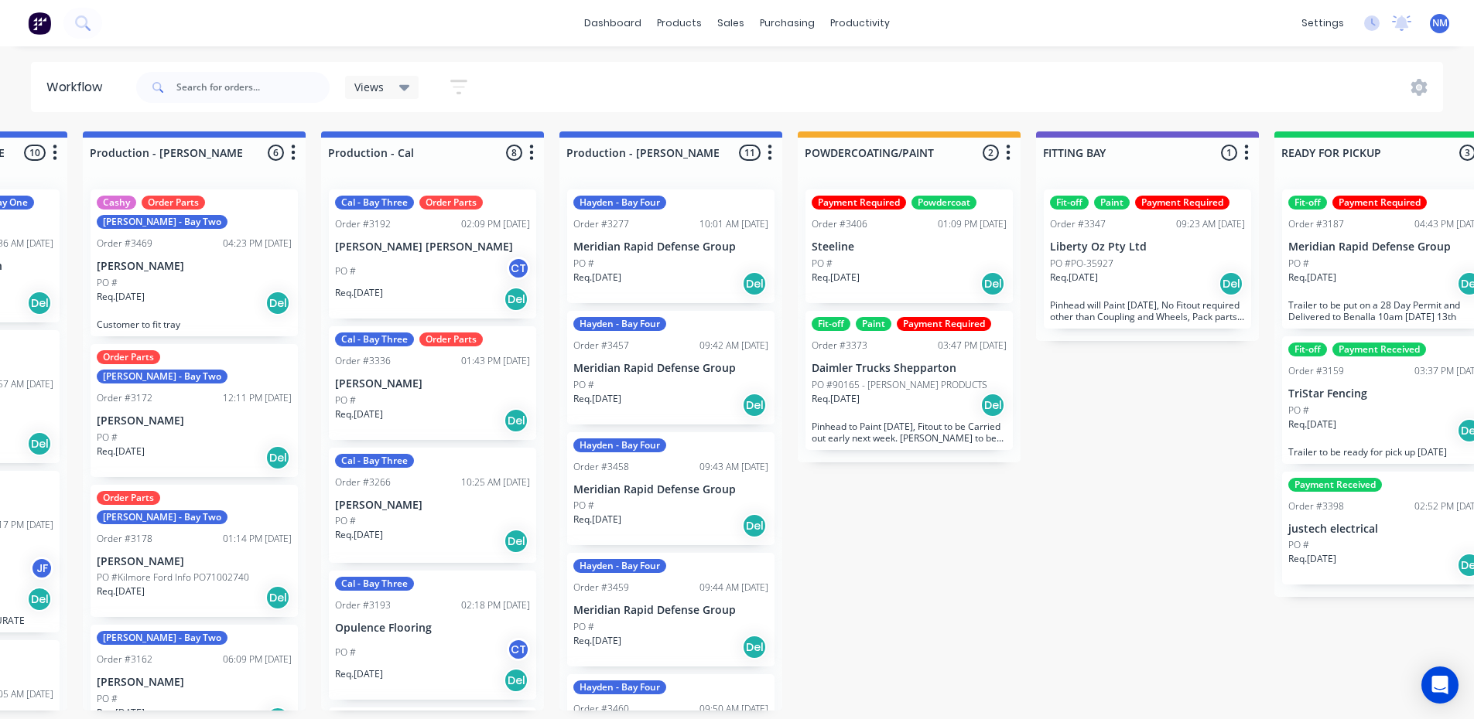
click at [1126, 283] on div "Req. [DATE] Del" at bounding box center [1147, 284] width 195 height 26
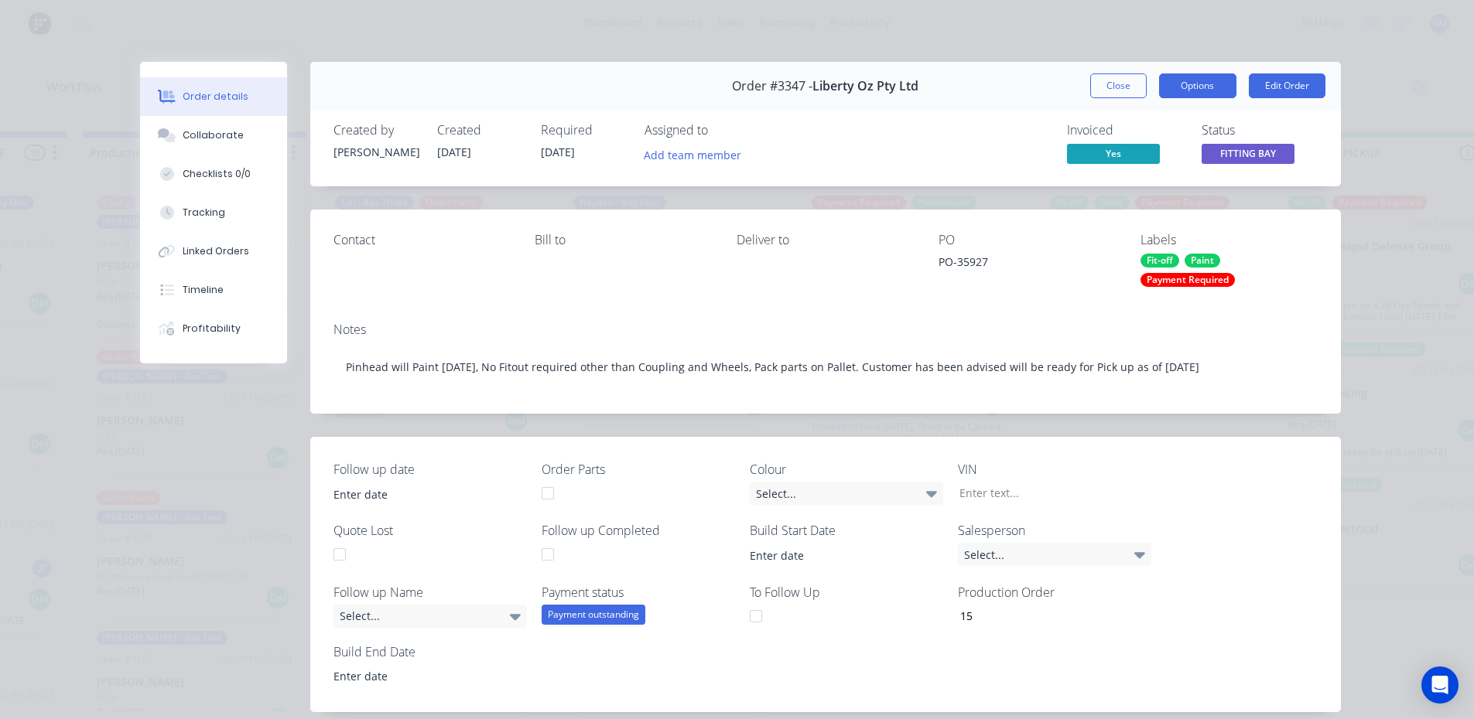
click at [1181, 91] on button "Options" at bounding box center [1197, 85] width 77 height 25
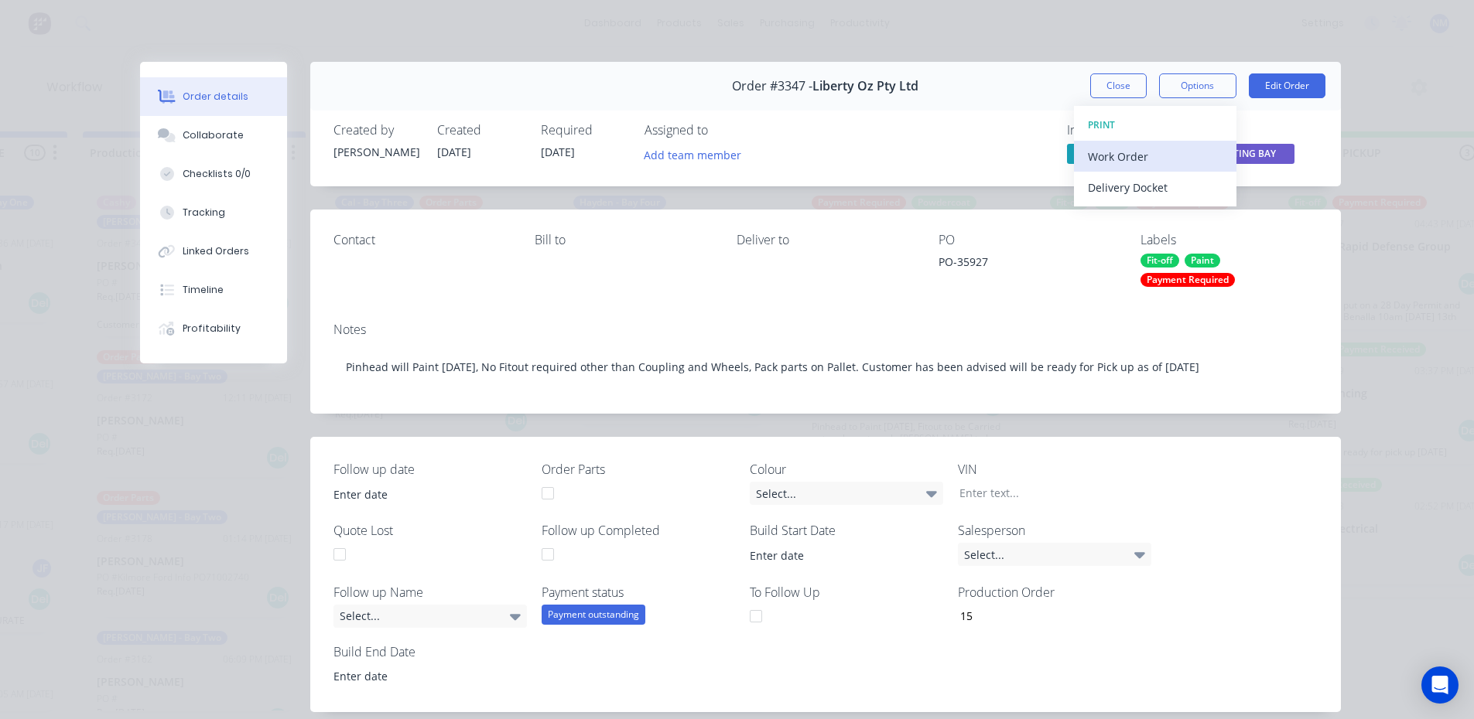
click at [1136, 148] on div "Work Order" at bounding box center [1155, 156] width 135 height 22
click at [1147, 187] on div "Standard" at bounding box center [1155, 187] width 135 height 22
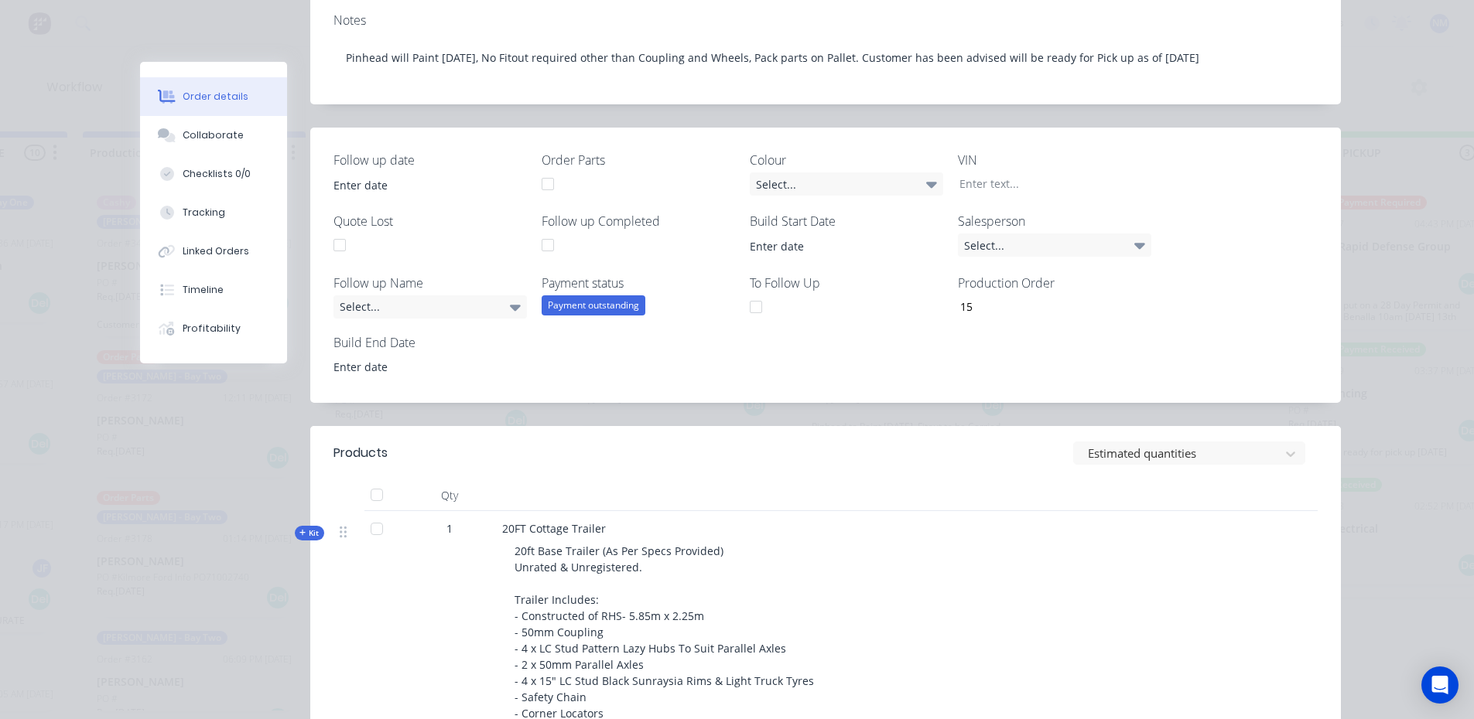
scroll to position [0, 0]
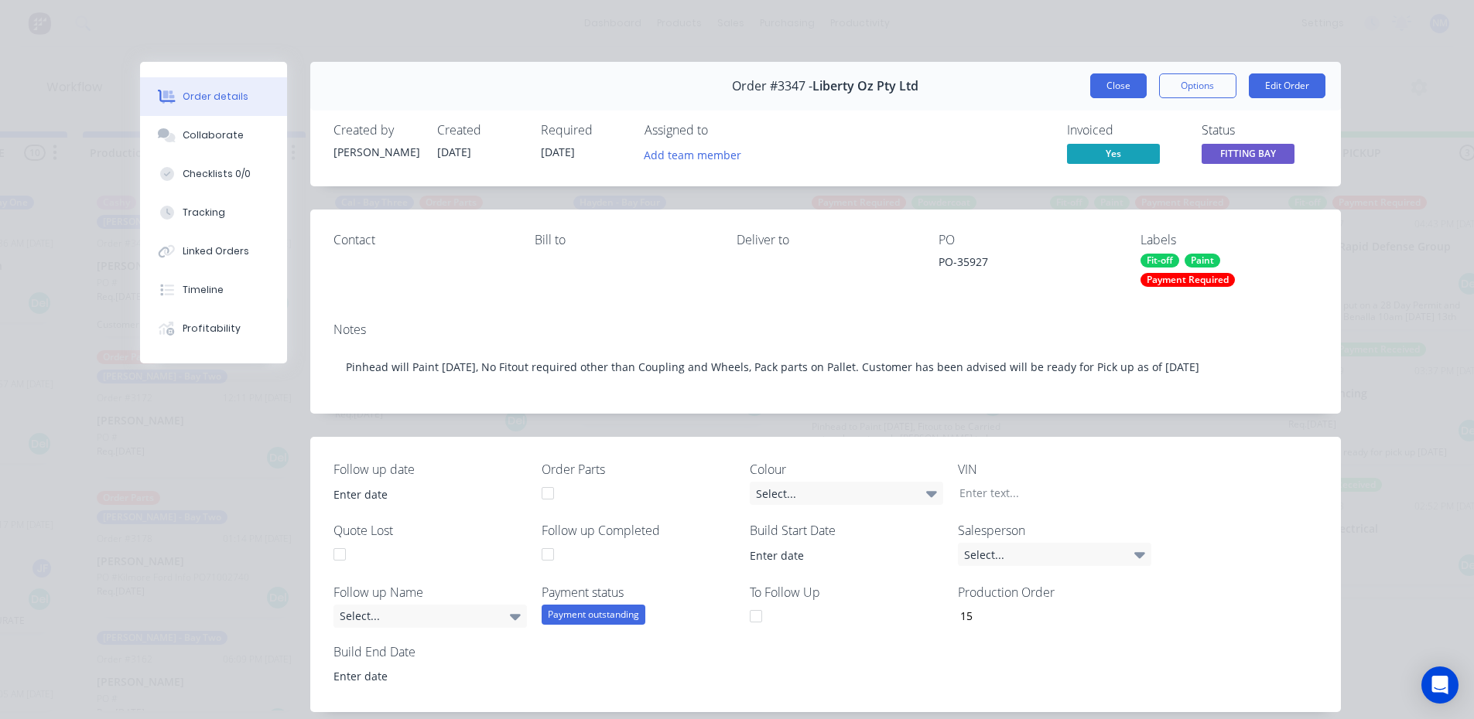
click at [1126, 78] on button "Close" at bounding box center [1118, 85] width 56 height 25
